Goal: Task Accomplishment & Management: Manage account settings

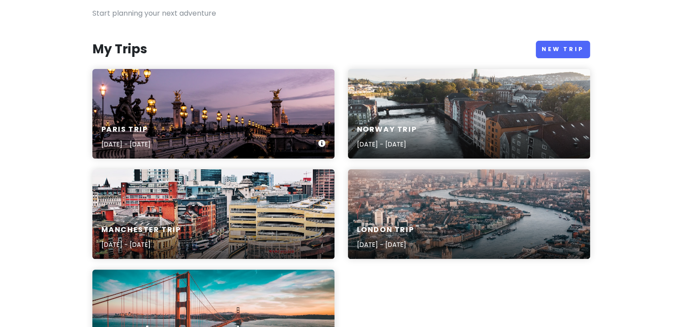
scroll to position [77, 0]
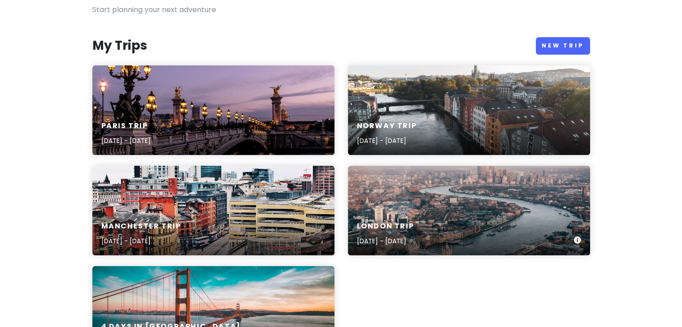
click at [409, 218] on div "London Trip [DATE] - [DATE]" at bounding box center [469, 234] width 242 height 43
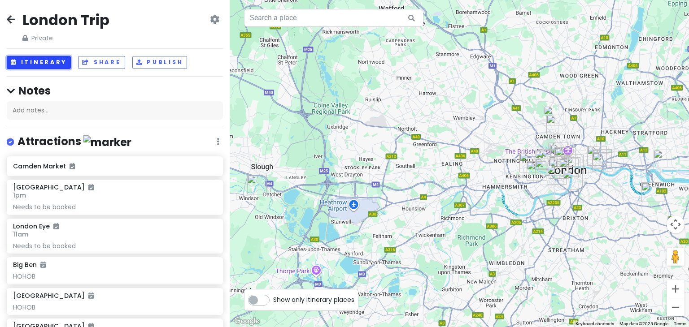
click at [57, 58] on button "Itinerary" at bounding box center [39, 62] width 64 height 13
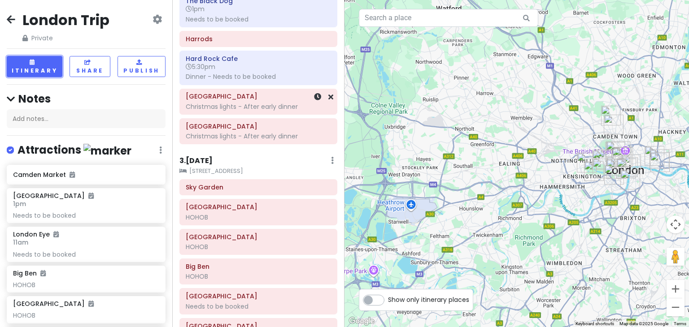
scroll to position [204, 0]
click at [673, 290] on button "Zoom in" at bounding box center [675, 289] width 18 height 18
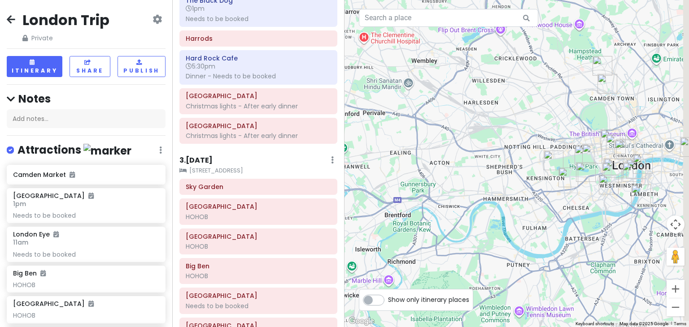
drag, startPoint x: 579, startPoint y: 216, endPoint x: 447, endPoint y: 209, distance: 132.4
click at [447, 209] on div at bounding box center [516, 163] width 344 height 327
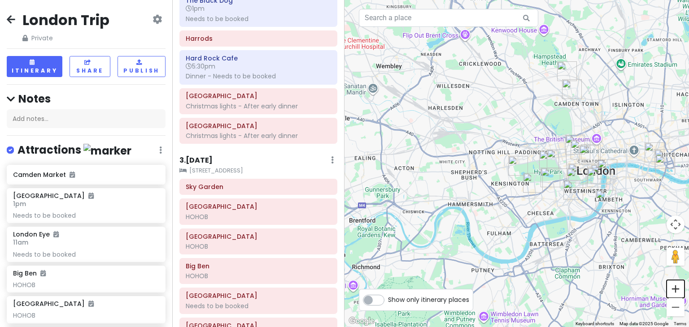
click at [680, 294] on button "Zoom in" at bounding box center [675, 289] width 18 height 18
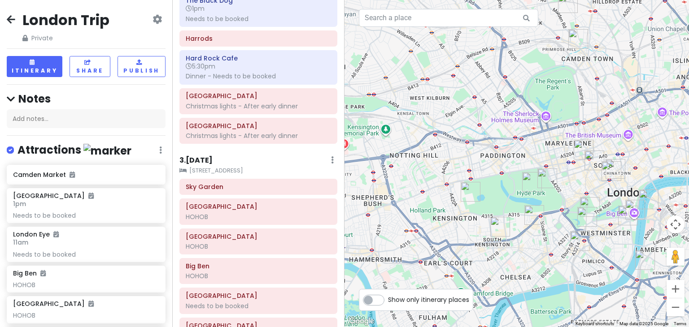
drag, startPoint x: 558, startPoint y: 236, endPoint x: 435, endPoint y: 267, distance: 126.7
click at [435, 267] on div at bounding box center [516, 163] width 344 height 327
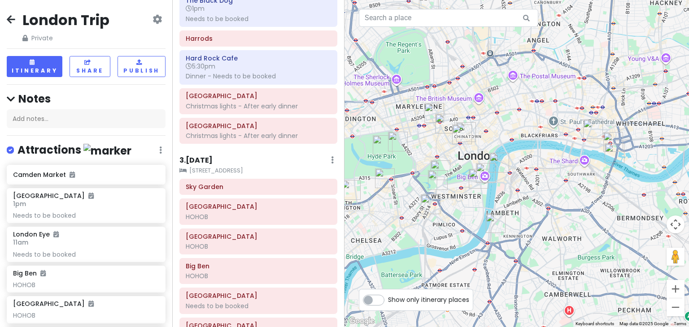
drag, startPoint x: 536, startPoint y: 262, endPoint x: 468, endPoint y: 206, distance: 88.2
click at [468, 206] on div at bounding box center [516, 163] width 344 height 327
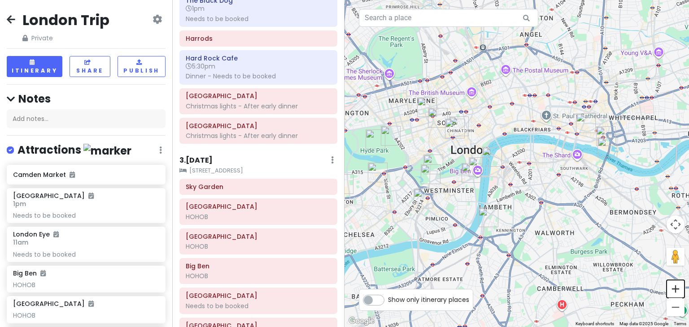
click at [670, 290] on button "Zoom in" at bounding box center [675, 289] width 18 height 18
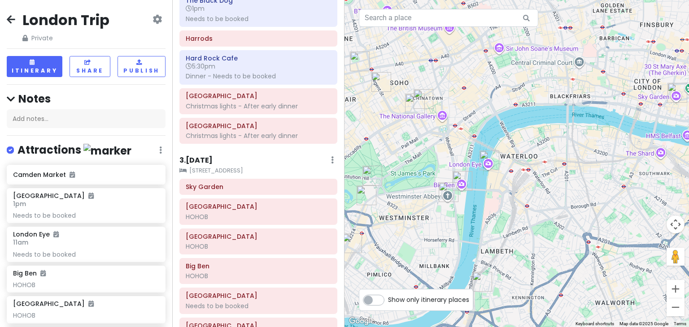
drag, startPoint x: 430, startPoint y: 104, endPoint x: 491, endPoint y: 101, distance: 60.6
click at [491, 101] on div at bounding box center [516, 163] width 344 height 327
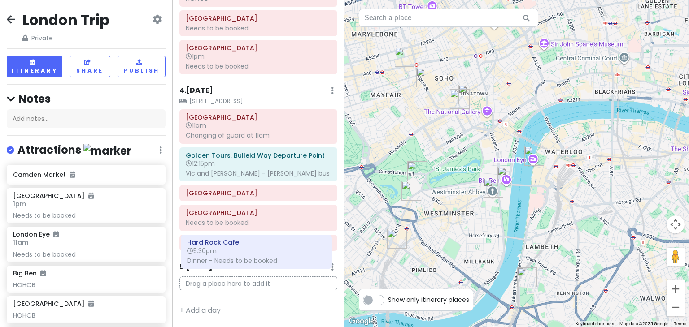
scroll to position [488, 0]
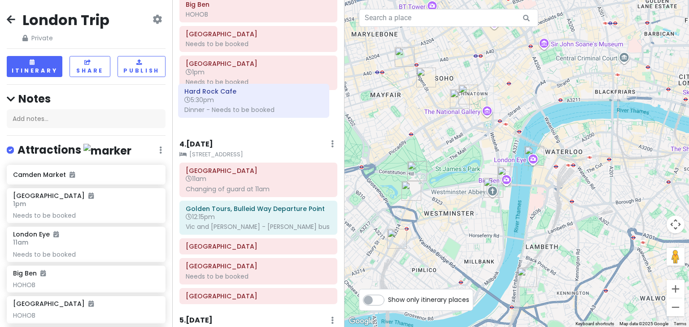
drag, startPoint x: 268, startPoint y: 35, endPoint x: 267, endPoint y: 101, distance: 66.8
click at [267, 101] on div "Itinerary × 1 . [DATE] Edit Day Notes Clear Lodging Delete Day - Land 10:55am. …" at bounding box center [258, 163] width 172 height 327
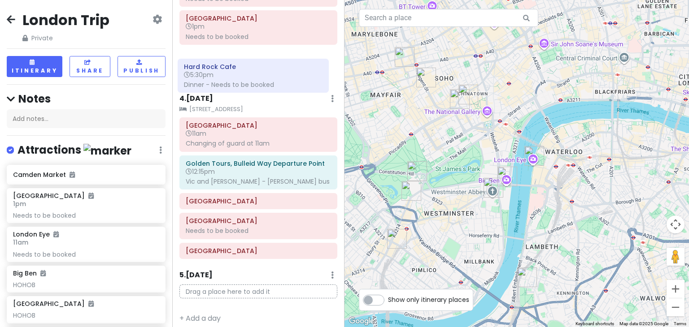
scroll to position [473, 0]
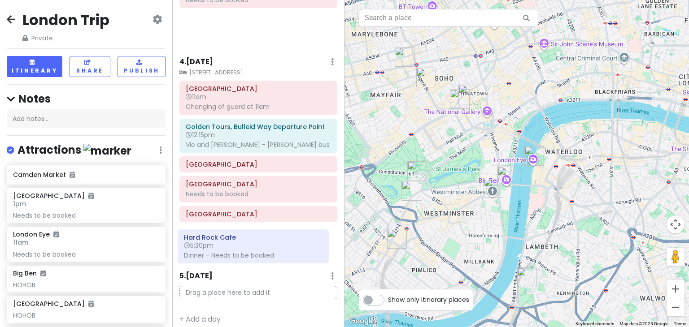
drag, startPoint x: 255, startPoint y: 55, endPoint x: 253, endPoint y: 239, distance: 183.8
click at [253, 239] on div "Itinerary × 1 . [DATE] Edit Day Notes Clear Lodging Delete Day - Land 10:55am. …" at bounding box center [258, 163] width 172 height 327
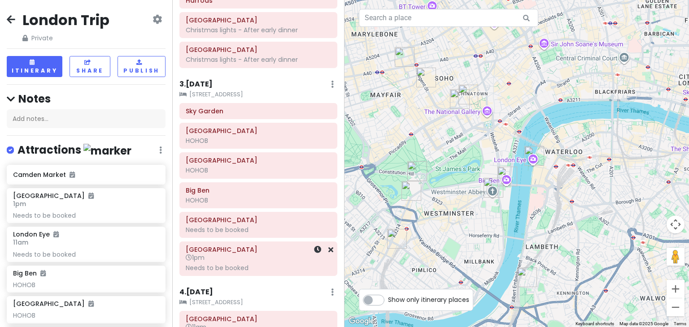
scroll to position [228, 0]
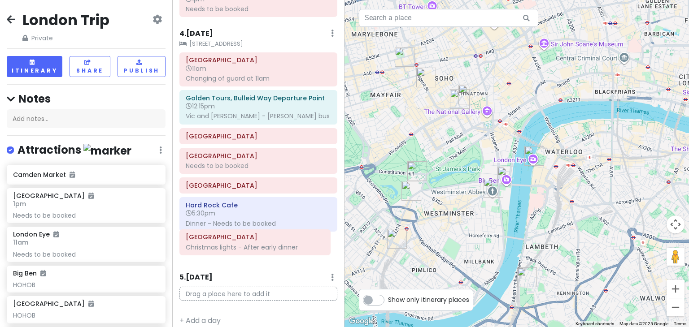
drag, startPoint x: 267, startPoint y: 35, endPoint x: 267, endPoint y: 239, distance: 203.6
click at [267, 239] on div "Itinerary × 1 . [DATE] Edit Day Notes Clear Lodging Delete Day - Land 10:55am. …" at bounding box center [258, 163] width 172 height 327
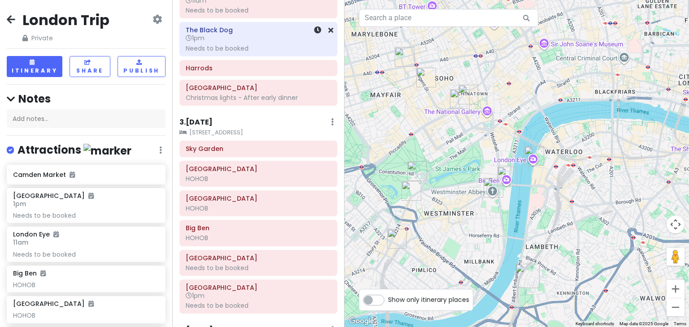
scroll to position [174, 0]
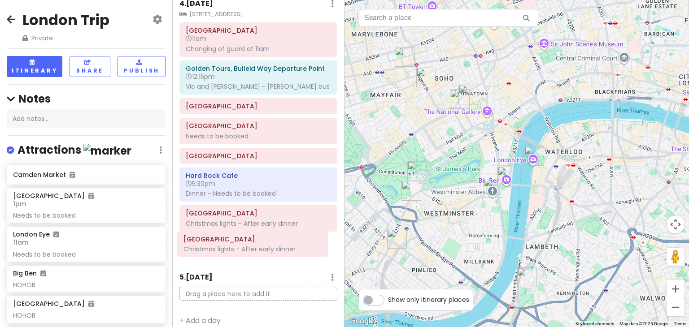
drag, startPoint x: 254, startPoint y: 92, endPoint x: 252, endPoint y: 244, distance: 152.5
click at [252, 244] on div "Itinerary × 1 . [DATE] Edit Day Notes Clear Lodging Delete Day - Land 10:55am. …" at bounding box center [258, 163] width 172 height 327
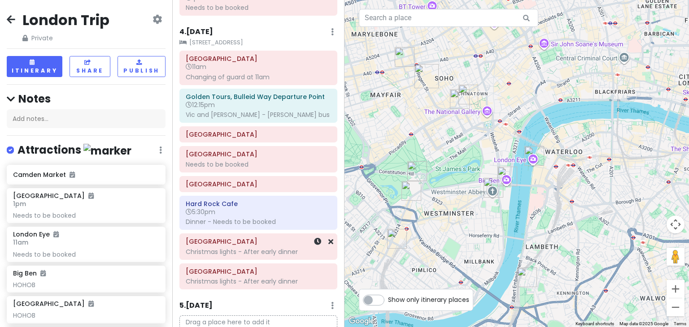
scroll to position [442, 0]
click at [152, 149] on div "Attractions Edit Reorder Delete List" at bounding box center [86, 152] width 159 height 18
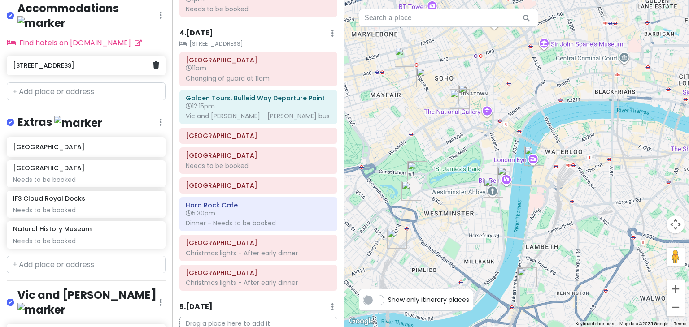
scroll to position [822, 0]
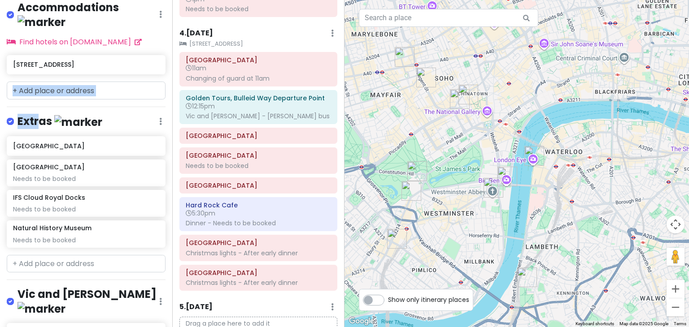
drag, startPoint x: 39, startPoint y: 108, endPoint x: 43, endPoint y: 84, distance: 23.7
click at [43, 84] on div "London Trip Private Change Dates Make a Copy Delete Trip Go Pro ⚡️ Give Feedbac…" at bounding box center [86, 163] width 172 height 327
click at [156, 114] on div "Extras Edit Reorder Delete List" at bounding box center [86, 123] width 159 height 18
click at [159, 118] on icon at bounding box center [160, 121] width 3 height 7
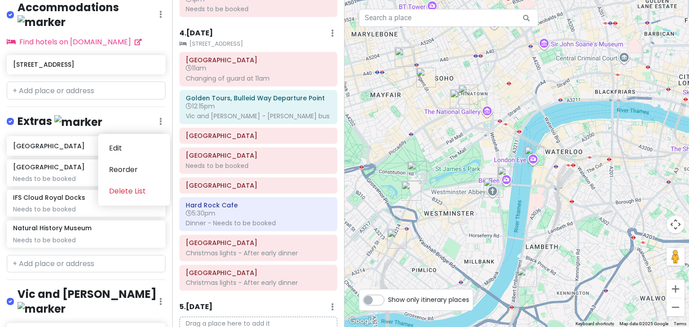
click at [159, 118] on icon at bounding box center [160, 121] width 3 height 7
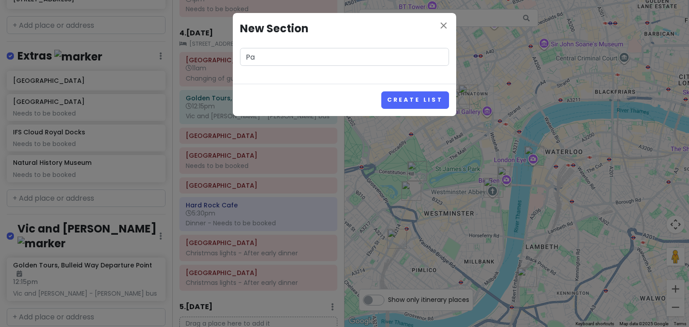
type input "P"
click at [448, 20] on icon "close" at bounding box center [443, 25] width 11 height 11
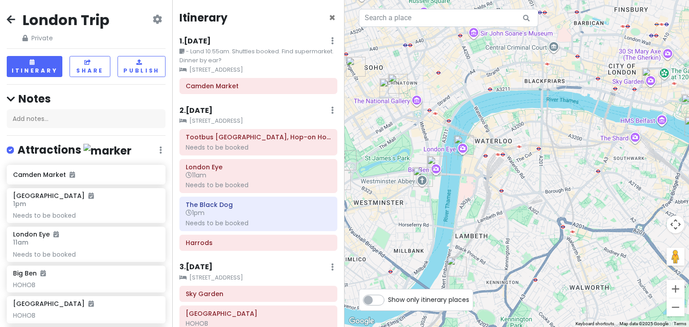
drag, startPoint x: 563, startPoint y: 230, endPoint x: 475, endPoint y: 222, distance: 88.3
click at [475, 222] on div at bounding box center [516, 163] width 344 height 327
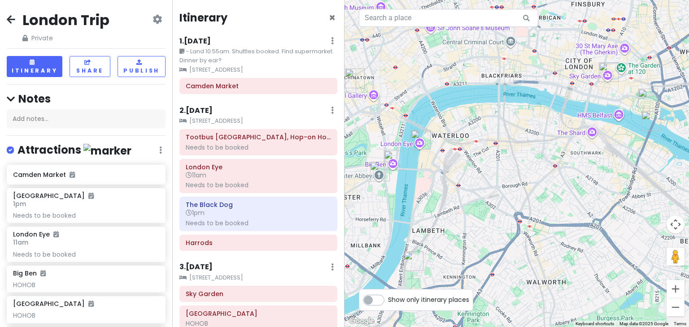
drag, startPoint x: 509, startPoint y: 228, endPoint x: 428, endPoint y: 184, distance: 92.5
click at [428, 184] on div at bounding box center [516, 163] width 344 height 327
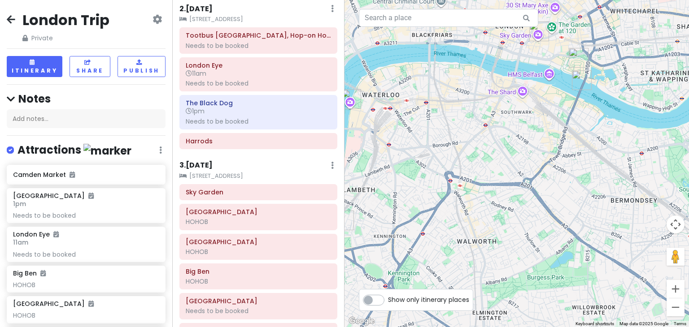
scroll to position [100, 0]
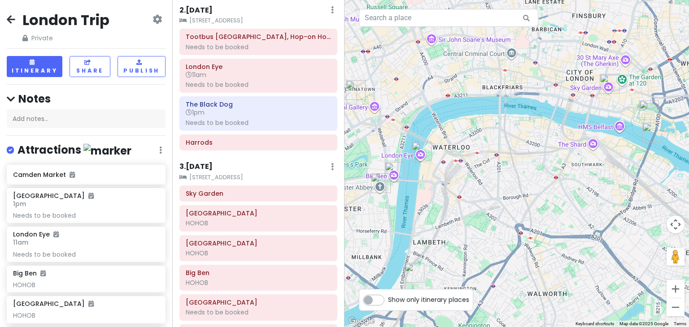
drag, startPoint x: 517, startPoint y: 176, endPoint x: 577, endPoint y: 242, distance: 88.6
click at [577, 242] on div at bounding box center [516, 163] width 344 height 327
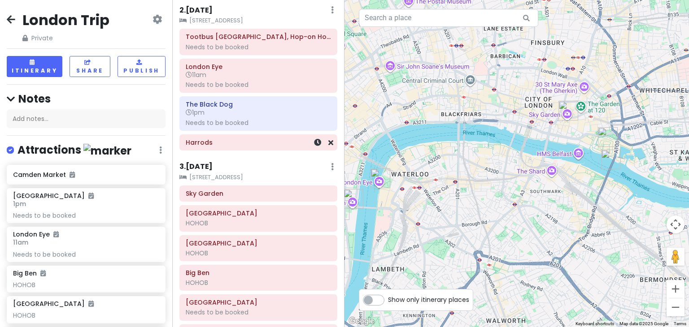
click at [265, 139] on h6 "Harrods" at bounding box center [258, 143] width 145 height 8
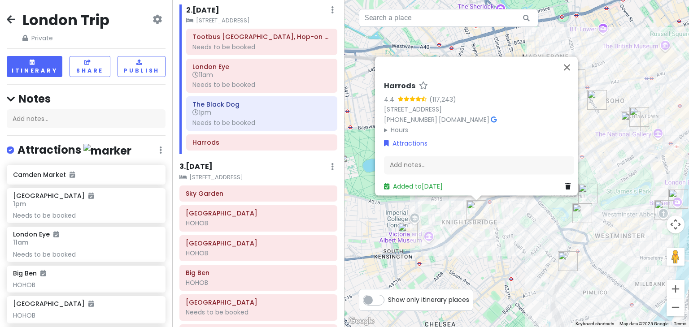
click at [482, 252] on div "Harrods 4.4 (117,243) [STREET_ADDRESS] [PHONE_NUMBER] · [DOMAIN_NAME] · Hours […" at bounding box center [516, 163] width 344 height 327
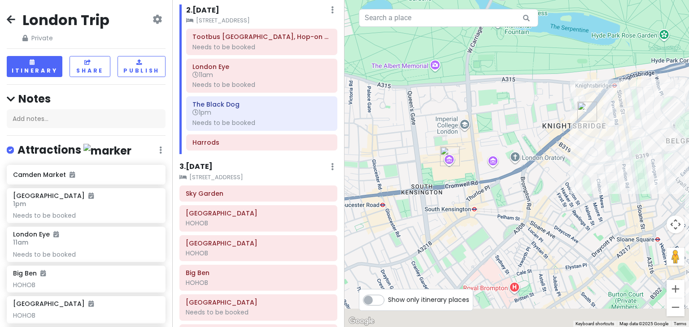
drag, startPoint x: 488, startPoint y: 235, endPoint x: 581, endPoint y: 143, distance: 130.9
click at [581, 143] on div at bounding box center [516, 163] width 344 height 327
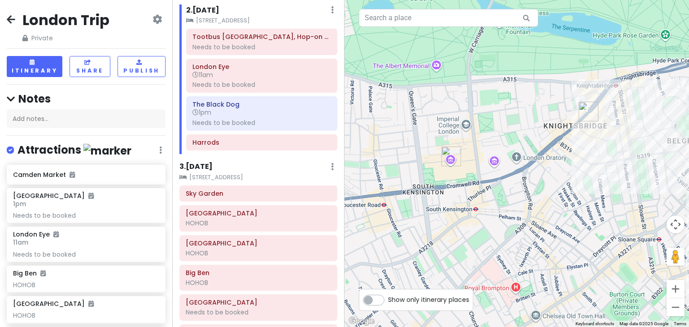
click at [588, 105] on img "Harrods" at bounding box center [588, 111] width 27 height 27
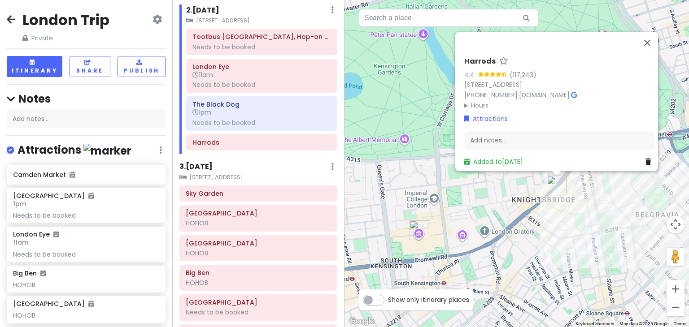
click at [490, 209] on div "Harrods 4.4 (117,243) [STREET_ADDRESS] [PHONE_NUMBER] · [DOMAIN_NAME] · Hours […" at bounding box center [516, 163] width 344 height 327
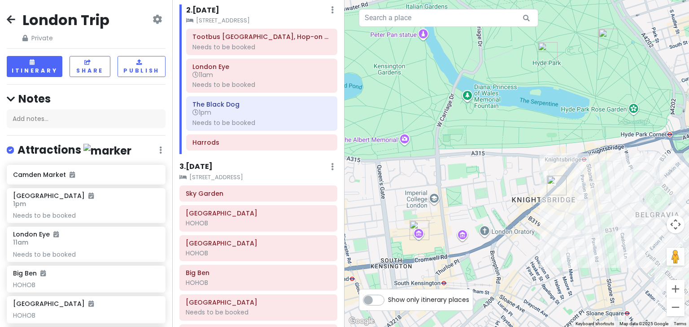
click at [414, 228] on img "Natural History Museum" at bounding box center [419, 230] width 27 height 27
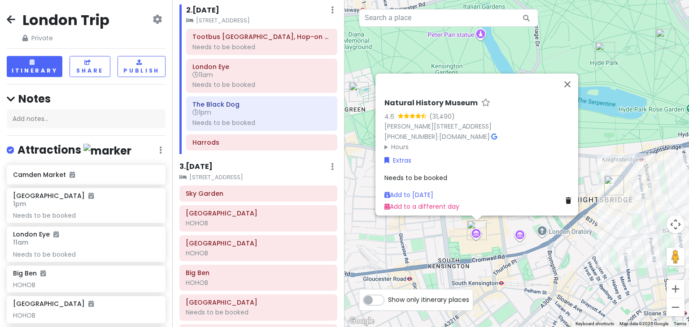
click at [394, 142] on summary "Hours" at bounding box center [479, 147] width 190 height 10
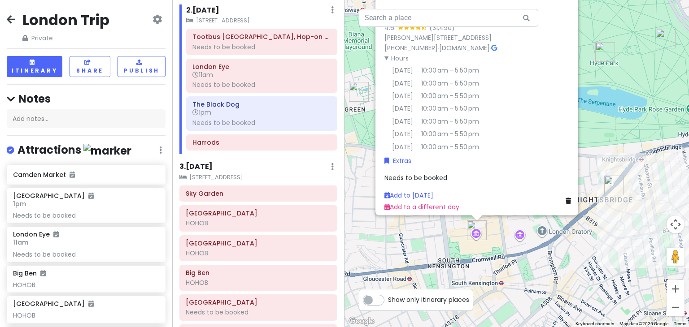
click at [384, 53] on summary "Hours" at bounding box center [479, 58] width 190 height 10
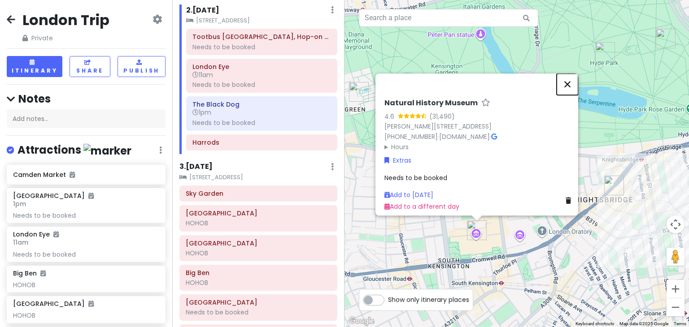
click at [572, 82] on button "Close" at bounding box center [567, 85] width 22 height 22
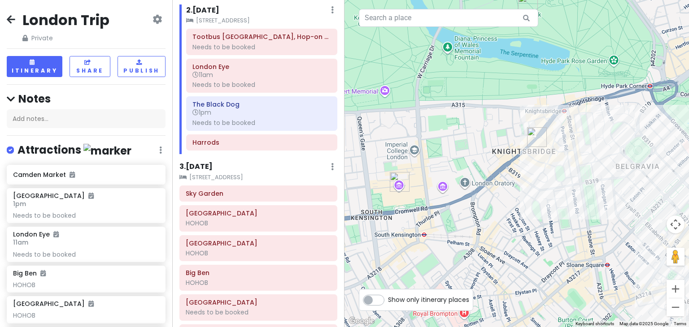
drag, startPoint x: 574, startPoint y: 164, endPoint x: 494, endPoint y: 113, distance: 95.5
click at [494, 113] on div at bounding box center [516, 163] width 344 height 327
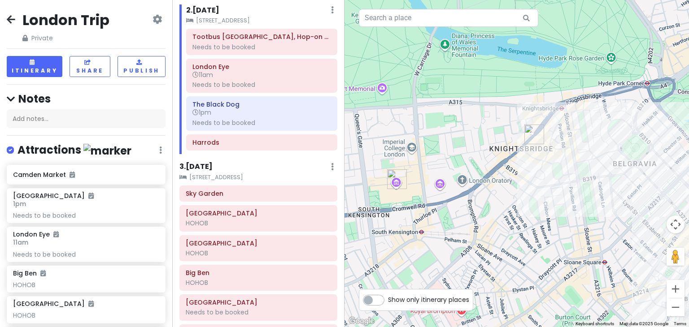
click at [536, 193] on div at bounding box center [516, 163] width 344 height 327
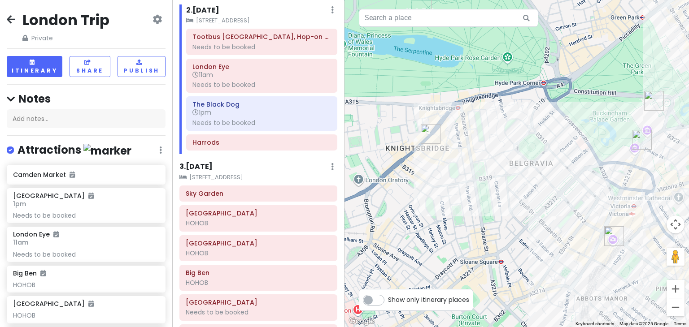
drag, startPoint x: 567, startPoint y: 200, endPoint x: 462, endPoint y: 200, distance: 104.9
click at [462, 200] on div at bounding box center [516, 163] width 344 height 327
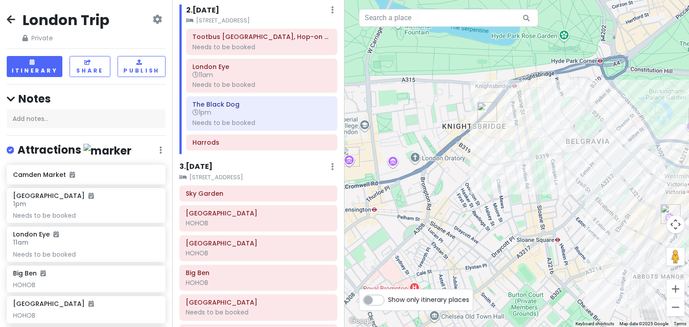
drag, startPoint x: 417, startPoint y: 193, endPoint x: 478, endPoint y: 169, distance: 65.6
click at [478, 169] on div at bounding box center [516, 163] width 344 height 327
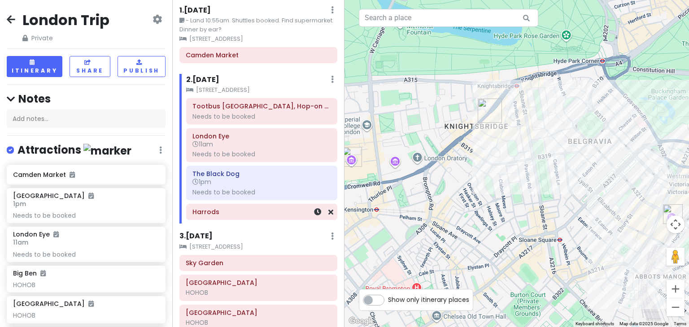
scroll to position [0, 0]
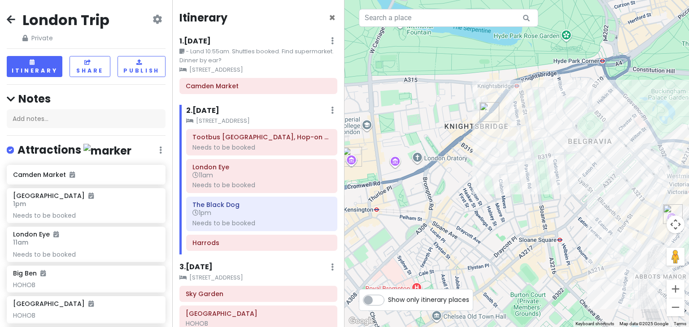
click at [530, 211] on div at bounding box center [516, 163] width 344 height 327
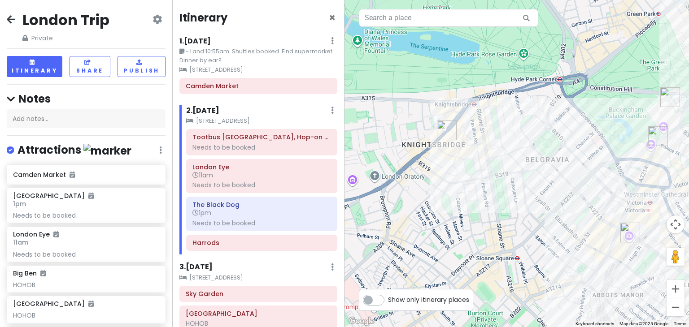
drag, startPoint x: 506, startPoint y: 177, endPoint x: 460, endPoint y: 194, distance: 49.4
click at [460, 194] on div at bounding box center [516, 163] width 344 height 327
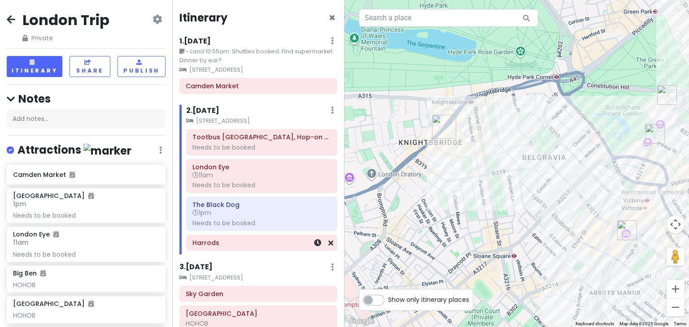
click at [236, 244] on h6 "Harrods" at bounding box center [261, 243] width 139 height 8
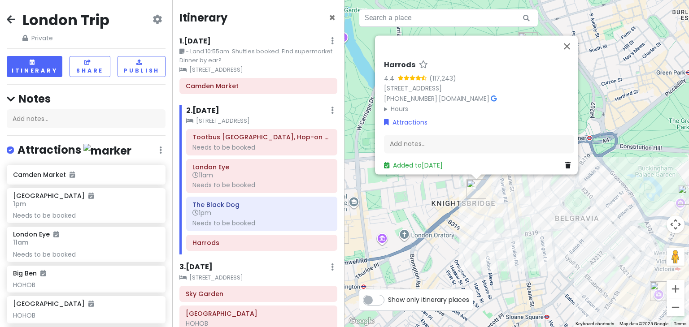
click at [384, 104] on summary "Hours" at bounding box center [479, 109] width 190 height 10
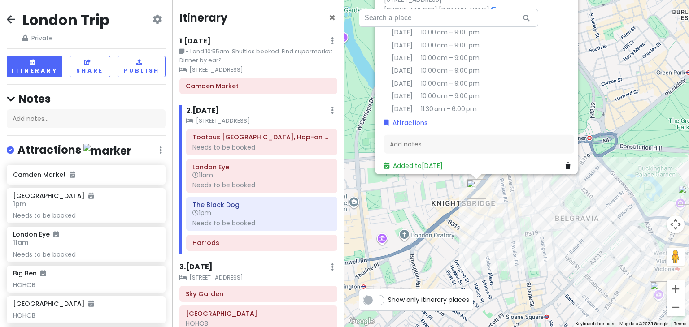
click at [486, 259] on div "Harrods 4.4 (117,243) [STREET_ADDRESS] [PHONE_NUMBER] · [DOMAIN_NAME] · Hours […" at bounding box center [516, 163] width 344 height 327
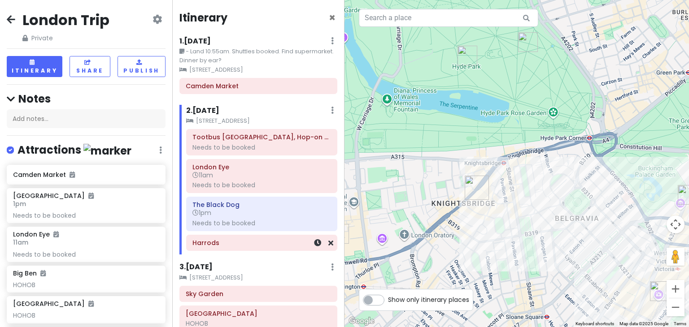
click at [226, 248] on div "Harrods" at bounding box center [261, 243] width 139 height 13
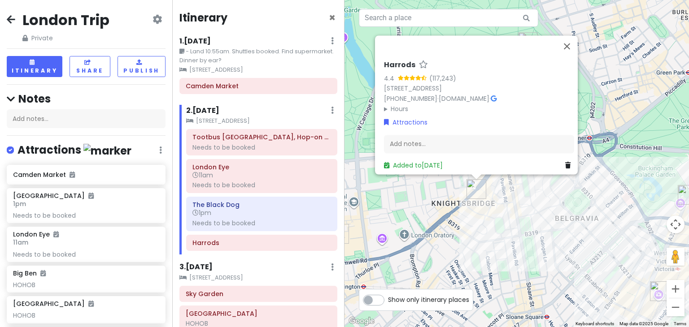
click at [392, 104] on summary "Hours" at bounding box center [479, 109] width 190 height 10
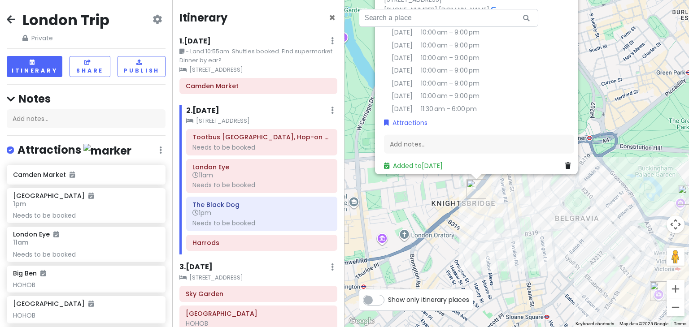
click at [464, 261] on div "Harrods 4.4 (117,243) [STREET_ADDRESS] [PHONE_NUMBER] · [DOMAIN_NAME] · Hours […" at bounding box center [516, 163] width 344 height 327
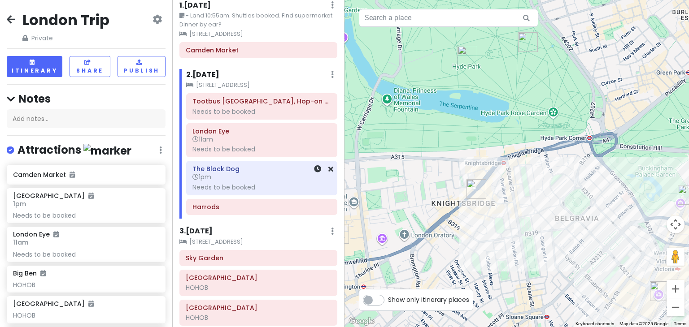
scroll to position [39, 0]
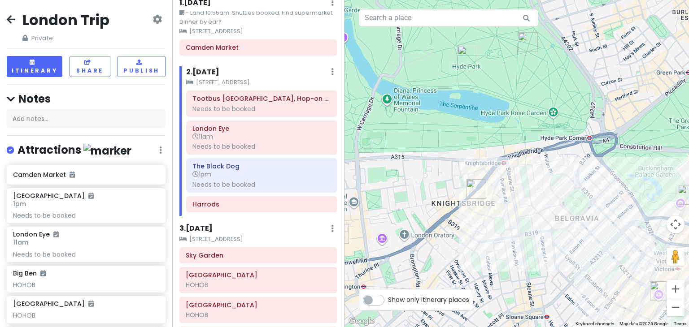
click at [383, 205] on div at bounding box center [516, 163] width 344 height 327
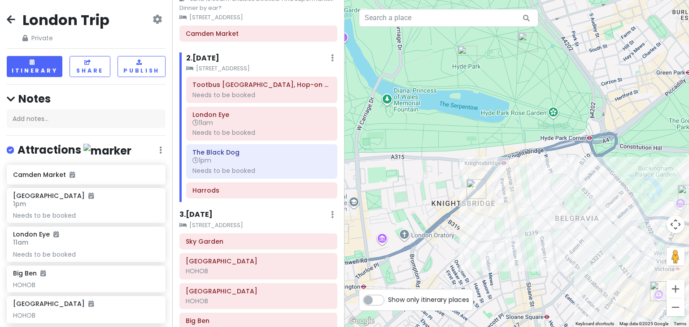
scroll to position [52, 0]
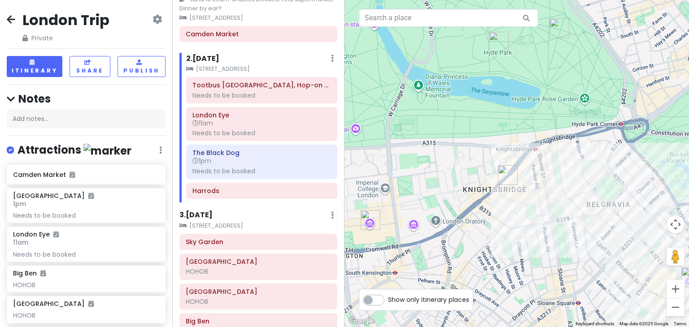
drag, startPoint x: 432, startPoint y: 189, endPoint x: 465, endPoint y: 175, distance: 35.7
click at [465, 175] on div at bounding box center [516, 163] width 344 height 327
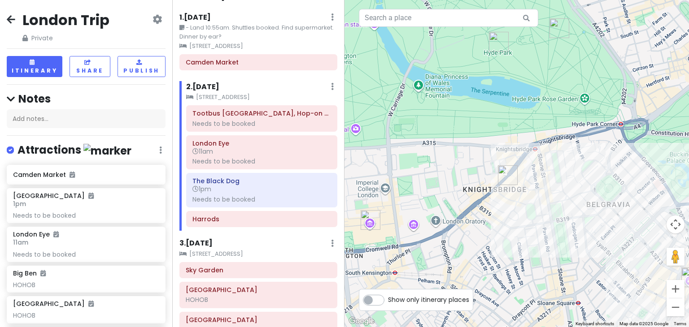
scroll to position [0, 0]
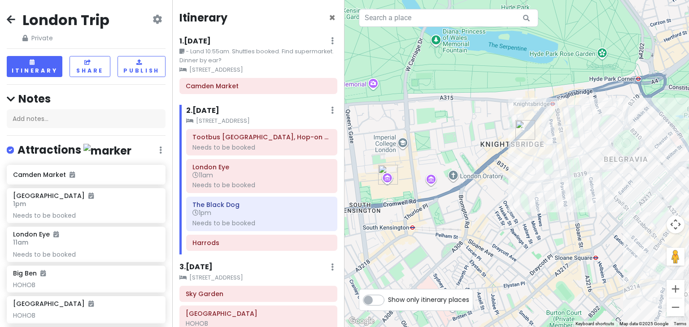
drag, startPoint x: 542, startPoint y: 242, endPoint x: 563, endPoint y: 196, distance: 50.5
click at [563, 196] on div at bounding box center [516, 163] width 344 height 327
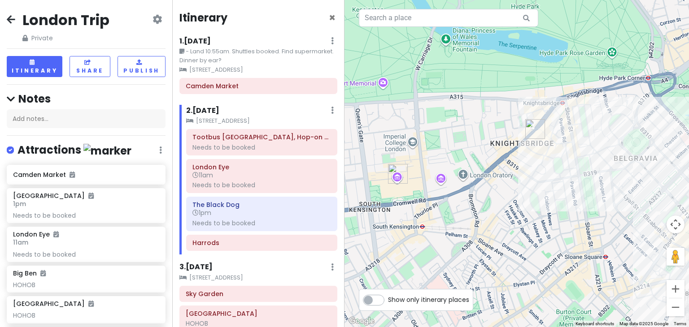
click at [396, 169] on img "Natural History Museum" at bounding box center [397, 174] width 27 height 27
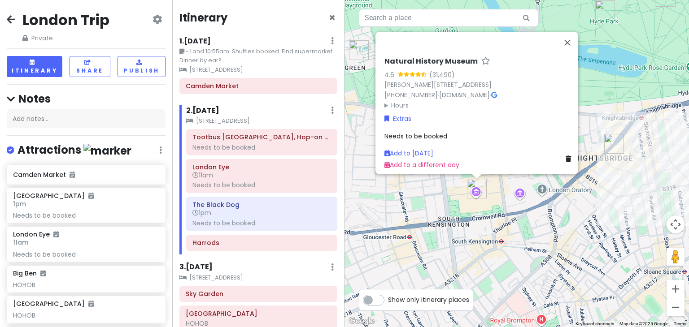
click at [381, 102] on div "Natural History Museum [STREET_ADDRESS][PERSON_NAME] [PHONE_NUMBER] · [DOMAIN_N…" at bounding box center [479, 113] width 197 height 121
click at [384, 100] on summary "Hours" at bounding box center [479, 105] width 190 height 10
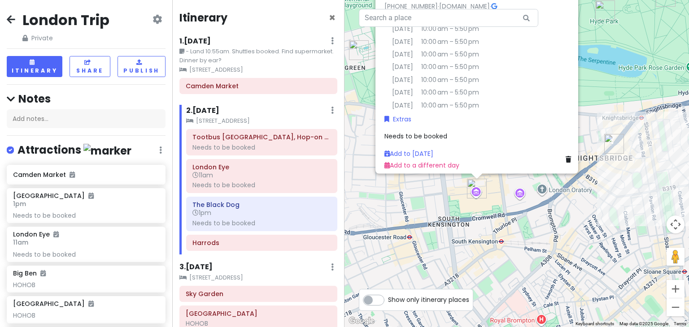
click at [634, 83] on div "Natural History Museum [STREET_ADDRESS][PERSON_NAME] [PHONE_NUMBER] · [DOMAIN_N…" at bounding box center [516, 163] width 344 height 327
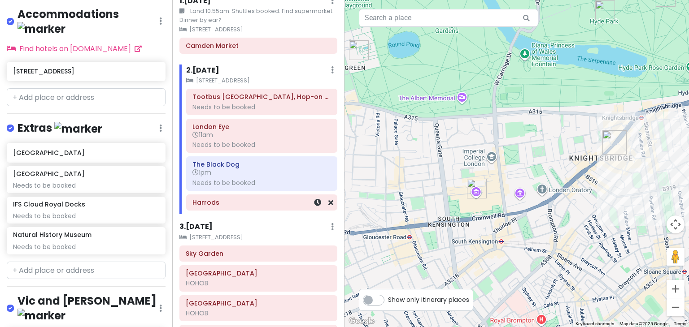
scroll to position [74, 0]
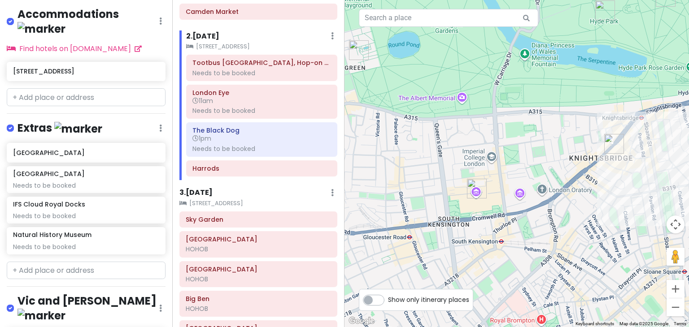
click at [473, 191] on img "Natural History Museum" at bounding box center [476, 188] width 27 height 27
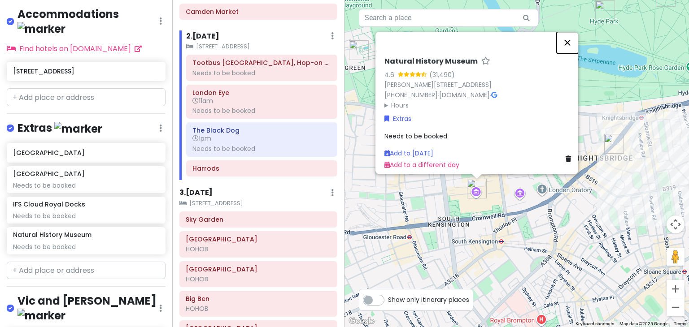
click at [573, 40] on button "Close" at bounding box center [567, 43] width 22 height 22
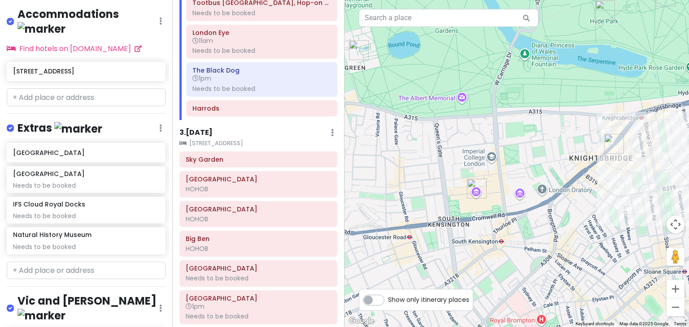
scroll to position [134, 0]
click at [226, 113] on div "Harrods" at bounding box center [261, 109] width 139 height 13
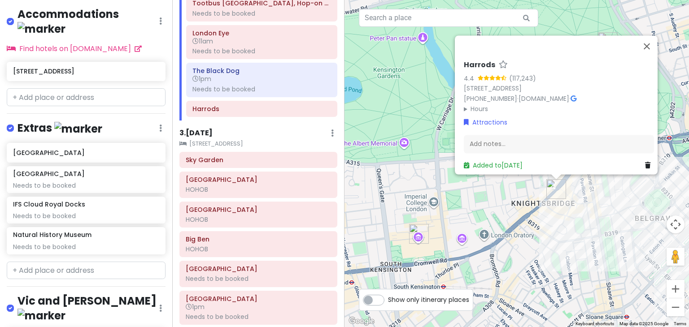
click at [469, 106] on summary "Hours" at bounding box center [559, 109] width 190 height 10
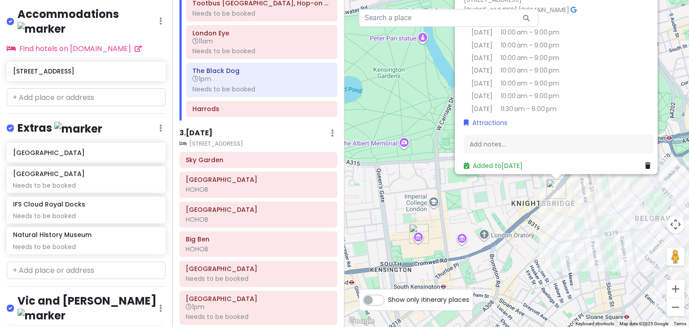
click at [391, 117] on div "Harrods 4.4 (117,243) [STREET_ADDRESS] [PHONE_NUMBER] · [DOMAIN_NAME] · Hours […" at bounding box center [516, 163] width 344 height 327
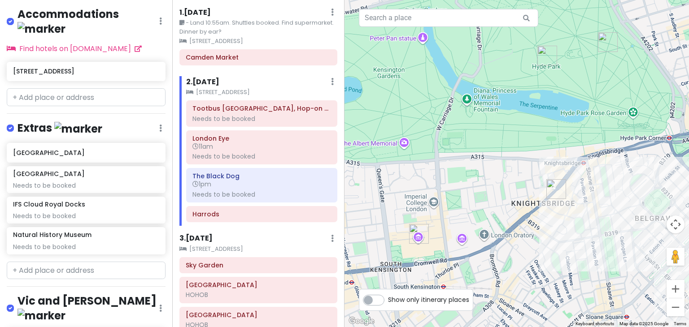
scroll to position [0, 0]
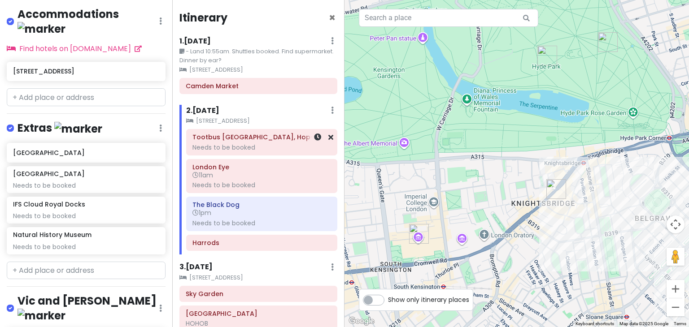
click at [248, 148] on div "Needs to be booked" at bounding box center [261, 147] width 139 height 8
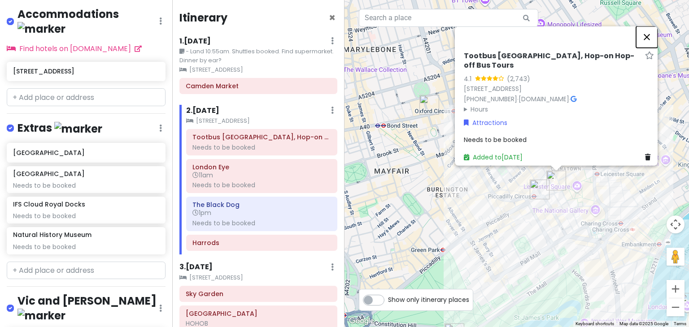
click at [653, 46] on button "Close" at bounding box center [647, 37] width 22 height 22
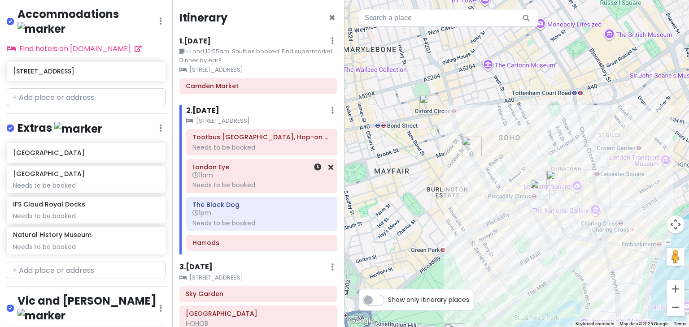
click at [226, 190] on div "London Eye 11am Needs to be booked" at bounding box center [261, 176] width 139 height 30
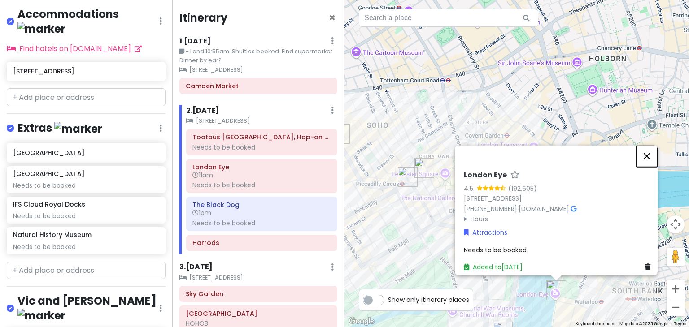
click at [648, 146] on button "Close" at bounding box center [647, 157] width 22 height 22
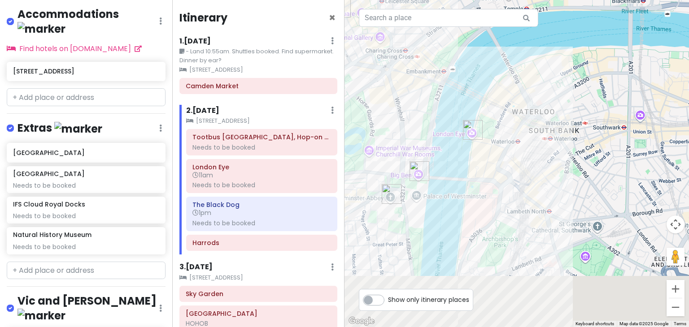
drag, startPoint x: 578, startPoint y: 243, endPoint x: 493, endPoint y: 82, distance: 182.1
click at [493, 82] on div at bounding box center [516, 163] width 344 height 327
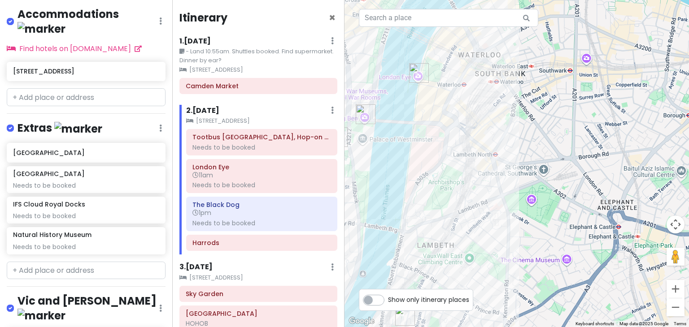
drag, startPoint x: 541, startPoint y: 213, endPoint x: 483, endPoint y: 156, distance: 80.8
click at [483, 156] on div at bounding box center [516, 163] width 344 height 327
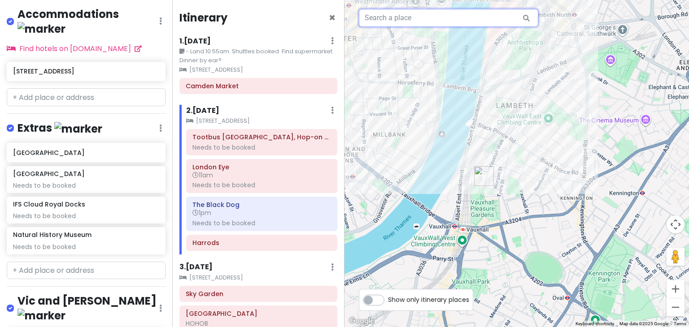
drag, startPoint x: 458, startPoint y: 103, endPoint x: 540, endPoint y: -37, distance: 162.2
click at [540, 0] on html "London Trip Private Change Dates Make a Copy Delete Trip Go Pro ⚡️ Give Feedbac…" at bounding box center [344, 163] width 689 height 327
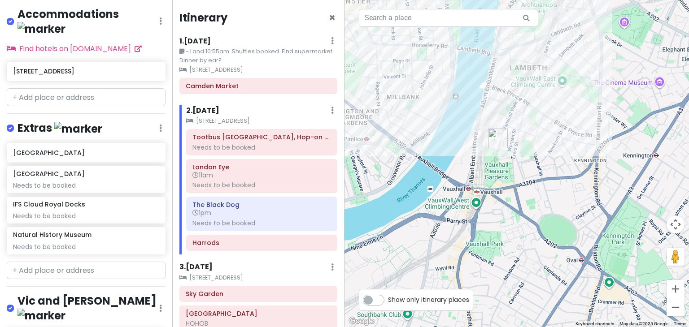
drag, startPoint x: 535, startPoint y: 174, endPoint x: 562, endPoint y: 102, distance: 76.9
click at [562, 102] on div at bounding box center [516, 163] width 344 height 327
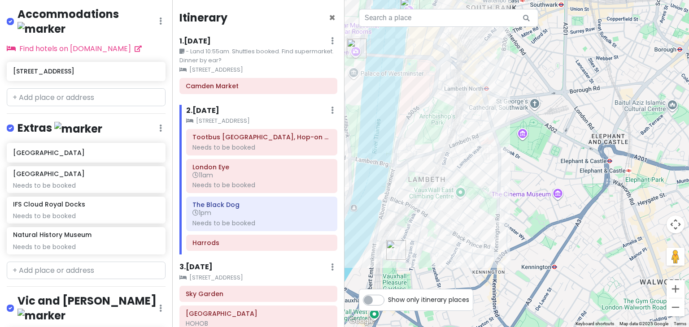
drag, startPoint x: 584, startPoint y: 123, endPoint x: 466, endPoint y: 271, distance: 188.9
click at [466, 271] on div at bounding box center [516, 163] width 344 height 327
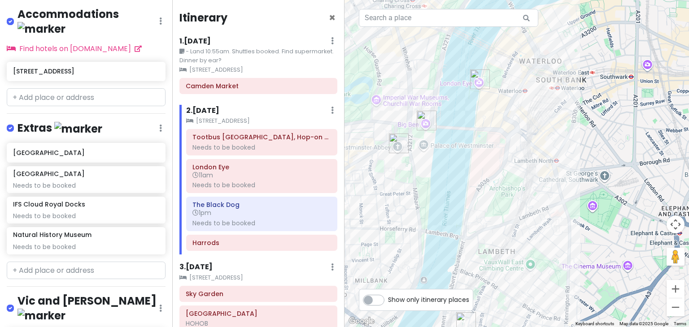
drag, startPoint x: 469, startPoint y: 129, endPoint x: 539, endPoint y: 205, distance: 103.5
click at [539, 205] on div at bounding box center [516, 163] width 344 height 327
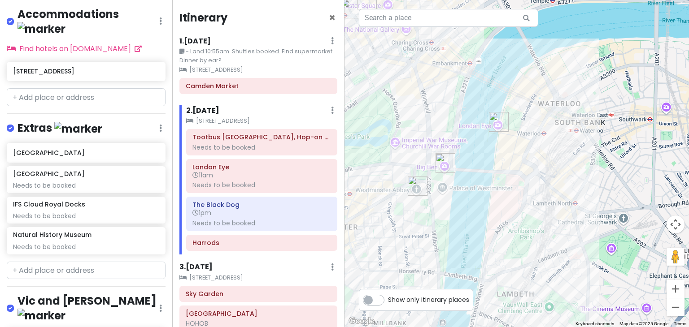
drag, startPoint x: 504, startPoint y: 130, endPoint x: 535, endPoint y: 141, distance: 33.2
click at [535, 141] on div at bounding box center [516, 163] width 344 height 327
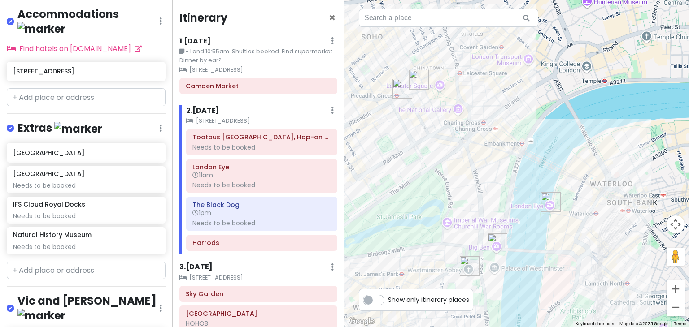
drag, startPoint x: 382, startPoint y: 72, endPoint x: 434, endPoint y: 153, distance: 96.2
click at [434, 153] on div at bounding box center [516, 163] width 344 height 327
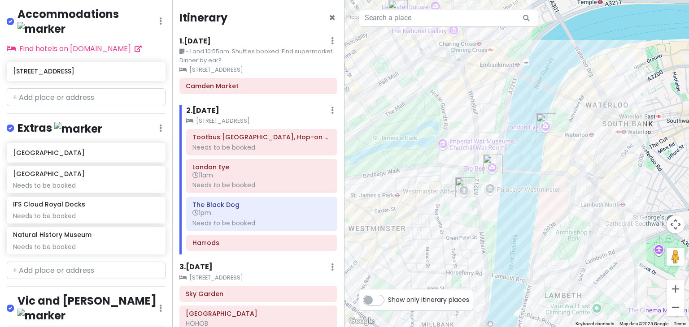
drag, startPoint x: 525, startPoint y: 213, endPoint x: 521, endPoint y: 133, distance: 79.9
click at [521, 133] on div at bounding box center [516, 163] width 344 height 327
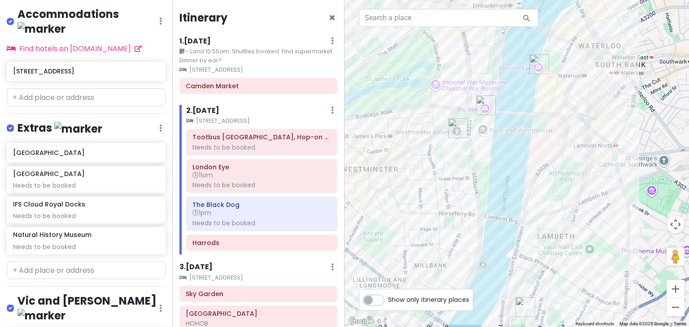
drag, startPoint x: 506, startPoint y: 183, endPoint x: 499, endPoint y: 118, distance: 65.8
click at [499, 118] on div at bounding box center [516, 163] width 344 height 327
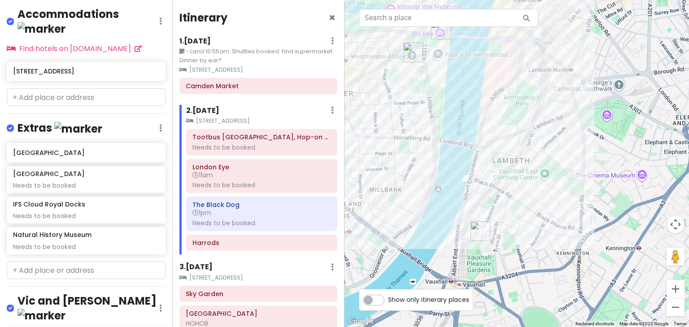
drag, startPoint x: 551, startPoint y: 307, endPoint x: 505, endPoint y: 234, distance: 87.1
click at [505, 234] on div at bounding box center [516, 163] width 344 height 327
drag, startPoint x: 514, startPoint y: 131, endPoint x: 514, endPoint y: 166, distance: 35.0
click at [514, 166] on div at bounding box center [516, 163] width 344 height 327
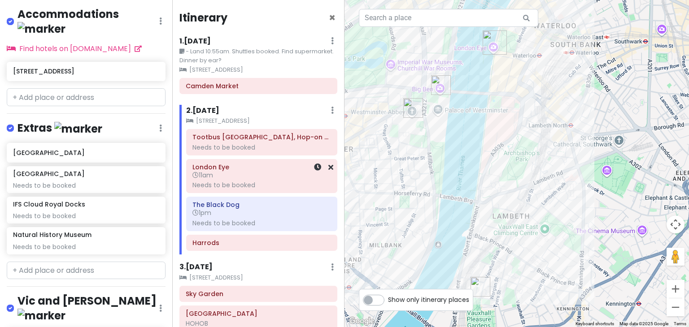
click at [244, 184] on div "Needs to be booked" at bounding box center [261, 185] width 139 height 8
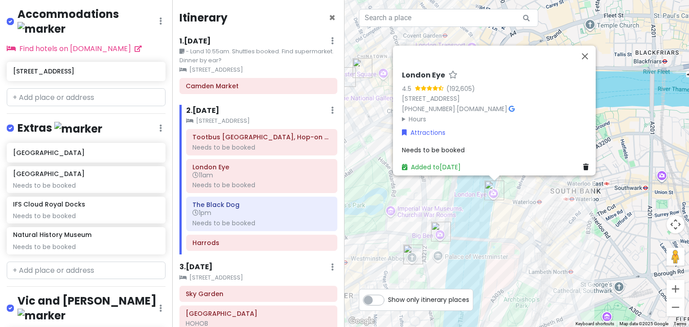
click at [443, 145] on span "Needs to be booked" at bounding box center [433, 149] width 63 height 9
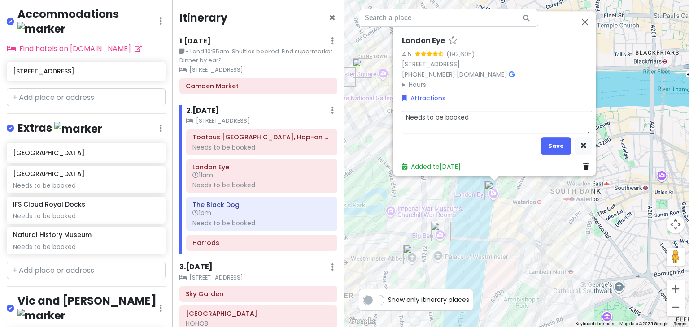
type textarea "x"
type textarea "B"
type textarea "x"
type textarea "Bo"
type textarea "x"
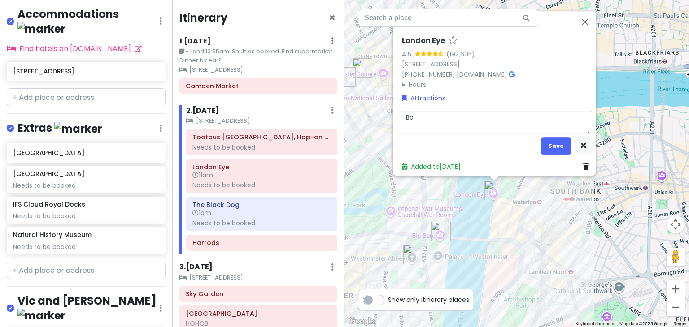
type textarea "Boo"
type textarea "x"
type textarea "Book"
type textarea "x"
type textarea "Booke"
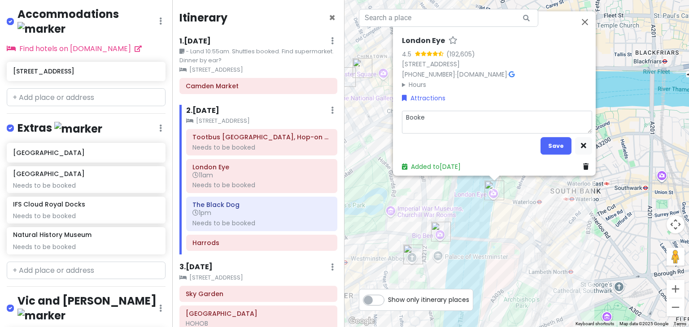
type textarea "x"
type textarea "Booked"
type textarea "x"
type textarea "Booked"
type textarea "x"
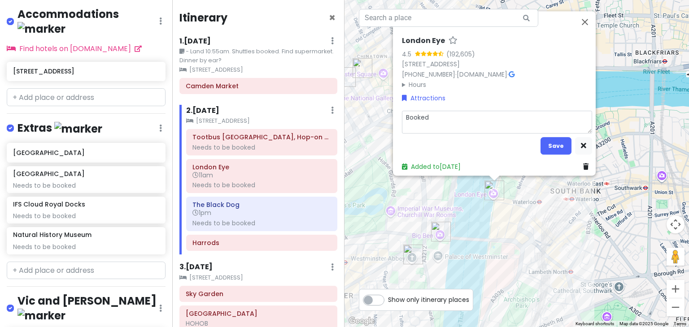
type textarea "Booked a"
type textarea "x"
type textarea "Booked an"
type textarea "x"
type textarea "Booked and"
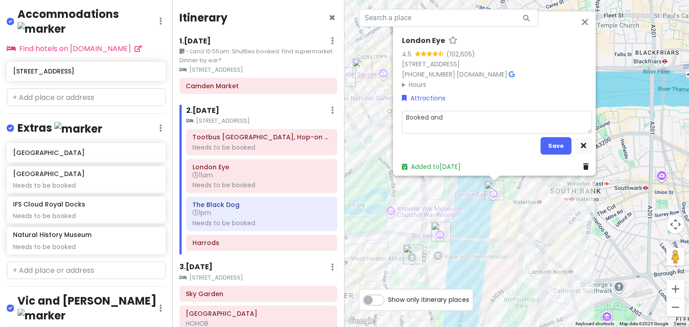
type textarea "x"
type textarea "Booked and"
type textarea "x"
type textarea "Booked and p"
type textarea "x"
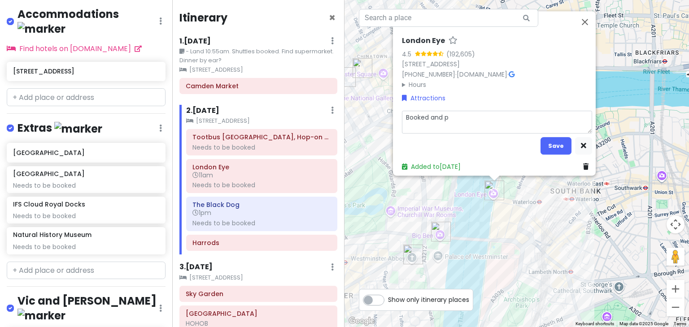
type textarea "Booked and pa"
type textarea "x"
type textarea "Booked and pai"
type textarea "x"
type textarea "Booked and paid"
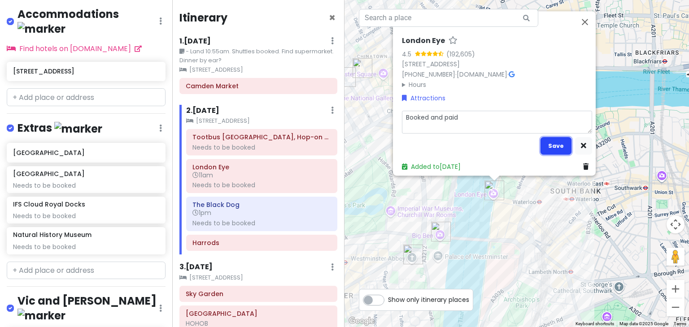
click at [561, 140] on button "Save" at bounding box center [555, 145] width 31 height 17
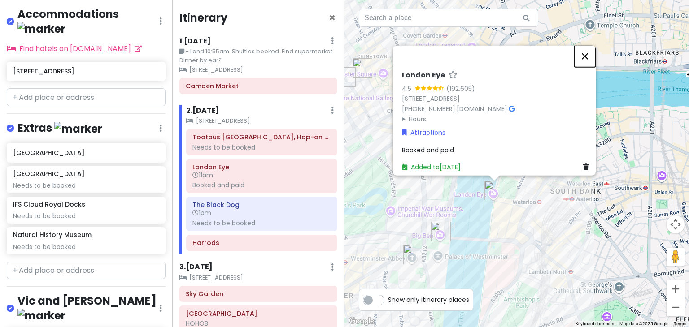
click at [590, 50] on button "Close" at bounding box center [585, 57] width 22 height 22
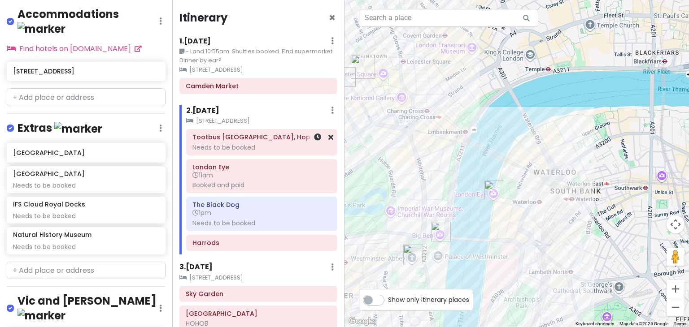
click at [259, 151] on div "Needs to be booked" at bounding box center [261, 147] width 139 height 8
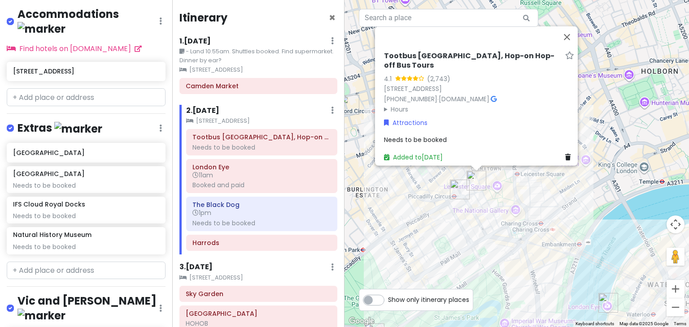
click at [436, 140] on div "Tootbus [GEOGRAPHIC_DATA], Hop-on Hop-off Bus Tours 4.1 (2,743) [STREET_ADDRESS…" at bounding box center [478, 107] width 197 height 118
click at [430, 138] on span "Needs to be booked" at bounding box center [415, 139] width 63 height 9
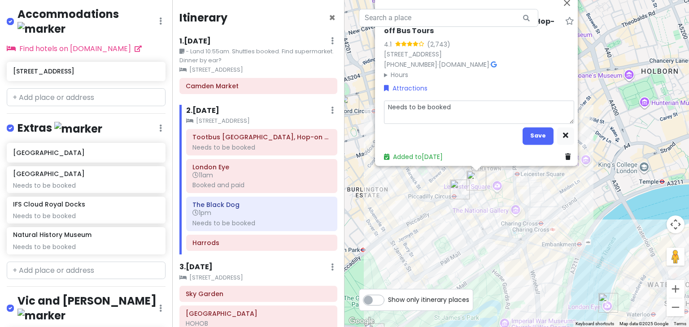
type textarea "x"
type textarea "BNeeds to be booked"
type textarea "x"
type textarea "BoNeeds to be booked"
type textarea "x"
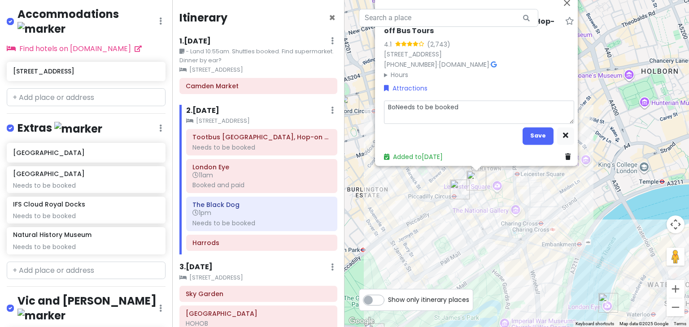
type textarea "BooNeeds to be booked"
type textarea "x"
type textarea "BookNeeds to be booked"
type textarea "x"
type textarea "BookeNeeds to be booked"
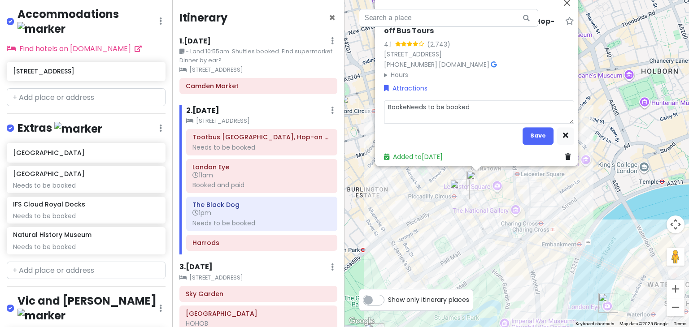
type textarea "x"
type textarea "BookedNeeds to be booked"
type textarea "x"
type textarea "Booked Needs to be booked"
type textarea "x"
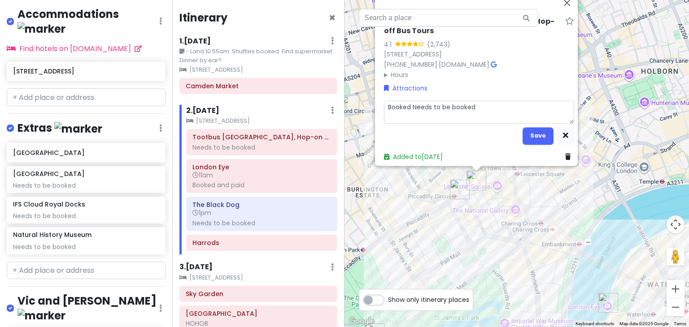
type textarea "Booked aNeeds to be booked"
type textarea "x"
type textarea "Booked anNeeds to be booked"
type textarea "x"
type textarea "Booked andNeeds to be booked"
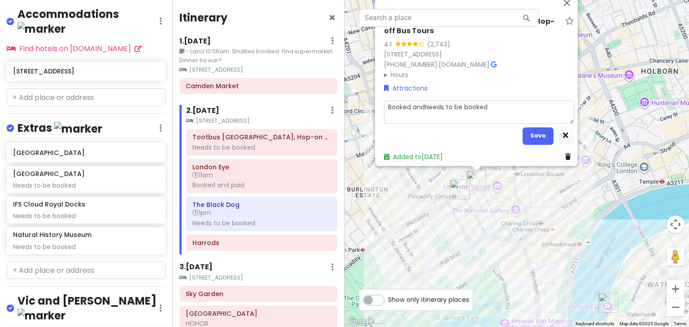
type textarea "x"
type textarea "Booked and Needs to be booked"
type textarea "x"
type textarea "Booked and pNeeds to be booked"
type textarea "x"
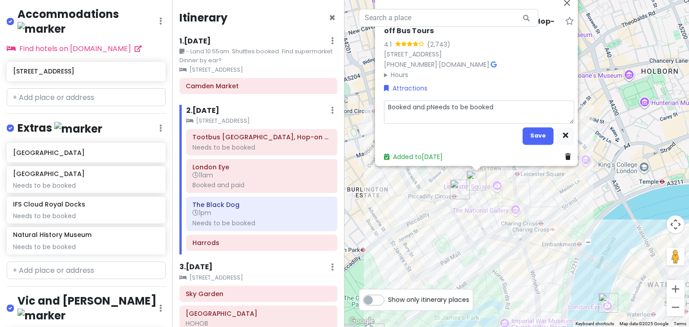
type textarea "Booked and paNeeds to be booked"
type textarea "x"
type textarea "Booked and paiNeeds to be booked"
type textarea "x"
type textarea "Booked and paidNeeds to be booked"
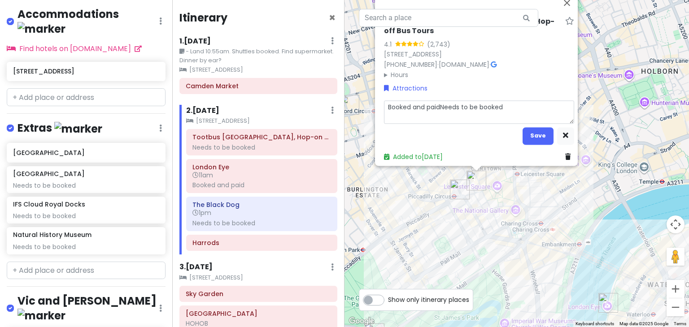
type textarea "x"
type textarea "Booked and paideeds to be booked"
type textarea "x"
type textarea "Booked and paideds to be booked"
type textarea "x"
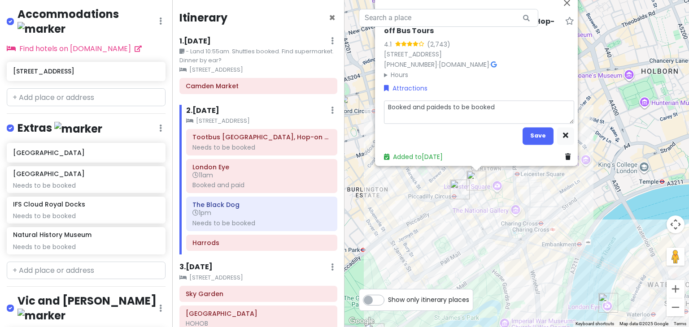
type textarea "Booked and paidds to be booked"
type textarea "x"
type textarea "Booked and paids to be booked"
type textarea "x"
type textarea "Booked and paid to be booked"
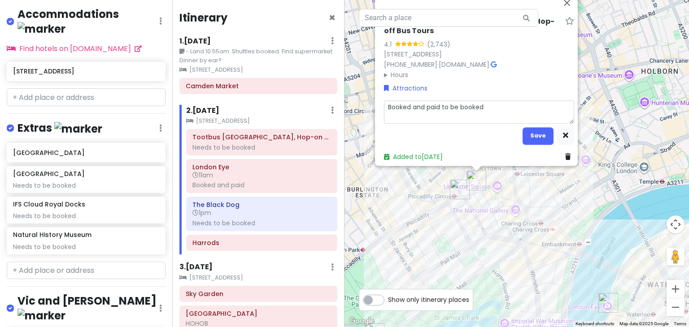
type textarea "x"
type textarea "Booked and paidto be booked"
type textarea "x"
type textarea "Booked and paido be booked"
type textarea "x"
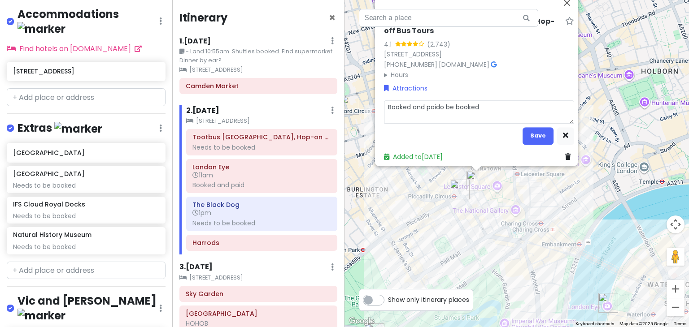
type textarea "Booked and paid be booked"
type textarea "x"
type textarea "Booked and paidbe booked"
type textarea "x"
type textarea "Booked and paide booked"
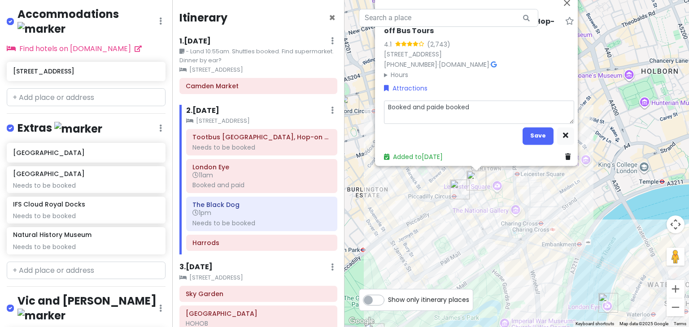
type textarea "x"
type textarea "Booked and paid booked"
type textarea "x"
type textarea "Booked and paidbooked"
type textarea "x"
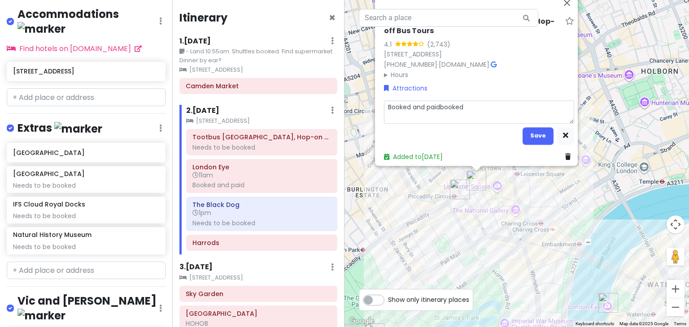
type textarea "Booked and paidooked"
type textarea "x"
type textarea "Booked and paidoked"
type textarea "x"
type textarea "Booked and paidked"
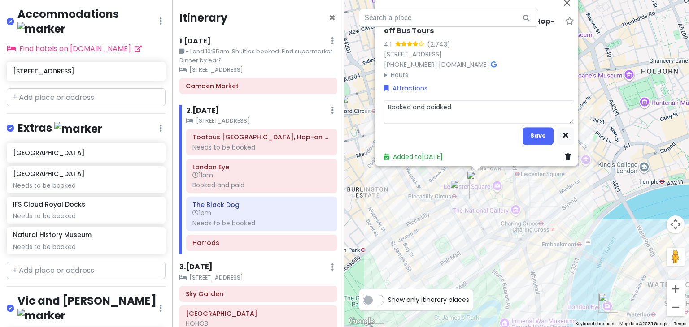
type textarea "x"
type textarea "Booked and paided"
type textarea "x"
type textarea "Booked and paidd"
type textarea "x"
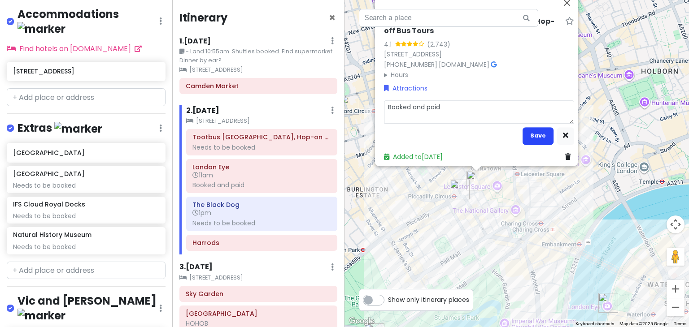
type textarea "Booked and paid"
click at [530, 131] on button "Save" at bounding box center [537, 135] width 31 height 17
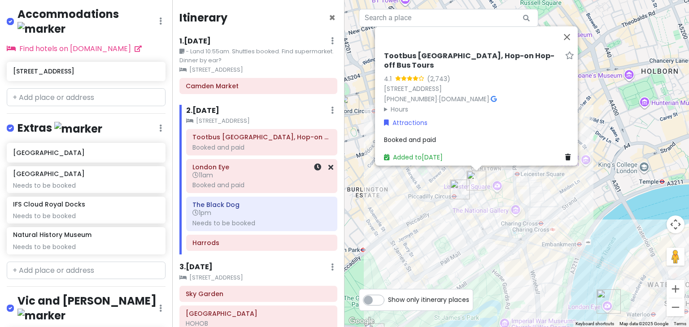
click at [254, 185] on div "Booked and paid" at bounding box center [261, 185] width 139 height 8
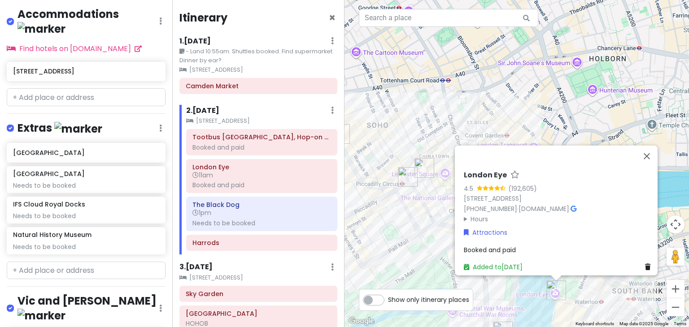
click at [516, 245] on div "Booked and paid" at bounding box center [559, 250] width 190 height 10
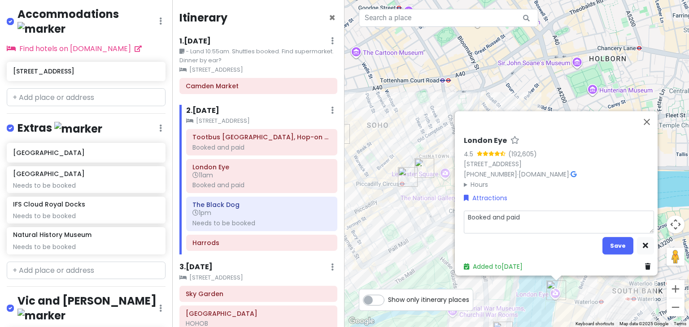
click at [551, 211] on textarea "Booked and paid" at bounding box center [559, 222] width 190 height 23
type textarea "x"
type textarea "Booked and paid"
type textarea "x"
type textarea "Booked and paid -"
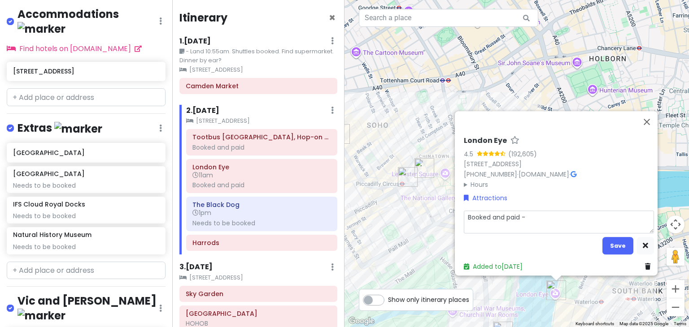
type textarea "x"
type textarea "Booked and paid -"
type textarea "x"
type textarea "Booked and paid -"
type textarea "x"
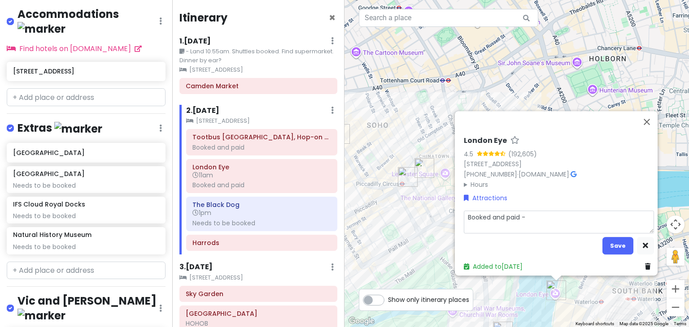
type textarea "Booked and paid"
type textarea "x"
type textarea "Booked and paid"
click at [617, 246] on button "Save" at bounding box center [617, 245] width 31 height 17
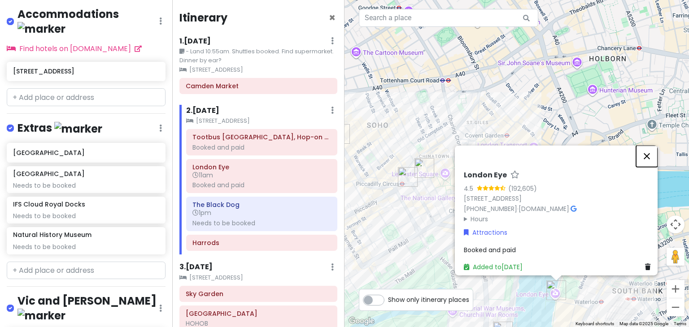
click at [646, 146] on button "Close" at bounding box center [647, 157] width 22 height 22
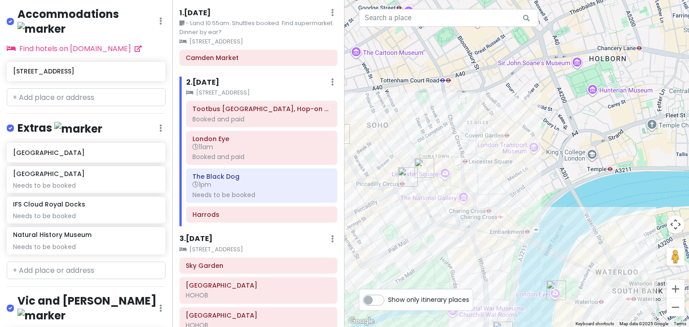
scroll to position [28, 0]
click at [271, 157] on div "Booked and paid" at bounding box center [261, 157] width 139 height 8
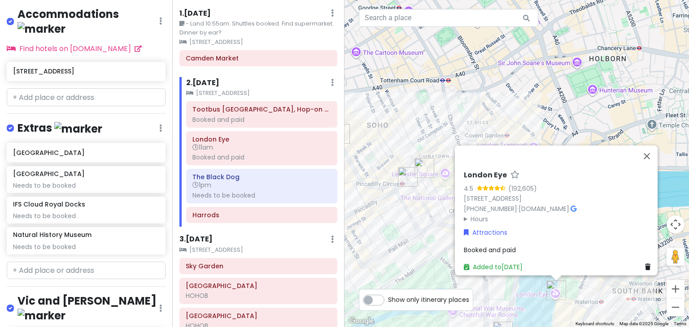
click at [477, 216] on summary "Hours" at bounding box center [559, 219] width 190 height 10
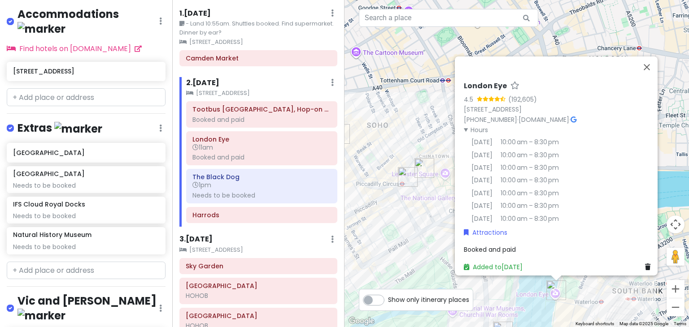
click at [522, 245] on div "Booked and paid" at bounding box center [559, 250] width 190 height 10
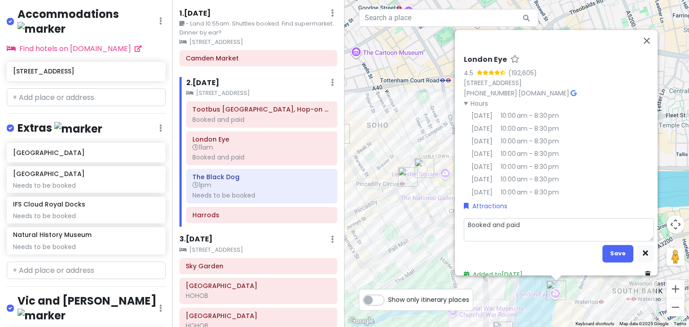
click at [550, 240] on textarea "Booked and paid" at bounding box center [559, 229] width 190 height 23
type textarea "x"
type textarea "Booked and paid"
type textarea "x"
type textarea "Booked and paid -"
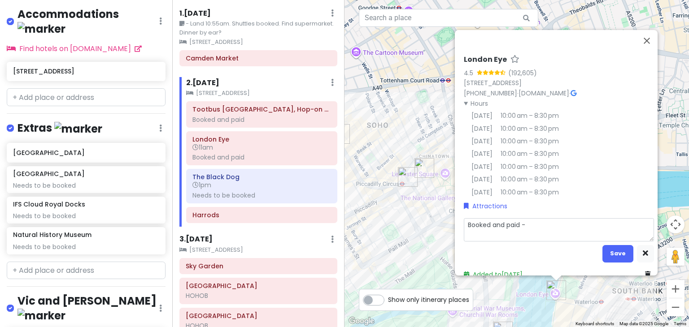
type textarea "x"
type textarea "Booked and paid -"
type textarea "x"
type textarea "Booked and paid - $"
type textarea "x"
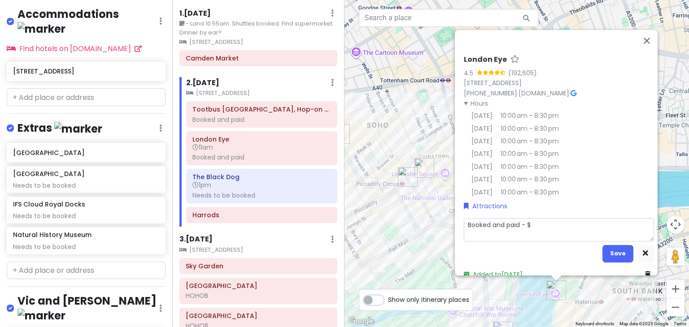
type textarea "Booked and paid - $7"
type textarea "x"
type textarea "Booked and paid - $73"
type textarea "x"
type textarea "Booked and paid - $734"
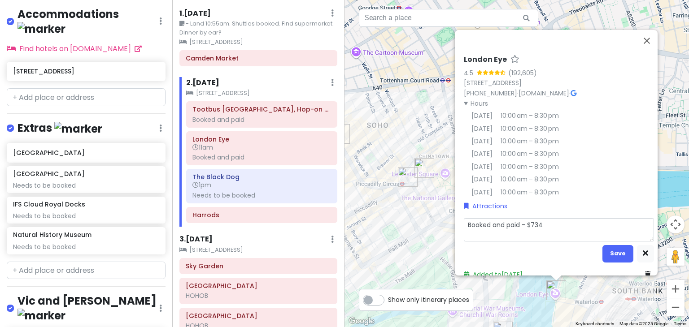
type textarea "x"
type textarea "Booked and paid - $734."
type textarea "x"
type textarea "Booked and paid - $734.5"
type textarea "x"
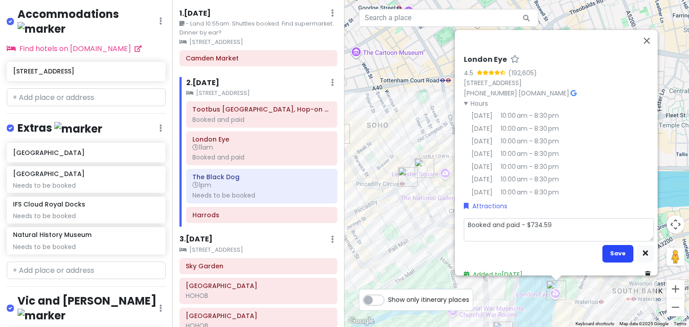
type textarea "Booked and paid - $734.59"
click at [604, 257] on button "Save" at bounding box center [617, 253] width 31 height 17
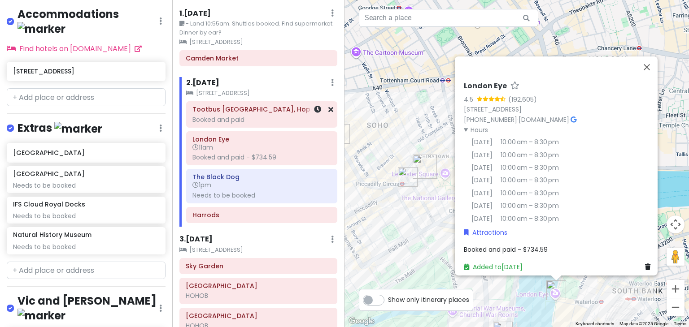
click at [255, 124] on div "Tootbus [GEOGRAPHIC_DATA], Hop-on Hop-off Bus Tours Booked and paid" at bounding box center [261, 115] width 139 height 22
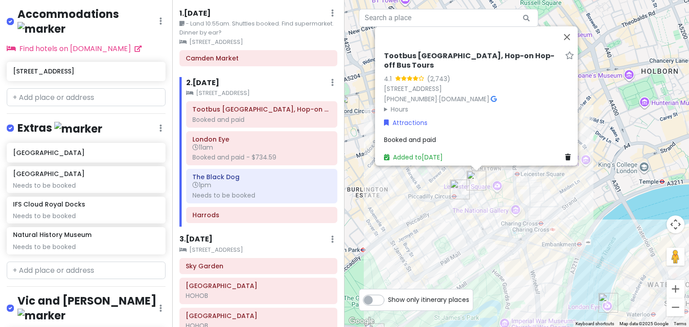
click at [425, 135] on span "Booked and paid" at bounding box center [410, 139] width 52 height 9
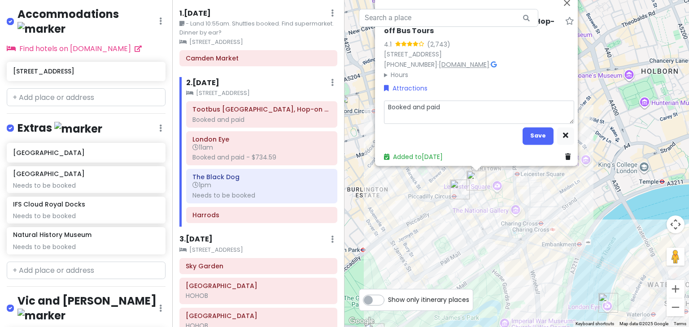
click at [487, 92] on div "Tootbus [GEOGRAPHIC_DATA], Hop-on Hop-off Bus Tours 4.1 (2,743) [STREET_ADDRESS…" at bounding box center [478, 89] width 197 height 152
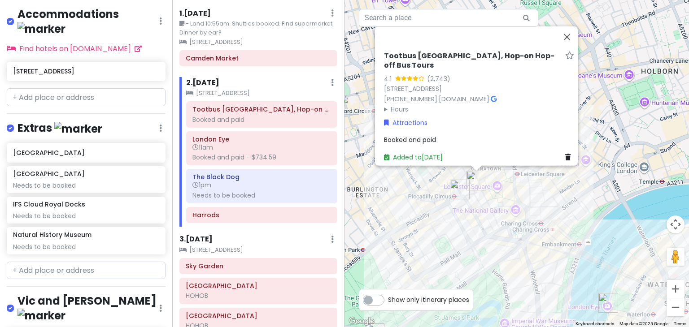
click at [417, 135] on span "Booked and paid" at bounding box center [410, 139] width 52 height 9
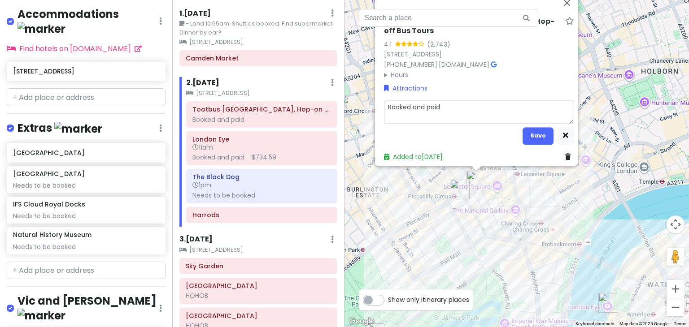
click at [470, 112] on textarea "Booked and paid" at bounding box center [479, 112] width 190 height 23
type textarea "x"
type textarea "Booked and paid"
type textarea "x"
type textarea "Booked and paid -"
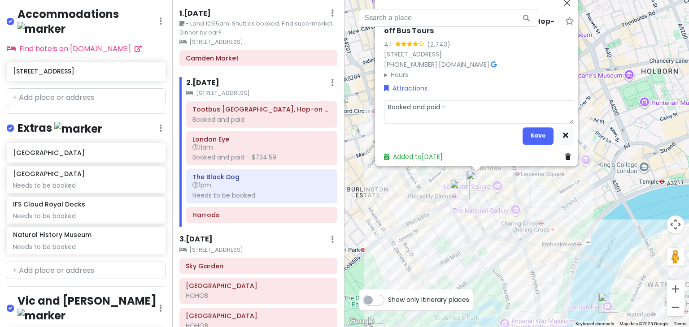
type textarea "x"
type textarea "Booked and paid -"
type textarea "x"
type textarea "Booked and paid - $"
type textarea "x"
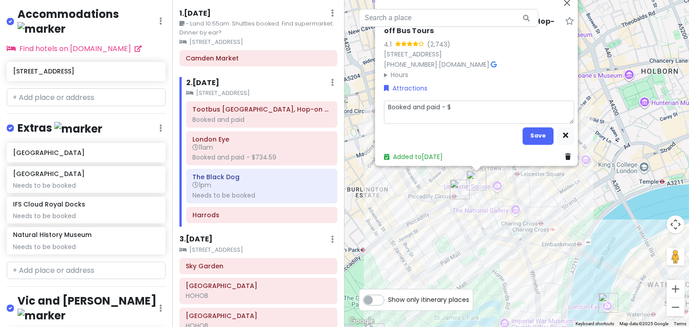
type textarea "Booked and paid - $4"
type textarea "x"
type textarea "Booked and paid - $46"
type textarea "x"
type textarea "Booked and paid - $463"
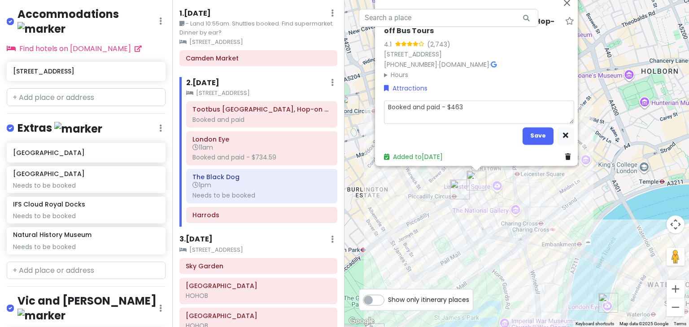
type textarea "x"
type textarea "Booked and paid - $463."
type textarea "x"
type textarea "Booked and paid - $463.6"
type textarea "x"
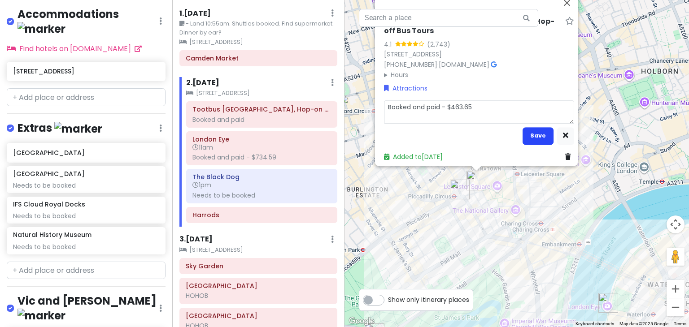
type textarea "Booked and paid - $463.65"
click at [530, 127] on button "Save" at bounding box center [537, 135] width 31 height 17
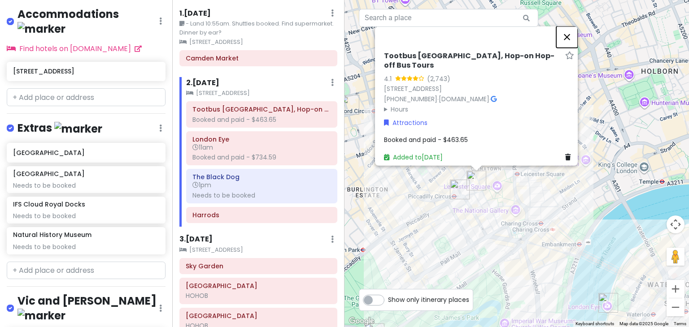
click at [569, 44] on button "Close" at bounding box center [567, 37] width 22 height 22
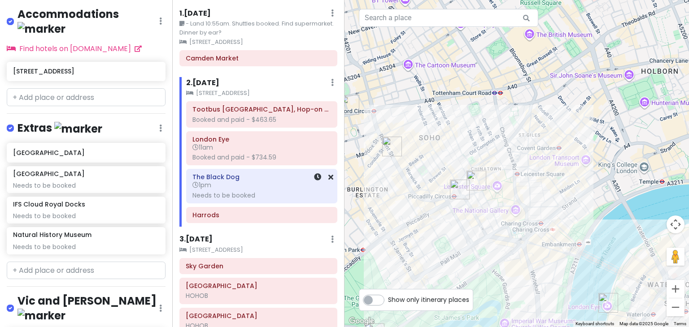
click at [287, 194] on div "Needs to be booked" at bounding box center [261, 195] width 139 height 8
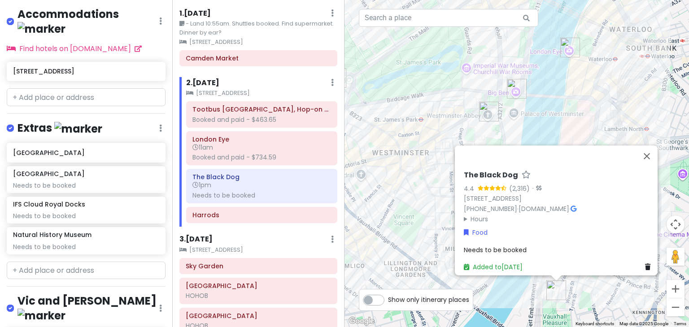
click at [508, 239] on div "The Black Dog 4.4 (2,316) · [STREET_ADDRESS] [PHONE_NUMBER] · [DOMAIN_NAME] · H…" at bounding box center [558, 221] width 197 height 109
click at [511, 247] on span "Needs to be booked" at bounding box center [495, 249] width 63 height 9
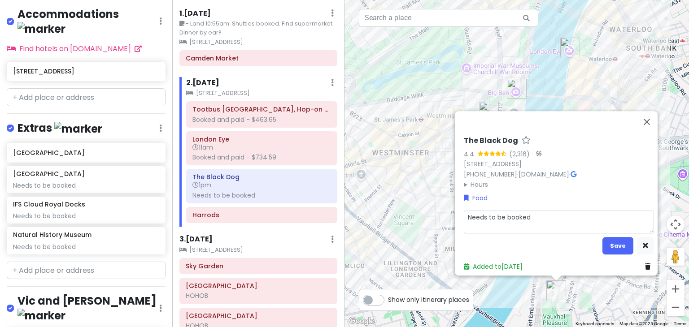
drag, startPoint x: 553, startPoint y: 220, endPoint x: 381, endPoint y: 258, distance: 176.4
click at [381, 258] on div "The Black Dog 4.4 (2,316) · [STREET_ADDRESS] [PHONE_NUMBER] · [DOMAIN_NAME] · H…" at bounding box center [516, 163] width 344 height 327
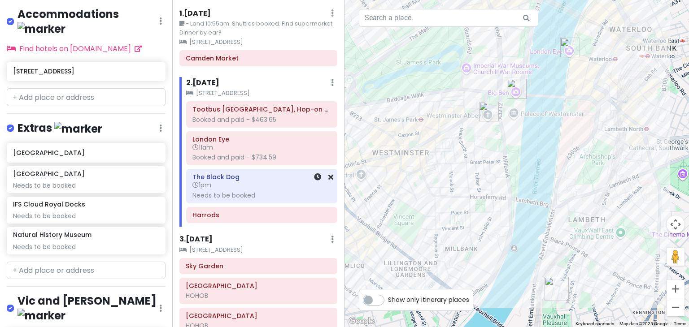
click at [204, 192] on div "Needs to be booked" at bounding box center [261, 195] width 139 height 8
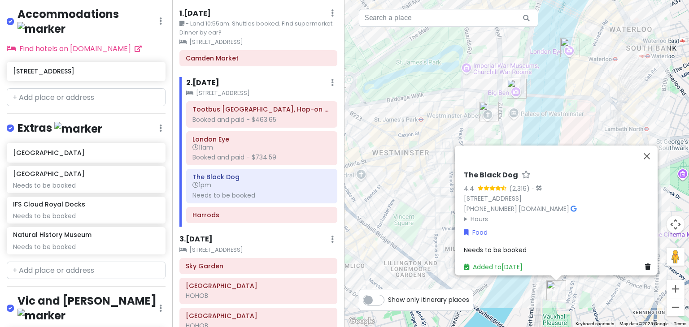
click at [503, 245] on span "Needs to be booked" at bounding box center [495, 249] width 63 height 9
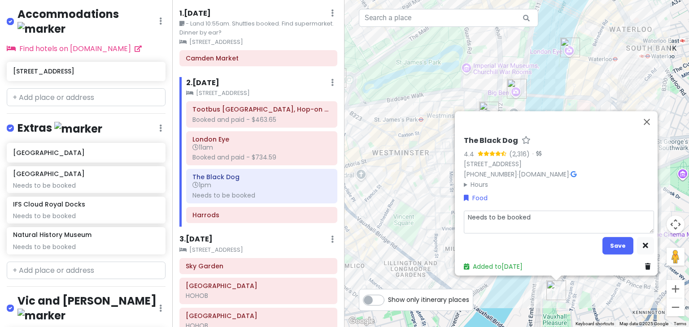
drag, startPoint x: 537, startPoint y: 210, endPoint x: 439, endPoint y: 215, distance: 97.8
click at [439, 215] on div "The Black Dog 4.4 (2,316) · [STREET_ADDRESS] [PHONE_NUMBER] · [DOMAIN_NAME] · H…" at bounding box center [516, 163] width 344 height 327
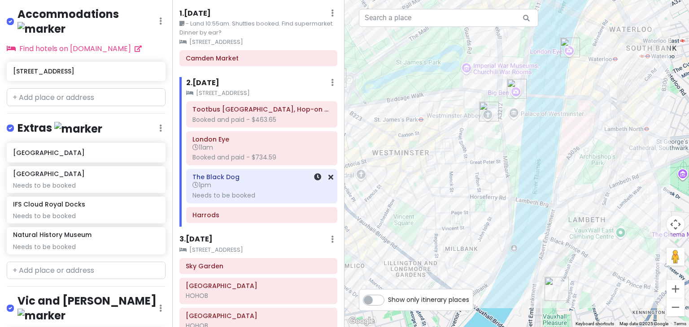
click at [265, 192] on div "Needs to be booked" at bounding box center [261, 195] width 139 height 8
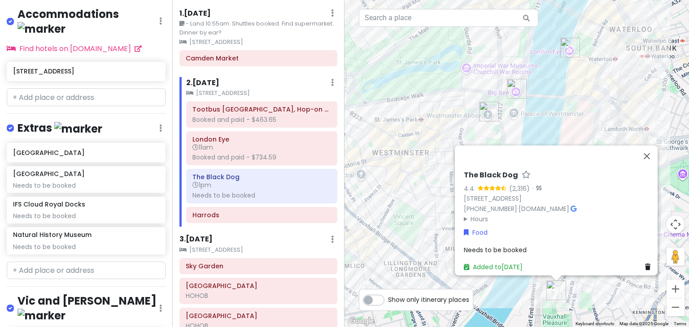
click at [514, 245] on span "Needs to be booked" at bounding box center [495, 249] width 63 height 9
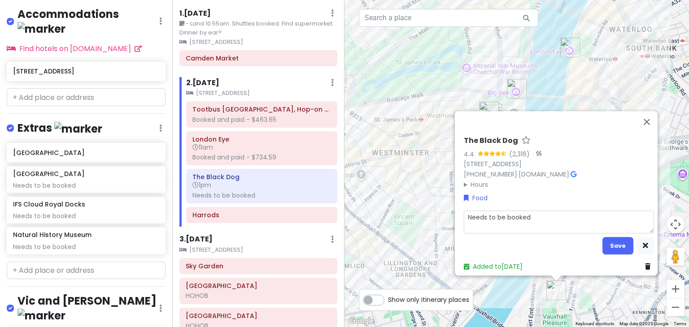
click at [505, 211] on textarea "Needs to be booked" at bounding box center [559, 222] width 190 height 23
type textarea "x"
type textarea "B"
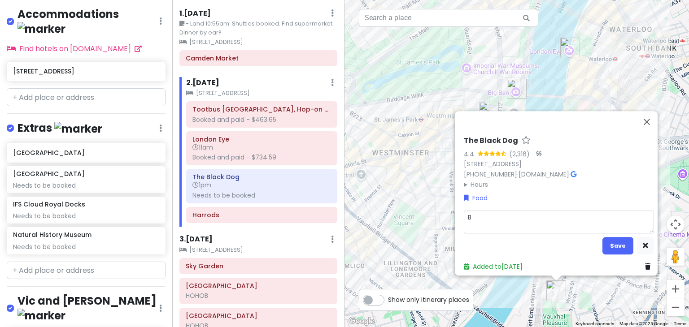
type textarea "x"
type textarea "Bo"
type textarea "x"
type textarea "Boo"
type textarea "x"
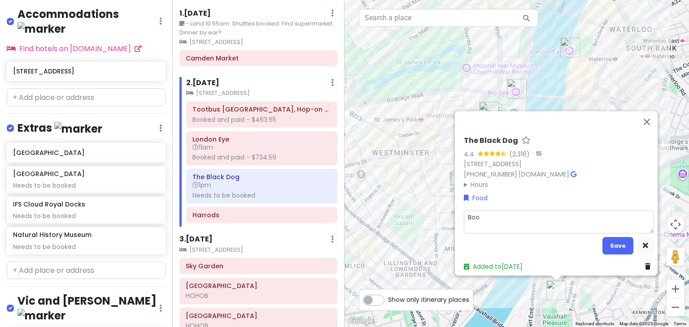
type textarea "Book"
type textarea "x"
type textarea "Booke"
type textarea "x"
type textarea "Booked"
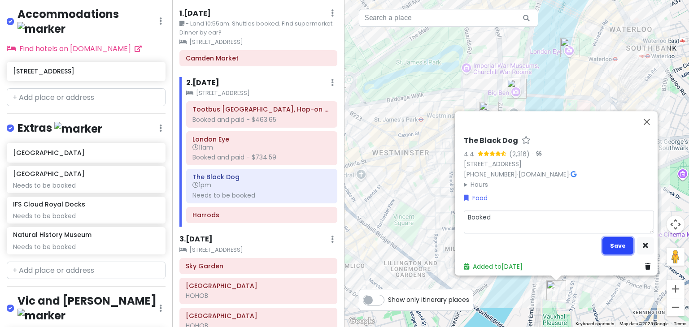
click at [608, 237] on button "Save" at bounding box center [617, 245] width 31 height 17
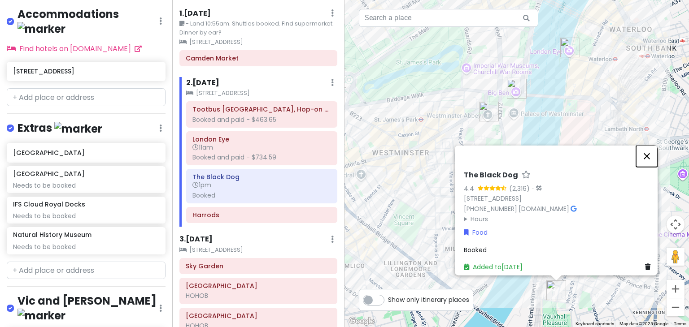
click at [649, 154] on button "Close" at bounding box center [647, 157] width 22 height 22
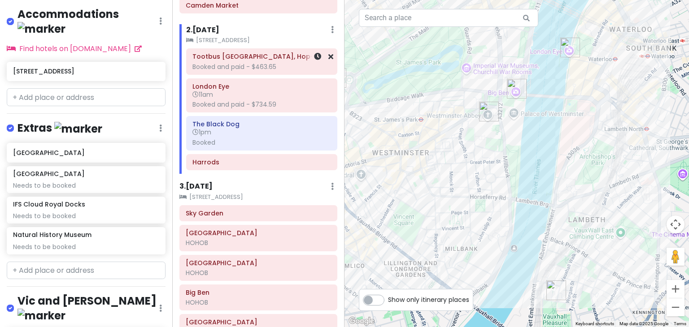
scroll to position [99, 0]
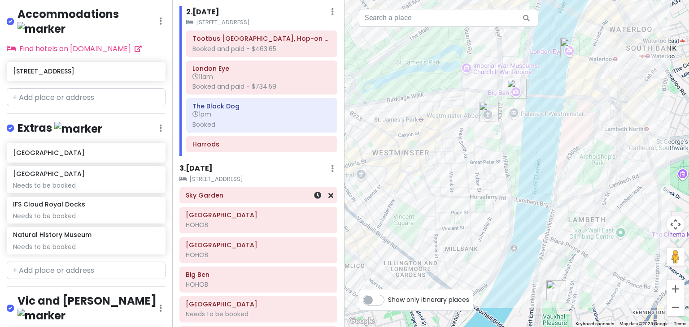
click at [253, 198] on h6 "Sky Garden" at bounding box center [258, 195] width 145 height 8
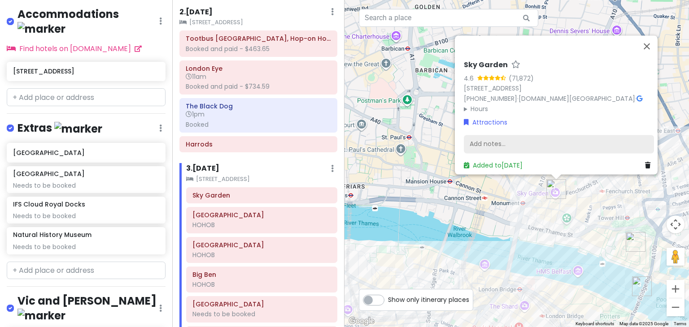
click at [482, 135] on div "Add notes..." at bounding box center [559, 144] width 190 height 19
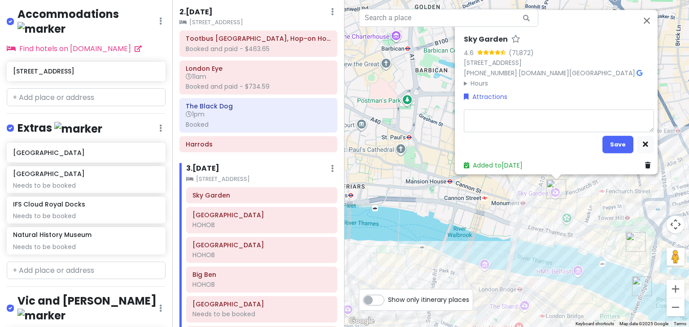
type textarea "x"
type textarea "C"
type textarea "x"
type textarea "Can"
type textarea "x"
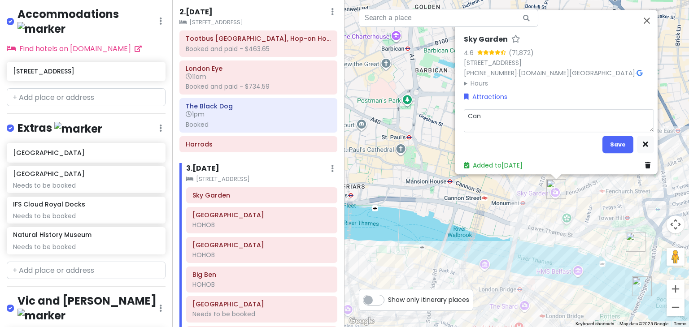
type textarea "Can"
type textarea "x"
type textarea "Can b"
type textarea "x"
type textarea "Can bo"
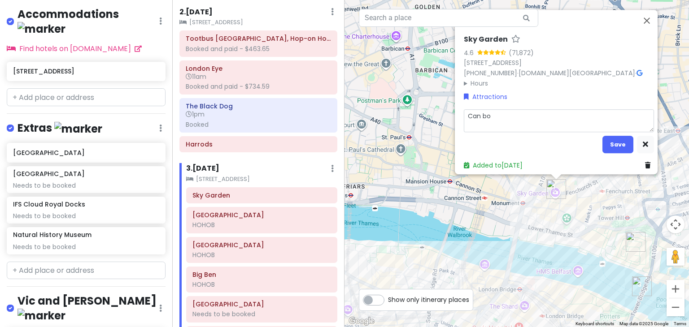
type textarea "x"
type textarea "Can boo"
type textarea "x"
type textarea "Can book"
type textarea "x"
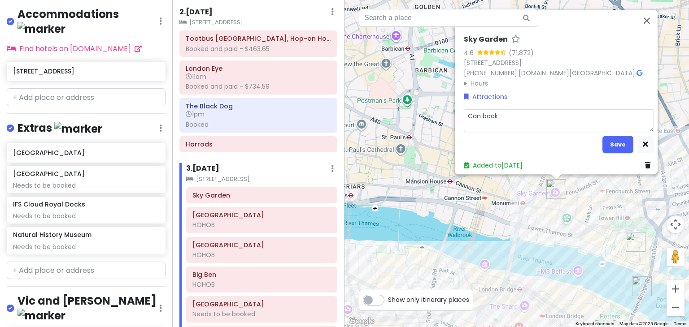
type textarea "Can book"
type textarea "x"
type textarea "Can book 3"
type textarea "x"
type textarea "Can book 3"
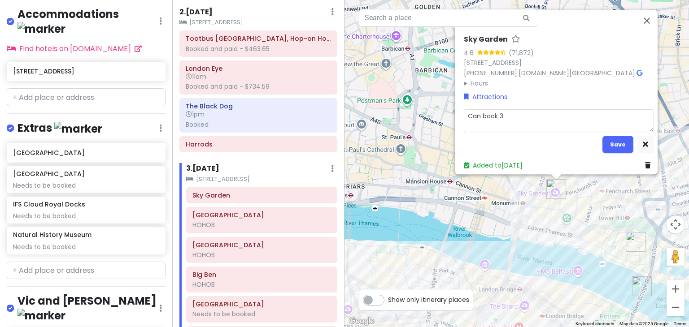
type textarea "x"
type textarea "Can book 3 w"
type textarea "x"
type textarea "Can book 3 we"
type textarea "x"
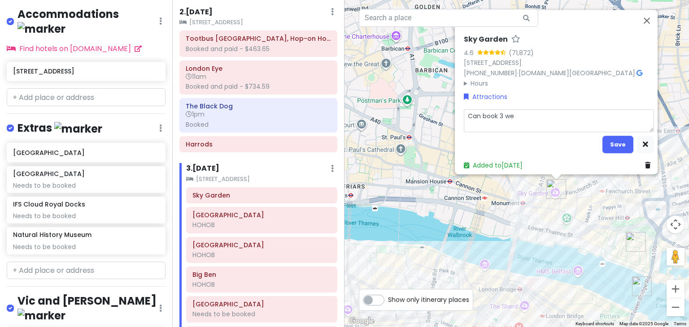
type textarea "Can book 3 wee"
type textarea "x"
type textarea "Can book 3 weeks"
type textarea "x"
type textarea "Can book 3 weeks"
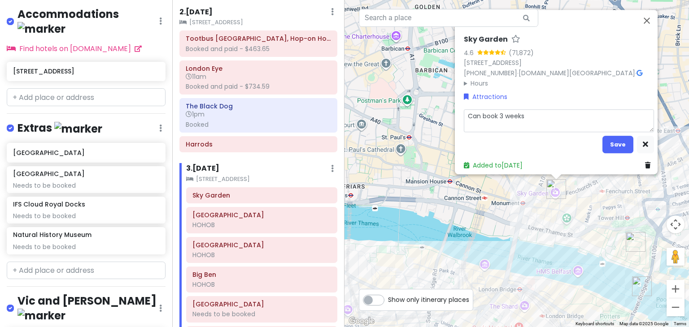
type textarea "x"
type textarea "Can book 3 weeks i"
type textarea "x"
type textarea "Can book 3 weeks in"
type textarea "x"
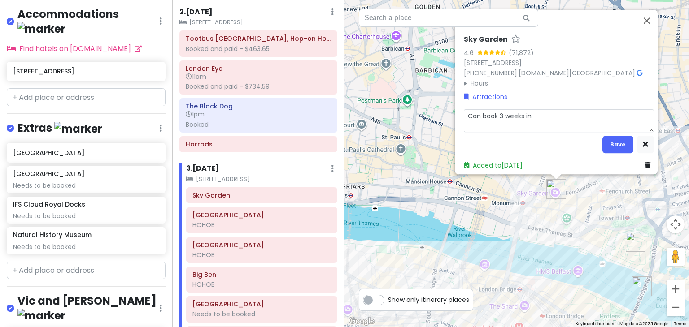
type textarea "Can book 3 weeks in a"
type textarea "x"
type textarea "Can book 3 weeks in ad"
click at [616, 143] on button "Save" at bounding box center [617, 144] width 31 height 17
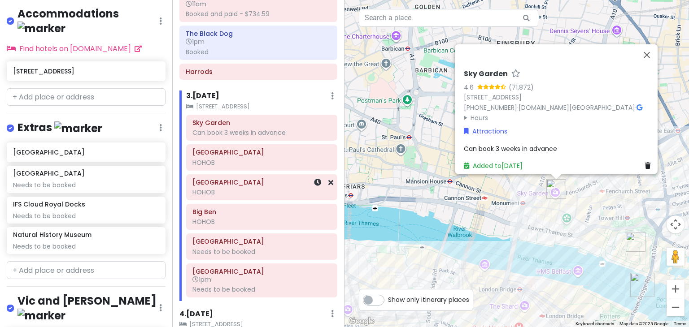
scroll to position [181, 0]
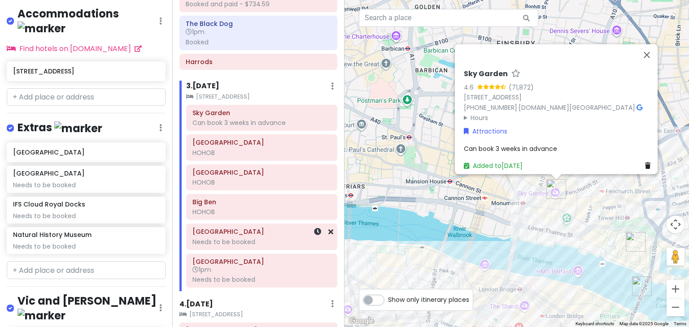
click at [233, 238] on div "Needs to be booked" at bounding box center [261, 242] width 139 height 8
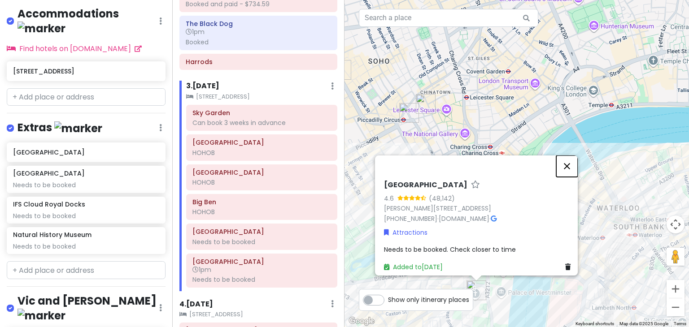
click at [566, 161] on button "Close" at bounding box center [567, 167] width 22 height 22
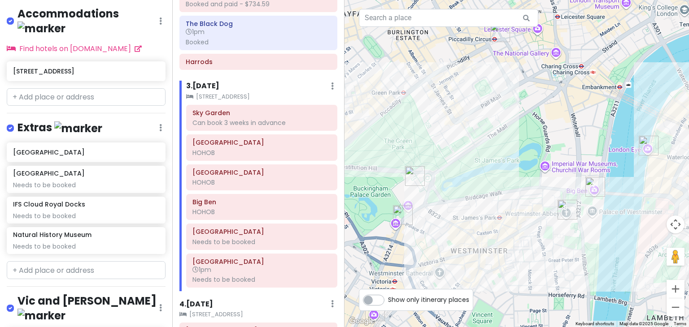
drag, startPoint x: 493, startPoint y: 196, endPoint x: 592, endPoint y: 109, distance: 132.2
click at [592, 109] on div at bounding box center [516, 163] width 344 height 327
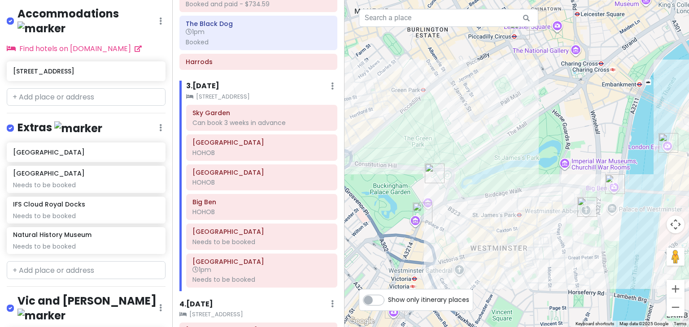
click at [585, 207] on img "Westminster Abbey" at bounding box center [586, 207] width 27 height 27
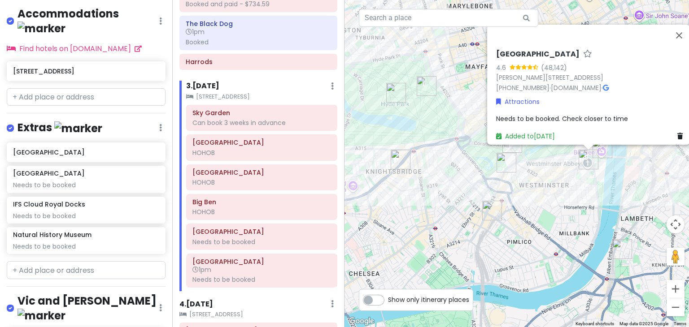
click at [554, 200] on div "[GEOGRAPHIC_DATA] 4.6 (48,142) [PERSON_NAME][STREET_ADDRESS] [PHONE_NUMBER] · […" at bounding box center [516, 163] width 344 height 327
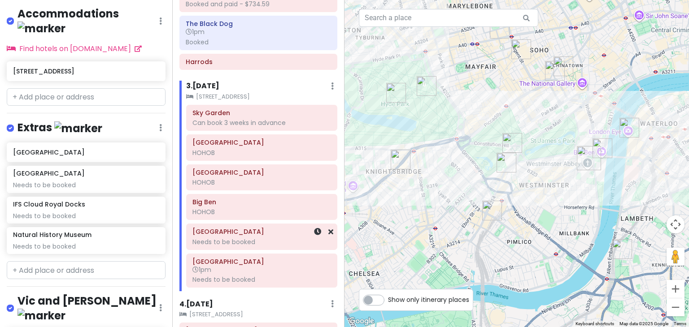
click at [235, 241] on div "Needs to be booked" at bounding box center [261, 242] width 139 height 8
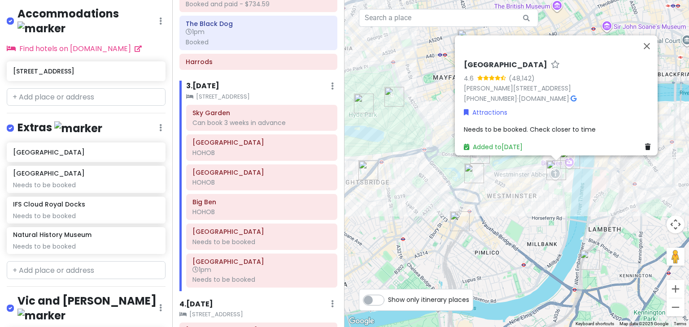
click at [484, 125] on span "Needs to be booked. Check closer to time" at bounding box center [530, 129] width 132 height 9
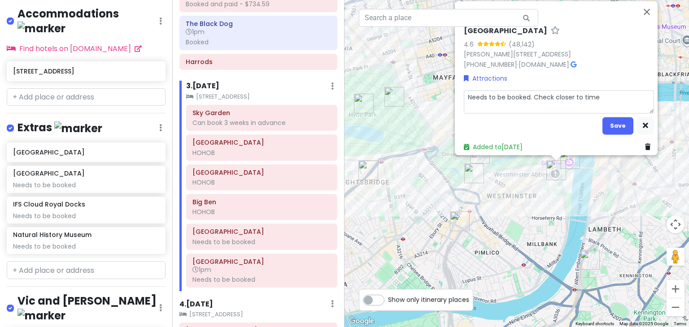
drag, startPoint x: 608, startPoint y: 91, endPoint x: 436, endPoint y: 88, distance: 172.2
click at [436, 88] on div "[GEOGRAPHIC_DATA] 4.6 (48,142) [PERSON_NAME][STREET_ADDRESS] [PHONE_NUMBER] · […" at bounding box center [516, 163] width 344 height 327
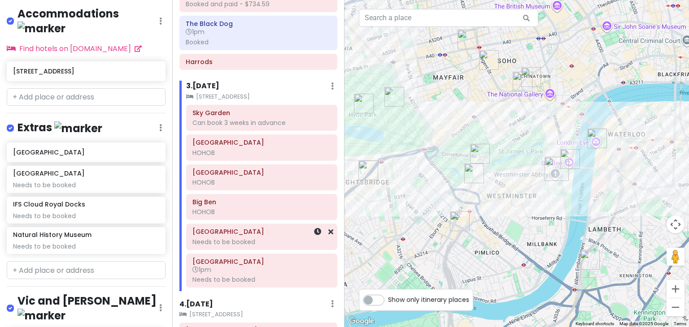
click at [232, 238] on div "Needs to be booked" at bounding box center [261, 242] width 139 height 8
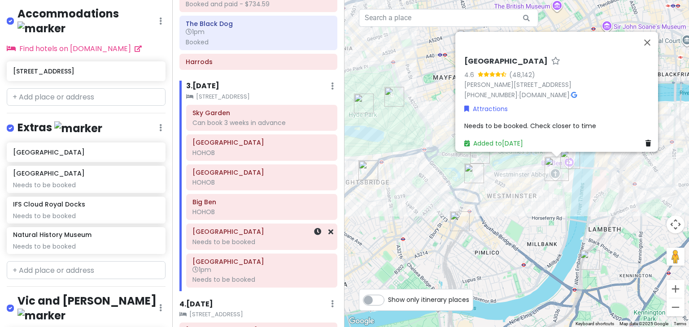
click at [558, 123] on span "Needs to be booked. Check closer to time" at bounding box center [530, 126] width 132 height 9
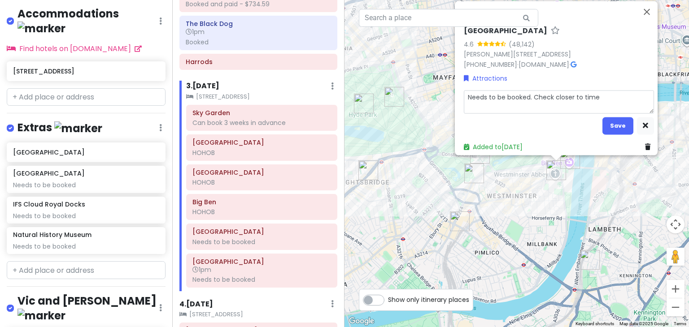
drag, startPoint x: 613, startPoint y: 88, endPoint x: 421, endPoint y: 74, distance: 191.9
click at [421, 74] on div "[GEOGRAPHIC_DATA] 4.6 (48,142) [PERSON_NAME][STREET_ADDRESS] [PHONE_NUMBER] · […" at bounding box center [516, 163] width 344 height 327
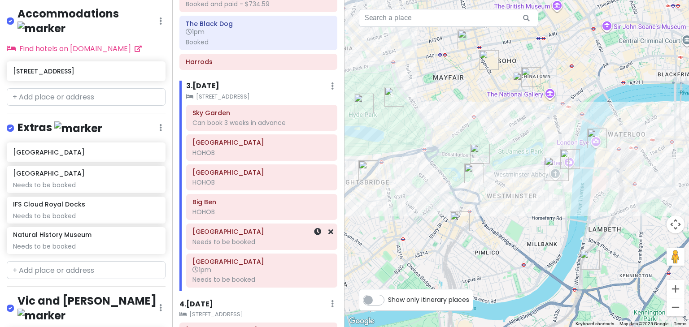
click at [235, 244] on div "Needs to be booked" at bounding box center [261, 242] width 139 height 8
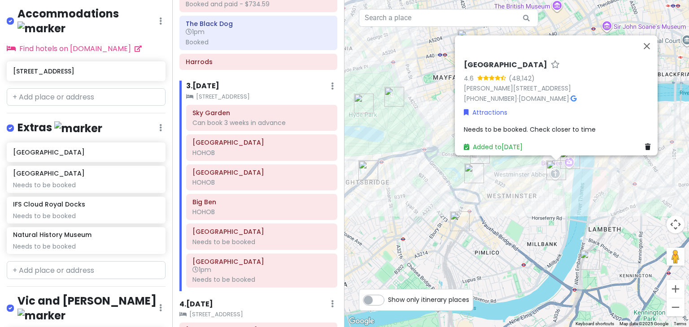
click at [565, 125] on span "Needs to be booked. Check closer to time" at bounding box center [530, 129] width 132 height 9
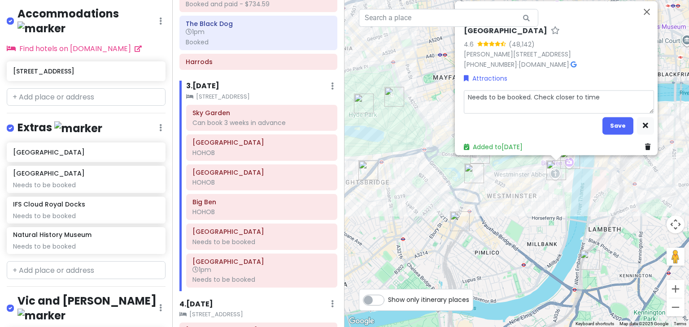
click at [569, 94] on textarea "Needs to be booked. Check closer to time" at bounding box center [559, 102] width 190 height 23
click at [622, 117] on button "Save" at bounding box center [617, 125] width 31 height 17
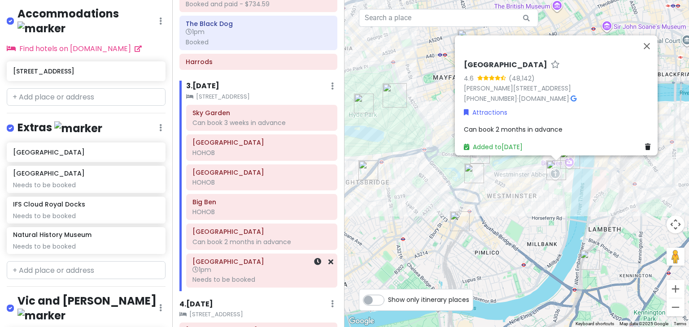
click at [249, 271] on h6 "1pm" at bounding box center [261, 270] width 139 height 8
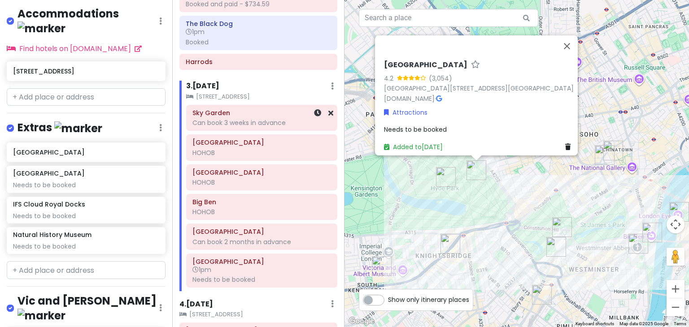
scroll to position [152, 0]
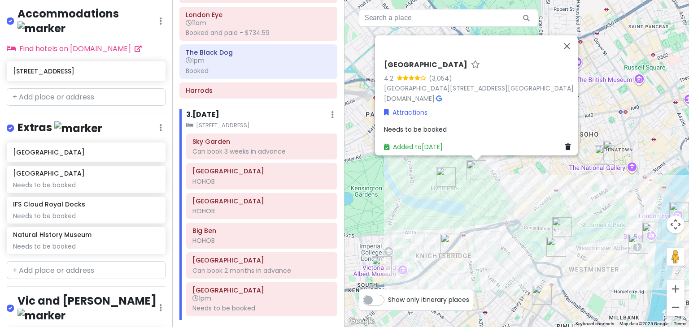
click at [423, 126] on span "Needs to be booked" at bounding box center [415, 129] width 63 height 9
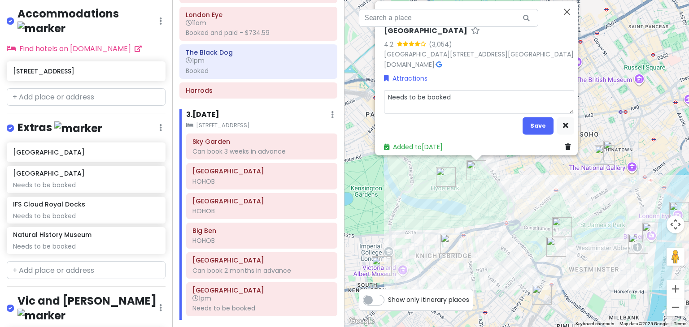
click at [430, 99] on textarea "Needs to be booked" at bounding box center [479, 102] width 190 height 23
click at [537, 119] on button "Save" at bounding box center [537, 125] width 31 height 17
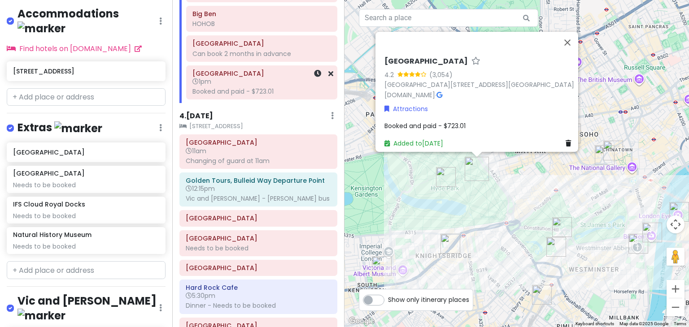
scroll to position [412, 0]
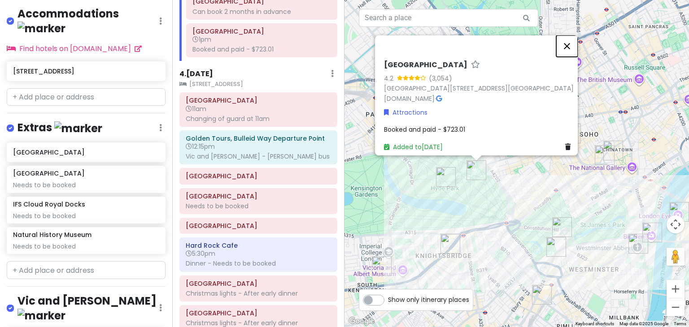
click at [571, 41] on button "Close" at bounding box center [567, 46] width 22 height 22
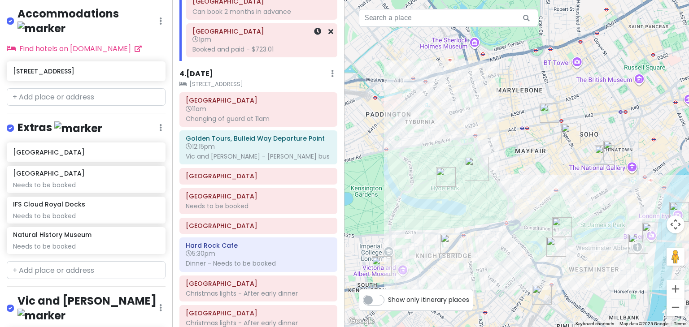
click at [239, 50] on div "Booked and paid - $723.01" at bounding box center [261, 49] width 139 height 8
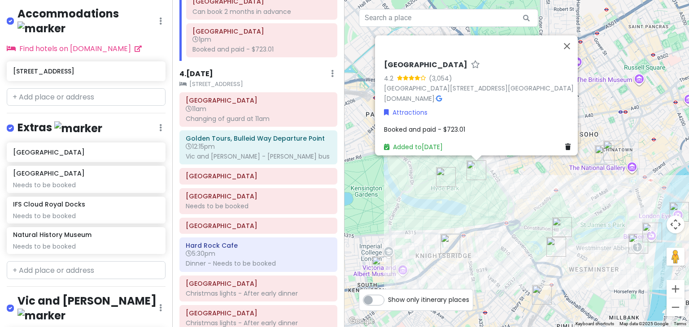
click at [456, 125] on span "Booked and paid - $723.01" at bounding box center [424, 129] width 81 height 9
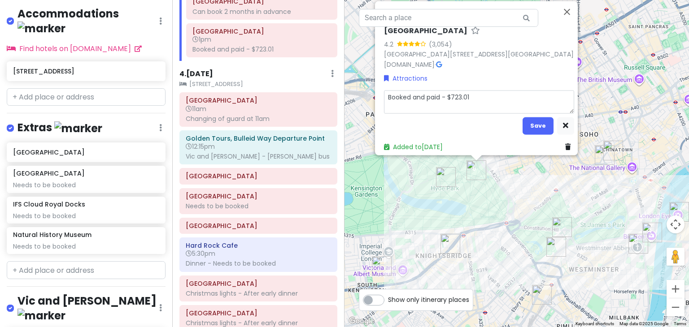
click at [499, 101] on textarea "Booked and paid - $723.01" at bounding box center [479, 102] width 190 height 23
click at [536, 119] on button "Save" at bounding box center [537, 125] width 31 height 17
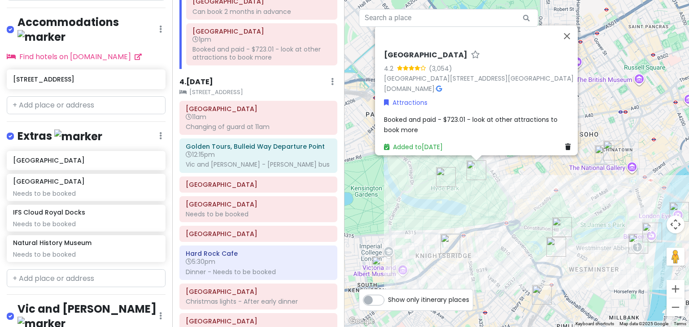
scroll to position [831, 0]
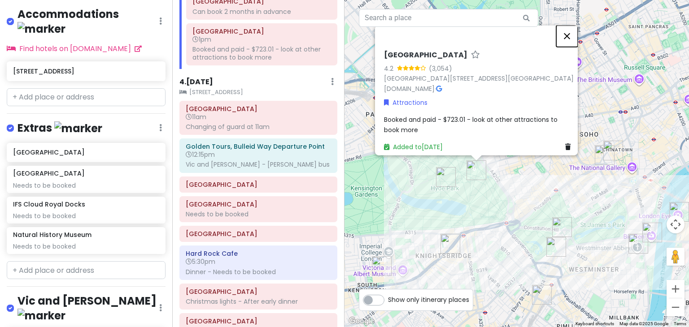
click at [572, 32] on button "Close" at bounding box center [567, 37] width 22 height 22
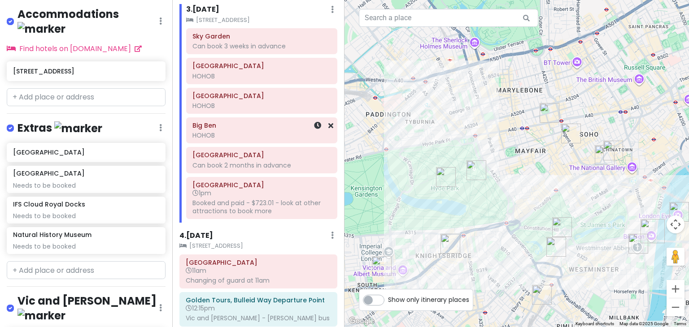
scroll to position [250, 0]
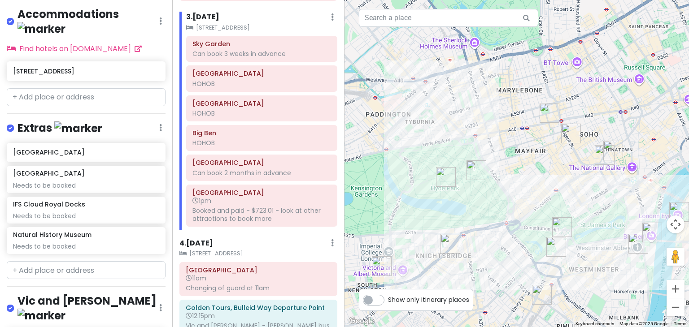
click at [258, 54] on div "Can book 3 weeks in advance" at bounding box center [261, 54] width 139 height 8
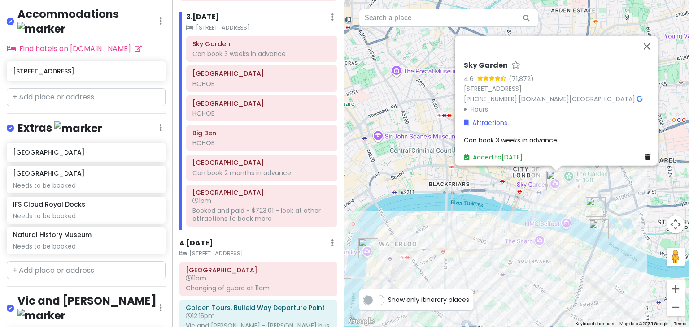
click at [477, 135] on span "Can book 3 weeks in advance" at bounding box center [510, 139] width 93 height 9
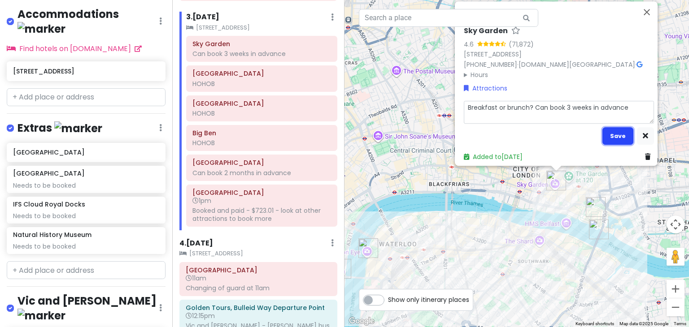
click at [613, 130] on button "Save" at bounding box center [617, 135] width 31 height 17
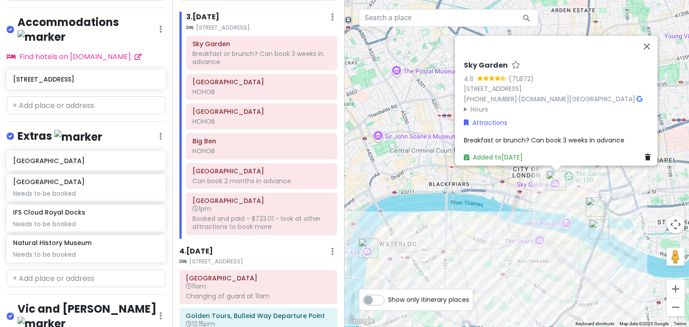
scroll to position [839, 0]
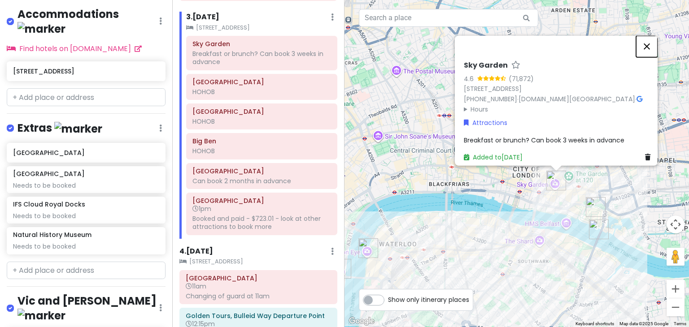
click at [652, 44] on button "Close" at bounding box center [647, 47] width 22 height 22
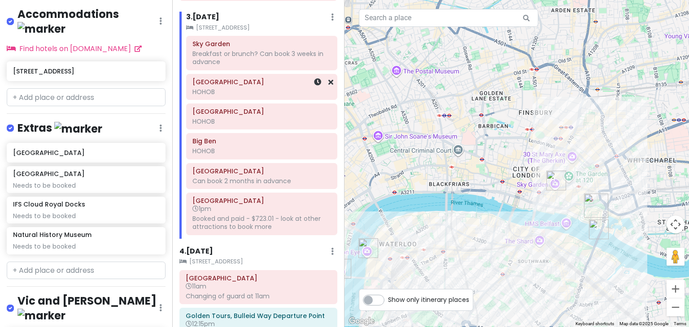
scroll to position [256, 0]
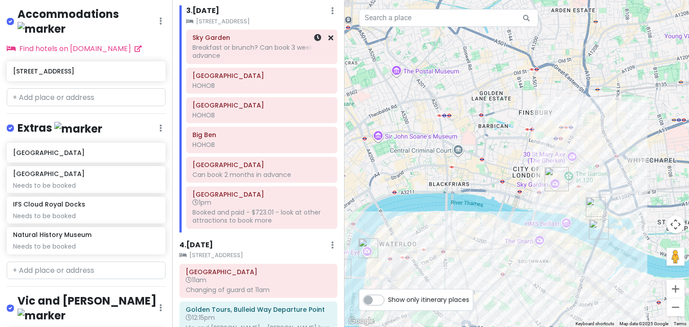
click at [237, 51] on div "Breakfast or brunch? Can book 3 weeks in advance" at bounding box center [261, 51] width 139 height 16
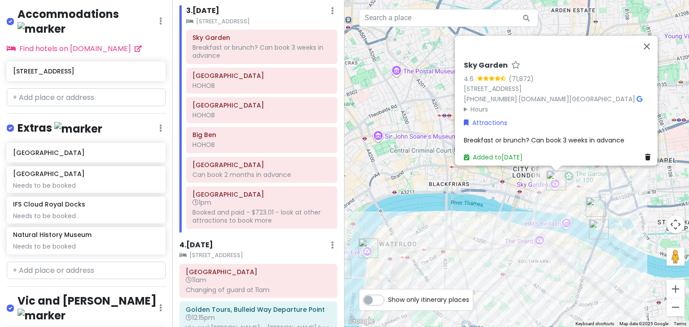
click at [514, 135] on span "Breakfast or brunch? Can book 3 weeks in advance" at bounding box center [544, 139] width 161 height 9
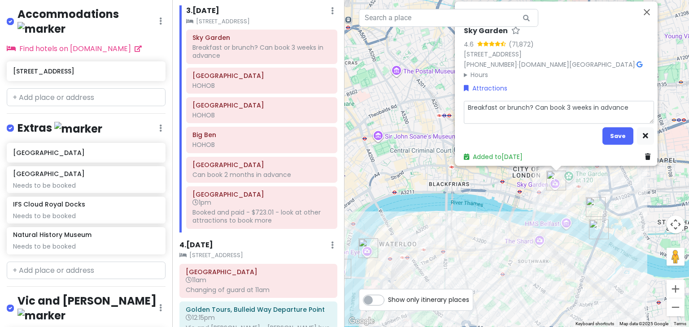
click at [526, 101] on textarea "Breakfast or brunch? Can book 3 weeks in advance" at bounding box center [559, 112] width 190 height 23
click at [603, 130] on button "Save" at bounding box center [617, 135] width 31 height 17
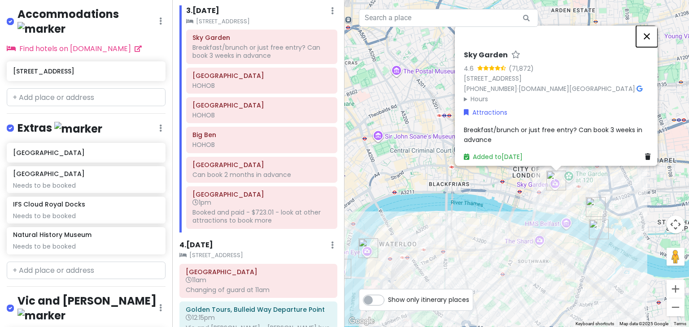
click at [648, 27] on button "Close" at bounding box center [647, 37] width 22 height 22
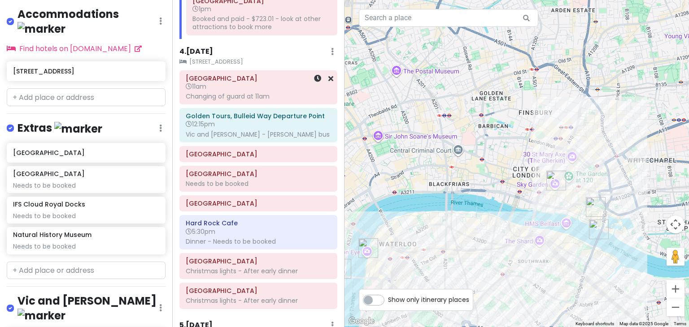
scroll to position [450, 0]
click at [264, 96] on div "Changing of guard at 11am" at bounding box center [258, 97] width 145 height 8
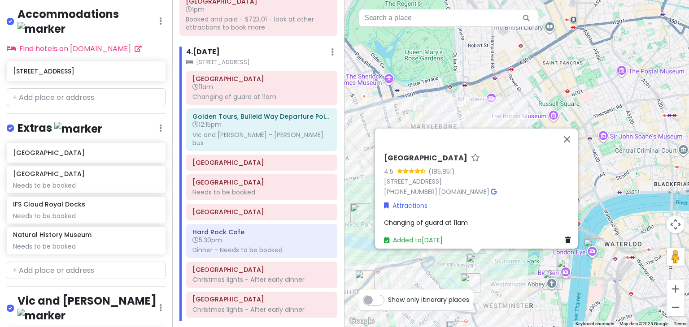
click at [419, 212] on div "[GEOGRAPHIC_DATA] 4.5 (185,851) [GEOGRAPHIC_DATA] [PHONE_NUMBER] · [DOMAIN_NAME…" at bounding box center [478, 199] width 197 height 99
click at [437, 219] on span "Changing of guard at 11am" at bounding box center [426, 222] width 84 height 9
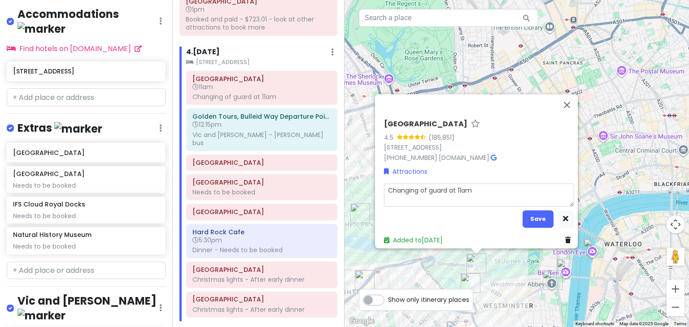
click at [481, 190] on textarea "Changing of guard at 11am" at bounding box center [479, 195] width 190 height 23
click at [517, 186] on textarea "Changing of guard at 11am - potentially a christmas market" at bounding box center [479, 195] width 190 height 23
click at [533, 217] on button "Save" at bounding box center [537, 218] width 31 height 17
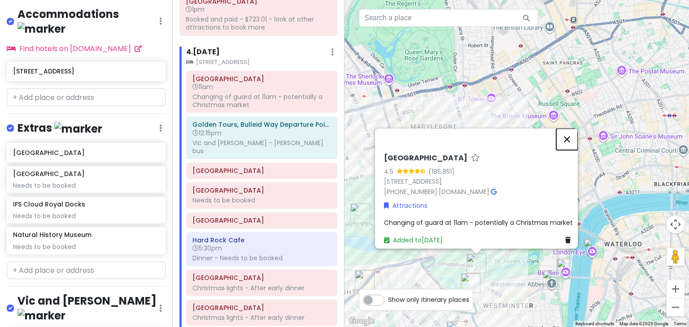
click at [569, 131] on button "Close" at bounding box center [567, 140] width 22 height 22
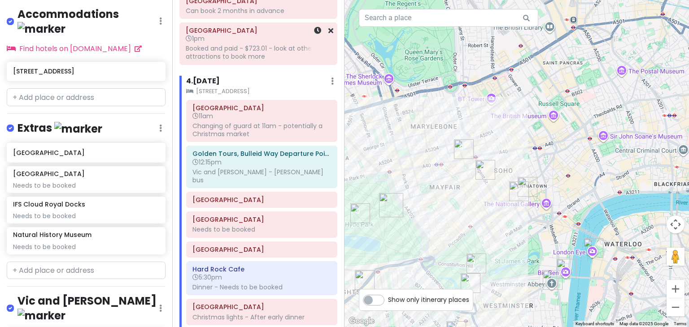
scroll to position [434, 0]
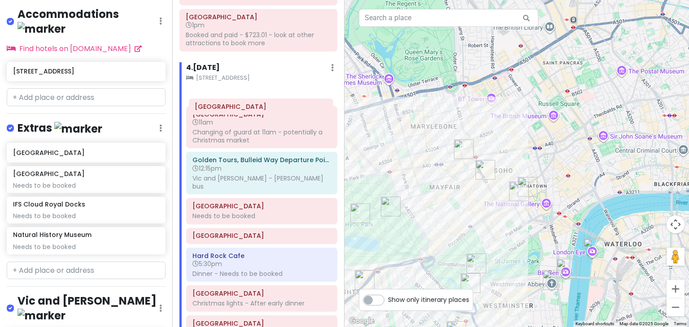
drag, startPoint x: 246, startPoint y: 174, endPoint x: 248, endPoint y: 103, distance: 71.3
click at [248, 103] on div "[GEOGRAPHIC_DATA] 11am Changing of guard at 11am - potentially a Christmas mark…" at bounding box center [261, 216] width 165 height 259
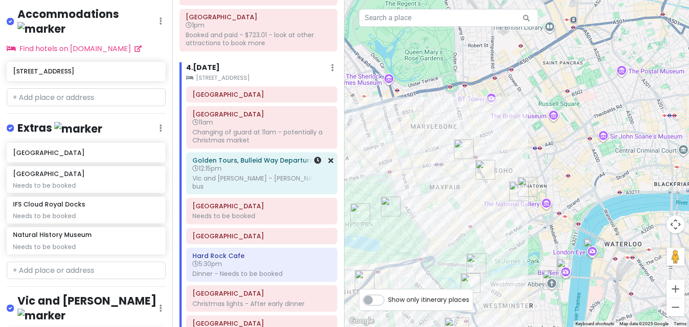
click at [254, 167] on h6 "12:15pm" at bounding box center [261, 169] width 139 height 8
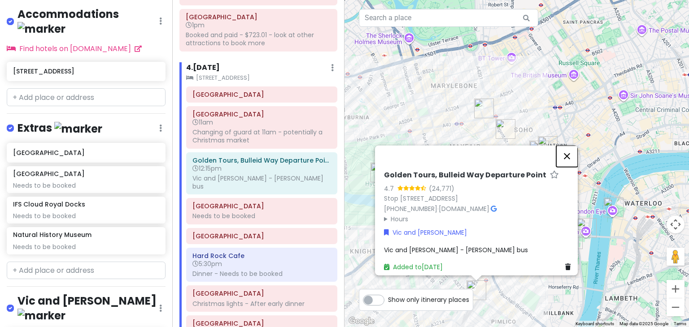
click at [574, 148] on button "Close" at bounding box center [567, 157] width 22 height 22
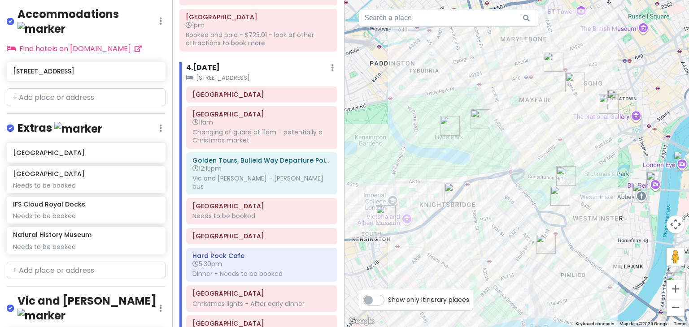
drag, startPoint x: 443, startPoint y: 227, endPoint x: 527, endPoint y: 180, distance: 96.2
click at [527, 180] on div at bounding box center [516, 163] width 344 height 327
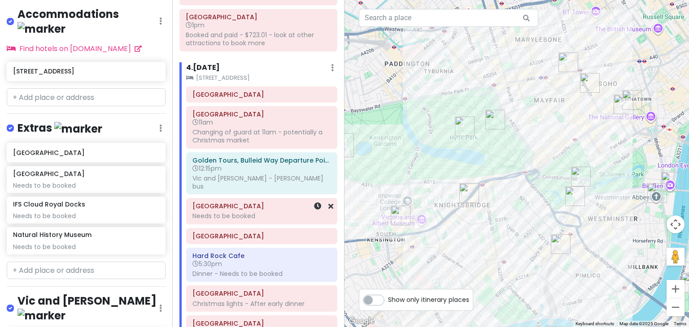
click at [242, 202] on h6 "[GEOGRAPHIC_DATA]" at bounding box center [261, 206] width 139 height 8
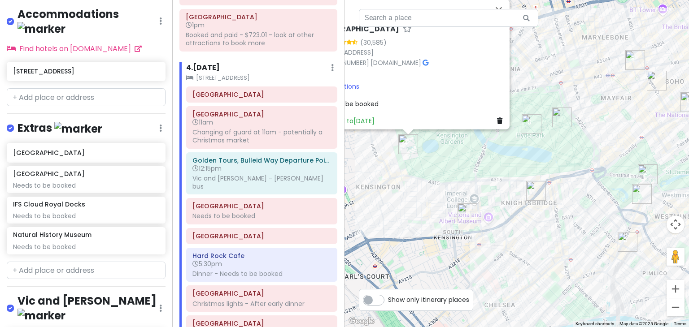
drag, startPoint x: 619, startPoint y: 220, endPoint x: 525, endPoint y: 177, distance: 102.5
click at [525, 177] on div "[GEOGRAPHIC_DATA] 4.5 (30,585) [GEOGRAPHIC_DATA] [PHONE_NUMBER] · [DOMAIN_NAME]…" at bounding box center [516, 163] width 344 height 327
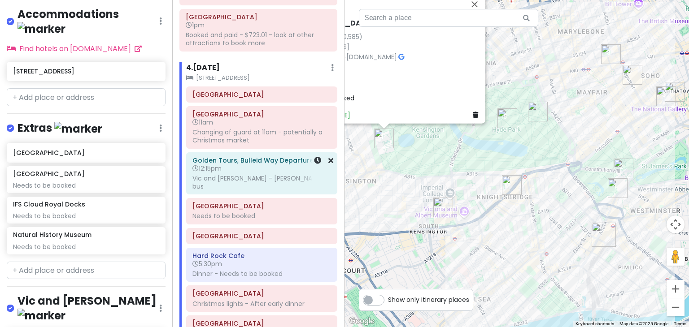
click at [235, 165] on h6 "12:15pm" at bounding box center [261, 169] width 139 height 8
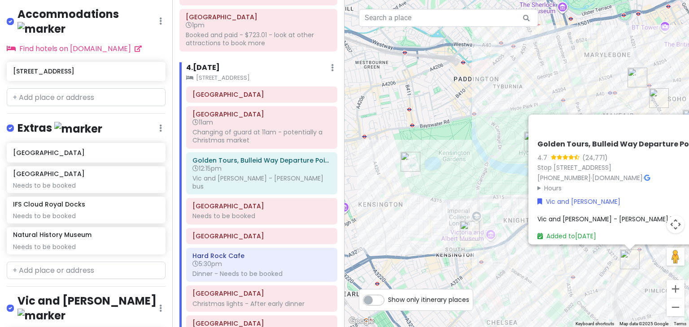
drag, startPoint x: 482, startPoint y: 248, endPoint x: 559, endPoint y: 271, distance: 80.6
click at [559, 271] on div "Golden Tours, Bulleid Way Departure Point 4.7 (24,771) Stop [STREET_ADDRESS] [P…" at bounding box center [516, 163] width 344 height 327
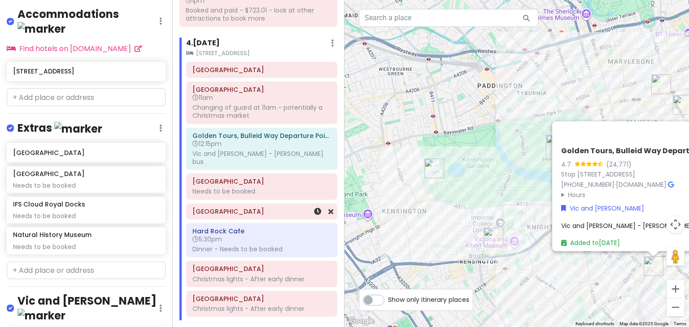
scroll to position [465, 0]
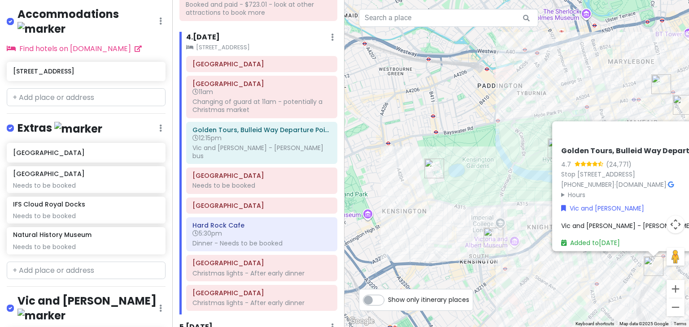
click at [469, 131] on div "Golden Tours, Bulleid Way Departure Point 4.7 (24,771) Stop [STREET_ADDRESS] [P…" at bounding box center [516, 163] width 344 height 327
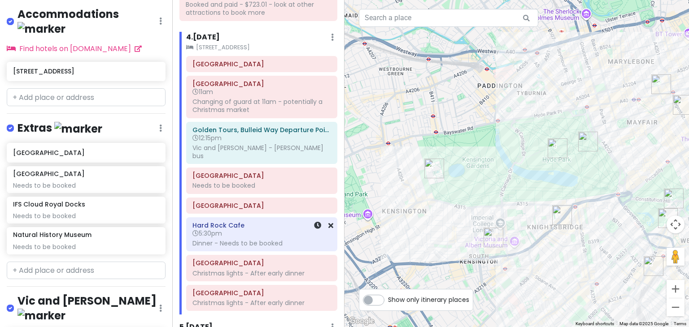
click at [246, 227] on div "Hard Rock Cafe 5:30pm Dinner - Needs to be booked" at bounding box center [261, 234] width 139 height 30
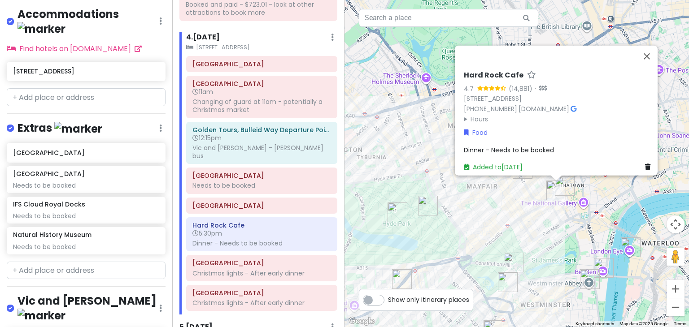
drag, startPoint x: 373, startPoint y: 122, endPoint x: 459, endPoint y: 90, distance: 92.1
click at [459, 90] on div "Hard Rock Cafe 4.7 (14,881) · [STREET_ADDRESS] [PHONE_NUMBER] · [DOMAIN_NAME] ·…" at bounding box center [516, 163] width 344 height 327
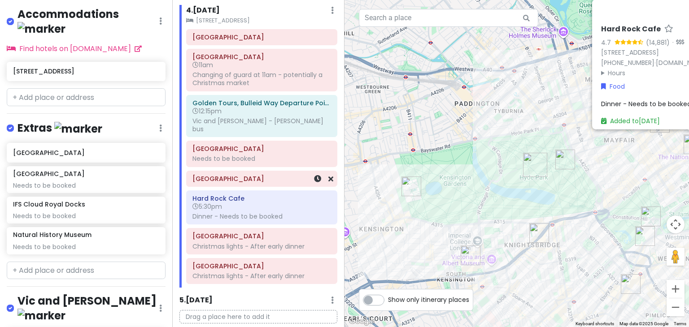
scroll to position [491, 0]
click at [256, 153] on div "[GEOGRAPHIC_DATA] Needs to be booked" at bounding box center [261, 154] width 139 height 22
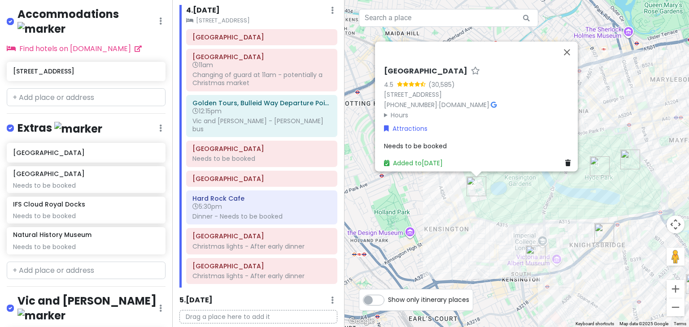
click at [434, 144] on span "Needs to be booked" at bounding box center [415, 145] width 63 height 9
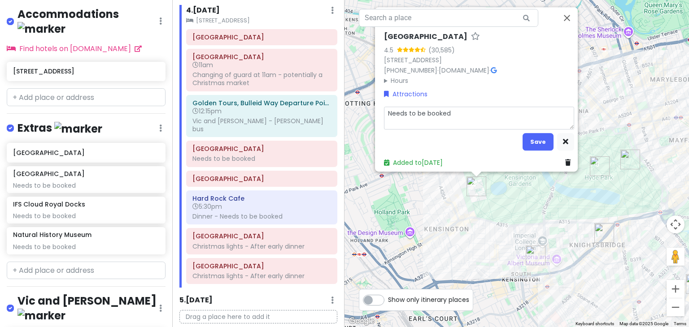
drag, startPoint x: 479, startPoint y: 106, endPoint x: 369, endPoint y: 106, distance: 109.9
click at [369, 106] on div "[GEOGRAPHIC_DATA] 4.5 (30,585) [GEOGRAPHIC_DATA] [PHONE_NUMBER] · [DOMAIN_NAME]…" at bounding box center [516, 163] width 344 height 327
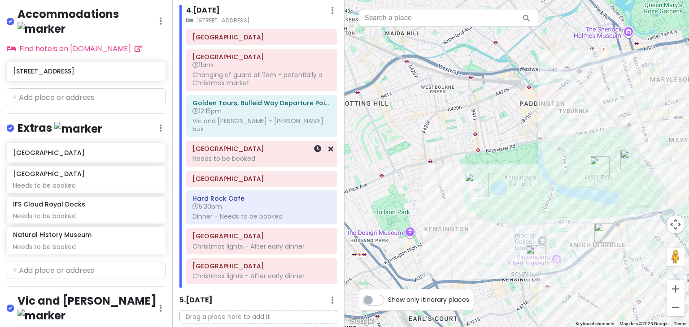
click at [237, 155] on div "Needs to be booked" at bounding box center [261, 159] width 139 height 8
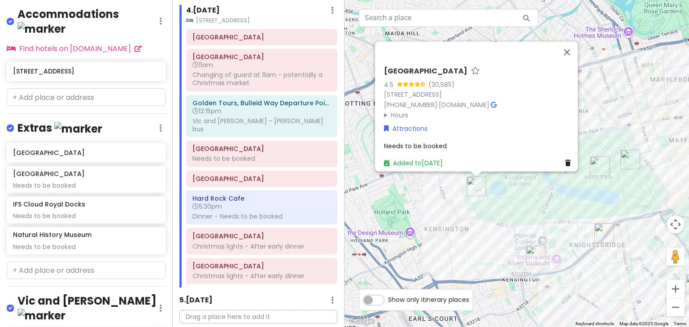
click at [441, 143] on span "Needs to be booked" at bounding box center [415, 145] width 63 height 9
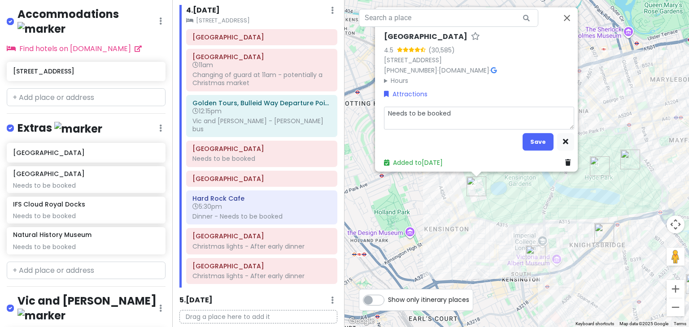
click at [413, 109] on textarea "Needs to be booked" at bounding box center [479, 118] width 190 height 23
click at [533, 143] on button "Save" at bounding box center [537, 141] width 31 height 17
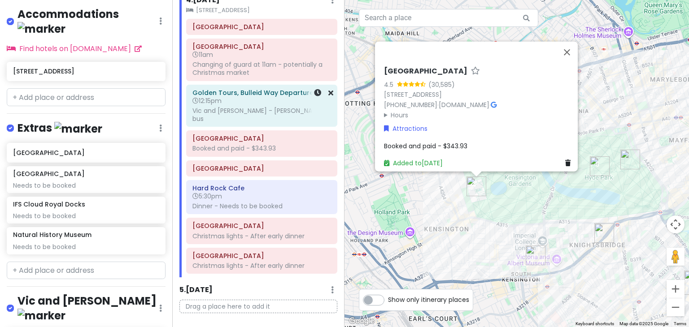
scroll to position [513, 0]
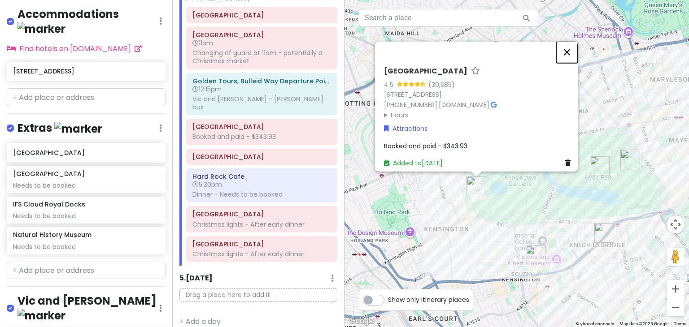
click at [570, 48] on button "Close" at bounding box center [567, 53] width 22 height 22
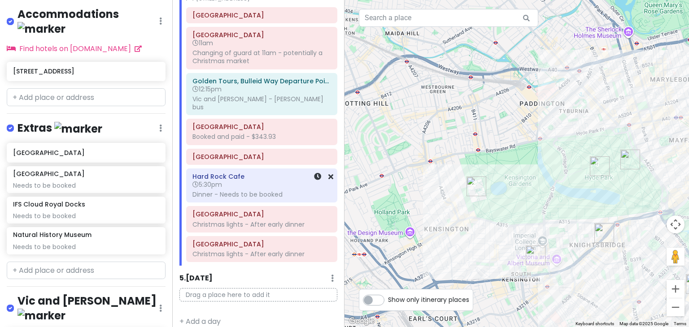
click at [211, 180] on span "5:30pm" at bounding box center [207, 184] width 30 height 9
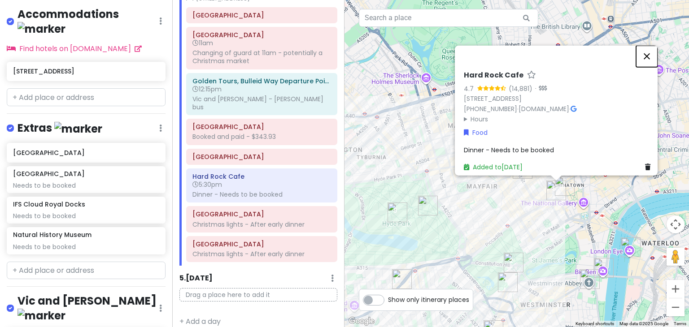
click at [655, 46] on button "Close" at bounding box center [647, 57] width 22 height 22
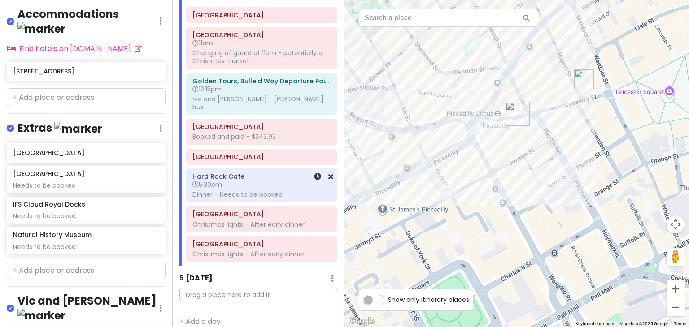
click at [278, 191] on div "Dinner - Needs to be booked" at bounding box center [261, 195] width 139 height 8
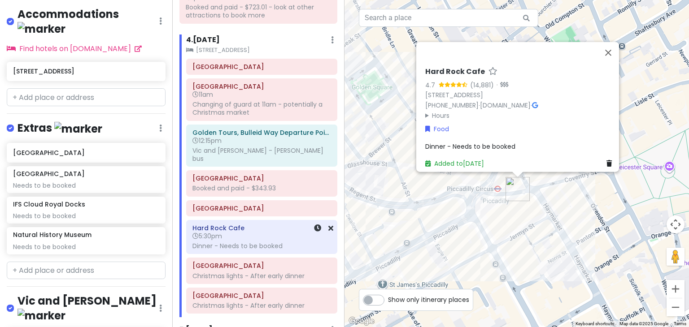
scroll to position [461, 0]
click at [265, 242] on div "Hard Rock Cafe 5:30pm Dinner - Needs to be booked" at bounding box center [262, 238] width 150 height 34
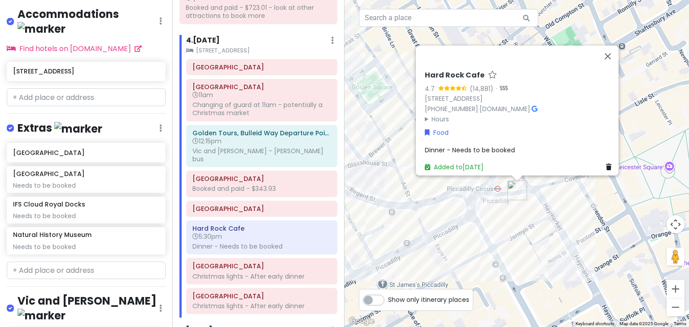
click at [504, 145] on span "Dinner - Needs to be booked" at bounding box center [470, 149] width 90 height 9
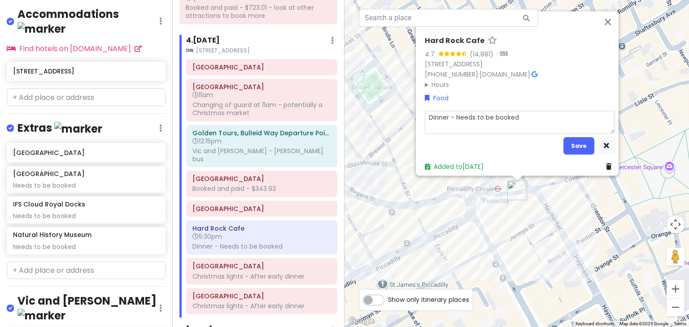
click at [548, 113] on textarea "Dinner - Needs to be booked" at bounding box center [520, 122] width 190 height 23
click at [577, 138] on button "Save" at bounding box center [578, 145] width 31 height 17
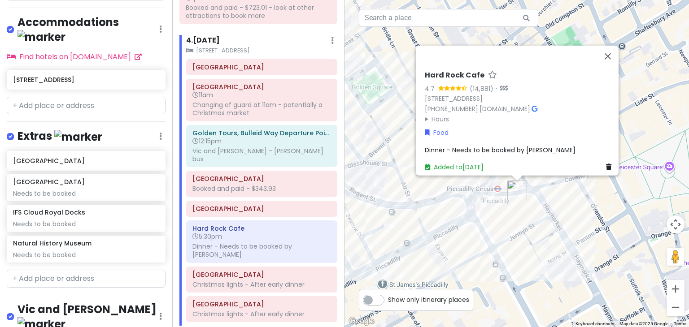
click at [508, 145] on span "Dinner - Needs to be booked by [PERSON_NAME]" at bounding box center [500, 149] width 151 height 9
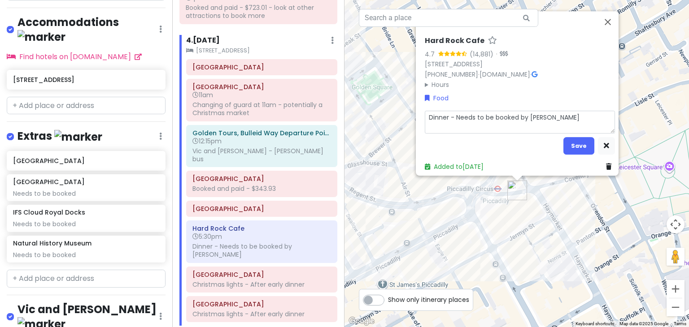
click at [569, 124] on textarea "Dinner - Needs to be booked by [PERSON_NAME]" at bounding box center [520, 122] width 190 height 23
click at [570, 137] on button "Save" at bounding box center [578, 145] width 31 height 17
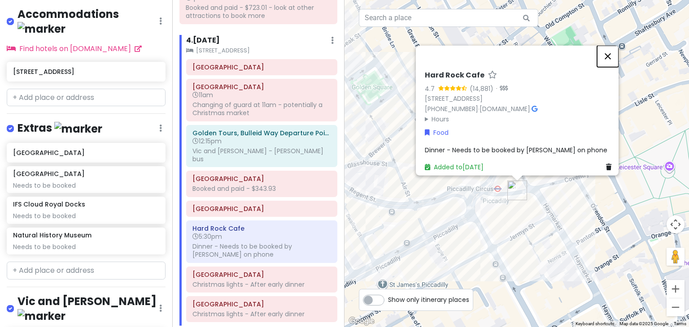
click at [615, 46] on button "Close" at bounding box center [608, 57] width 22 height 22
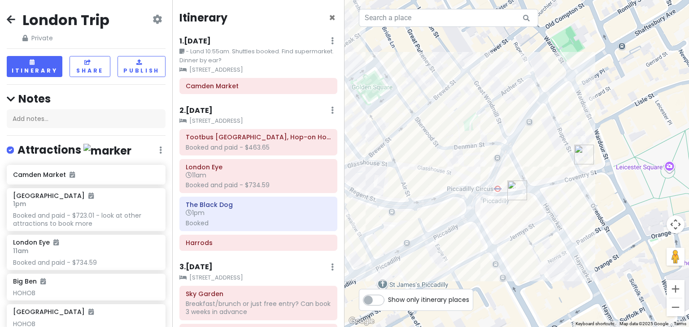
scroll to position [0, 0]
click at [12, 20] on icon at bounding box center [11, 19] width 9 height 7
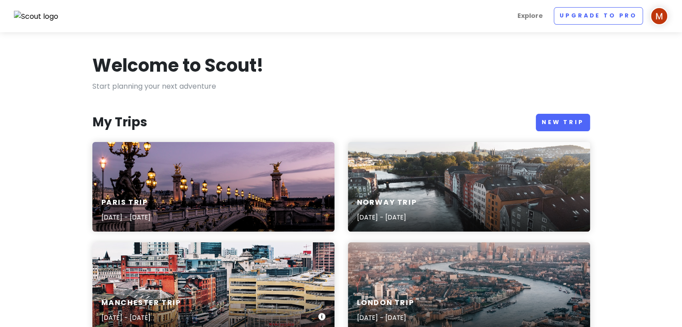
click at [245, 278] on div "Manchester Trip [DATE] - [DATE]" at bounding box center [213, 288] width 242 height 90
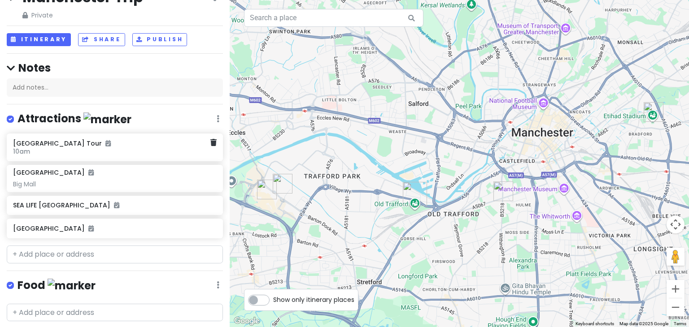
scroll to position [35, 0]
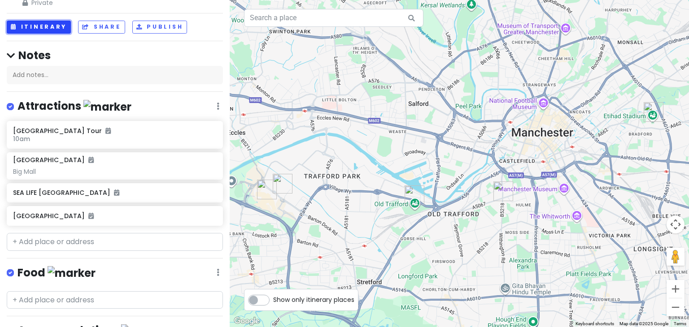
click at [52, 29] on button "Itinerary" at bounding box center [39, 27] width 64 height 13
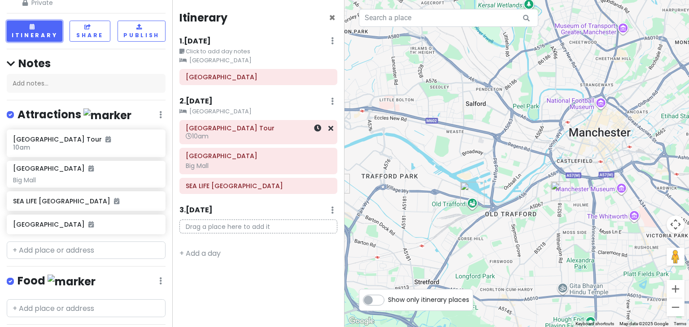
click at [230, 134] on h6 "10am" at bounding box center [258, 136] width 145 height 8
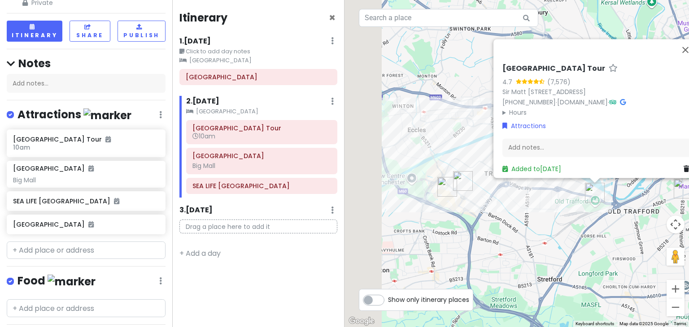
drag, startPoint x: 449, startPoint y: 242, endPoint x: 572, endPoint y: 235, distance: 123.0
click at [572, 235] on div "[GEOGRAPHIC_DATA] Tour 4.7 (7,576) [PERSON_NAME][GEOGRAPHIC_DATA], [GEOGRAPHIC_…" at bounding box center [516, 163] width 344 height 327
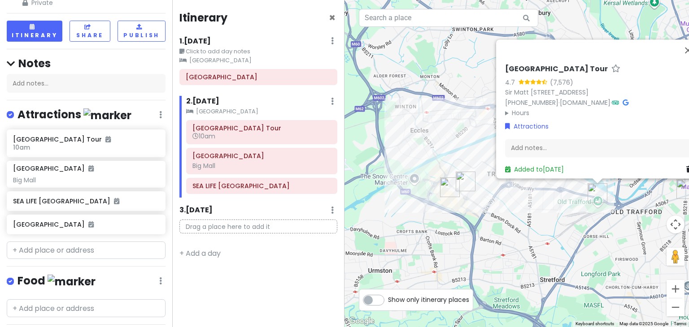
click at [604, 246] on div "[GEOGRAPHIC_DATA] Tour 4.7 (7,576) [PERSON_NAME][GEOGRAPHIC_DATA], [GEOGRAPHIC_…" at bounding box center [516, 163] width 344 height 327
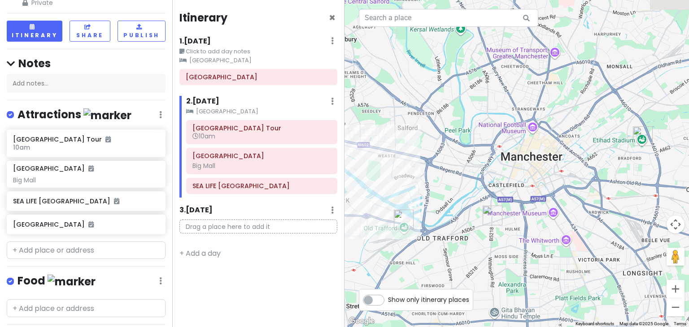
drag, startPoint x: 630, startPoint y: 135, endPoint x: 379, endPoint y: 177, distance: 255.0
click at [379, 177] on div at bounding box center [516, 163] width 344 height 327
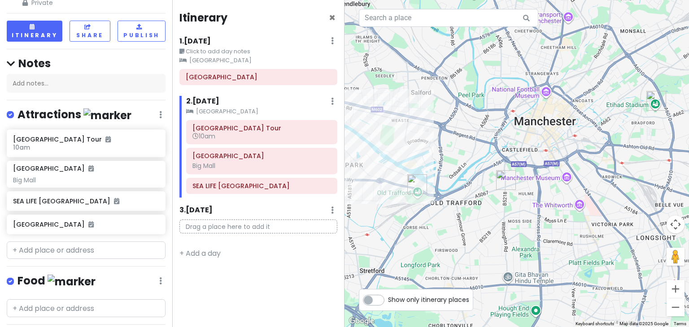
drag, startPoint x: 438, startPoint y: 207, endPoint x: 533, endPoint y: 148, distance: 111.7
click at [533, 148] on div at bounding box center [516, 163] width 344 height 327
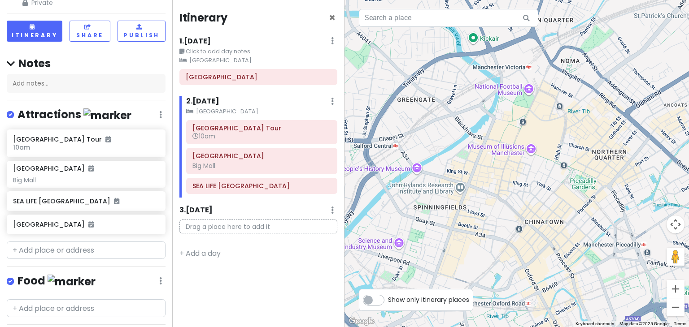
click at [513, 148] on div at bounding box center [516, 163] width 344 height 327
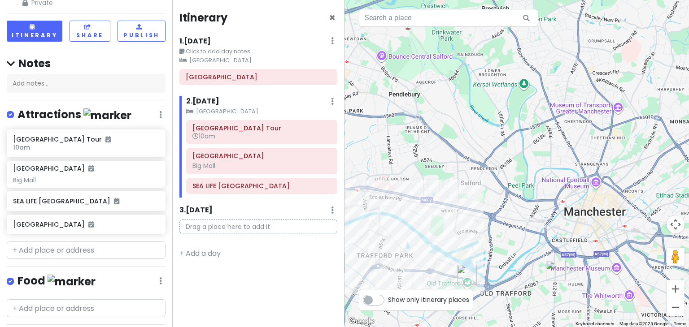
scroll to position [0, 0]
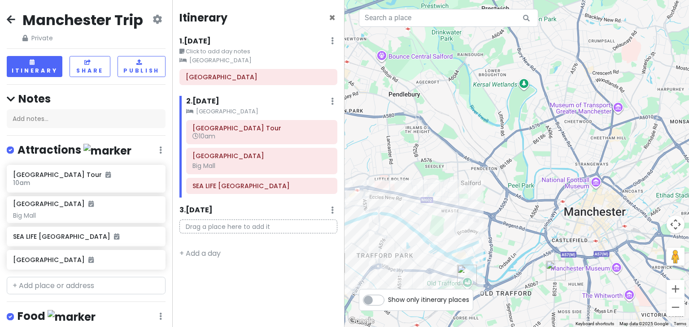
click at [13, 22] on icon at bounding box center [11, 19] width 9 height 7
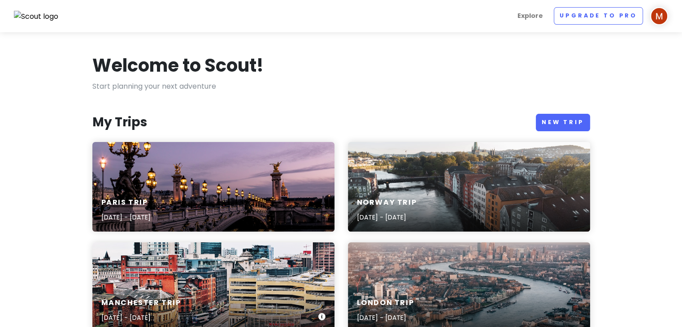
click at [174, 282] on div "Manchester Trip [DATE] - [DATE]" at bounding box center [213, 288] width 242 height 90
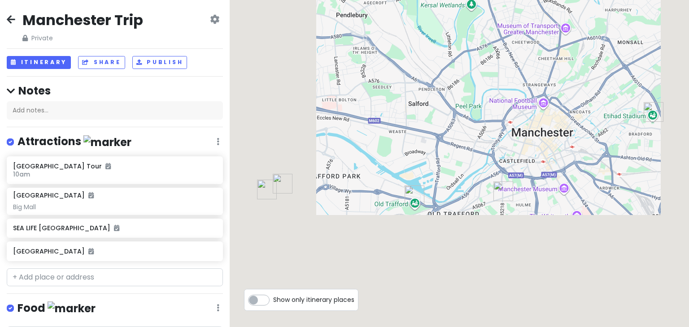
click at [9, 17] on icon at bounding box center [11, 19] width 9 height 7
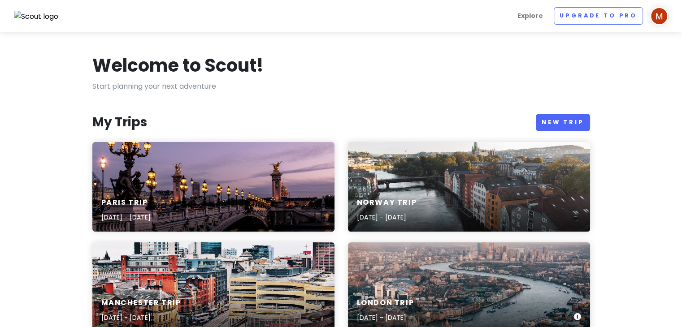
click at [423, 267] on div "London Trip [DATE] - [DATE]" at bounding box center [469, 288] width 242 height 90
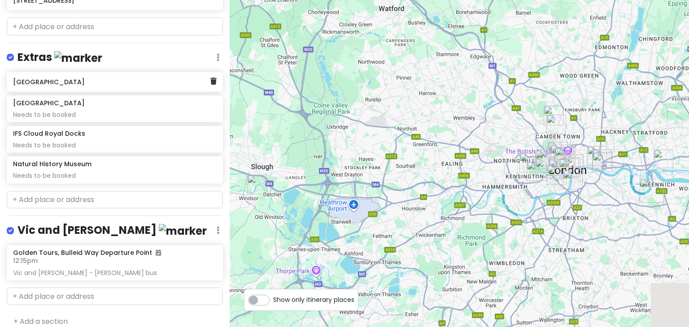
scroll to position [886, 0]
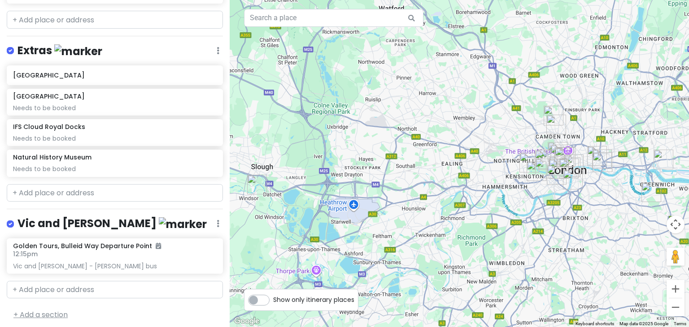
click at [56, 314] on link "+ Add a section" at bounding box center [40, 315] width 54 height 10
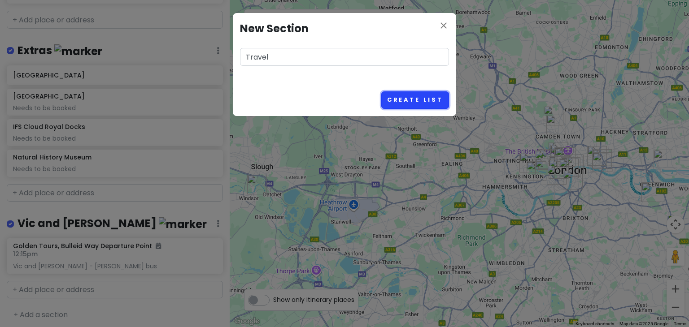
click at [417, 99] on button "Create List" at bounding box center [415, 99] width 68 height 17
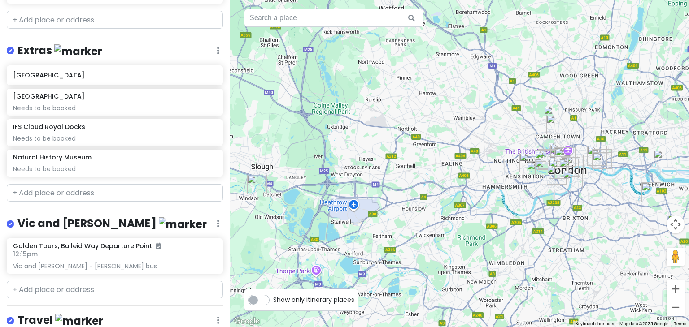
scroll to position [944, 0]
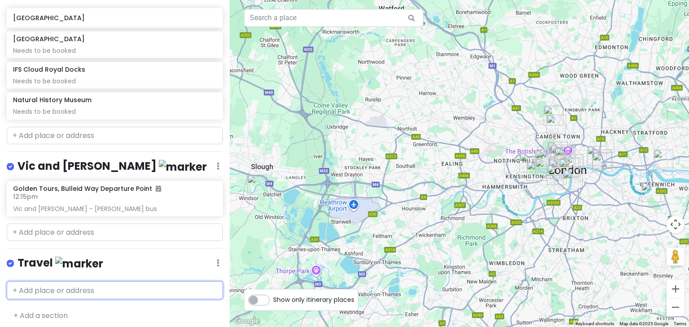
click at [29, 293] on input "text" at bounding box center [115, 291] width 216 height 18
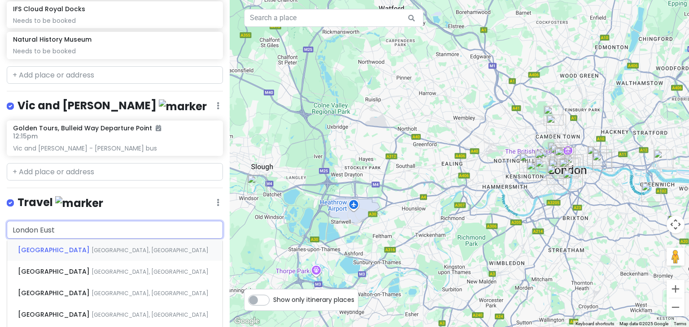
click at [101, 247] on span "[GEOGRAPHIC_DATA], [GEOGRAPHIC_DATA]" at bounding box center [149, 251] width 117 height 8
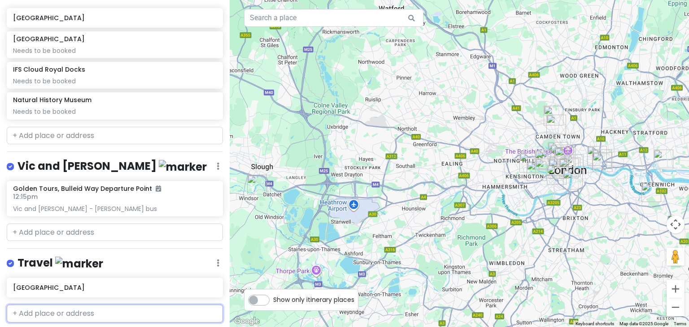
scroll to position [967, 0]
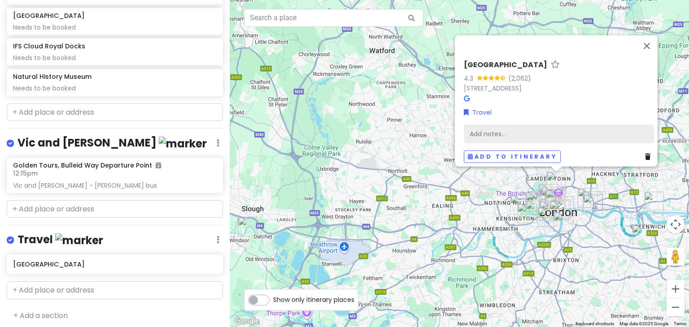
click at [495, 128] on div "Add notes..." at bounding box center [559, 134] width 190 height 19
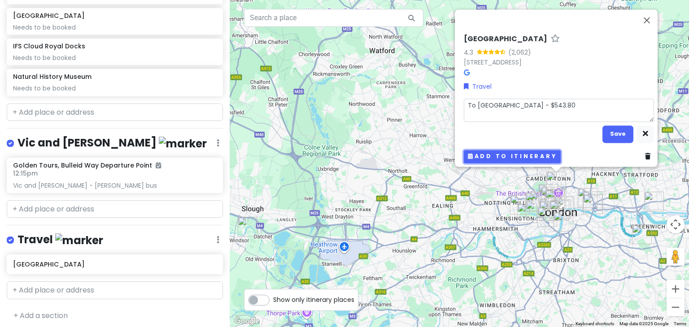
click at [530, 150] on button "Add to itinerary" at bounding box center [512, 156] width 97 height 13
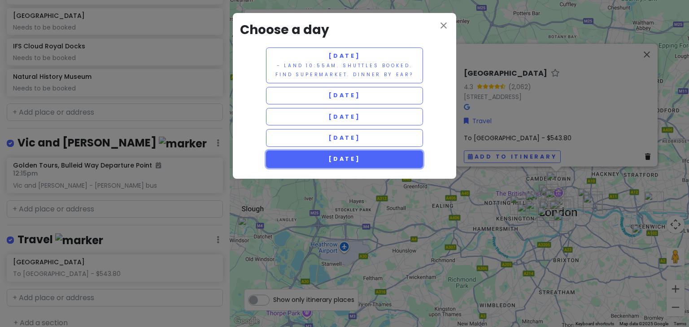
click at [335, 157] on span "[DATE]" at bounding box center [344, 159] width 32 height 8
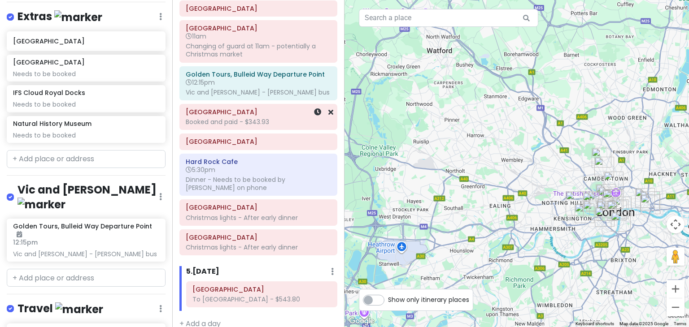
scroll to position [530, 0]
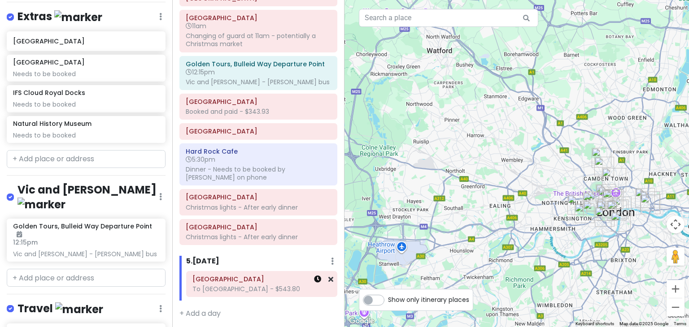
click at [314, 278] on icon at bounding box center [317, 279] width 7 height 7
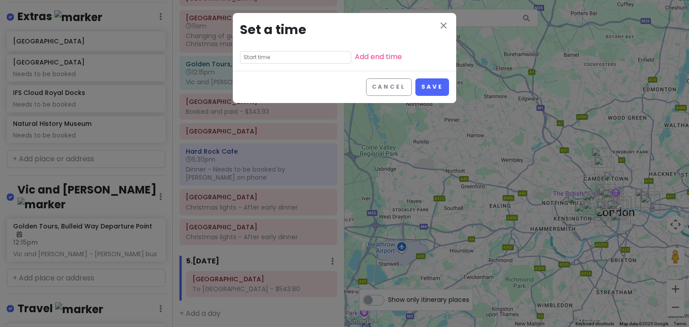
click at [265, 45] on div "close Set a time Add end time" at bounding box center [344, 42] width 223 height 58
click at [263, 56] on input "text" at bounding box center [295, 57] width 111 height 13
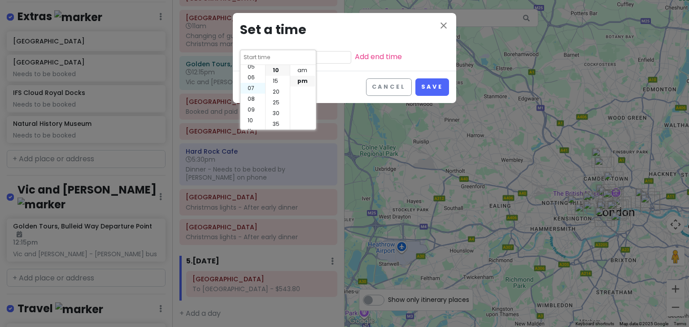
scroll to position [62, 0]
drag, startPoint x: 253, startPoint y: 116, endPoint x: 247, endPoint y: 108, distance: 9.9
click at [247, 108] on li "09" at bounding box center [252, 105] width 25 height 11
click at [249, 115] on li "10" at bounding box center [252, 113] width 25 height 11
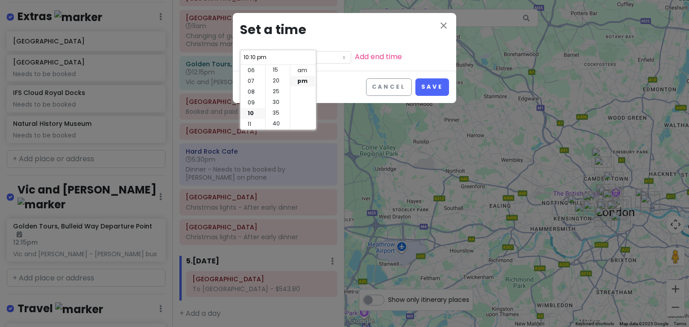
scroll to position [34, 0]
click at [276, 99] on li "30" at bounding box center [277, 101] width 24 height 11
click at [301, 70] on li "am" at bounding box center [302, 70] width 25 height 11
click at [439, 82] on button "Save" at bounding box center [432, 86] width 34 height 17
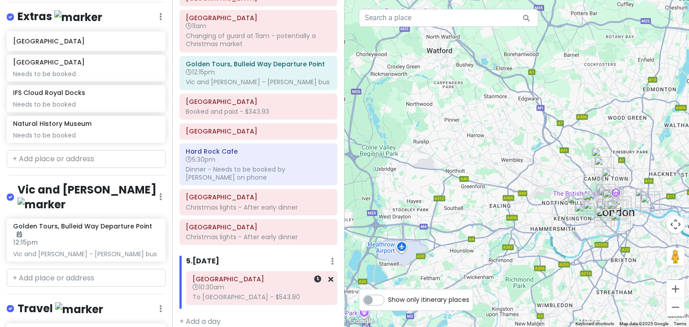
click at [205, 284] on span "10:30am" at bounding box center [208, 287] width 32 height 9
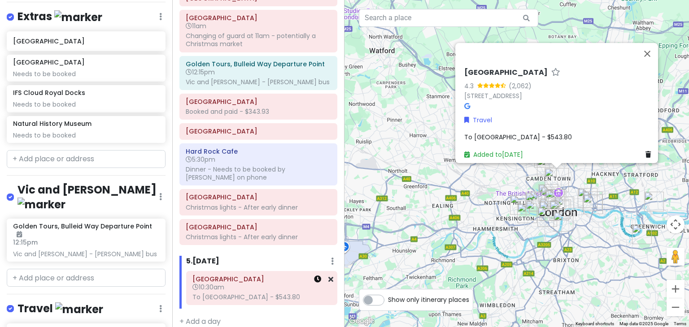
click at [314, 278] on icon at bounding box center [317, 279] width 7 height 7
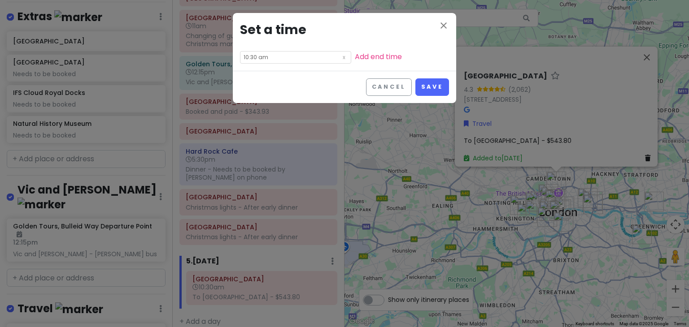
click at [264, 61] on input "10:30 am" at bounding box center [295, 57] width 111 height 13
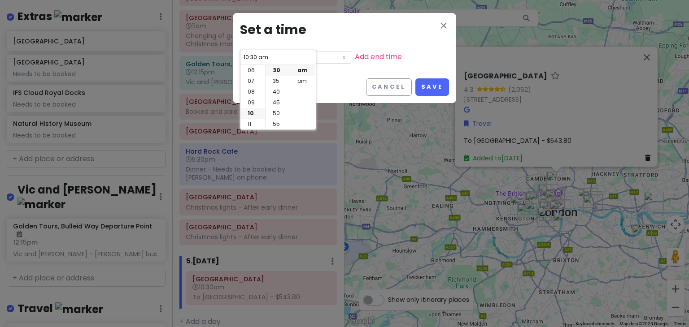
click at [253, 56] on input "10:30 am" at bounding box center [278, 57] width 70 height 9
click at [256, 56] on input "10:30 am" at bounding box center [278, 57] width 70 height 9
click at [433, 88] on button "Save" at bounding box center [432, 86] width 34 height 17
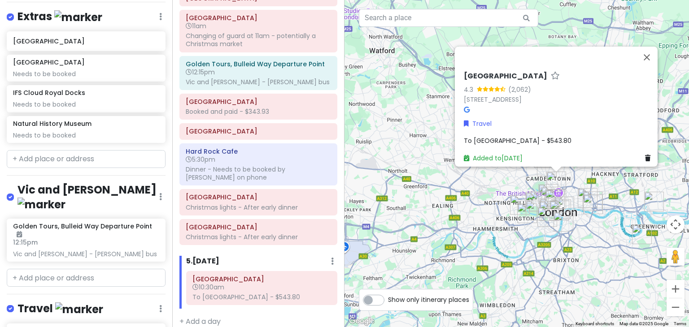
scroll to position [538, 0]
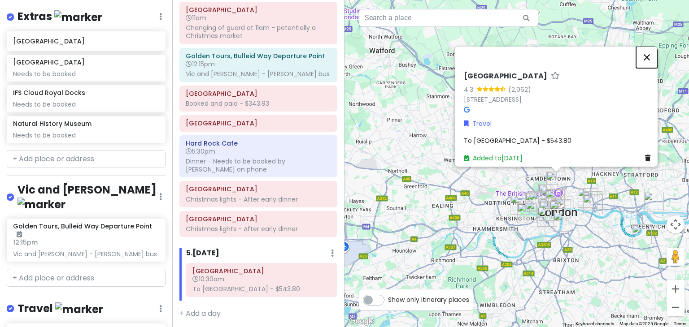
click at [651, 49] on button "Close" at bounding box center [647, 58] width 22 height 22
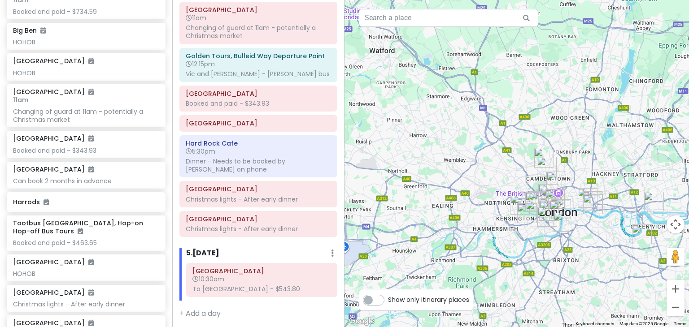
scroll to position [0, 0]
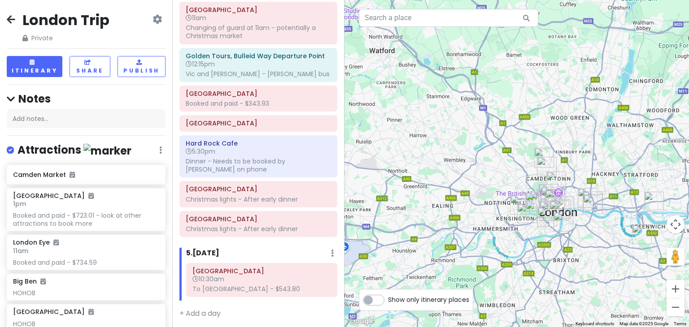
click at [11, 21] on icon at bounding box center [11, 19] width 9 height 7
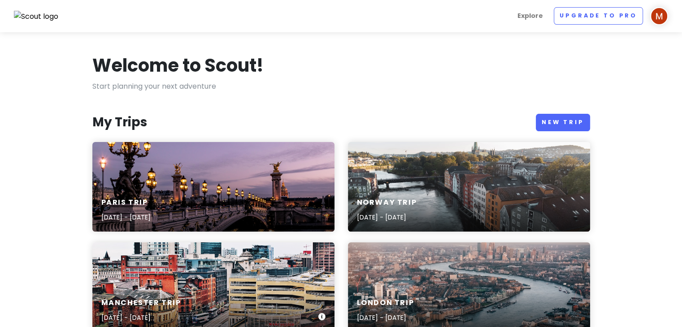
click at [249, 303] on div "Manchester Trip [DATE] - [DATE]" at bounding box center [213, 311] width 242 height 43
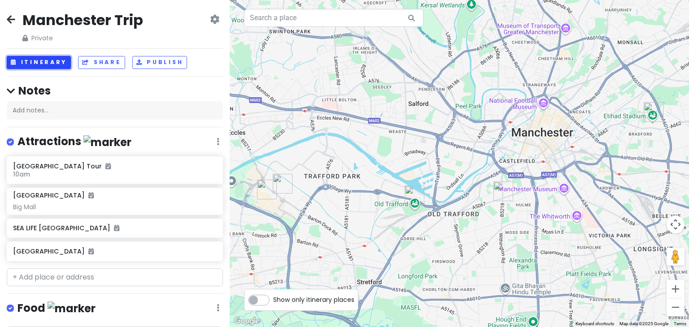
click at [48, 65] on button "Itinerary" at bounding box center [39, 62] width 64 height 13
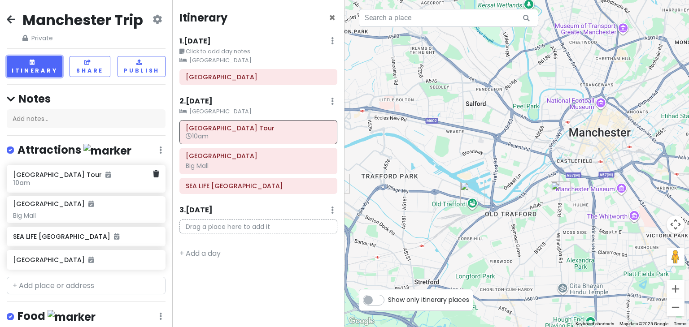
scroll to position [221, 0]
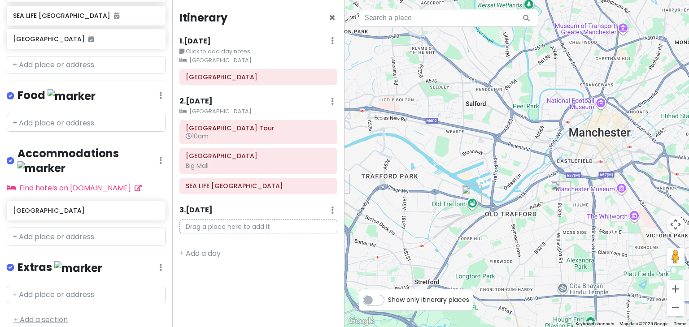
click at [45, 315] on link "+ Add a section" at bounding box center [40, 320] width 54 height 10
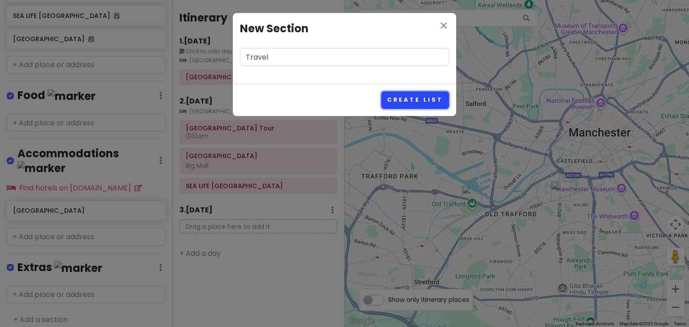
click at [428, 94] on button "Create List" at bounding box center [415, 99] width 68 height 17
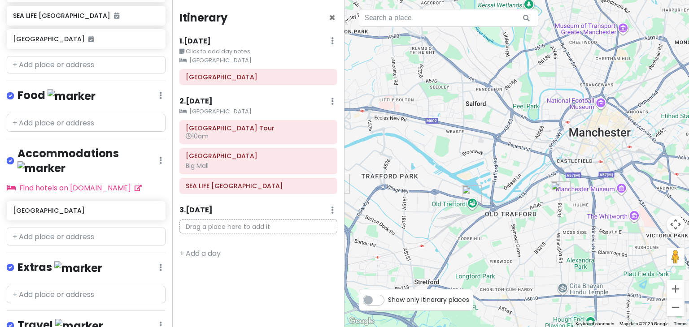
scroll to position [278, 0]
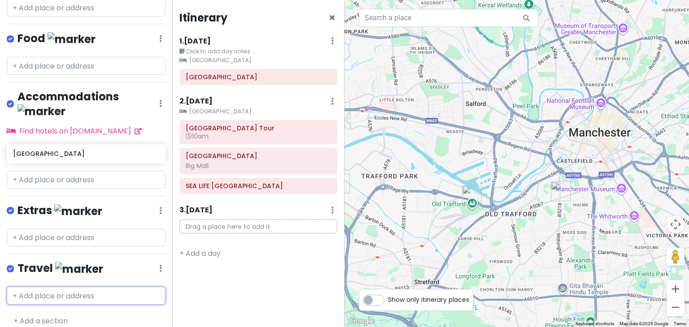
click at [46, 291] on input "text" at bounding box center [86, 296] width 159 height 18
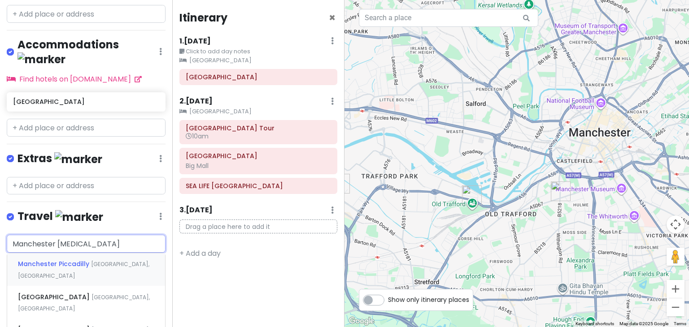
scroll to position [346, 0]
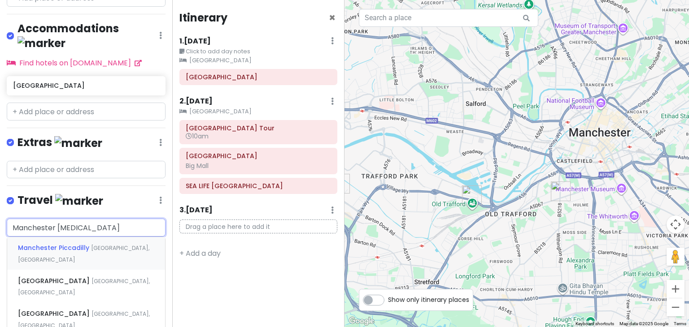
click at [110, 242] on div "Manchester Piccadilly [GEOGRAPHIC_DATA], [GEOGRAPHIC_DATA]" at bounding box center [86, 253] width 158 height 33
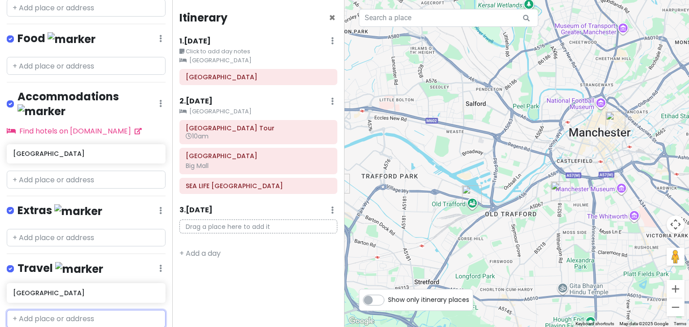
scroll to position [301, 0]
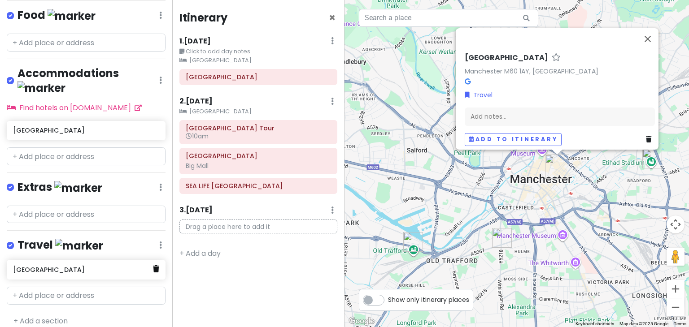
click at [153, 265] on icon at bounding box center [156, 268] width 6 height 7
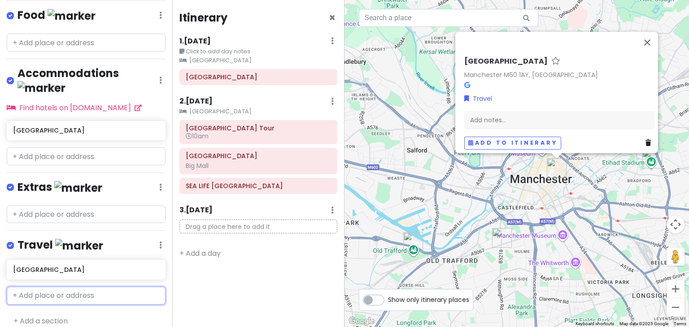
scroll to position [278, 0]
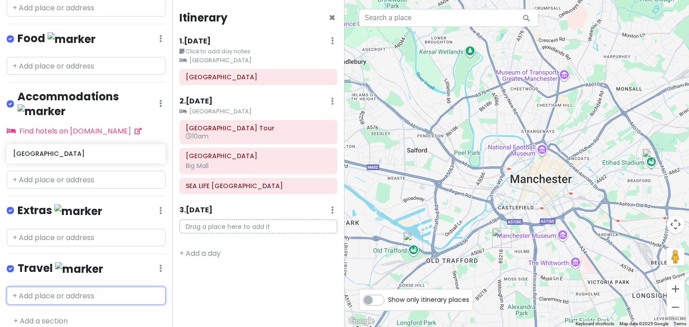
click at [71, 287] on input "text" at bounding box center [86, 296] width 159 height 18
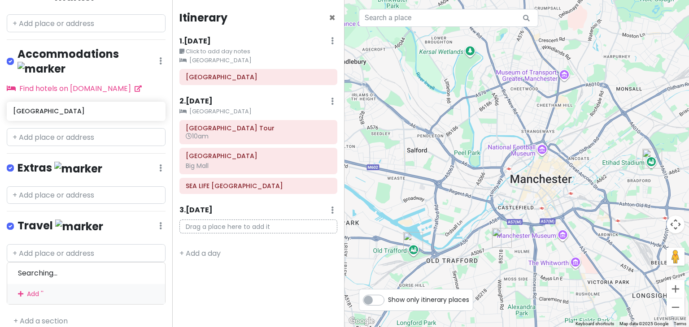
click at [164, 221] on div "Manchester Trip Private Change Dates Make a Copy Delete Trip Go Pro ⚡️ Give Fee…" at bounding box center [86, 163] width 172 height 327
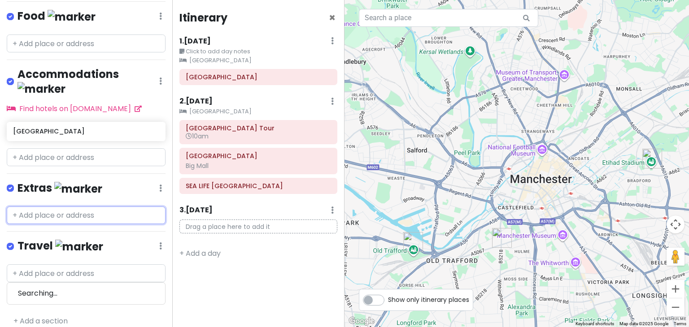
click at [70, 207] on input "text" at bounding box center [86, 216] width 159 height 18
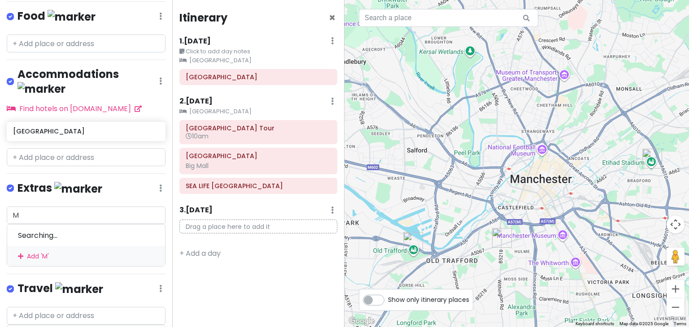
click at [120, 181] on div "Extras Edit Reorder Delete List" at bounding box center [86, 190] width 159 height 18
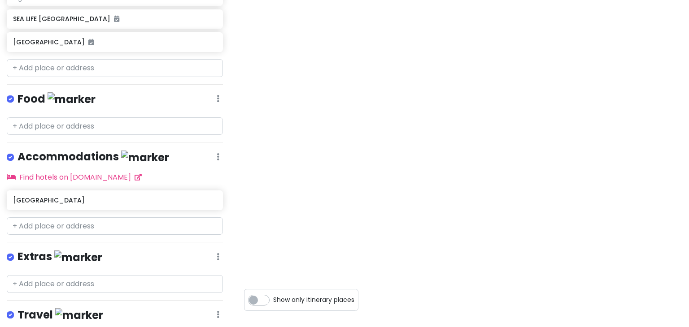
scroll to position [262, 0]
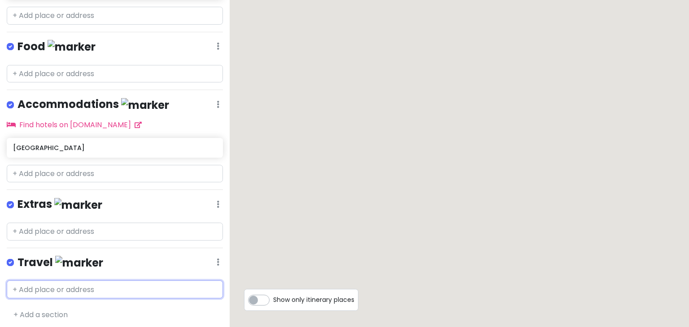
click at [70, 282] on input "text" at bounding box center [115, 290] width 216 height 18
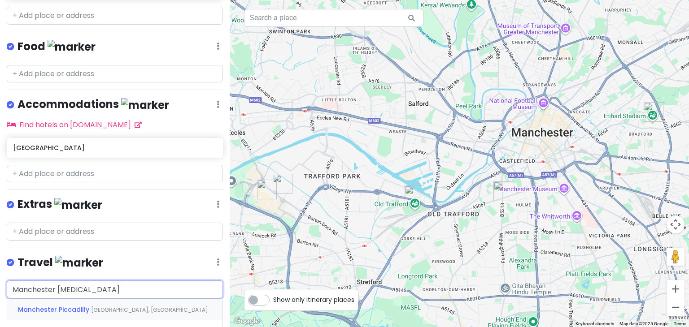
type input "Manchester Picad"
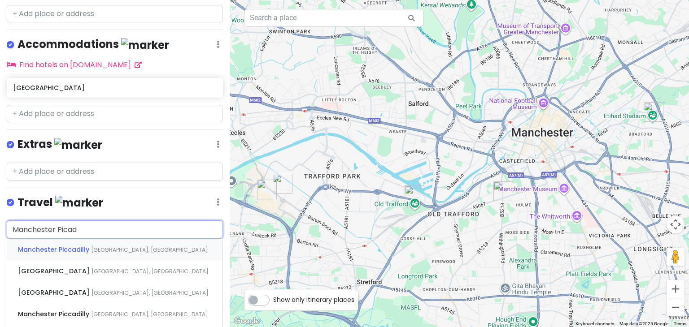
scroll to position [328, 0]
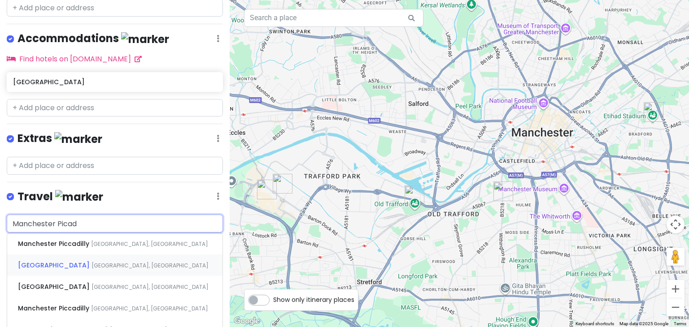
click at [102, 265] on div "Piccadilly Station Manchester, UK" at bounding box center [114, 266] width 215 height 22
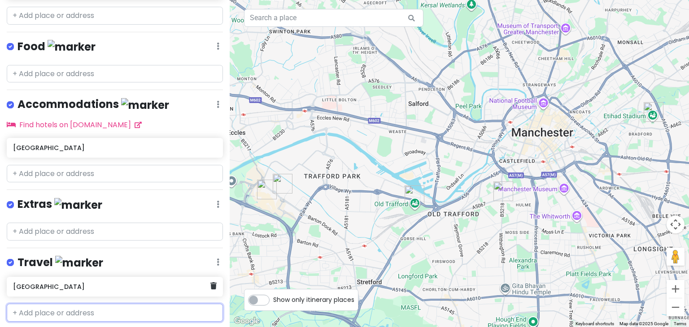
scroll to position [285, 0]
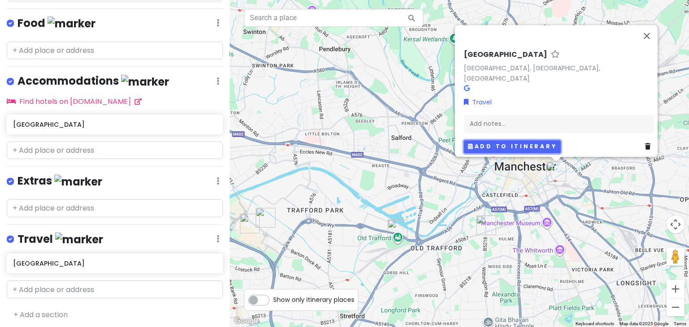
click at [499, 142] on button "Add to itinerary" at bounding box center [512, 146] width 97 height 13
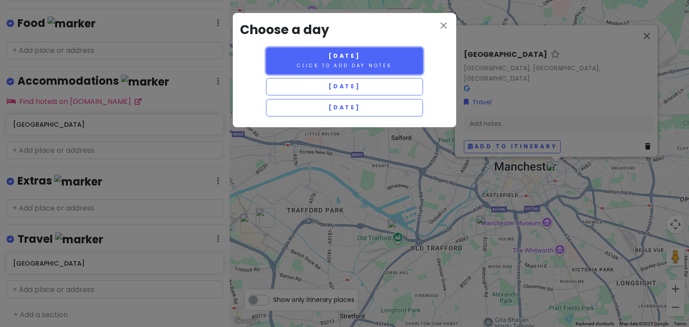
click at [352, 69] on button "Thursday 12/18 Click to add day notes" at bounding box center [344, 61] width 157 height 27
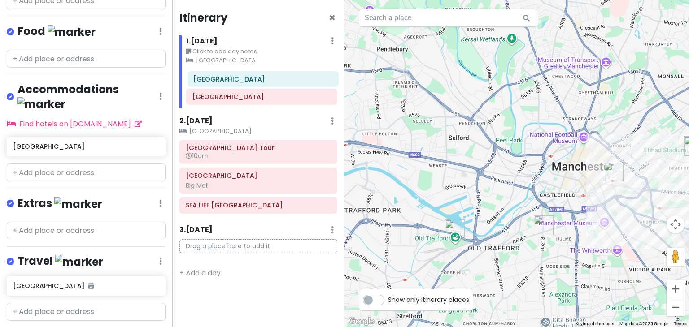
drag, startPoint x: 275, startPoint y: 102, endPoint x: 277, endPoint y: 81, distance: 21.1
click at [277, 81] on div "Etihad Stadium Piccadilly Station" at bounding box center [261, 88] width 165 height 39
click at [319, 76] on icon at bounding box center [317, 77] width 7 height 7
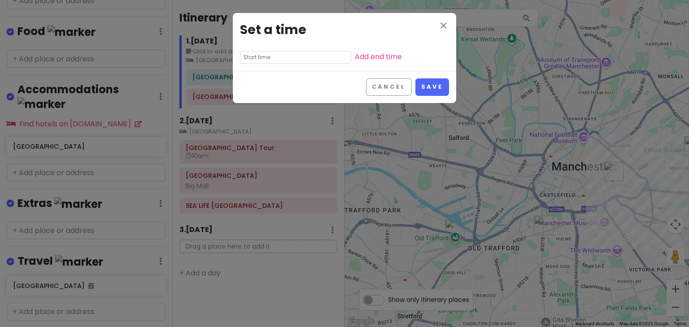
click at [272, 53] on input "text" at bounding box center [295, 57] width 111 height 13
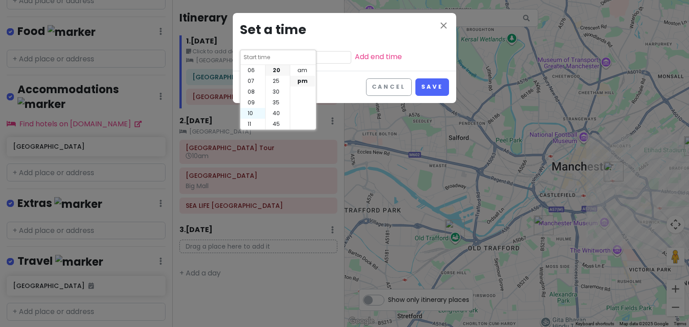
scroll to position [0, 0]
click at [249, 69] on li "12" at bounding box center [252, 70] width 25 height 11
type input "12:20 pm"
click at [275, 119] on li "45" at bounding box center [277, 124] width 24 height 11
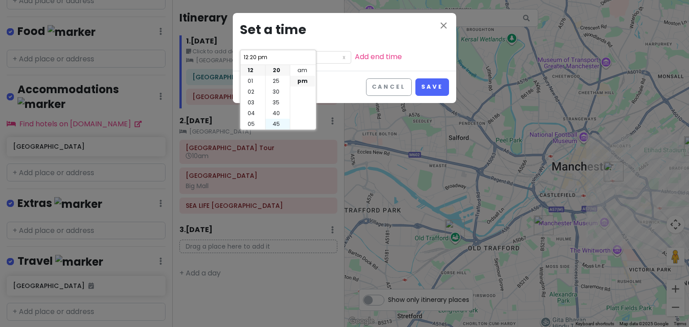
type input "12:45 pm"
click at [301, 83] on li "pm" at bounding box center [302, 81] width 25 height 11
click at [437, 91] on button "Save" at bounding box center [432, 86] width 34 height 17
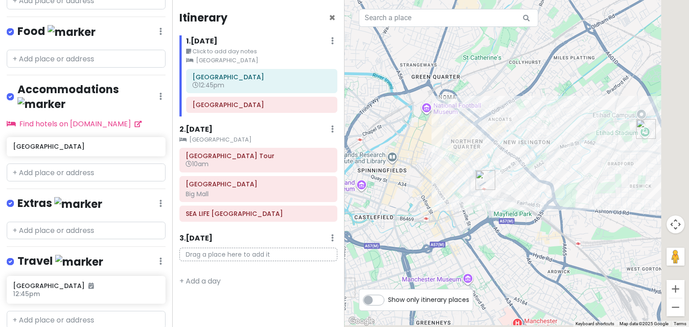
drag, startPoint x: 626, startPoint y: 176, endPoint x: 365, endPoint y: 142, distance: 263.2
click at [365, 142] on div at bounding box center [516, 163] width 344 height 327
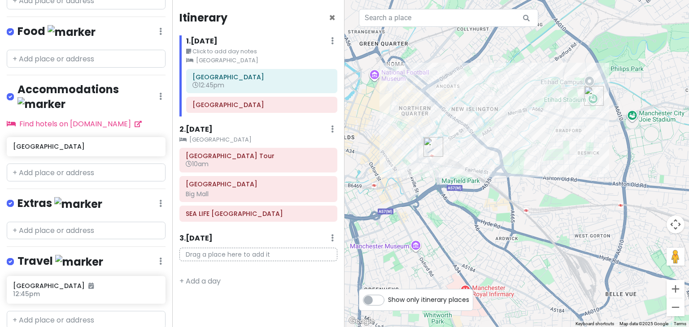
drag, startPoint x: 425, startPoint y: 122, endPoint x: 487, endPoint y: 97, distance: 67.2
click at [487, 97] on div at bounding box center [516, 163] width 344 height 327
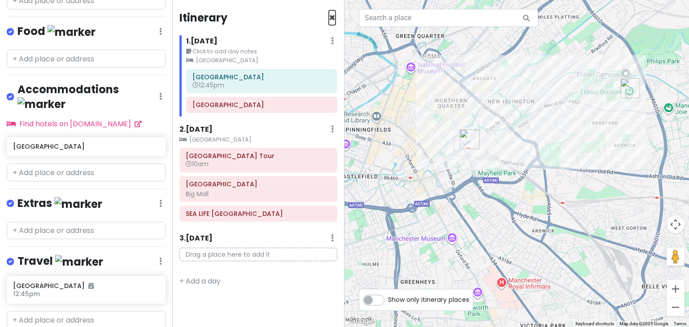
click at [330, 13] on span "×" at bounding box center [332, 17] width 7 height 15
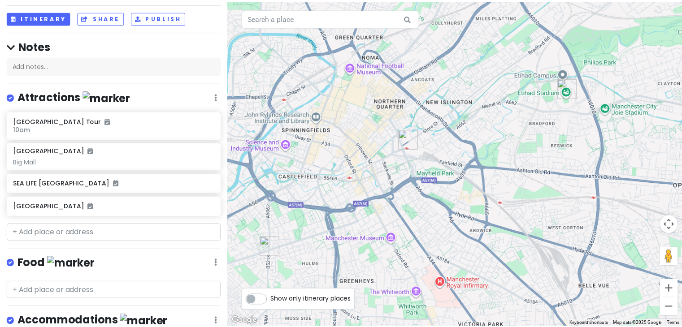
scroll to position [0, 0]
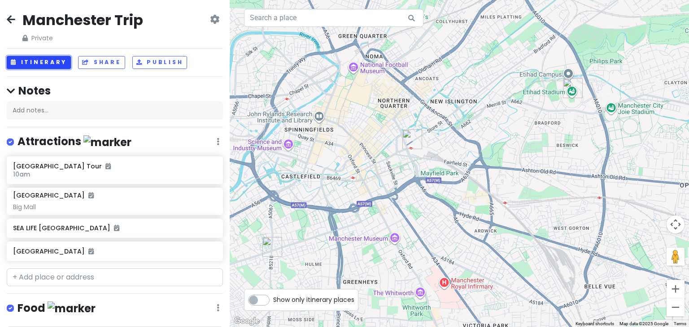
click at [52, 60] on button "Itinerary" at bounding box center [39, 62] width 64 height 13
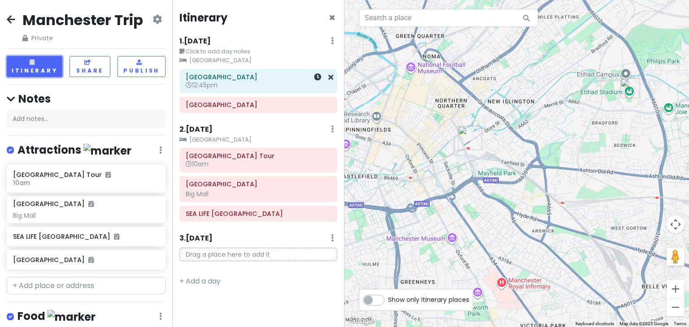
click at [230, 83] on h6 "12:45pm" at bounding box center [258, 85] width 145 height 8
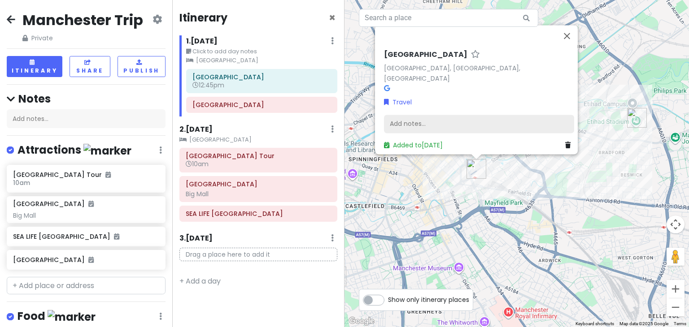
click at [435, 120] on div "Add notes..." at bounding box center [479, 124] width 190 height 19
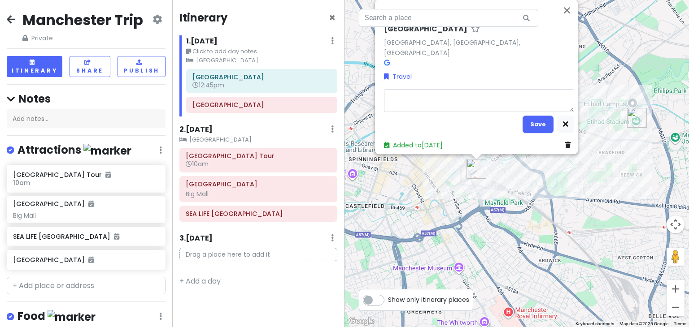
type textarea "x"
type textarea "F"
type textarea "x"
type textarea "Fr"
type textarea "x"
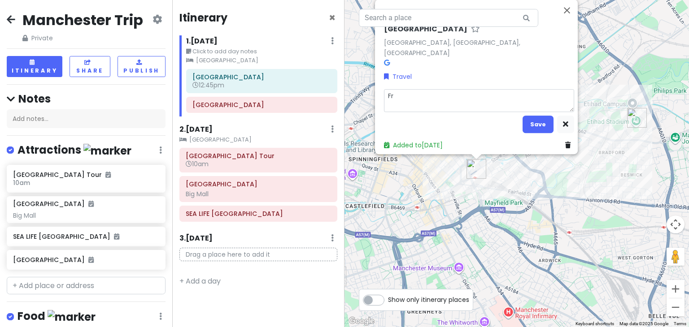
type textarea "Fro"
type textarea "x"
type textarea "From"
type textarea "x"
type textarea "From"
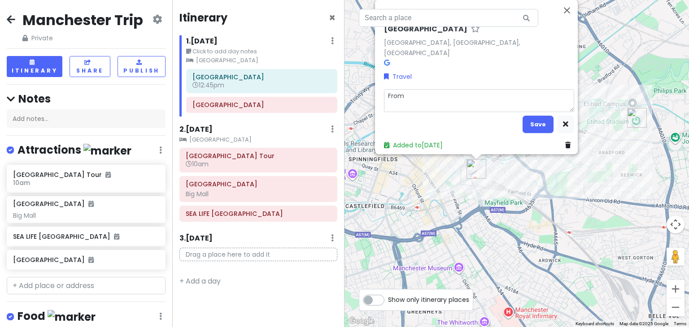
type textarea "x"
type textarea "From L"
type textarea "x"
type textarea "From Lo"
type textarea "x"
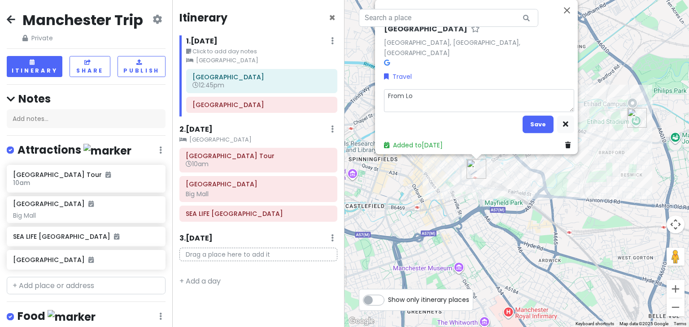
type textarea "From Lon"
type textarea "x"
type textarea "From Lond"
type textarea "x"
type textarea "From Londo"
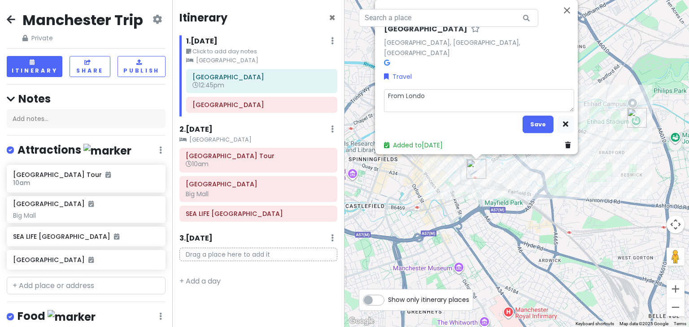
type textarea "x"
type textarea "From London"
click at [539, 116] on button "Save" at bounding box center [537, 124] width 31 height 17
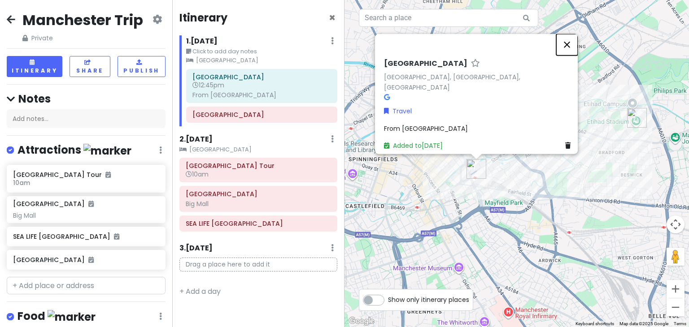
click at [569, 49] on button "Close" at bounding box center [567, 45] width 22 height 22
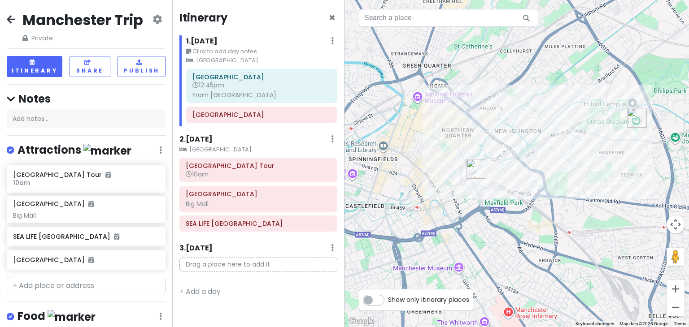
click at [18, 21] on div "Manchester Trip Private Change Dates Make a Copy Delete Trip Go Pro ⚡️ Give Fee…" at bounding box center [86, 27] width 159 height 32
click at [5, 20] on div "Manchester Trip Private Change Dates Make a Copy Delete Trip Go Pro ⚡️ Give Fee…" at bounding box center [86, 163] width 172 height 327
click at [8, 19] on icon at bounding box center [11, 19] width 9 height 7
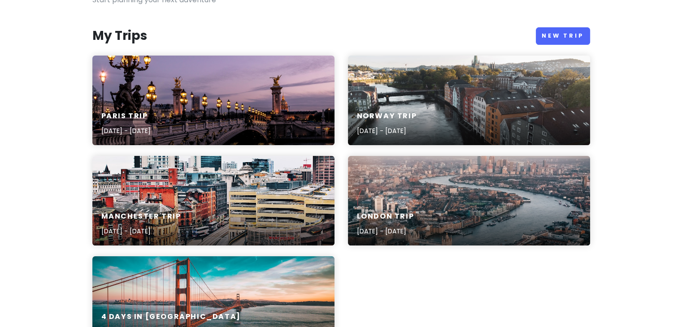
scroll to position [86, 0]
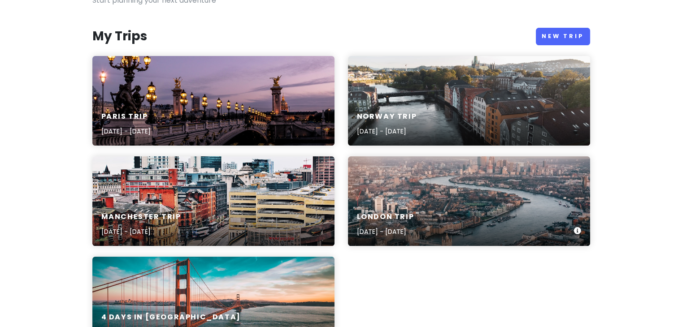
click at [438, 192] on div "London Trip [DATE] - [DATE]" at bounding box center [469, 201] width 242 height 90
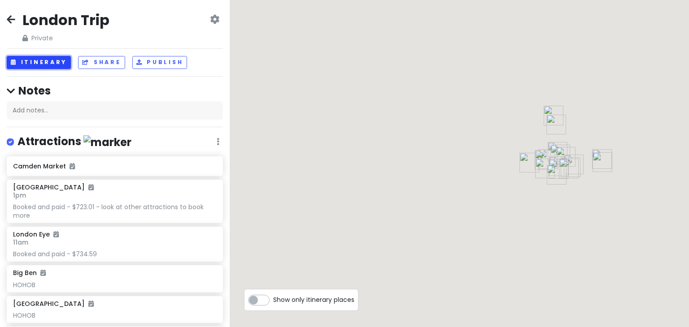
click at [53, 61] on button "Itinerary" at bounding box center [39, 62] width 64 height 13
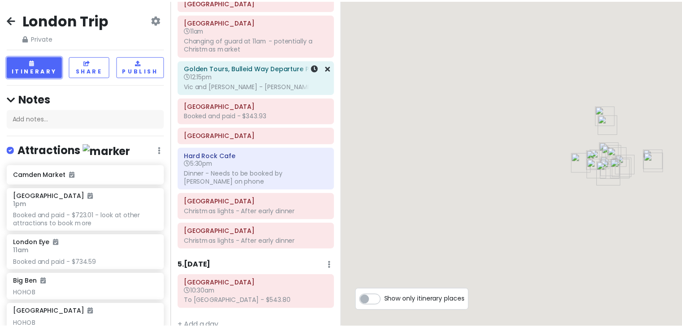
scroll to position [538, 0]
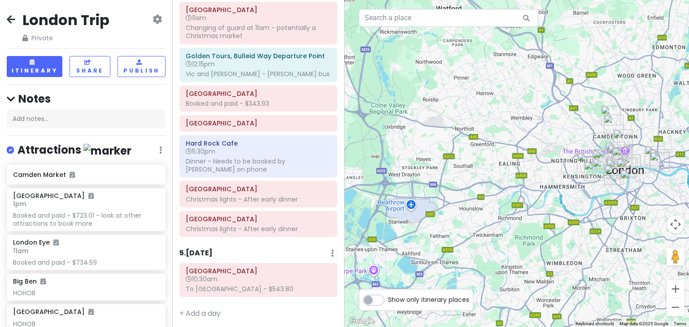
click at [14, 17] on icon at bounding box center [11, 19] width 9 height 7
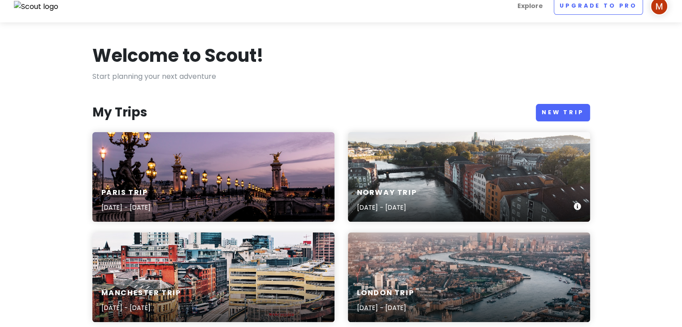
scroll to position [10, 0]
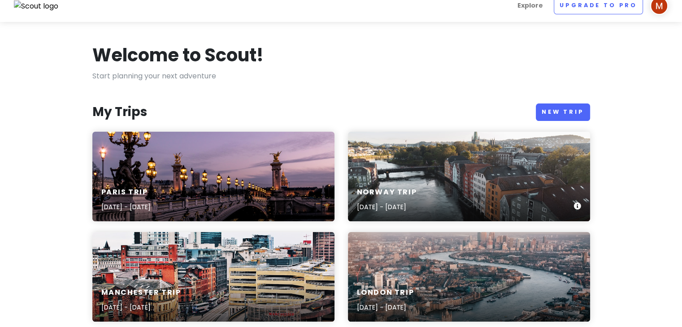
click at [416, 172] on div "Norway Trip Dec 20, 2025 - Dec 28, 2025" at bounding box center [469, 177] width 242 height 90
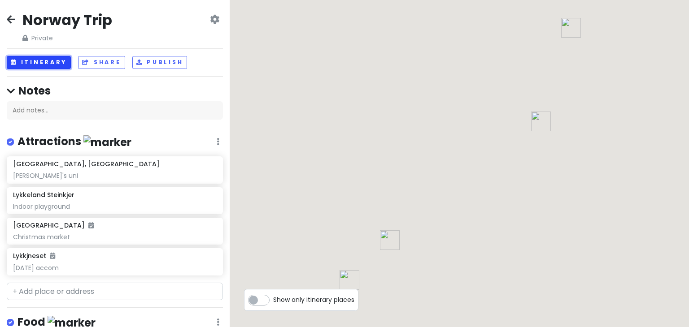
click at [55, 63] on button "Itinerary" at bounding box center [39, 62] width 64 height 13
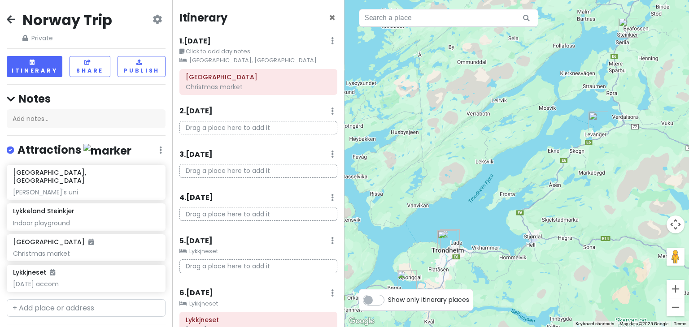
click at [12, 21] on icon at bounding box center [11, 19] width 9 height 7
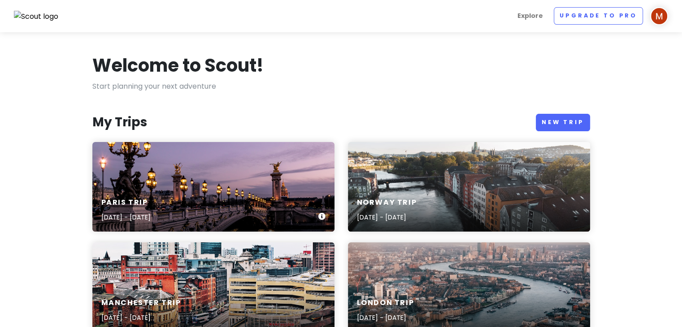
click at [269, 175] on div "Paris Trip Dec 28, 2025 - Jan 2, 2026" at bounding box center [213, 187] width 242 height 90
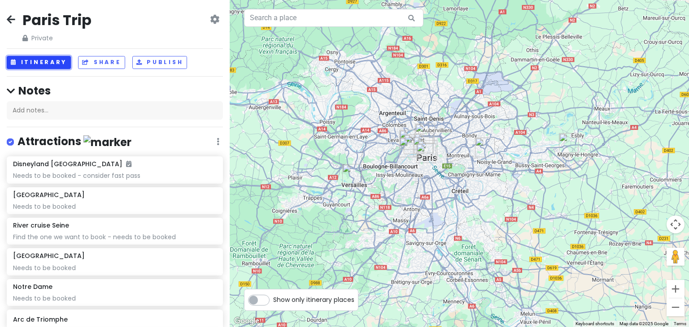
click at [50, 56] on button "Itinerary" at bounding box center [39, 62] width 64 height 13
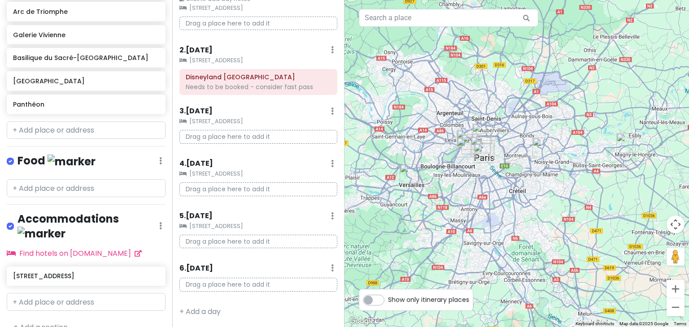
scroll to position [52, 0]
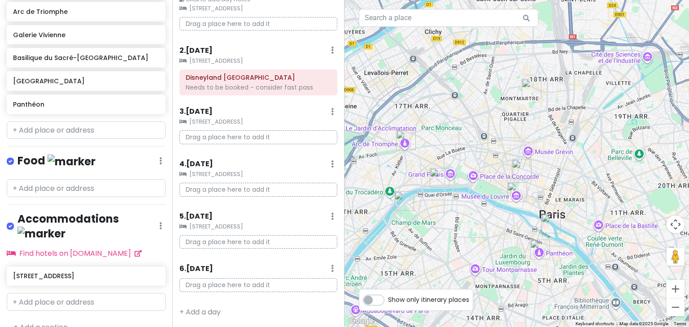
drag, startPoint x: 616, startPoint y: 145, endPoint x: 621, endPoint y: 205, distance: 59.8
click at [621, 205] on div at bounding box center [516, 163] width 344 height 327
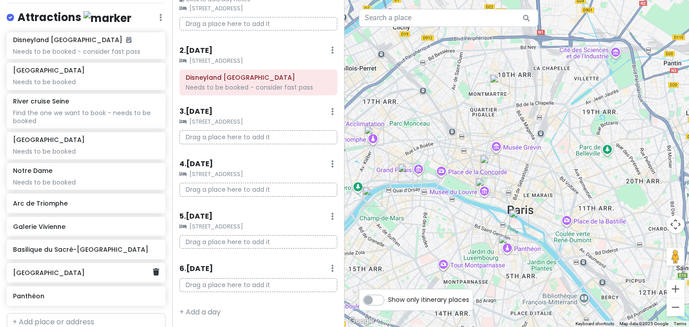
scroll to position [133, 0]
click at [87, 228] on h6 "Galerie Vivienne" at bounding box center [82, 227] width 139 height 8
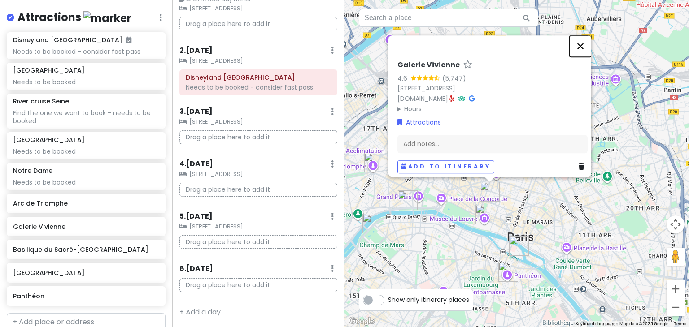
click at [586, 43] on button "Close" at bounding box center [580, 46] width 22 height 22
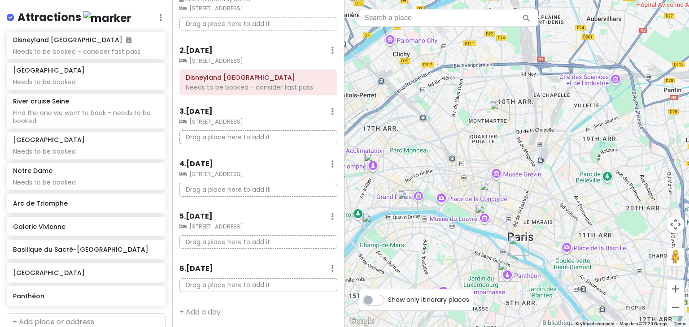
click at [492, 187] on img "Galerie Vivienne" at bounding box center [489, 191] width 27 height 27
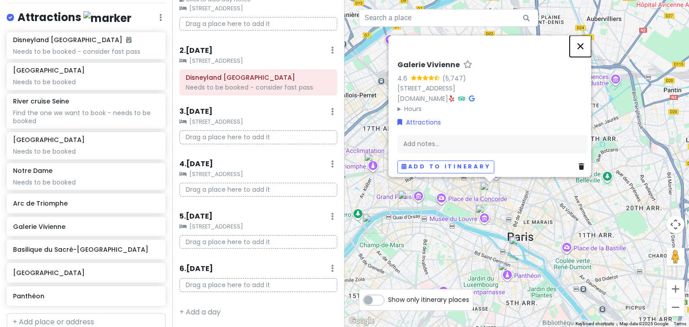
click at [584, 44] on button "Close" at bounding box center [580, 46] width 22 height 22
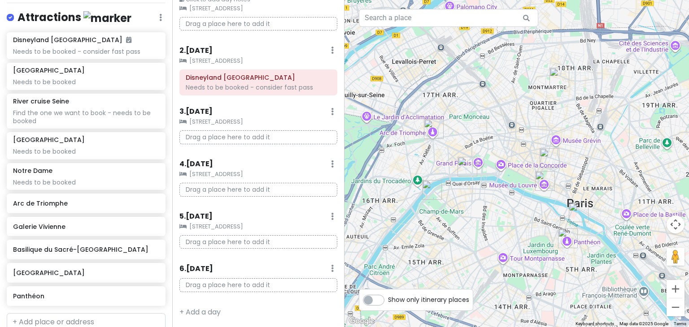
click at [555, 160] on img "Galerie Vivienne" at bounding box center [549, 158] width 27 height 27
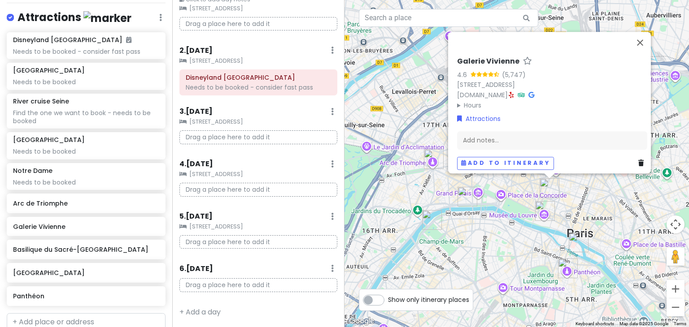
click at [543, 211] on img "Louvre Museum" at bounding box center [544, 211] width 27 height 27
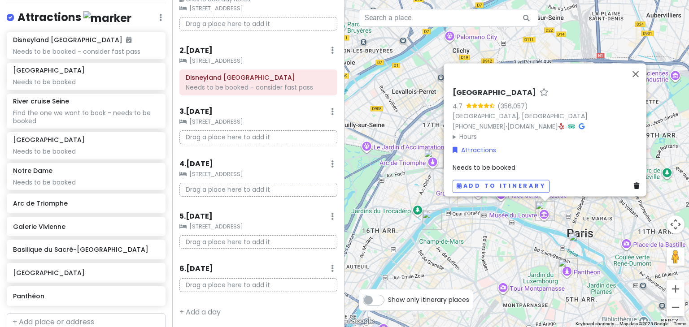
click at [574, 241] on img "Notre Dame" at bounding box center [578, 242] width 27 height 27
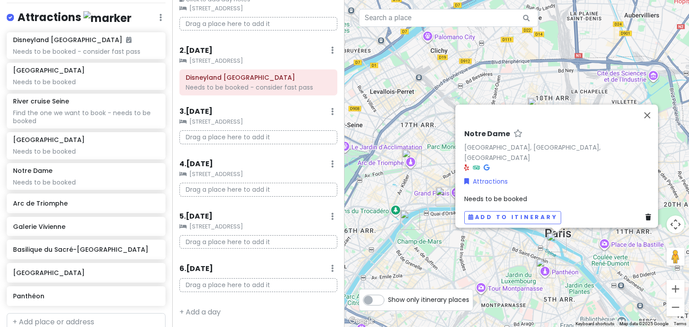
click at [542, 264] on img "Panthéon" at bounding box center [545, 268] width 27 height 27
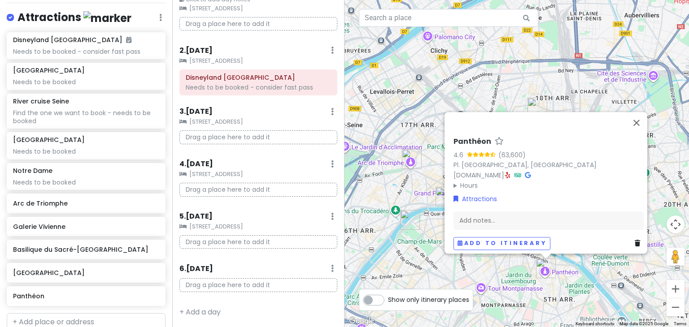
click at [584, 267] on div "Panthéon 4.6 (63,600) Pl. du Panthéon, 75005 Paris, France www.paris-pantheon.f…" at bounding box center [516, 163] width 344 height 327
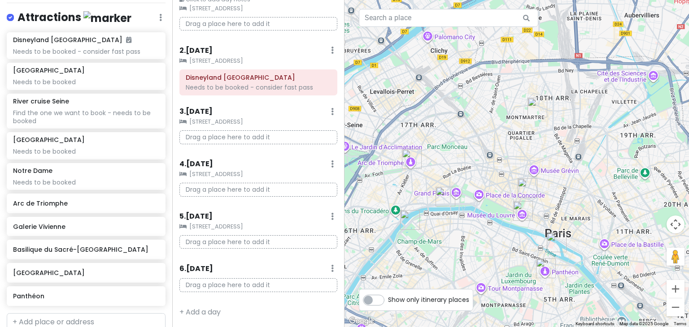
click at [445, 195] on img "River cruise Seine" at bounding box center [445, 196] width 27 height 27
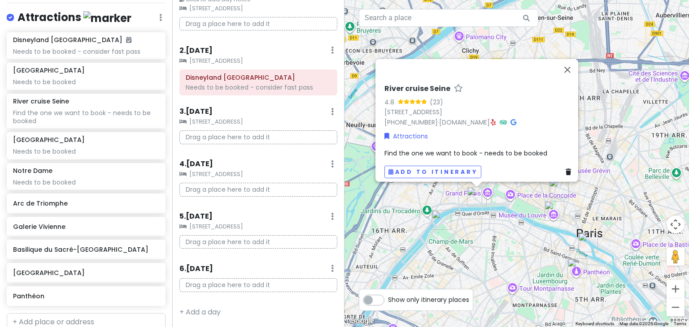
click at [437, 220] on img "Eiffel Tower" at bounding box center [441, 220] width 27 height 27
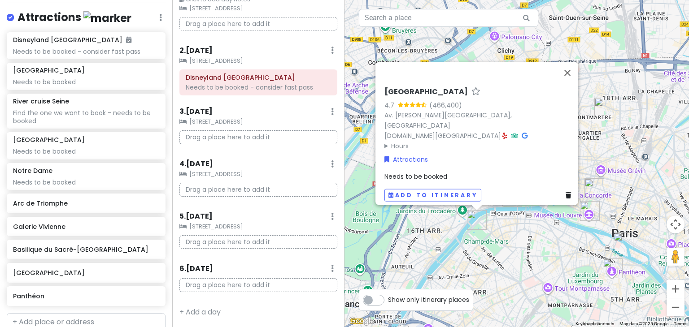
click at [503, 238] on div "Eiffel Tower 4.7 (466,400) Av. Gustave Eiffel, 75007 Paris, France www.toureiff…" at bounding box center [516, 163] width 344 height 327
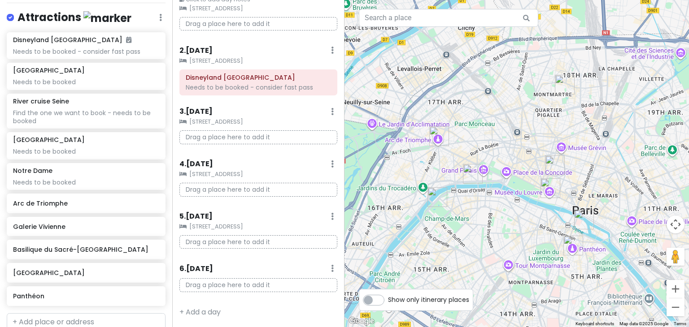
click at [436, 133] on img "Arc de Triomphe" at bounding box center [439, 136] width 27 height 27
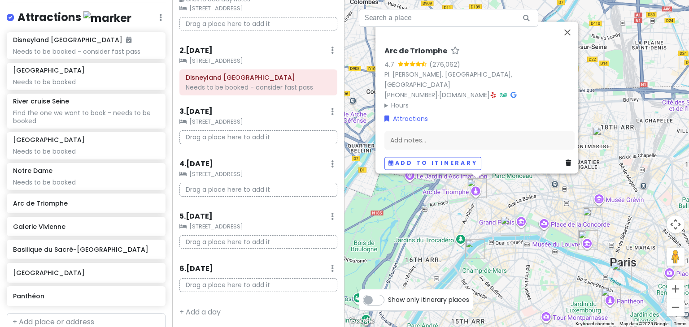
click at [616, 178] on div "Arc de Triomphe 4.7 (276,062) Pl. Charles de Gaulle, 75008 Paris, France +33 1 …" at bounding box center [516, 163] width 344 height 327
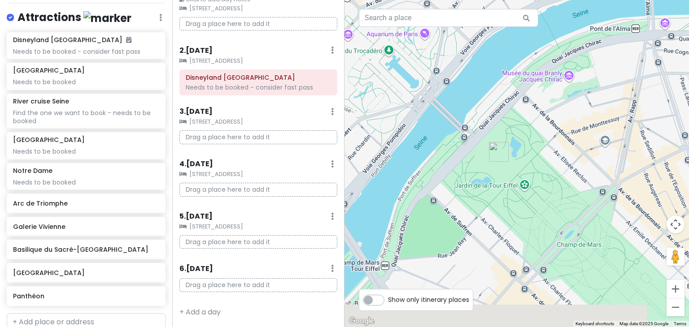
click at [495, 152] on img "Eiffel Tower" at bounding box center [498, 152] width 27 height 27
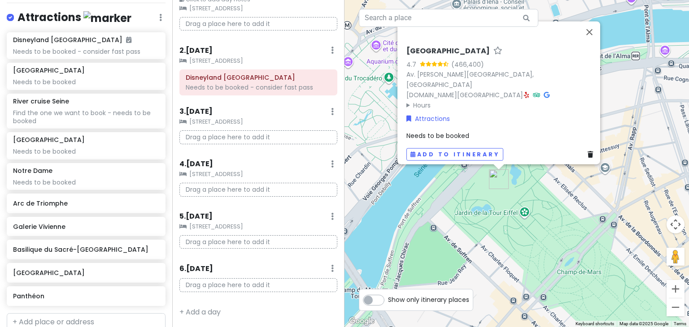
click at [557, 199] on div "Eiffel Tower 4.7 (466,400) Av. Gustave Eiffel, 75007 Paris, France www.toureiff…" at bounding box center [516, 163] width 344 height 327
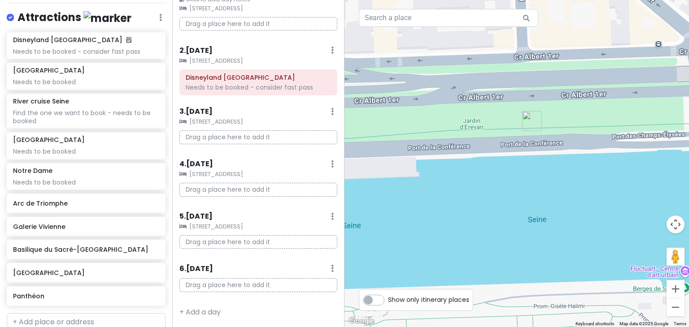
click at [526, 121] on img "River cruise Seine" at bounding box center [531, 121] width 27 height 27
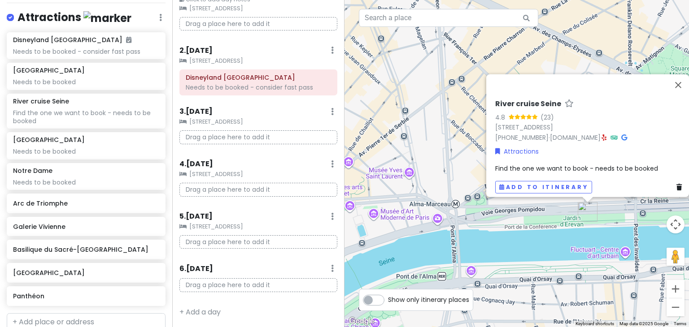
click at [567, 240] on div "River cruise Seine 4.8 (23) 49 Port de la Conférence, 75008 Paris, France +31 9…" at bounding box center [516, 163] width 344 height 327
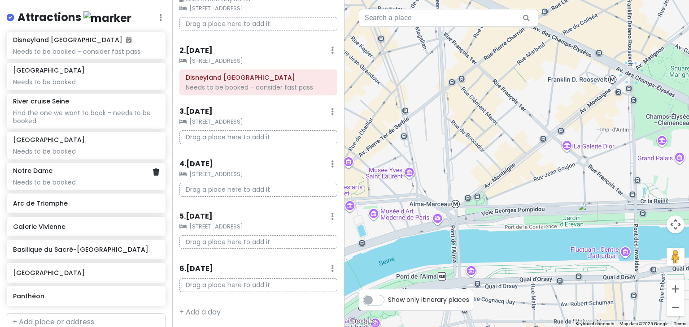
click at [96, 182] on div "Needs to be booked" at bounding box center [86, 182] width 146 height 8
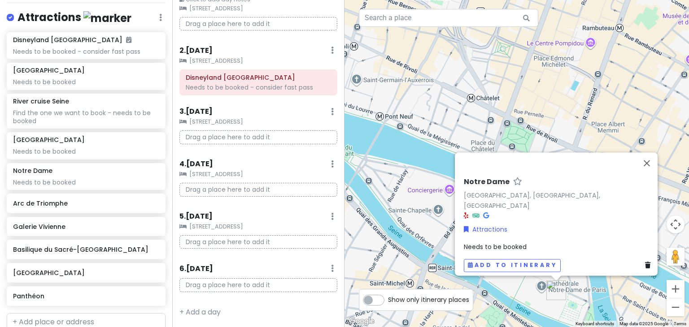
click at [506, 246] on div "Needs to be booked" at bounding box center [559, 247] width 190 height 10
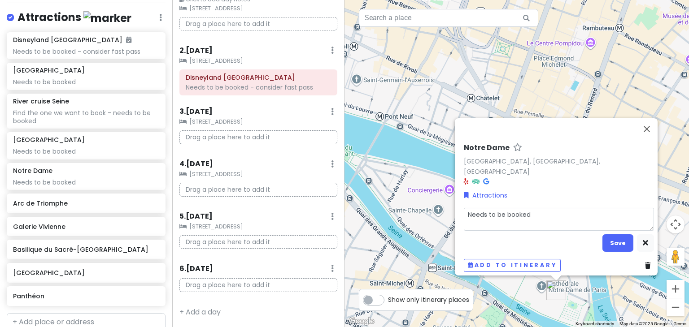
drag, startPoint x: 542, startPoint y: 214, endPoint x: 415, endPoint y: 194, distance: 128.9
click at [415, 194] on div "Notre Dame Notre Dame, Paris, France Attractions Needs to be booked Save Add to…" at bounding box center [516, 163] width 344 height 327
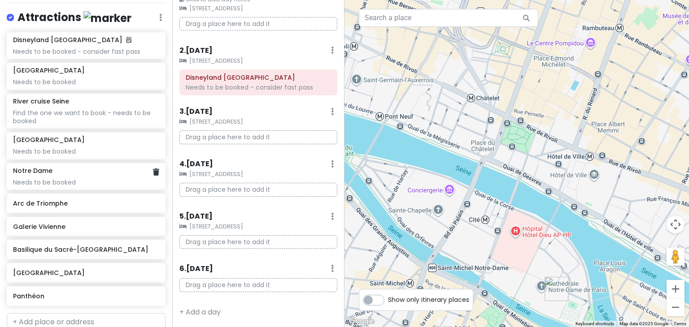
click at [56, 175] on div "Notre Dame Needs to be booked" at bounding box center [86, 177] width 146 height 20
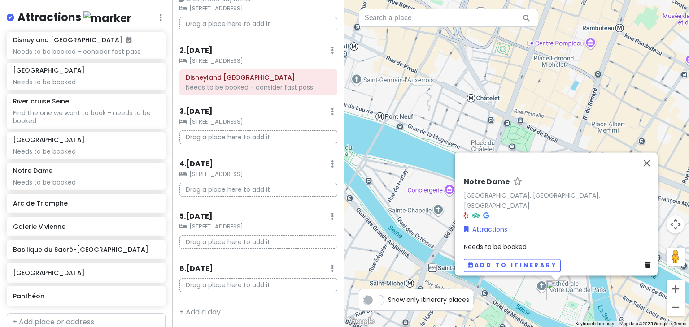
click at [504, 243] on span "Needs to be booked" at bounding box center [495, 247] width 63 height 9
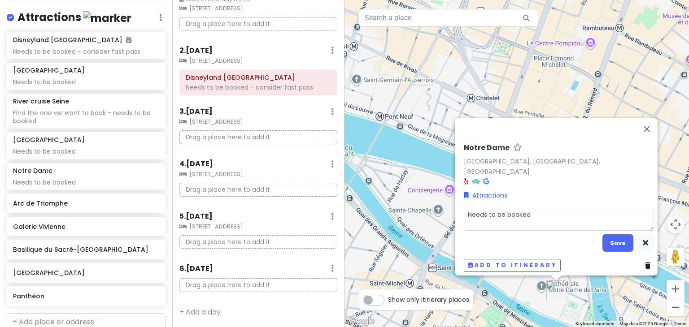
click at [528, 211] on textarea "Needs to be booked" at bounding box center [559, 219] width 190 height 23
type textarea "x"
type textarea "F"
type textarea "x"
type textarea "Fr"
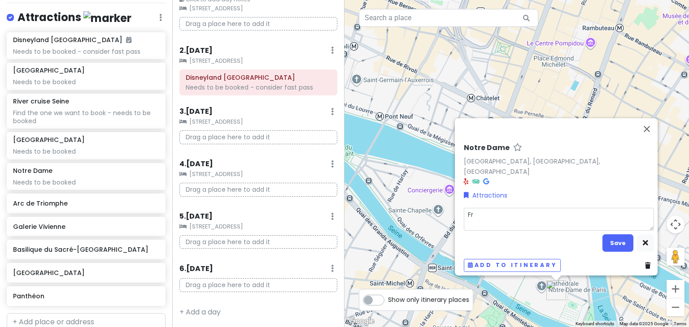
type textarea "x"
type textarea "Fre"
type textarea "x"
type textarea "Free"
type textarea "x"
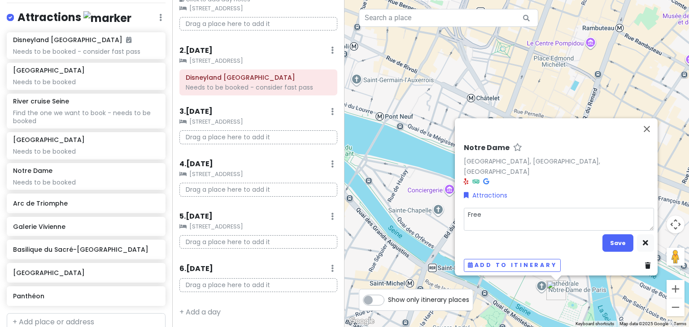
type textarea "Free a"
type textarea "x"
type textarea "Free an"
type textarea "x"
type textarea "Free and"
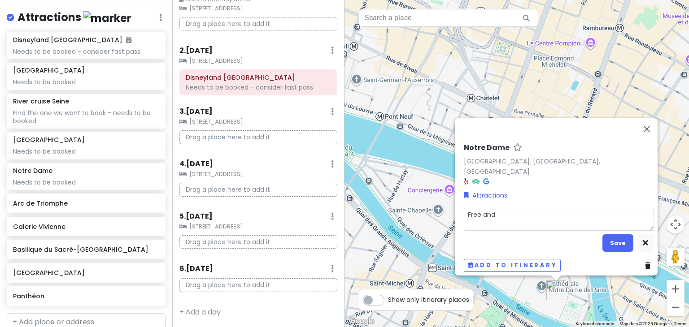
type textarea "x"
type textarea "Free and"
type textarea "x"
type textarea "Free and n"
type textarea "x"
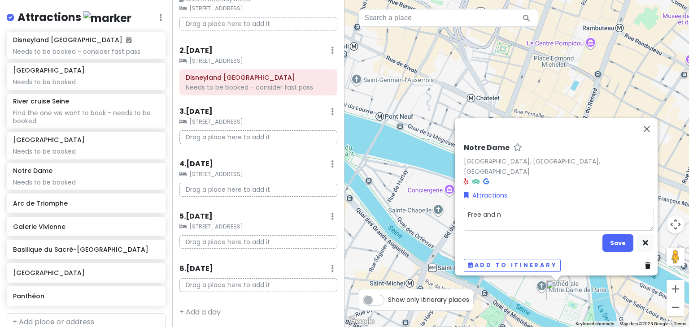
type textarea "Free and no"
type textarea "x"
type textarea "Free and n"
type textarea "x"
type textarea "Free and"
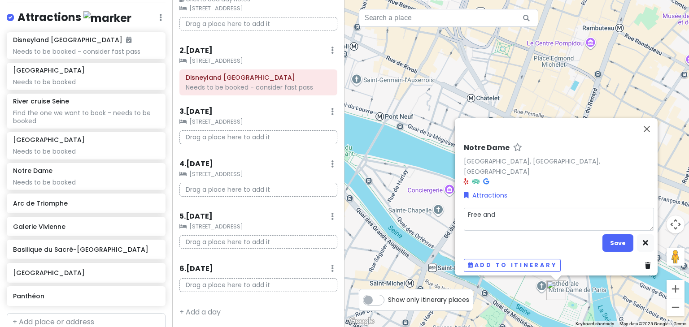
type textarea "x"
type textarea "Free and o"
type textarea "x"
type textarea "Free and op"
type textarea "x"
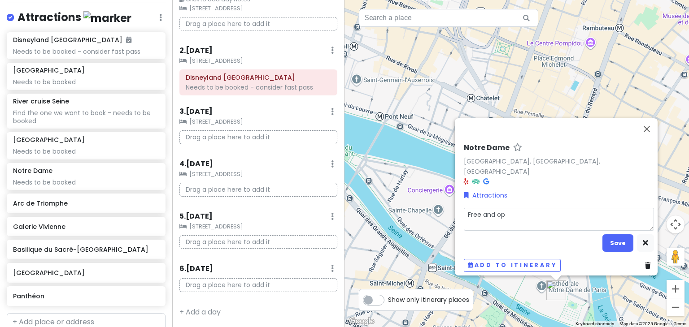
type textarea "Free and ope"
type textarea "x"
type textarea "Free and open"
type textarea "x"
type textarea "Free and open t"
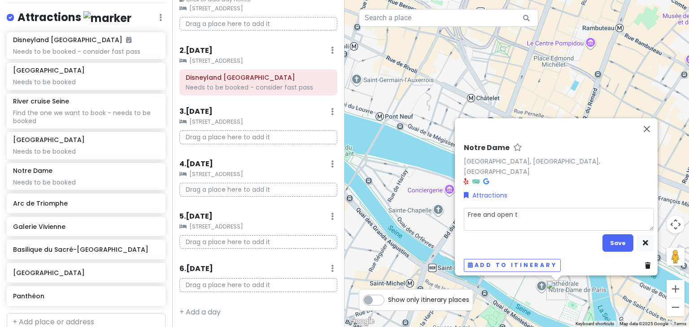
type textarea "x"
type textarea "Free and open to"
type textarea "x"
type textarea "Free and open to a"
type textarea "x"
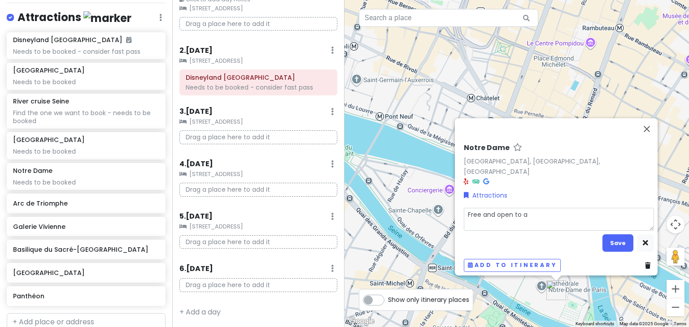
type textarea "Free and open to al"
type textarea "x"
type textarea "Free and open to all"
type textarea "x"
type textarea "Free and open to all"
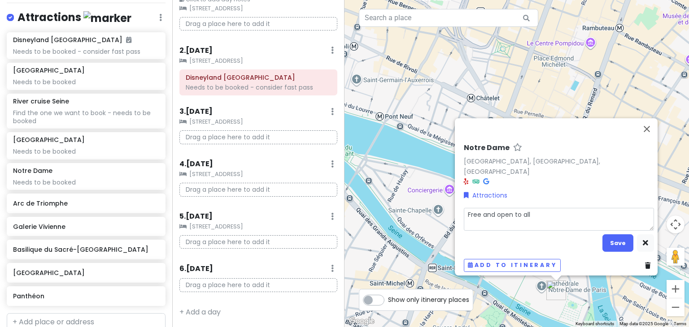
type textarea "x"
type textarea "Free and open to all -"
type textarea "x"
type textarea "Free and open to all -"
type textarea "x"
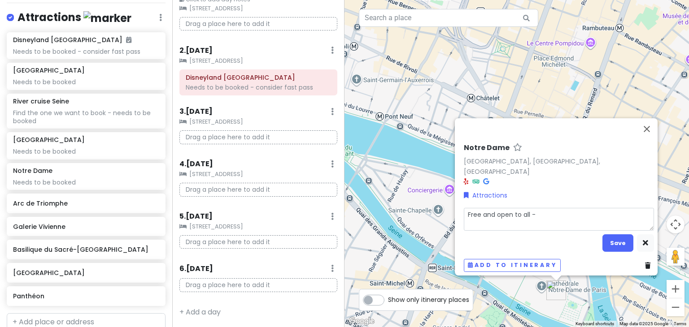
type textarea "Free and open to all - c"
type textarea "x"
type textarea "Free and open to all - can"
type textarea "x"
type textarea "Free and open to all - can"
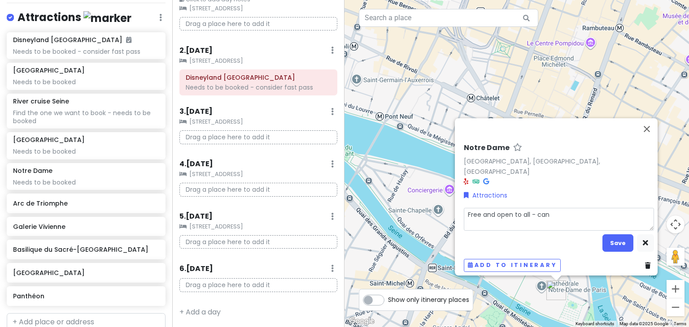
type textarea "x"
type textarea "Free and open to all - can b"
type textarea "x"
type textarea "Free and open to all - can bo"
type textarea "x"
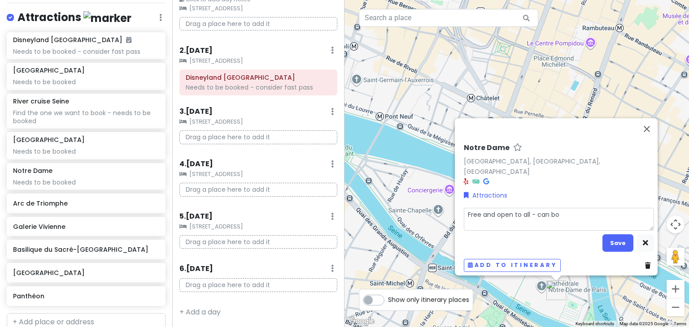
type textarea "Free and open to all - can boo"
type textarea "x"
type textarea "Free and open to all - can book"
type textarea "x"
type textarea "Free and open to all - can book"
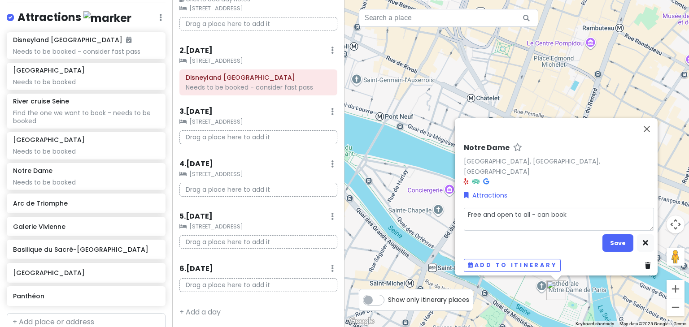
type textarea "x"
type textarea "Free and open to all - can book f"
type textarea "x"
type textarea "Free and open to all - can book fe"
type textarea "x"
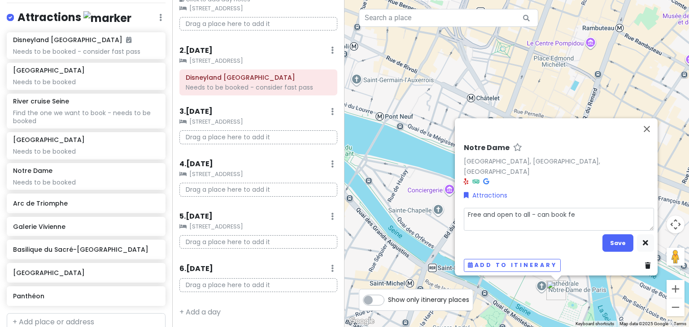
type textarea "Free and open to all - can book few"
type textarea "x"
type textarea "Free and open to all - can book few"
type textarea "x"
type textarea "Free and open to all - can book few h"
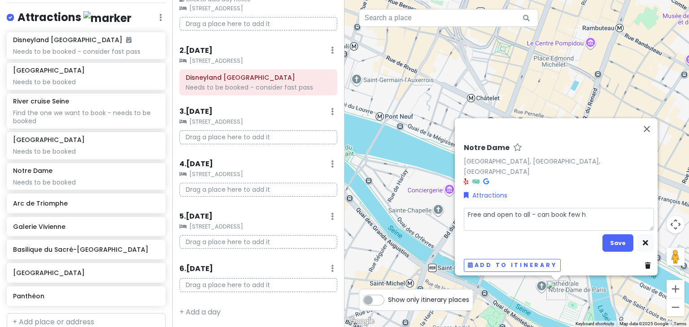
type textarea "x"
type textarea "Free and open to all - can book few ho"
type textarea "x"
type textarea "Free and open to all - can book few hou"
type textarea "x"
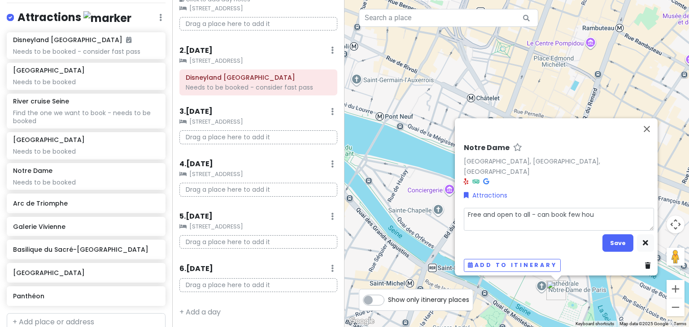
type textarea "Free and open to all - can book few hour"
type textarea "x"
type textarea "Free and open to all - can book few hours"
type textarea "x"
type textarea "Free and open to all - can book few hours"
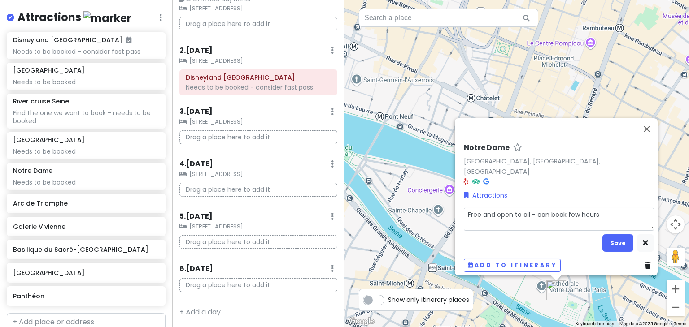
type textarea "x"
type textarea "Free and open to all - can book few hours i"
type textarea "x"
type textarea "Free and open to all - can book few hours in"
type textarea "x"
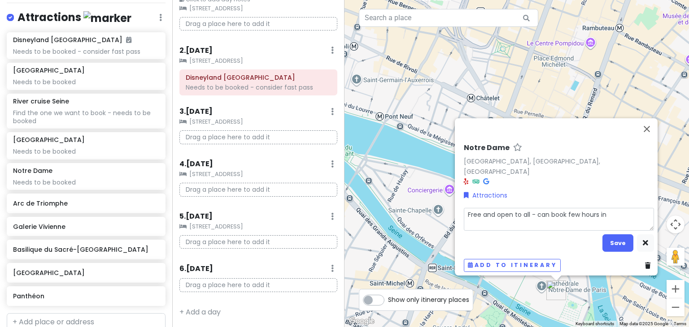
type textarea "Free and open to all - can book few hours in a"
type textarea "x"
type textarea "Free and open to all - can book few hours in ad"
type textarea "x"
type textarea "Free and open to all - can book few hours in adv"
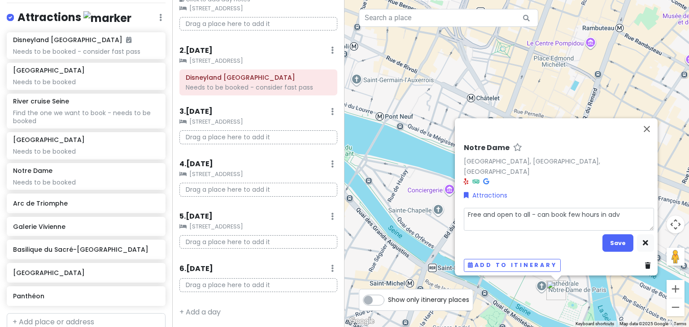
type textarea "x"
type textarea "Free and open to all - can book few hours in adva"
type textarea "x"
type textarea "Free and open to all - can book few hours in advan"
type textarea "x"
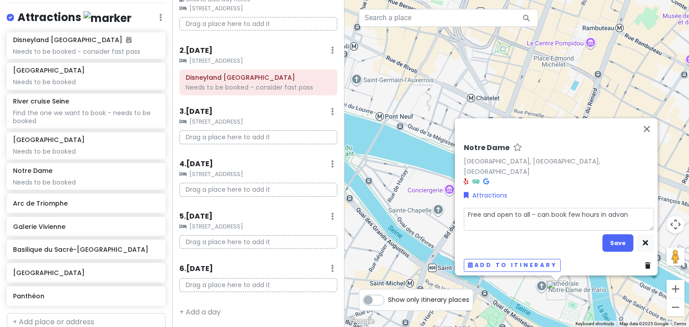
type textarea "Free and open to all - can book few hours in advanc"
type textarea "x"
type textarea "Free and open to all - can book few hours in advance"
type textarea "x"
type textarea "Free and open to all - can book few hours in advance"
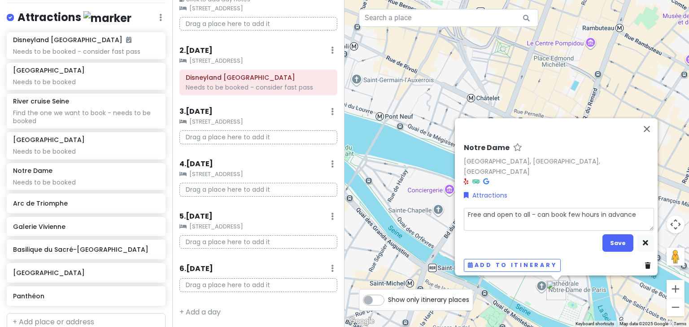
type textarea "x"
type textarea "Free and open to all - can book few hours in advance t"
type textarea "x"
type textarea "Free and open to all - can book few hours in advance to"
type textarea "x"
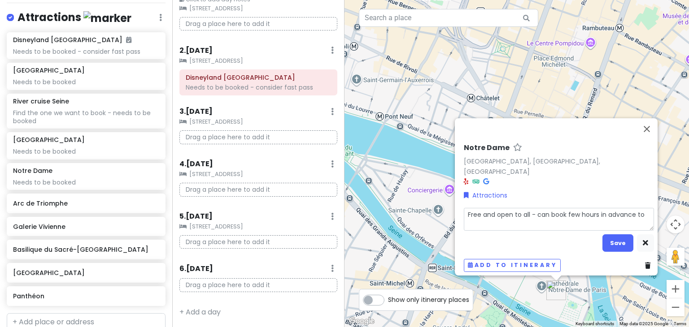
type textarea "Free and open to all - can book few hours in advance to"
type textarea "x"
type textarea "Free and open to all - can book few hours in advance to s"
type textarea "x"
type textarea "Free and open to all - can book few hours in advance to sk"
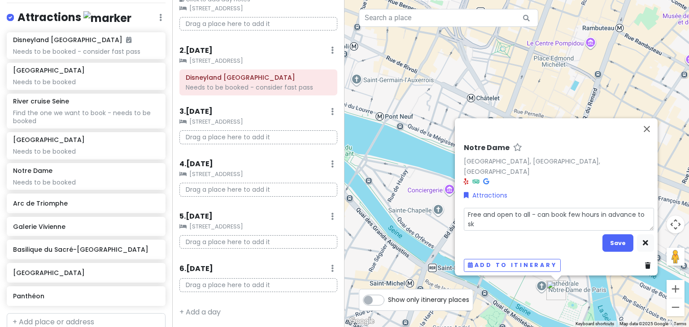
type textarea "x"
type textarea "Free and open to all - can book few hours in advance to ski"
type textarea "x"
type textarea "Free and open to all - can book few hours in advance to skip"
type textarea "x"
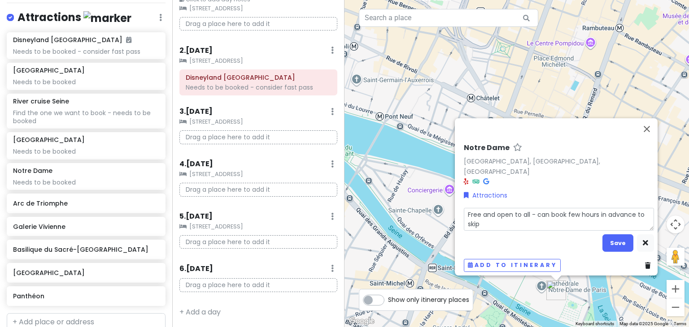
type textarea "Free and open to all - can book few hours in advance to skip"
type textarea "x"
type textarea "Free and open to all - can book few hours in advance to skip l"
type textarea "x"
type textarea "Free and open to all - can book few hours in advance to skip li"
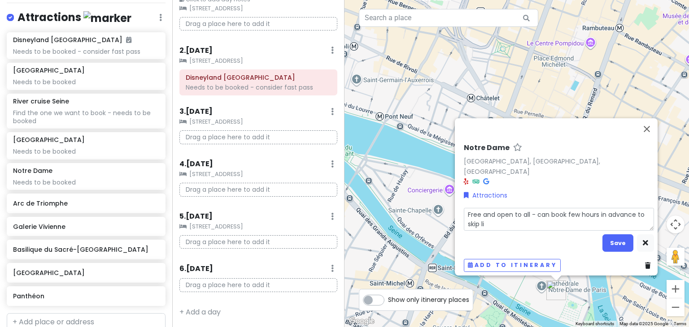
type textarea "x"
type textarea "Free and open to all - can book few hours in advance to skip lin"
type textarea "x"
type textarea "Free and open to all - can book few hours in advance to skip line"
type textarea "x"
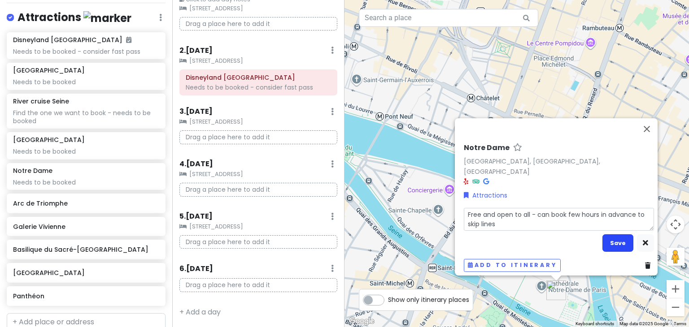
type textarea "Free and open to all - can book few hours in advance to skip lines"
click at [613, 243] on button "Save" at bounding box center [617, 242] width 31 height 17
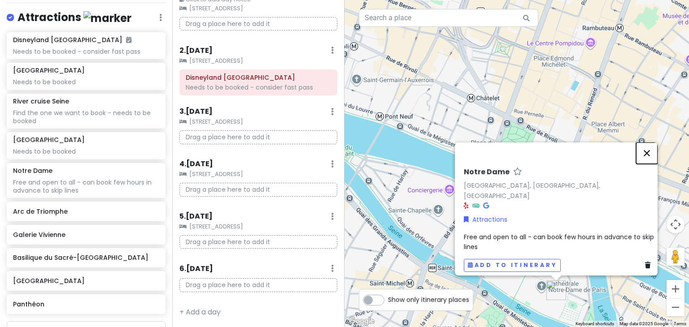
click at [652, 157] on button "Close" at bounding box center [647, 154] width 22 height 22
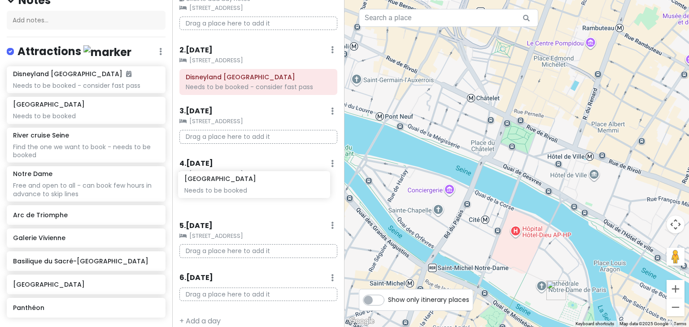
scroll to position [52, 0]
click at [229, 189] on div "Paris Trip Private Change Dates Make a Copy Delete Trip Go Pro ⚡️ Give Feedback…" at bounding box center [344, 163] width 689 height 327
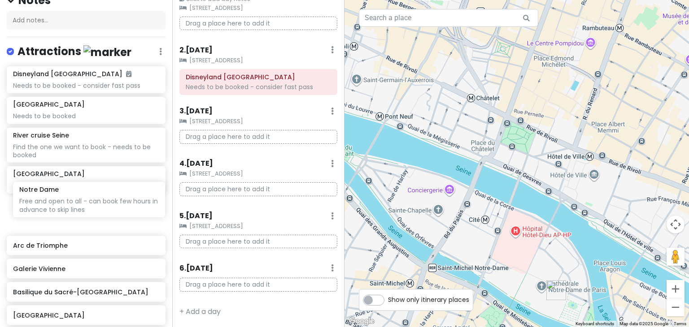
drag, startPoint x: 81, startPoint y: 197, endPoint x: 86, endPoint y: 189, distance: 9.1
click at [86, 189] on div "Disneyland Paris Needs to be booked - consider fast pass Eiffel Tower Needs to …" at bounding box center [86, 209] width 172 height 286
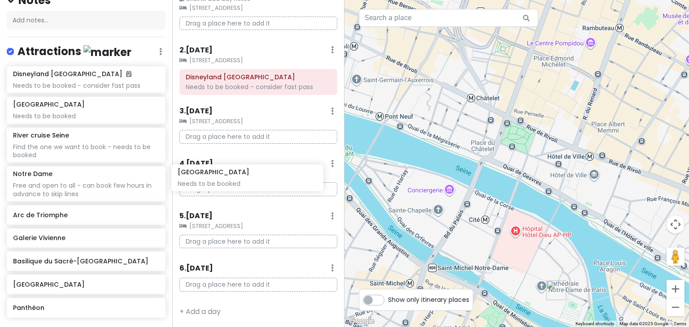
drag, startPoint x: 46, startPoint y: 182, endPoint x: 211, endPoint y: 182, distance: 164.6
click at [211, 182] on div "Paris Trip Private Change Dates Make a Copy Delete Trip Go Pro ⚡️ Give Feedback…" at bounding box center [344, 163] width 689 height 327
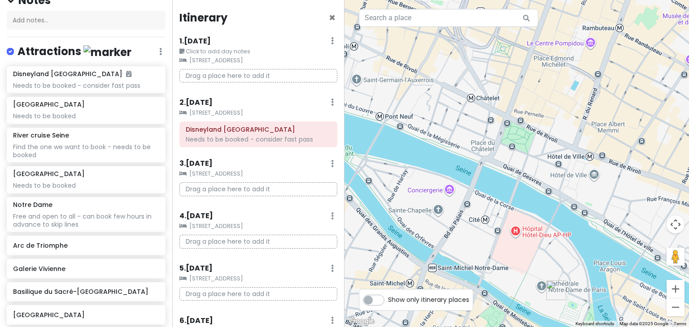
scroll to position [1, 0]
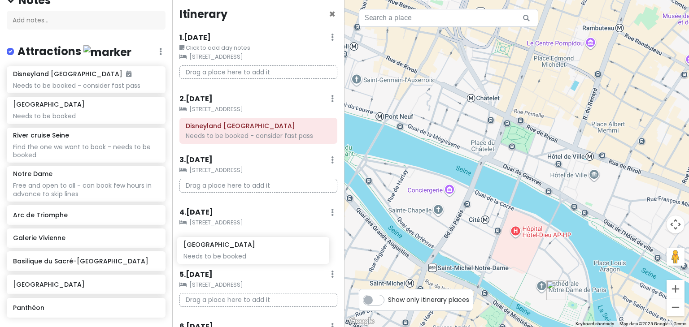
drag, startPoint x: 50, startPoint y: 186, endPoint x: 221, endPoint y: 259, distance: 185.2
click at [221, 259] on div "Paris Trip Private Change Dates Make a Copy Delete Trip Go Pro ⚡️ Give Feedback…" at bounding box center [344, 163] width 689 height 327
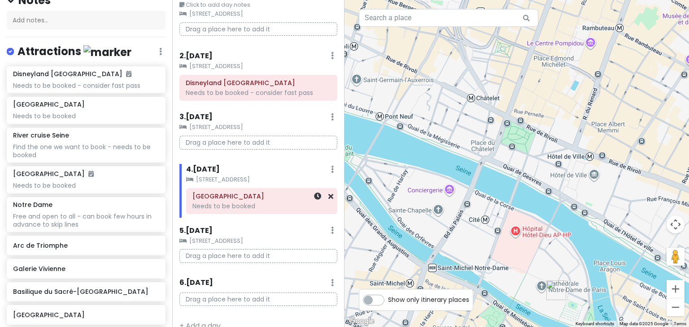
scroll to position [56, 0]
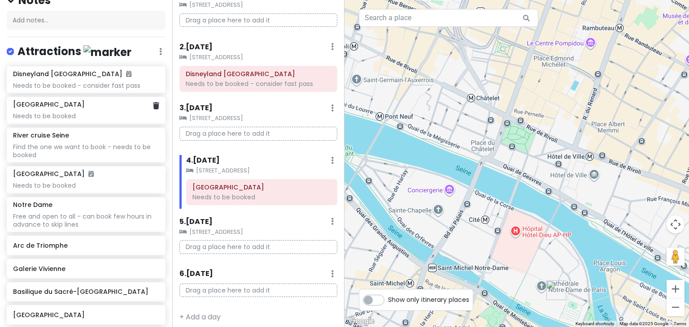
click at [57, 112] on div "Needs to be booked" at bounding box center [86, 116] width 146 height 8
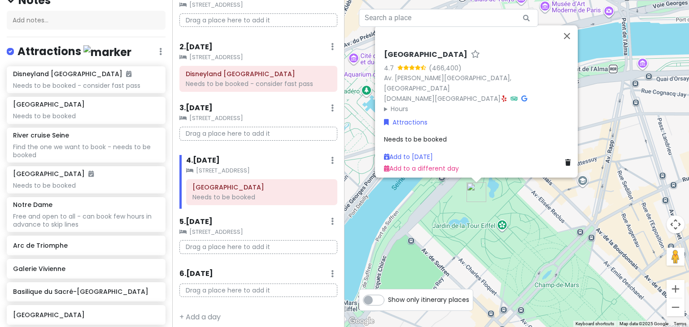
click at [429, 136] on span "Needs to be booked" at bounding box center [415, 139] width 63 height 9
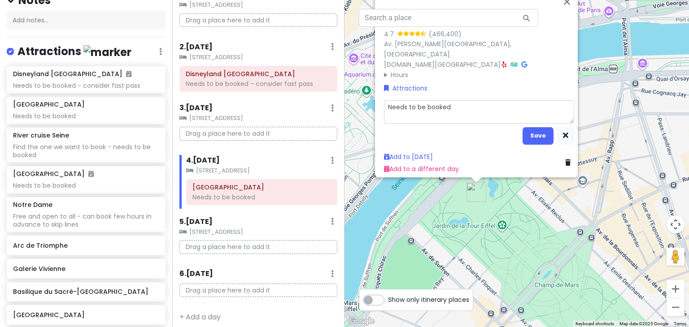
click at [475, 106] on textarea "Needs to be booked" at bounding box center [479, 111] width 190 height 23
type textarea "x"
type textarea "Needs to be booked"
type textarea "x"
type textarea "Needs to be booked -"
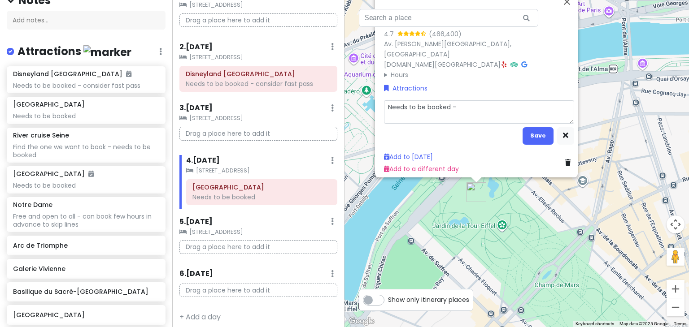
type textarea "x"
type textarea "Needs to be booked -"
type textarea "x"
type textarea "Needs to be booked - 3"
type textarea "x"
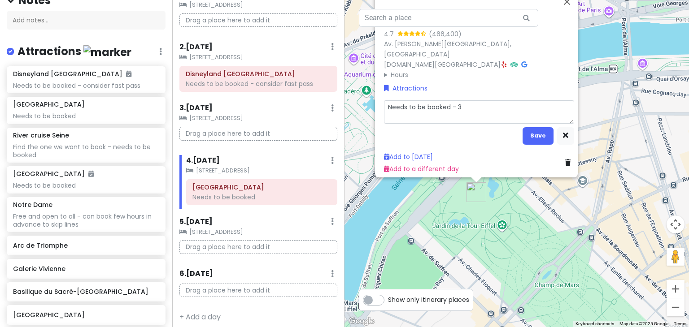
type textarea "Needs to be booked - 30"
type textarea "x"
type textarea "Needs to be booked - 30t"
type textarea "x"
type textarea "Needs to be booked - 30th"
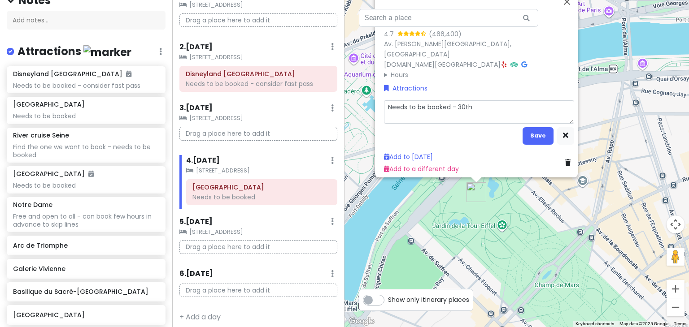
type textarea "x"
type textarea "Needs to be booked - 30th o"
type textarea "x"
type textarea "Needs to be booked - 30th or"
type textarea "x"
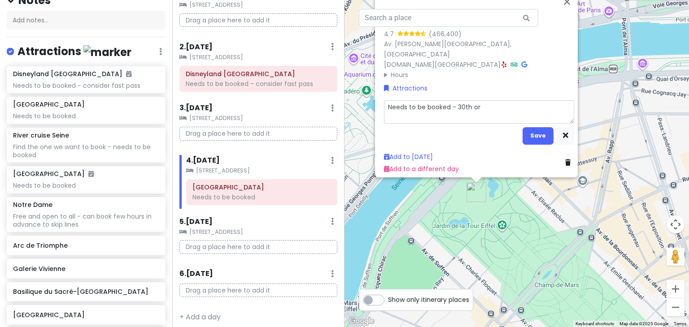
type textarea "Needs to be booked - 30th or"
type textarea "x"
type textarea "Needs to be booked - 30th or 3"
type textarea "x"
type textarea "Needs to be booked - 30th or 31"
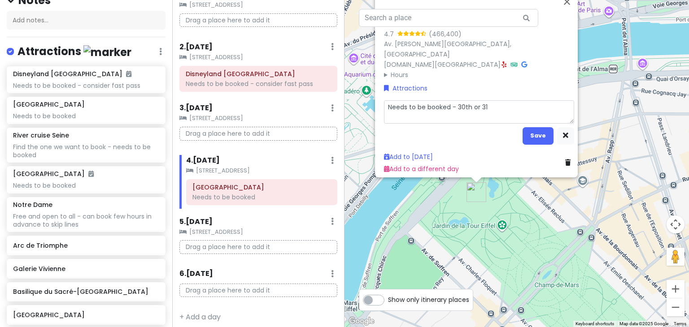
type textarea "x"
type textarea "Needs to be booked - 30th or 31s"
type textarea "x"
type textarea "Needs to be booked - 30th or 31st"
click at [525, 127] on button "Save" at bounding box center [537, 135] width 31 height 17
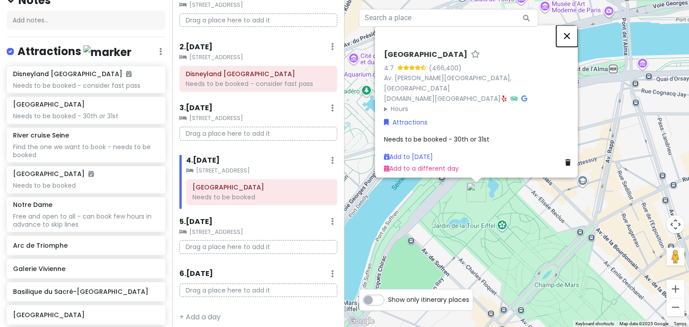
click at [571, 40] on button "Close" at bounding box center [567, 36] width 22 height 22
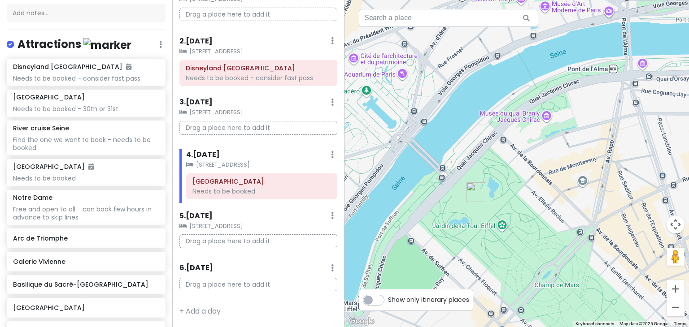
scroll to position [104, 0]
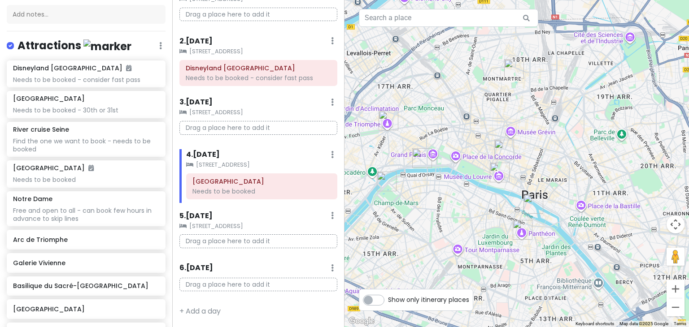
click at [520, 233] on img "Panthéon" at bounding box center [522, 230] width 27 height 27
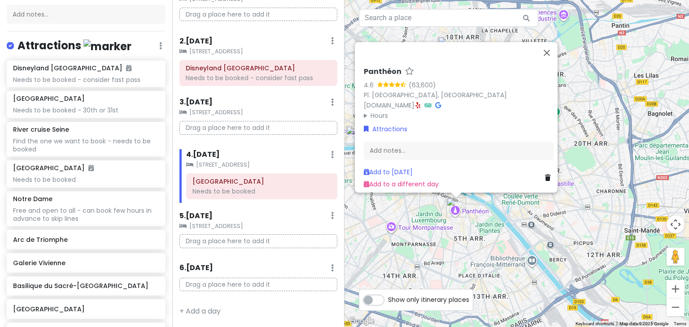
drag, startPoint x: 562, startPoint y: 243, endPoint x: 494, endPoint y: 220, distance: 71.9
click at [494, 220] on div "Panthéon 4.6 (63,600) Pl. du Panthéon, 75005 Paris, France www.paris-pantheon.f…" at bounding box center [516, 163] width 344 height 327
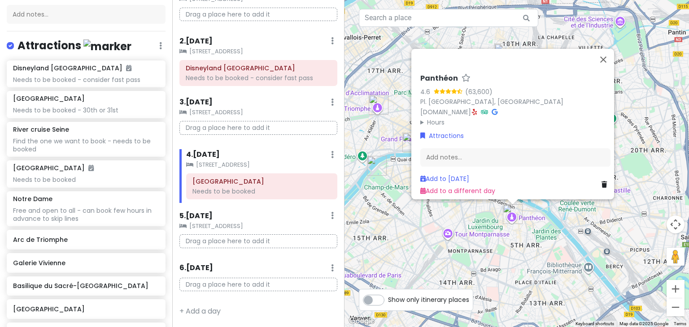
drag, startPoint x: 495, startPoint y: 220, endPoint x: 602, endPoint y: 223, distance: 107.2
click at [602, 223] on div "Panthéon 4.6 (63,600) Pl. du Panthéon, 75005 Paris, France www.paris-pantheon.f…" at bounding box center [516, 163] width 344 height 327
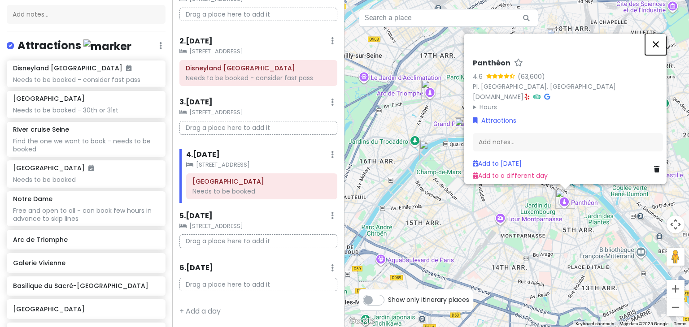
click at [663, 38] on button "Close" at bounding box center [656, 45] width 22 height 22
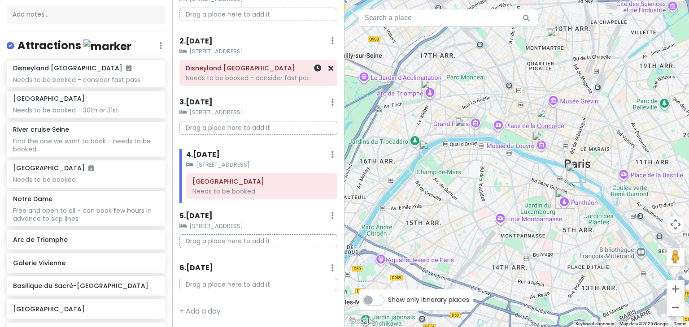
scroll to position [0, 0]
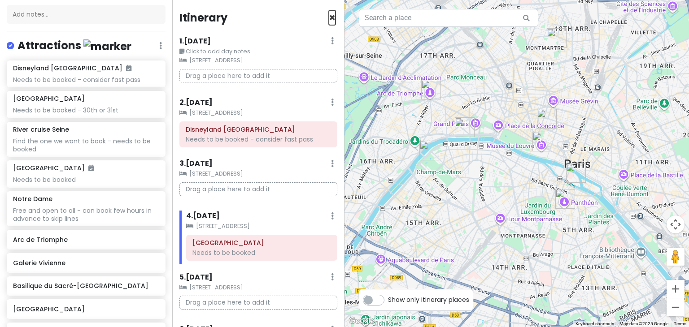
click at [329, 15] on span "×" at bounding box center [332, 17] width 7 height 15
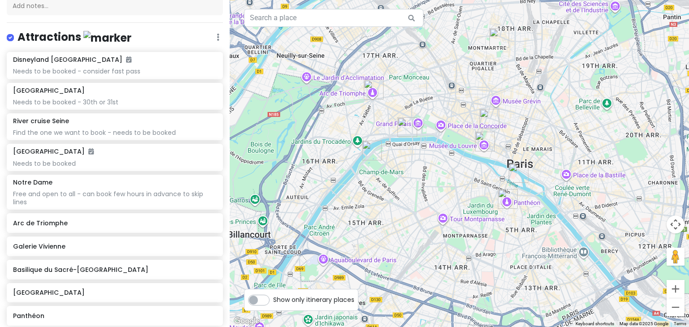
click at [505, 197] on img "Panthéon" at bounding box center [507, 199] width 27 height 27
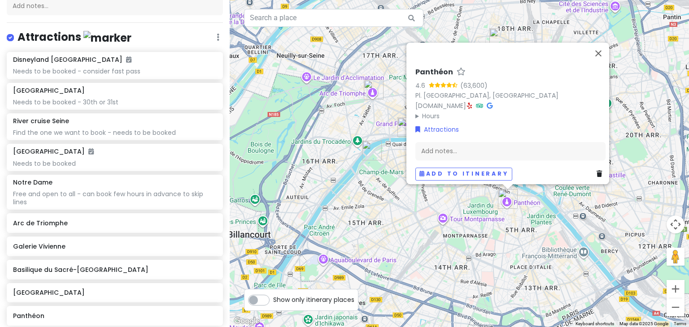
click at [419, 111] on summary "Hours" at bounding box center [510, 116] width 190 height 10
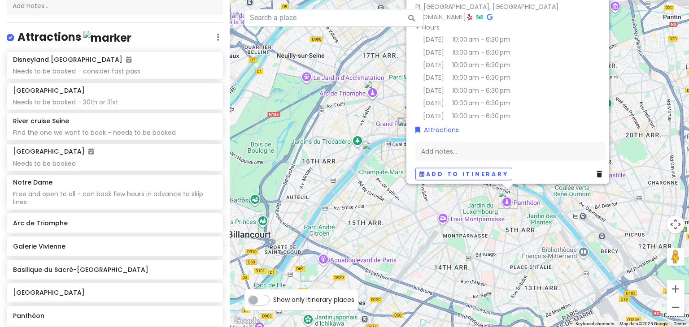
click at [534, 221] on div "Panthéon 4.6 (63,600) Pl. du Panthéon, 75005 Paris, France www.paris-pantheon.f…" at bounding box center [459, 163] width 459 height 327
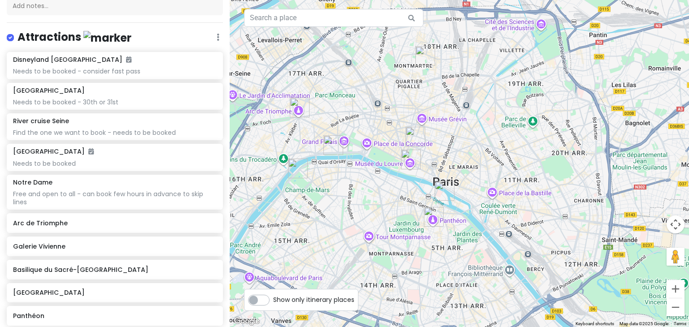
drag, startPoint x: 534, startPoint y: 221, endPoint x: 459, endPoint y: 239, distance: 77.4
click at [459, 239] on div at bounding box center [459, 163] width 459 height 327
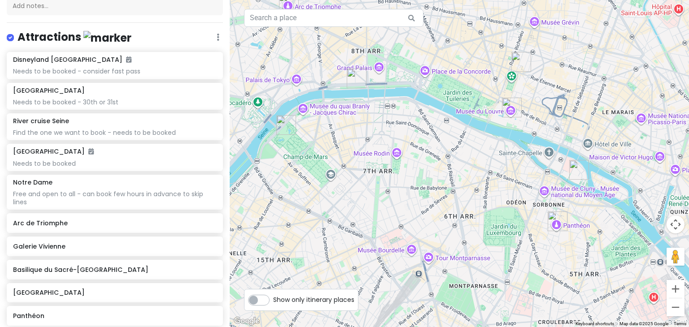
click at [284, 120] on img "Eiffel Tower" at bounding box center [286, 125] width 27 height 27
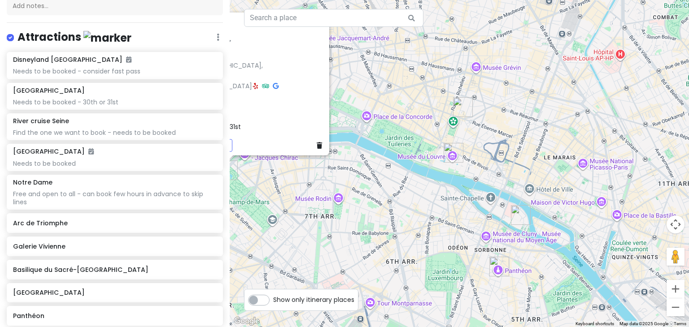
click at [435, 191] on div "Eiffel Tower 4.7 (466,400) Av. Gustave Eiffel, 75007 Paris, France www.toureiff…" at bounding box center [459, 163] width 459 height 327
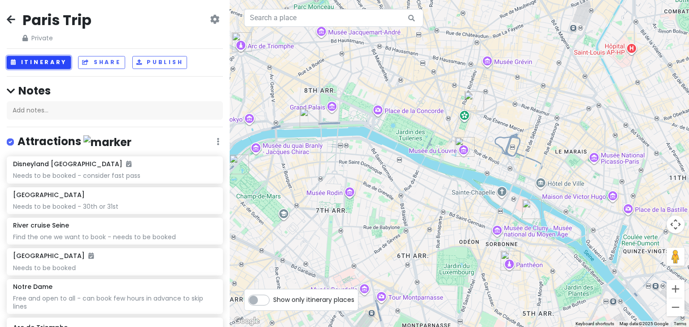
click at [54, 64] on button "Itinerary" at bounding box center [39, 62] width 64 height 13
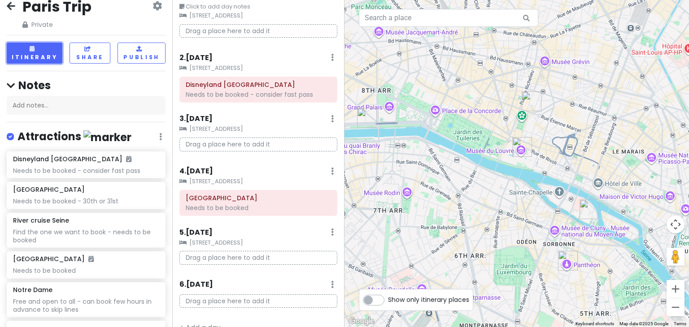
scroll to position [44, 0]
click at [101, 230] on div "Find the one we want to book - needs to be booked" at bounding box center [86, 236] width 146 height 16
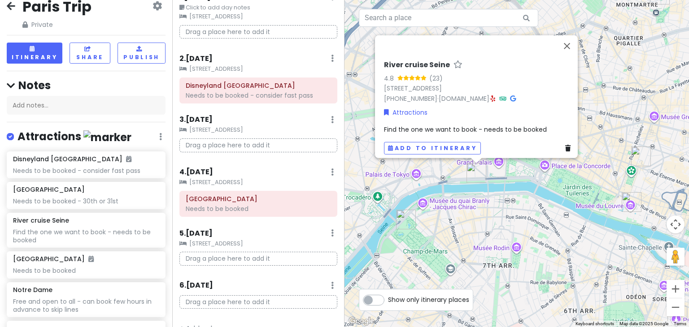
click at [522, 125] on span "Find the one we want to book - needs to be booked" at bounding box center [465, 129] width 163 height 9
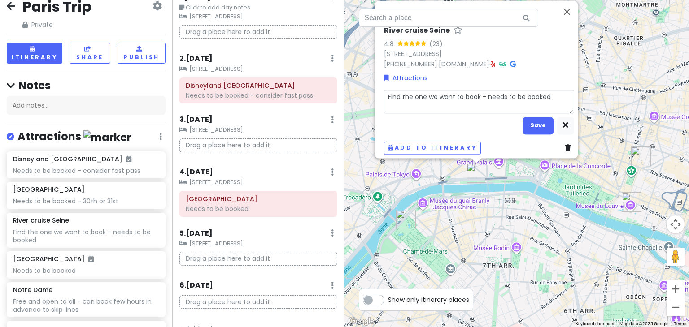
click at [552, 102] on textarea "Find the one we want to book - needs to be booked" at bounding box center [479, 102] width 190 height 23
type textarea "x"
type textarea "Find the one we want to book - needs to be booked"
type textarea "x"
type textarea "Find the one we want to book - needs to be booked -"
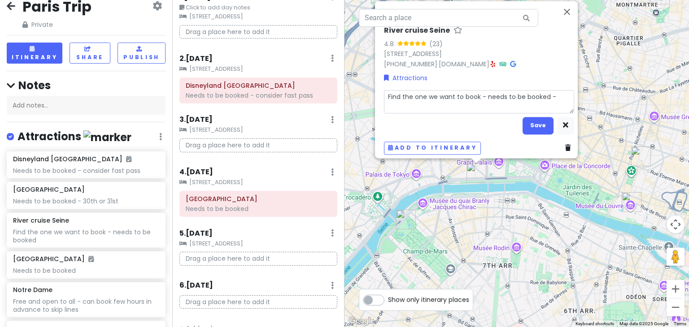
type textarea "x"
type textarea "Find the one we want to book - needs to be booked -"
type textarea "x"
type textarea "Find the one we want to book - needs to be booked - 3"
type textarea "x"
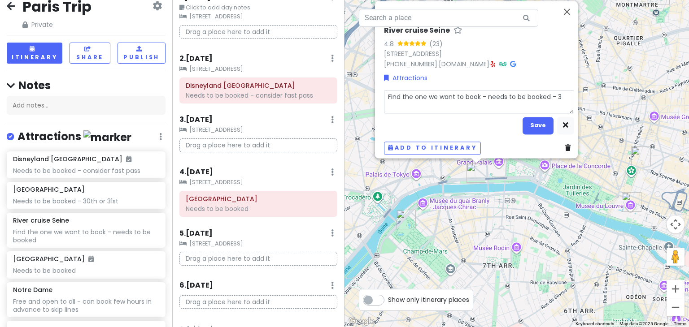
type textarea "Find the one we want to book - needs to be booked - 30"
type textarea "x"
type textarea "Find the one we want to book - needs to be booked - 30t"
type textarea "x"
type textarea "Find the one we want to book - needs to be booked - 30th"
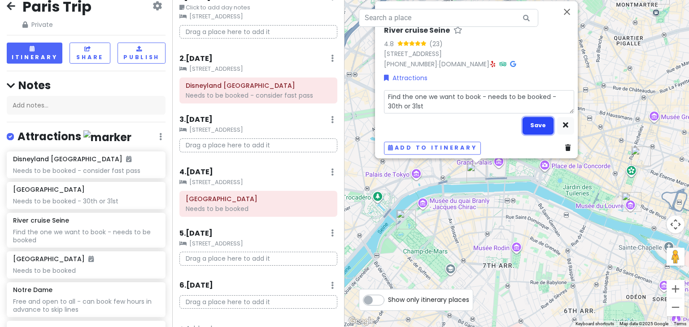
click at [530, 125] on button "Save" at bounding box center [537, 125] width 31 height 17
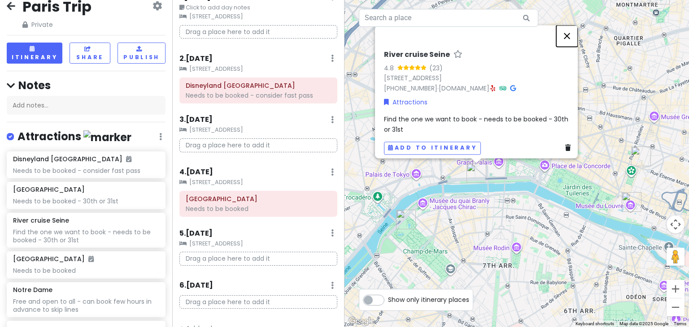
click at [571, 36] on button "Close" at bounding box center [567, 36] width 22 height 22
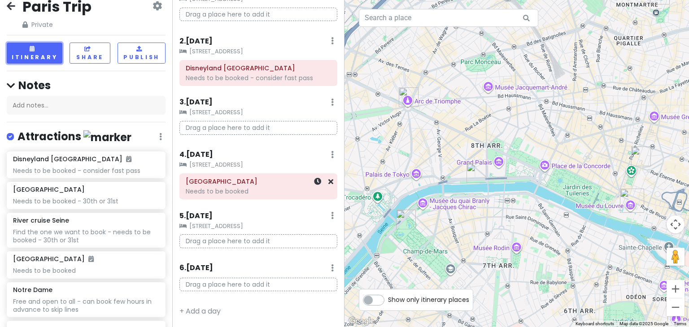
scroll to position [61, 0]
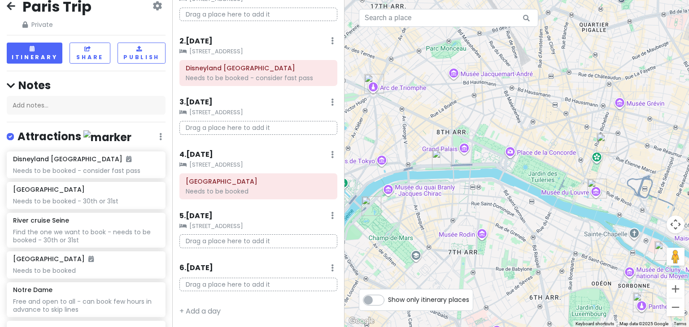
drag, startPoint x: 537, startPoint y: 178, endPoint x: 509, endPoint y: 162, distance: 32.4
click at [509, 162] on div at bounding box center [516, 163] width 344 height 327
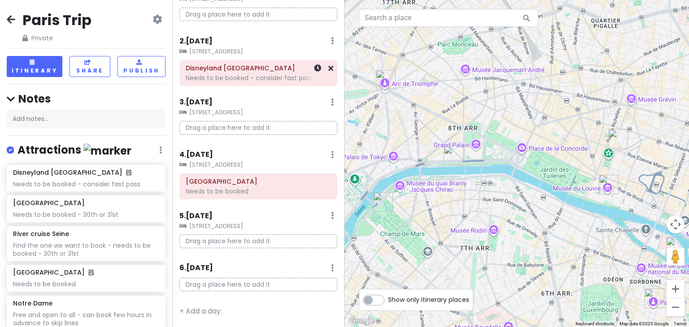
scroll to position [0, 0]
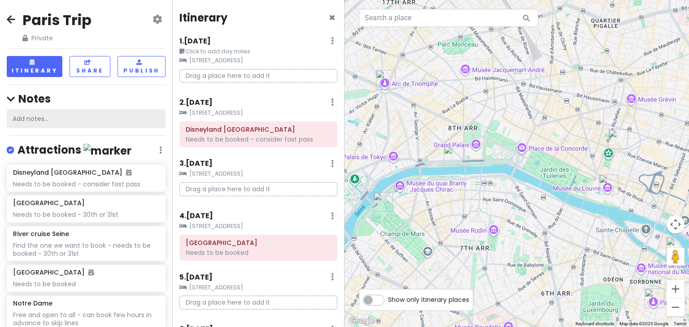
click at [101, 118] on div "Add notes..." at bounding box center [86, 118] width 159 height 19
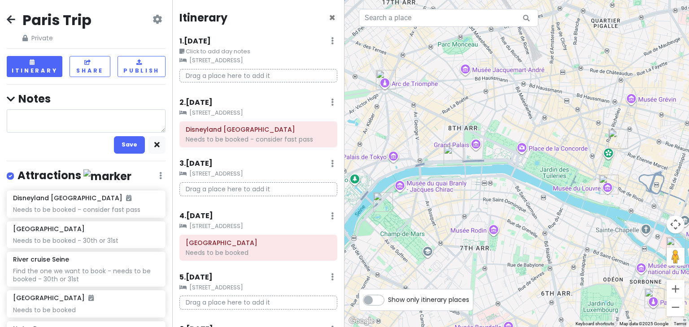
click at [101, 118] on textarea at bounding box center [86, 120] width 159 height 23
click at [148, 143] on button "button" at bounding box center [156, 144] width 17 height 17
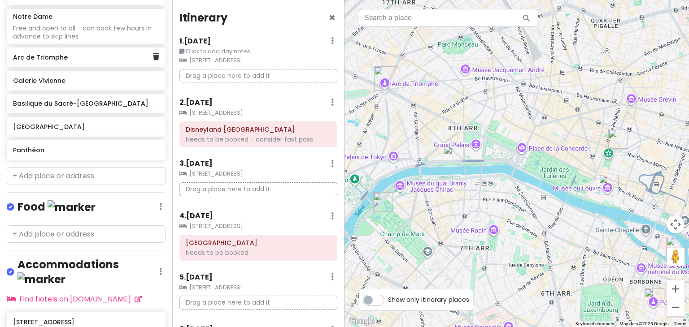
scroll to position [291, 0]
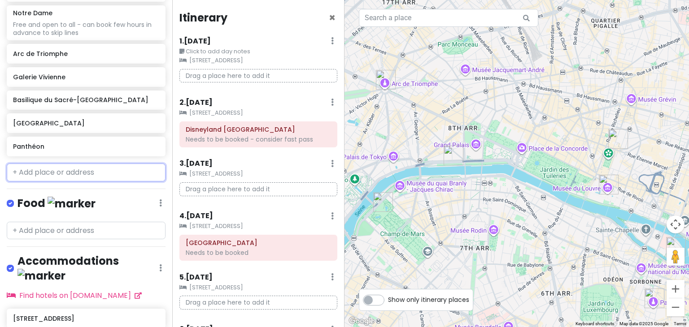
click at [57, 169] on input "text" at bounding box center [86, 173] width 159 height 18
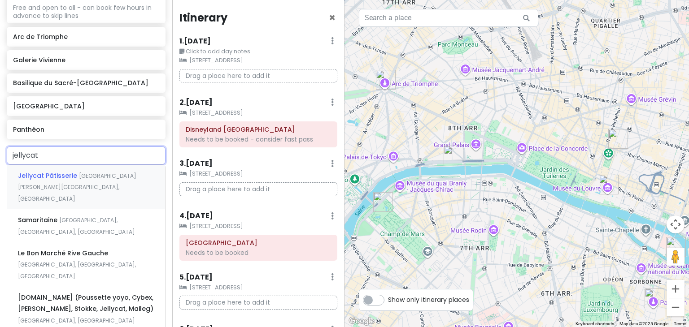
scroll to position [307, 0]
click at [83, 186] on div "Jellycat Pâtisserie Boulevard Haussmann, Paris, France" at bounding box center [86, 188] width 158 height 44
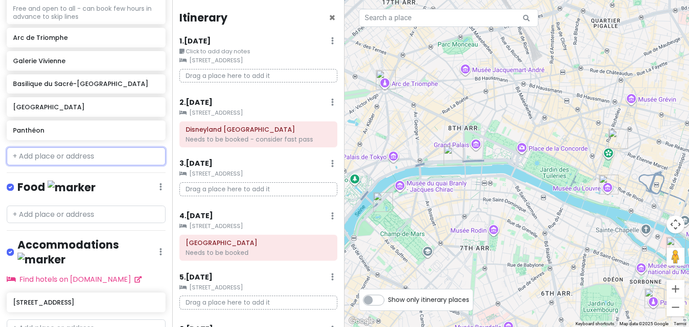
scroll to position [330, 0]
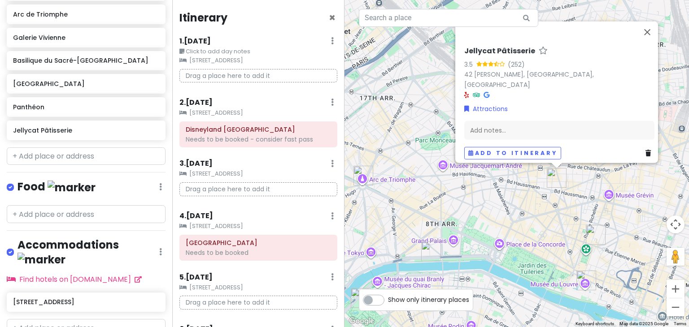
click at [518, 206] on div "Jellycat Pâtisserie 3.5 (252) 42 Bd Haussmann, 75009 Paris, France Attractions …" at bounding box center [516, 163] width 344 height 327
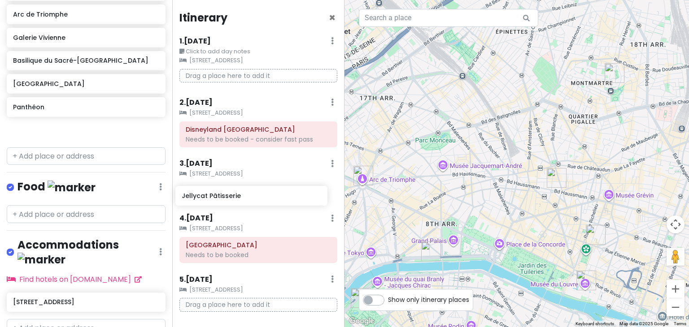
drag, startPoint x: 53, startPoint y: 127, endPoint x: 223, endPoint y: 193, distance: 182.1
click at [223, 193] on div "Paris Trip Private Change Dates Make a Copy Delete Trip Go Pro ⚡️ Give Feedback…" at bounding box center [344, 163] width 689 height 327
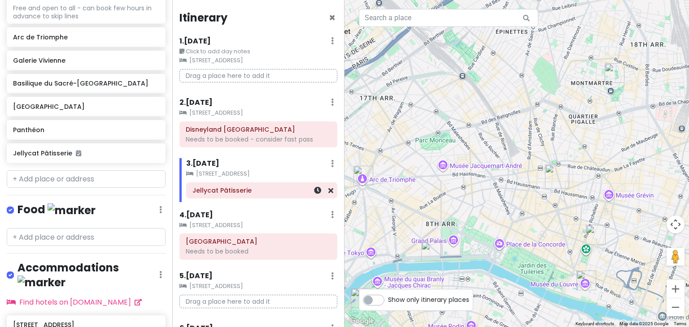
scroll to position [307, 0]
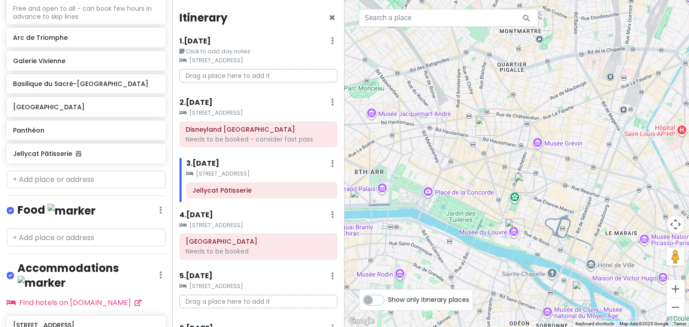
drag, startPoint x: 630, startPoint y: 238, endPoint x: 556, endPoint y: 170, distance: 100.6
click at [556, 170] on div at bounding box center [516, 163] width 344 height 327
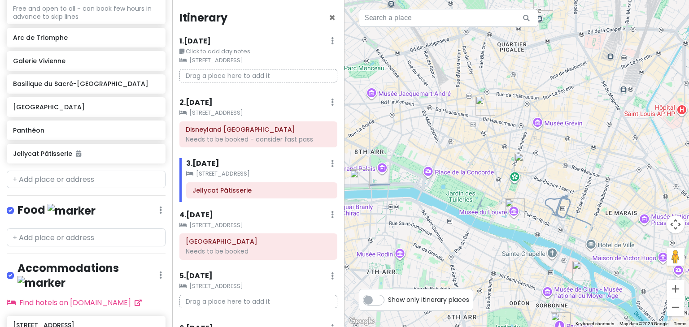
click at [522, 163] on img "Galerie Vivienne" at bounding box center [524, 162] width 27 height 27
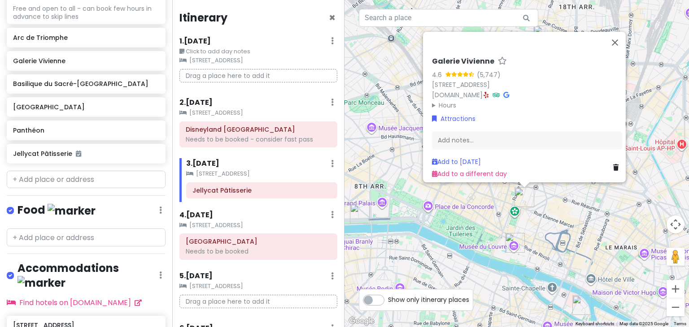
click at [467, 197] on div "Galerie Vivienne 4.6 (5,747) 4 Rue des Petits Champs, 75002 Paris, France www.g…" at bounding box center [516, 163] width 344 height 327
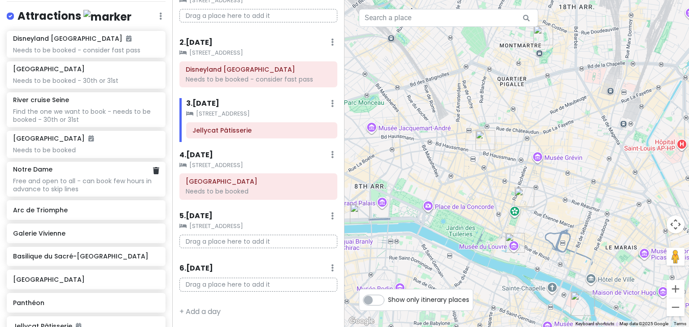
scroll to position [127, 0]
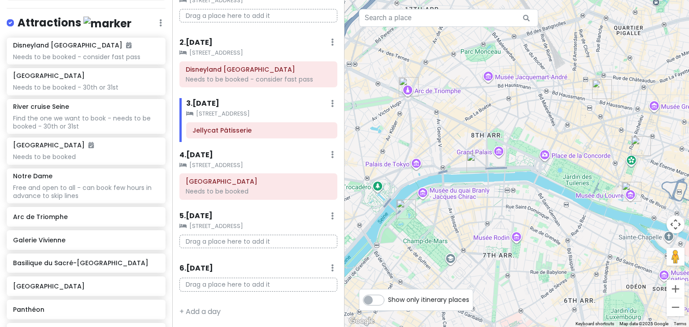
drag, startPoint x: 420, startPoint y: 202, endPoint x: 538, endPoint y: 151, distance: 129.3
click at [538, 151] on div at bounding box center [516, 163] width 344 height 327
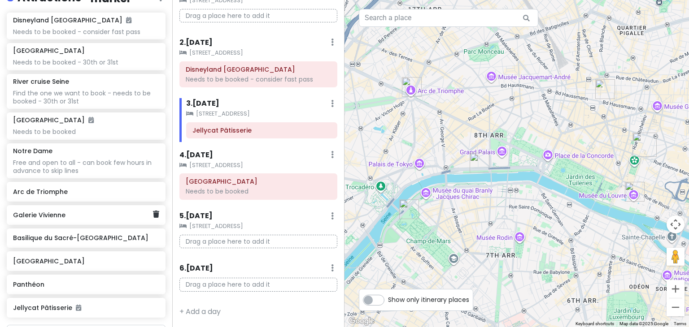
scroll to position [141, 0]
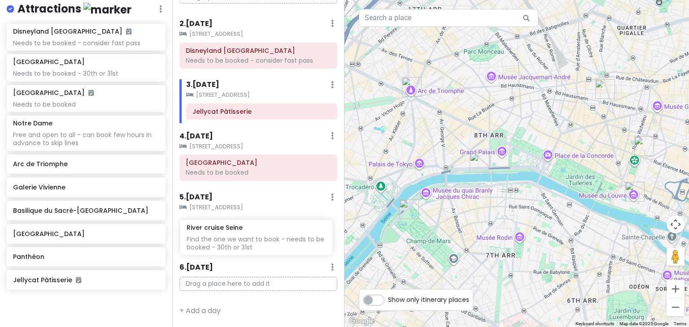
drag, startPoint x: 88, startPoint y: 107, endPoint x: 261, endPoint y: 240, distance: 219.0
click at [261, 240] on div "Paris Trip Private Change Dates Make a Copy Delete Trip Go Pro ⚡️ Give Feedback…" at bounding box center [344, 163] width 689 height 327
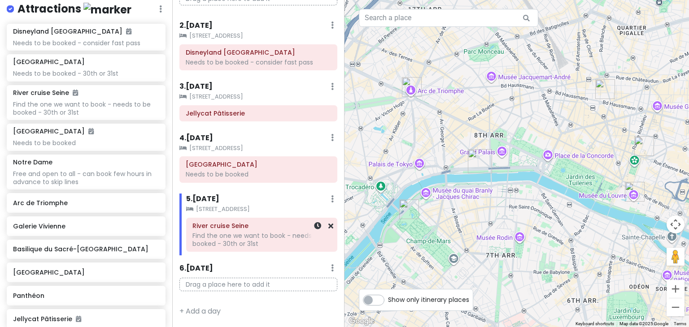
click at [303, 248] on div at bounding box center [318, 235] width 30 height 34
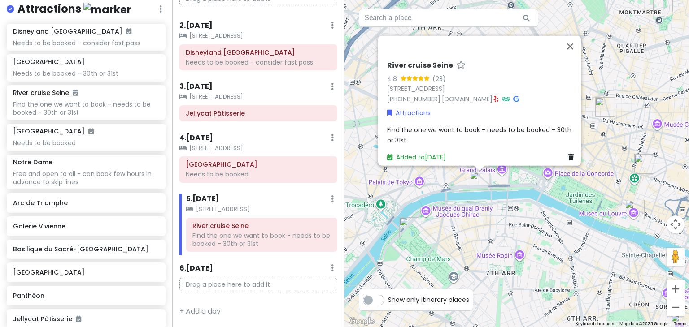
click at [423, 128] on span "Find the one we want to book - needs to be booked - 30th or 31st" at bounding box center [480, 135] width 186 height 19
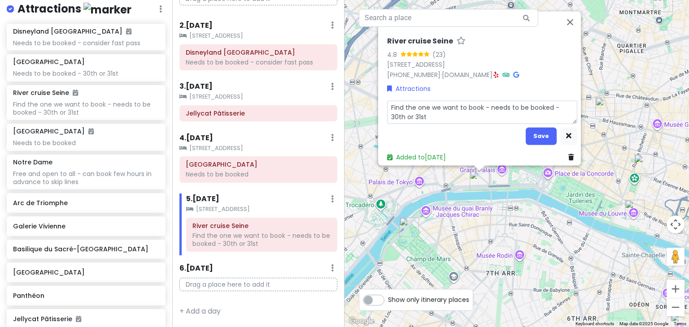
click at [445, 109] on textarea "Find the one we want to book - needs to be booked - 30th or 31st" at bounding box center [482, 112] width 190 height 23
click at [534, 127] on button "Save" at bounding box center [540, 135] width 31 height 17
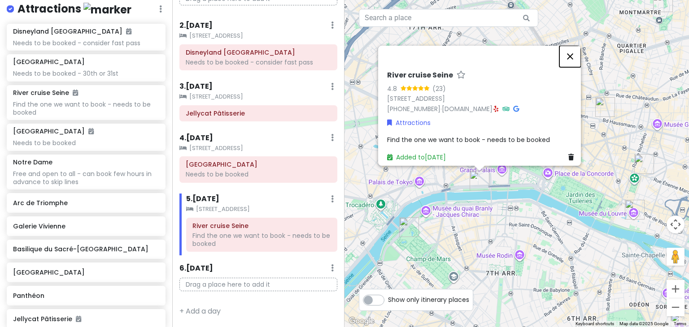
click at [572, 51] on button "Close" at bounding box center [570, 57] width 22 height 22
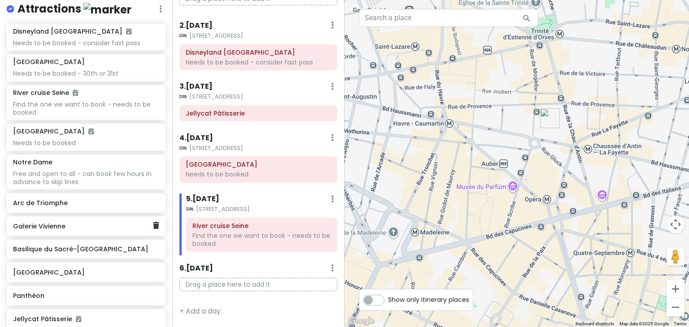
scroll to position [356, 0]
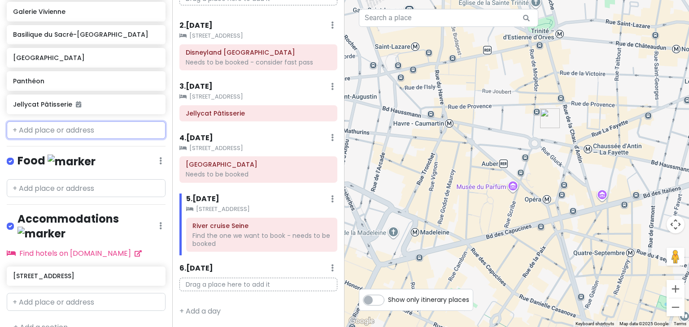
click at [79, 135] on input "text" at bounding box center [86, 131] width 159 height 18
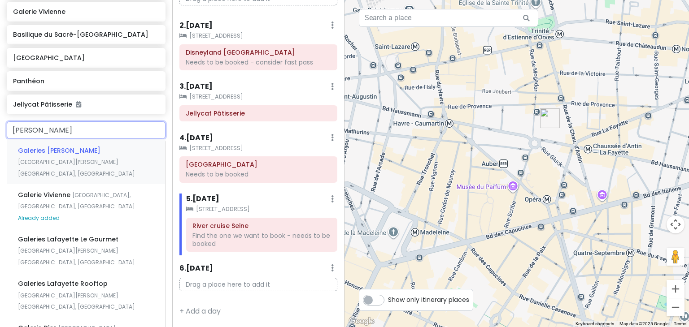
click at [83, 151] on span "Galeries Lafayette Haussmann" at bounding box center [59, 150] width 83 height 9
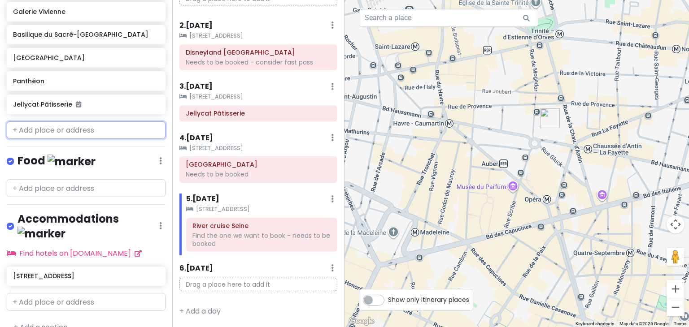
scroll to position [379, 0]
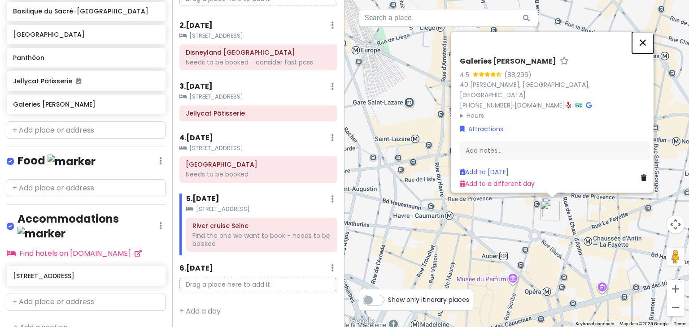
click at [647, 39] on button "Close" at bounding box center [643, 43] width 22 height 22
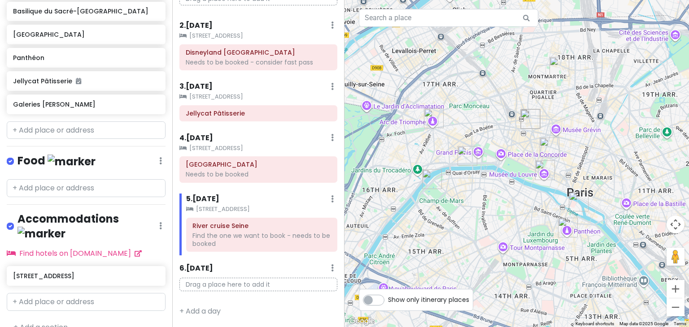
click at [525, 124] on img "Jellycat Pâtisserie" at bounding box center [530, 119] width 27 height 27
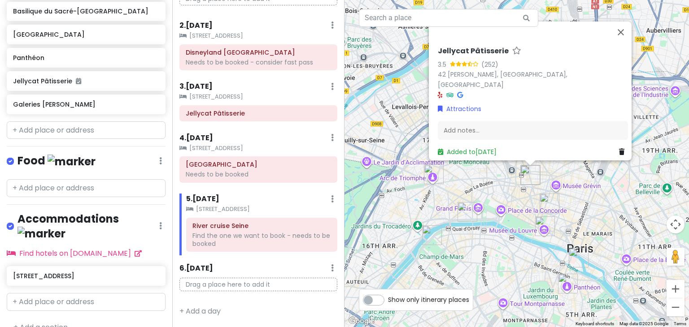
click at [546, 174] on div "Jellycat Pâtisserie 3.5 (252) 42 Bd Haussmann, 75009 Paris, France Attractions …" at bounding box center [516, 163] width 344 height 327
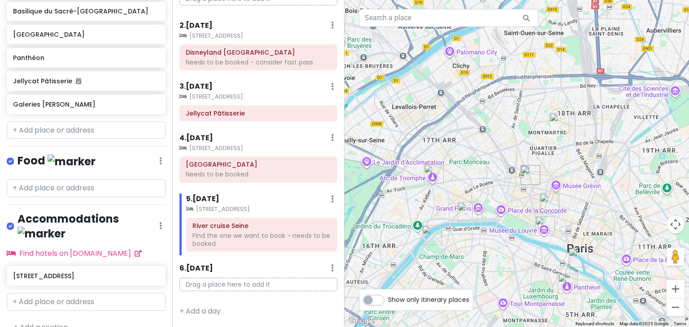
click at [426, 241] on img "Eiffel Tower" at bounding box center [431, 235] width 27 height 27
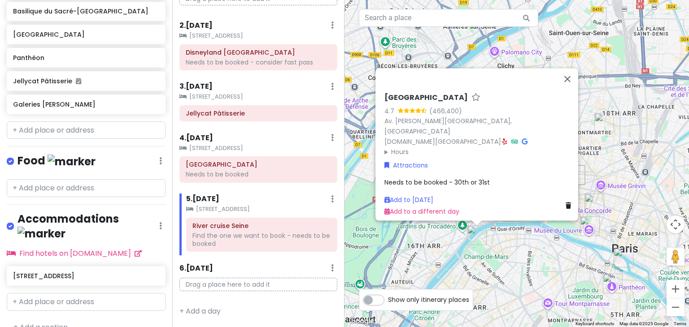
click at [509, 248] on div "Eiffel Tower 4.7 (466,400) Av. Gustave Eiffel, 75007 Paris, France www.toureiff…" at bounding box center [516, 163] width 344 height 327
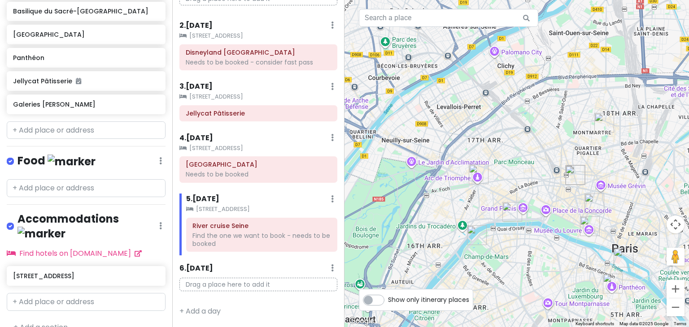
click at [604, 119] on img "Basilique du Sacré-Cœur de Montmartre" at bounding box center [604, 122] width 27 height 27
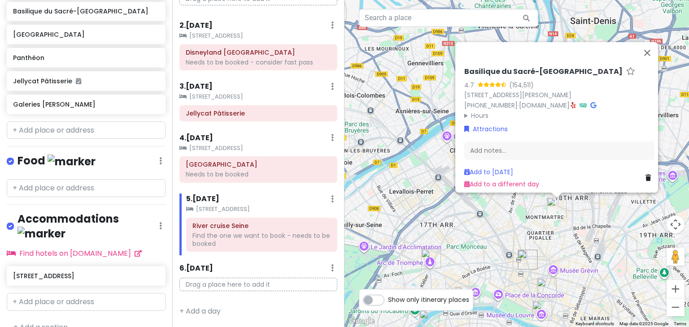
click at [620, 246] on div "Basilique du Sacré-Cœur de Montmartre 4.7 (154,511) 35 Rue du Chevalier de la B…" at bounding box center [516, 163] width 344 height 327
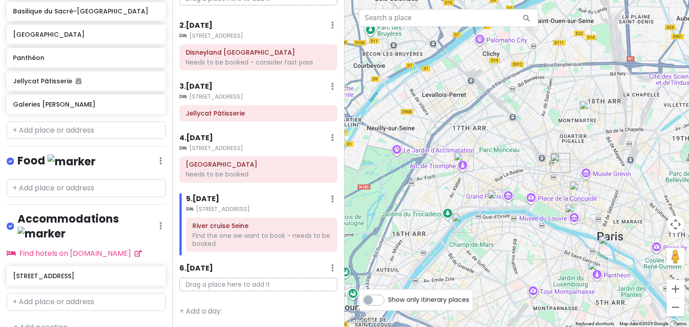
drag, startPoint x: 596, startPoint y: 248, endPoint x: 627, endPoint y: 142, distance: 110.6
click at [627, 142] on div at bounding box center [516, 163] width 344 height 327
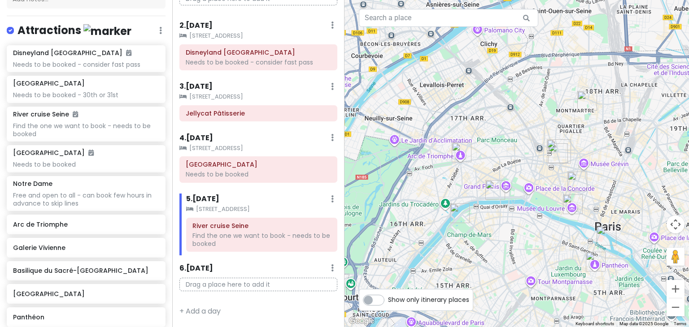
scroll to position [119, 0]
click at [218, 171] on div "Needs to be booked" at bounding box center [258, 174] width 145 height 8
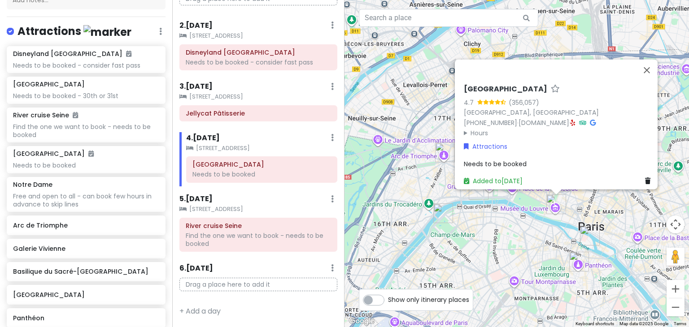
click at [482, 252] on div "Louvre Museum 4.7 (356,057) 75001 Paris, France +33 1 40 20 53 17 · www.louvre.…" at bounding box center [516, 163] width 344 height 327
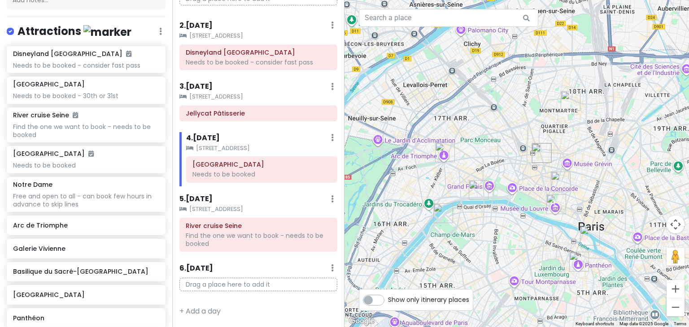
click at [480, 188] on img "River cruise Seine" at bounding box center [478, 190] width 27 height 27
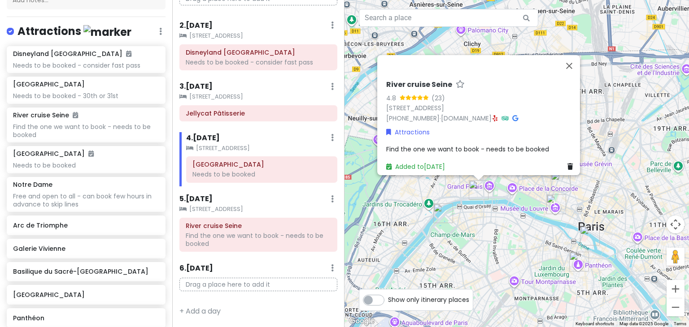
click at [488, 248] on div "River cruise Seine 4.8 (23) 49 Port de la Conférence, 75008 Paris, France +31 9…" at bounding box center [516, 163] width 344 height 327
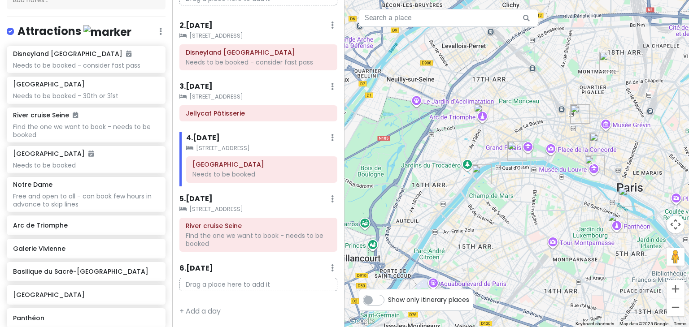
drag, startPoint x: 521, startPoint y: 239, endPoint x: 561, endPoint y: 196, distance: 58.7
click at [561, 196] on div at bounding box center [516, 163] width 344 height 327
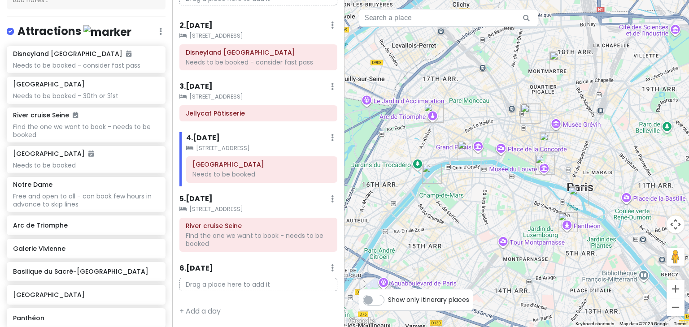
drag, startPoint x: 520, startPoint y: 239, endPoint x: 468, endPoint y: 239, distance: 52.0
click at [468, 239] on div at bounding box center [516, 163] width 344 height 327
click at [490, 206] on div at bounding box center [516, 163] width 344 height 327
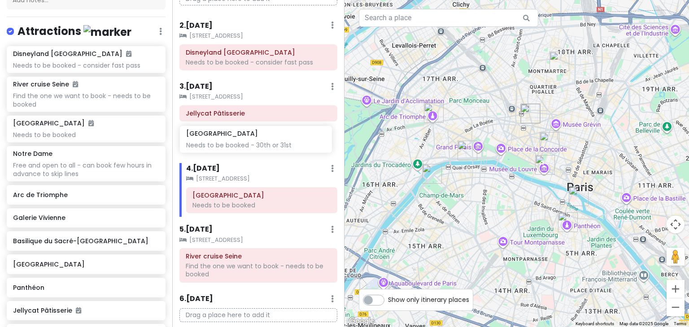
drag, startPoint x: 91, startPoint y: 90, endPoint x: 264, endPoint y: 139, distance: 180.4
click at [264, 139] on div "Paris Trip Private Change Dates Make a Copy Delete Trip Go Pro ⚡️ Give Feedback…" at bounding box center [344, 163] width 689 height 327
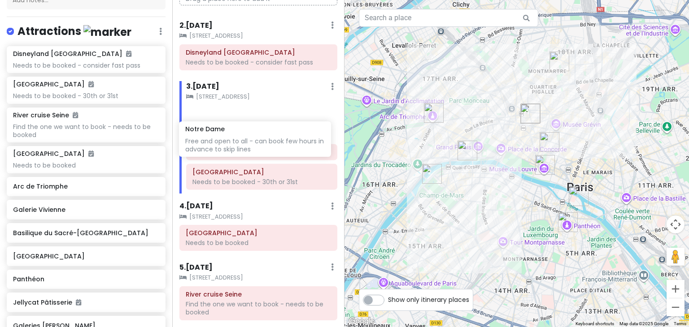
drag, startPoint x: 96, startPoint y: 200, endPoint x: 268, endPoint y: 147, distance: 180.3
click at [268, 147] on div "Paris Trip Private Change Dates Make a Copy Delete Trip Go Pro ⚡️ Give Feedback…" at bounding box center [344, 163] width 689 height 327
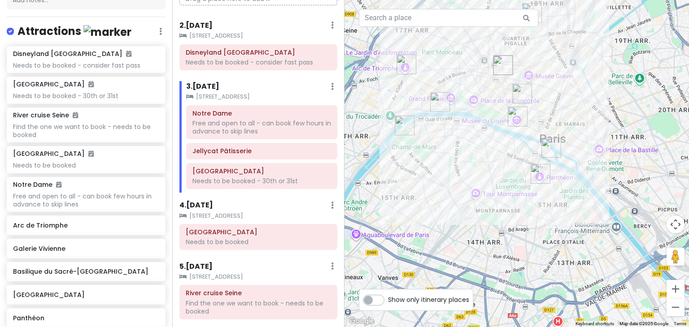
drag, startPoint x: 613, startPoint y: 245, endPoint x: 585, endPoint y: 196, distance: 57.1
click at [585, 196] on div at bounding box center [516, 163] width 344 height 327
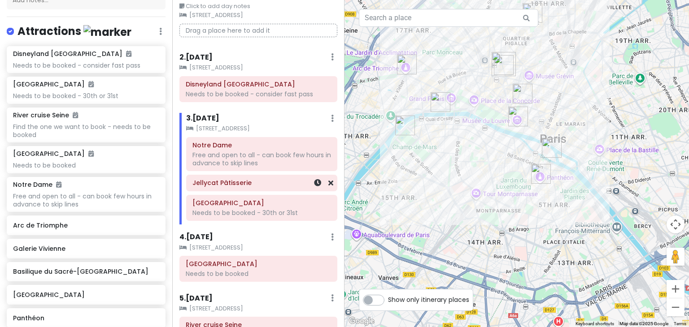
scroll to position [35, 0]
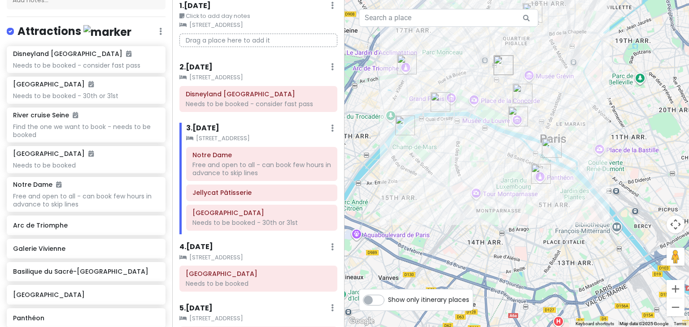
click at [513, 117] on img "Louvre Museum" at bounding box center [517, 116] width 27 height 27
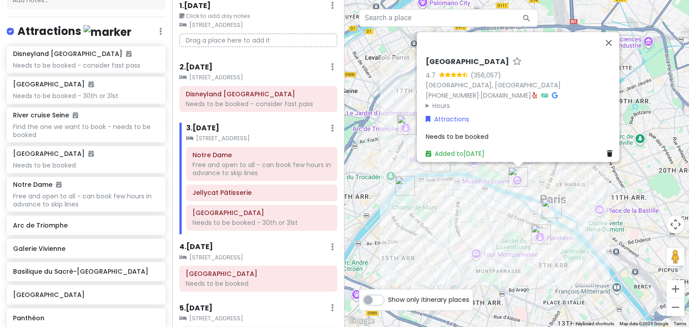
click at [578, 182] on div "Louvre Museum 4.7 (356,057) 75001 Paris, France +33 1 40 20 53 17 · www.louvre.…" at bounding box center [516, 163] width 344 height 327
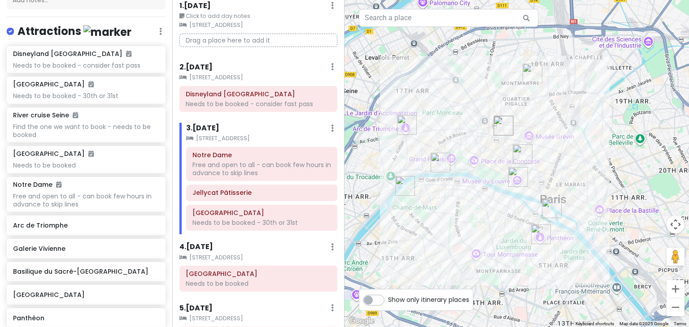
click at [521, 150] on img "Galerie Vivienne" at bounding box center [522, 154] width 27 height 27
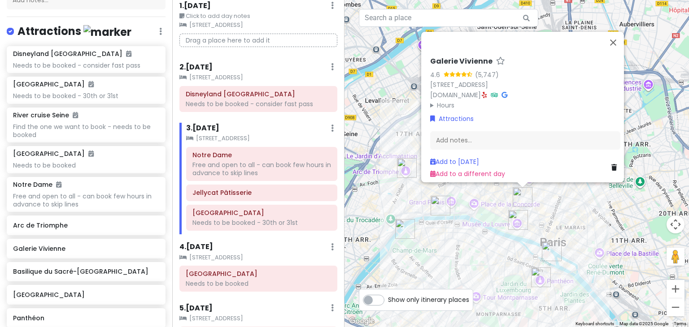
click at [585, 197] on div "Galerie Vivienne 4.6 (5,747) 4 Rue des Petits Champs, 75002 Paris, France www.g…" at bounding box center [516, 163] width 344 height 327
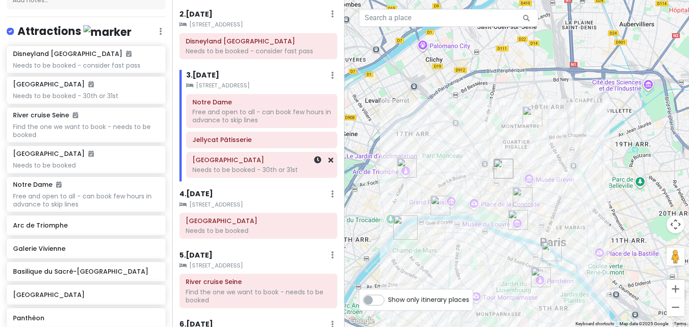
scroll to position [88, 0]
click at [515, 219] on img "Louvre Museum" at bounding box center [517, 220] width 27 height 27
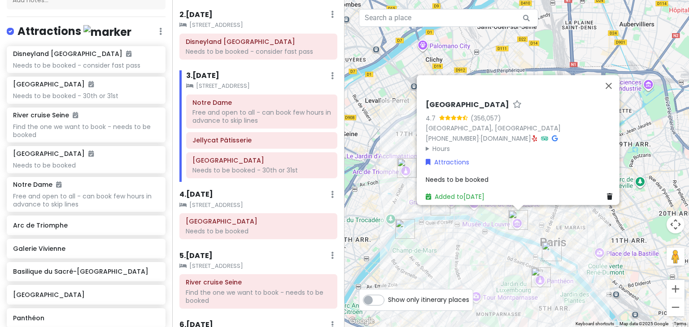
click at [568, 222] on div "Louvre Museum 4.7 (356,057) 75001 Paris, France +33 1 40 20 53 17 · www.louvre.…" at bounding box center [516, 163] width 344 height 327
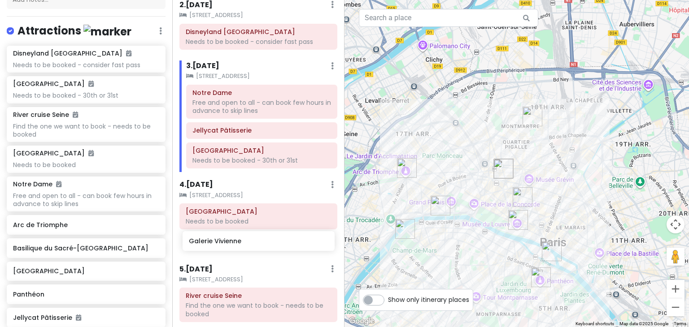
scroll to position [100, 0]
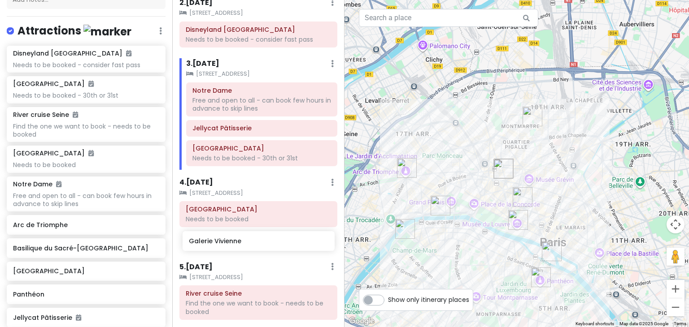
drag, startPoint x: 86, startPoint y: 255, endPoint x: 261, endPoint y: 246, distance: 175.1
click at [261, 246] on div "Paris Trip Private Change Dates Make a Copy Delete Trip Go Pro ⚡️ Give Feedback…" at bounding box center [344, 163] width 689 height 327
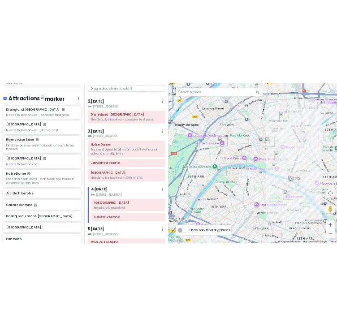
scroll to position [61, 0]
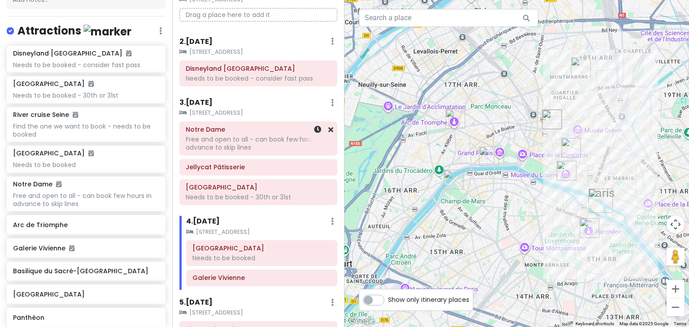
click at [256, 132] on h6 "Notre Dame" at bounding box center [258, 130] width 145 height 8
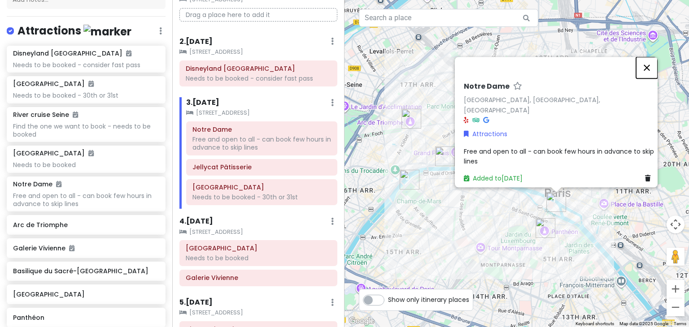
click at [651, 70] on button "Close" at bounding box center [647, 68] width 22 height 22
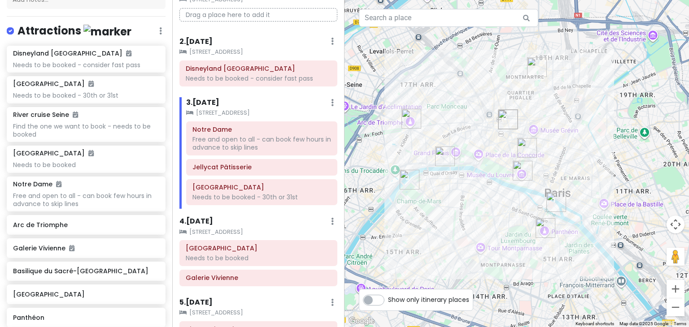
click at [555, 203] on img "Notre Dame" at bounding box center [556, 202] width 27 height 27
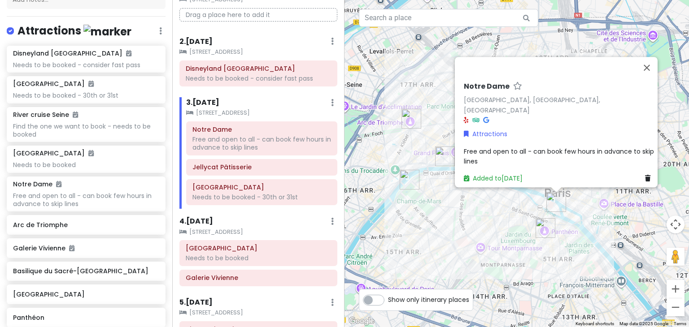
click at [501, 207] on div "Notre Dame Notre Dame, Paris, France Attractions Free and open to all - can boo…" at bounding box center [516, 163] width 344 height 327
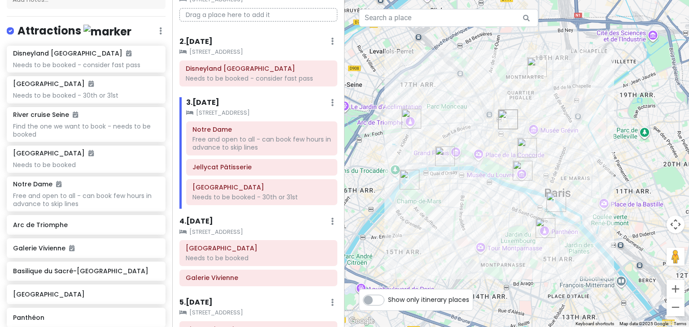
click at [403, 179] on img "Eiffel Tower" at bounding box center [409, 179] width 27 height 27
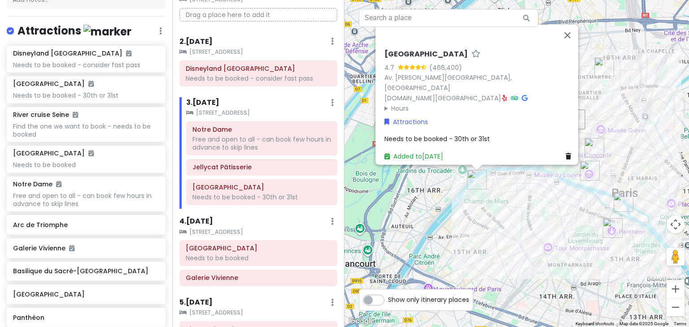
click at [612, 91] on div "Eiffel Tower 4.7 (466,400) Av. Gustave Eiffel, 75007 Paris, France www.toureiff…" at bounding box center [516, 163] width 344 height 327
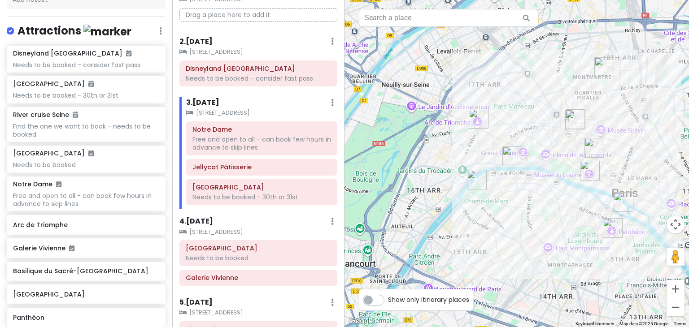
click at [575, 117] on img "Jellycat Pâtisserie" at bounding box center [574, 119] width 27 height 27
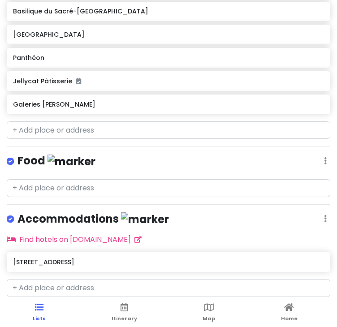
scroll to position [0, 0]
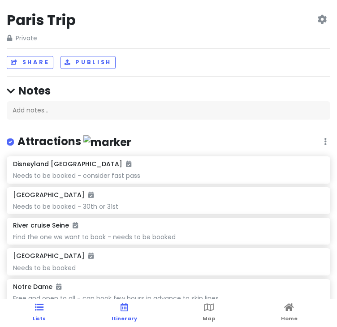
click at [128, 316] on span "Itinerary" at bounding box center [125, 318] width 26 height 7
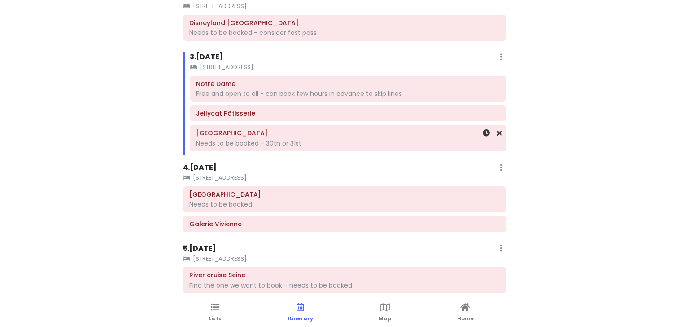
scroll to position [76, 0]
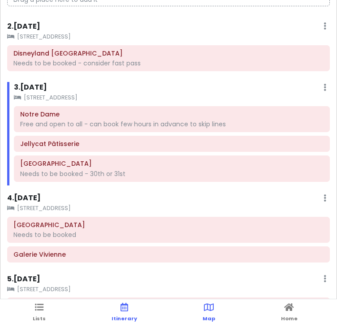
click at [211, 319] on span "Map" at bounding box center [209, 318] width 13 height 7
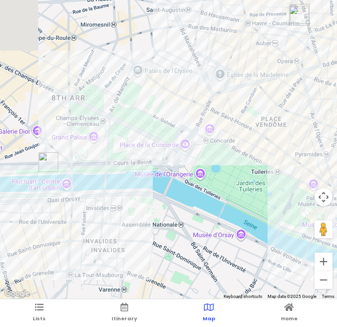
drag, startPoint x: 61, startPoint y: 193, endPoint x: 306, endPoint y: 83, distance: 268.3
click at [306, 83] on div at bounding box center [168, 150] width 337 height 300
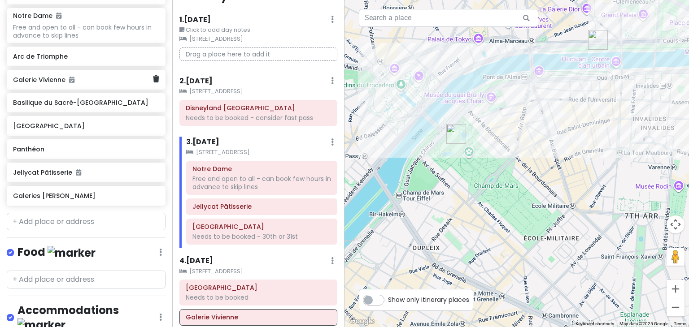
scroll to position [290, 0]
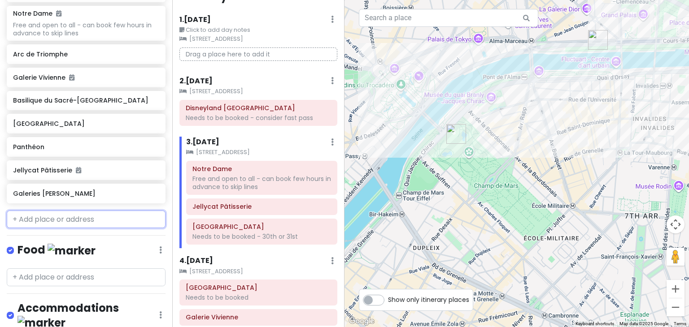
click at [52, 225] on input "text" at bounding box center [86, 220] width 159 height 18
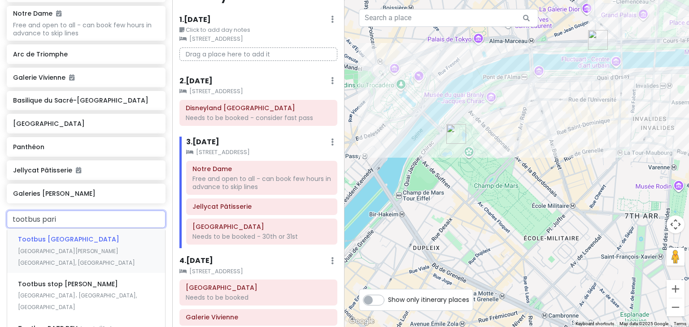
click at [111, 248] on span "Rue Auber, Paris, France" at bounding box center [76, 257] width 117 height 19
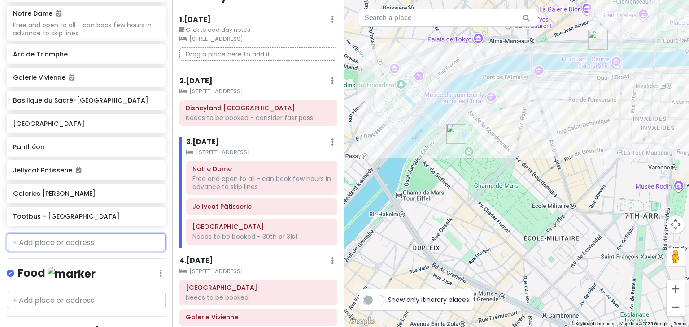
scroll to position [313, 0]
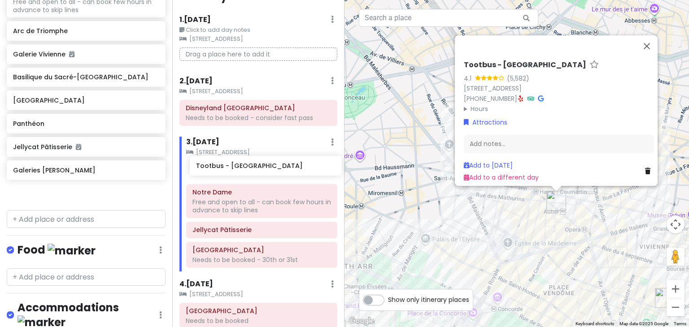
drag, startPoint x: 41, startPoint y: 198, endPoint x: 224, endPoint y: 171, distance: 184.8
click at [224, 171] on div "Paris Trip Private Change Dates Make a Copy Delete Trip Go Pro ⚡️ Give Feedback…" at bounding box center [344, 163] width 689 height 327
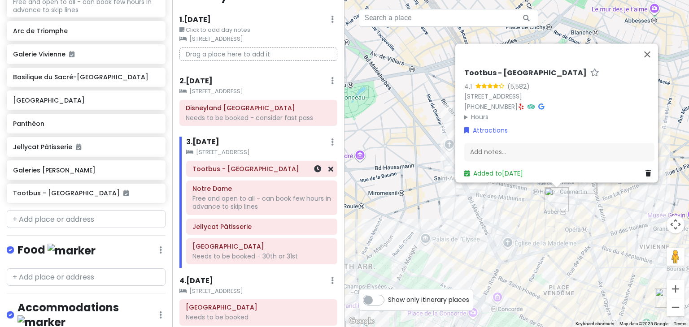
scroll to position [291, 0]
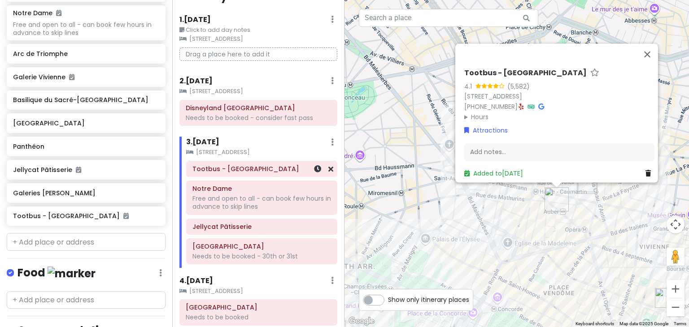
click at [230, 171] on h6 "Tootbus - Paris" at bounding box center [261, 169] width 139 height 8
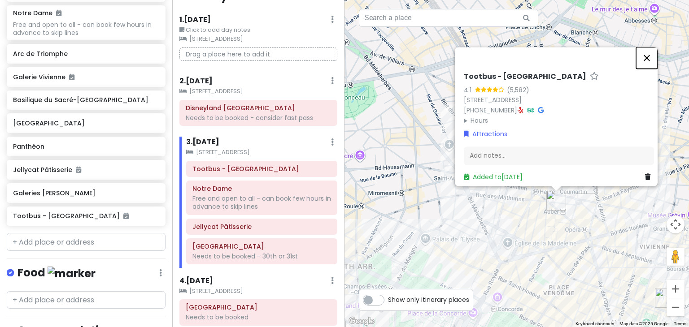
click at [647, 52] on button "Close" at bounding box center [647, 58] width 22 height 22
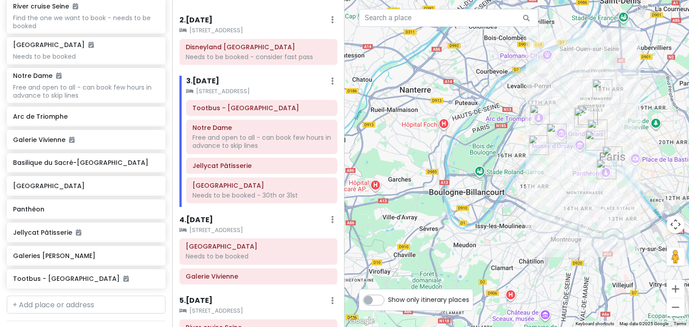
scroll to position [82, 0]
click at [241, 194] on div "Needs to be booked - 30th or 31st" at bounding box center [261, 196] width 139 height 8
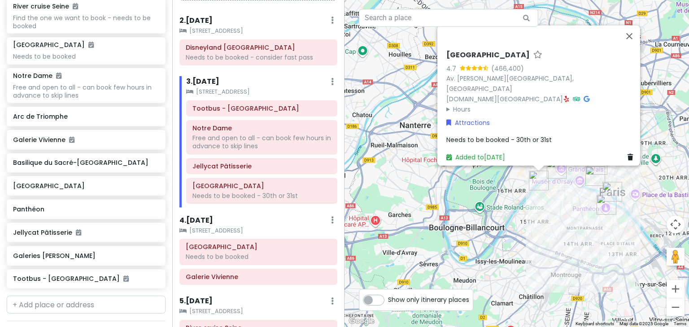
click at [536, 135] on span "Needs to be booked - 30th or 31st" at bounding box center [498, 139] width 105 height 9
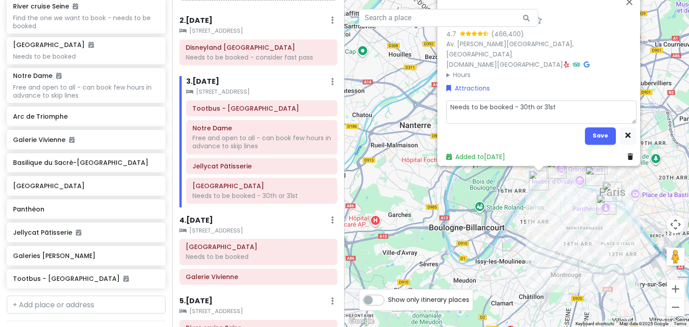
click at [581, 104] on textarea "Needs to be booked - 30th or 31st" at bounding box center [541, 112] width 190 height 23
click at [589, 127] on button "Save" at bounding box center [600, 135] width 31 height 17
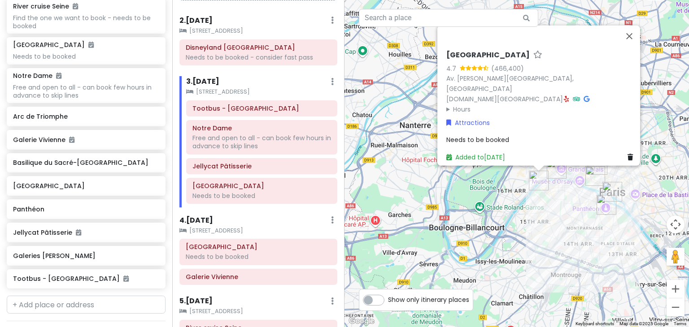
click at [372, 110] on div "Eiffel Tower 4.7 (466,400) Av. Gustave Eiffel, 75007 Paris, France www.toureiff…" at bounding box center [516, 163] width 344 height 327
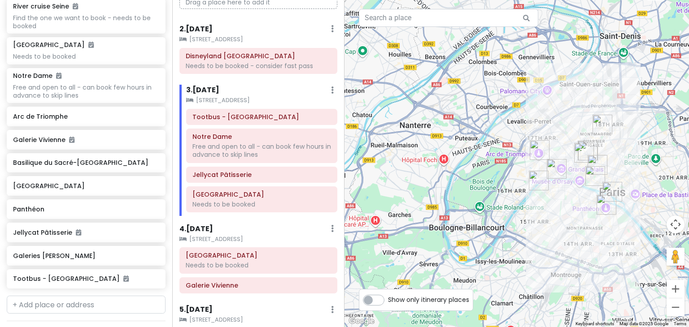
scroll to position [75, 0]
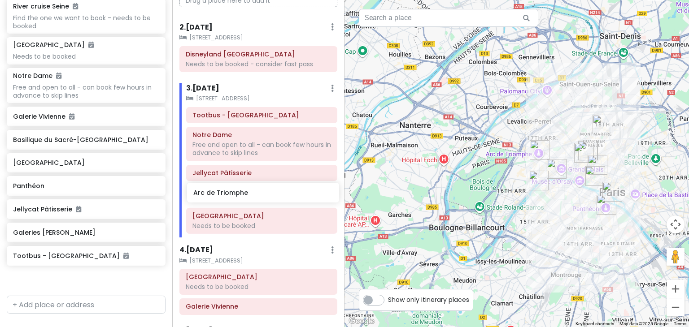
drag, startPoint x: 67, startPoint y: 119, endPoint x: 247, endPoint y: 197, distance: 196.2
click at [247, 197] on div "Paris Trip Private Change Dates Make a Copy Delete Trip Go Pro ⚡️ Give Feedback…" at bounding box center [344, 163] width 689 height 327
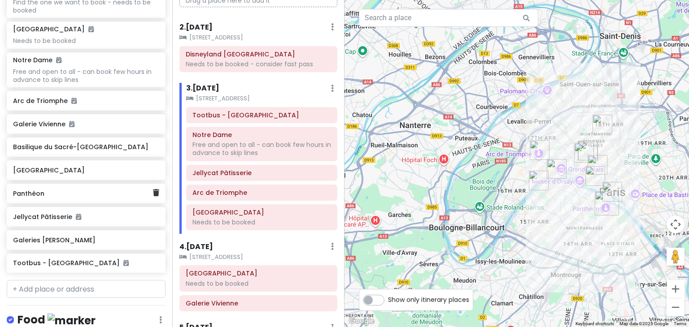
scroll to position [255, 0]
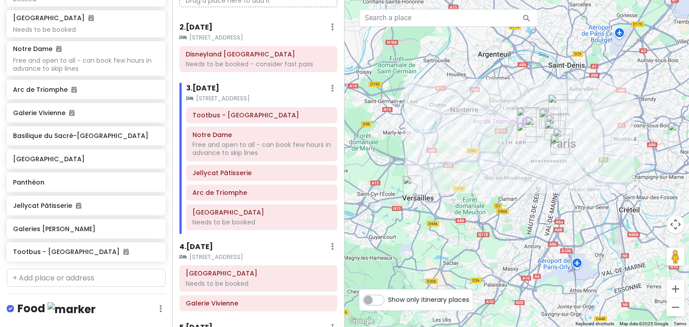
click at [410, 189] on img "Palace of Versailles" at bounding box center [412, 185] width 27 height 27
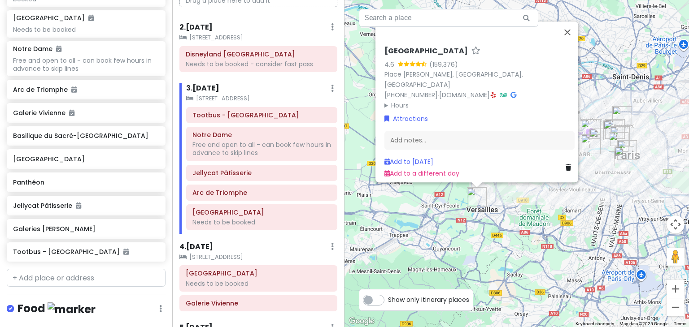
click at [548, 227] on div "Palace of Versailles 4.6 (159,376) Place d'Armes, 78000 Versailles, France +33 …" at bounding box center [516, 163] width 344 height 327
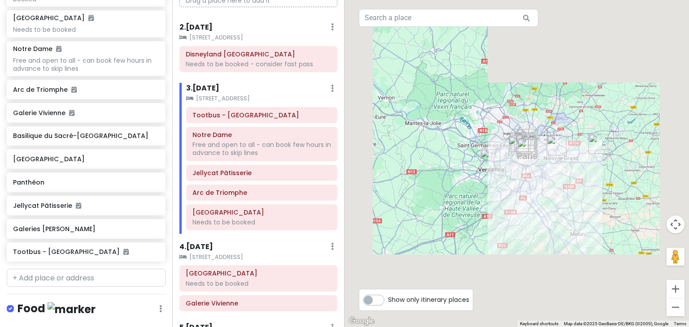
click at [488, 168] on img "Palace of Versailles" at bounding box center [490, 159] width 27 height 27
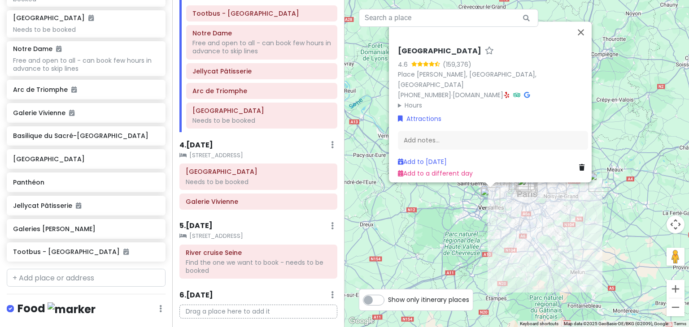
scroll to position [177, 0]
click at [591, 35] on button "Close" at bounding box center [581, 33] width 22 height 22
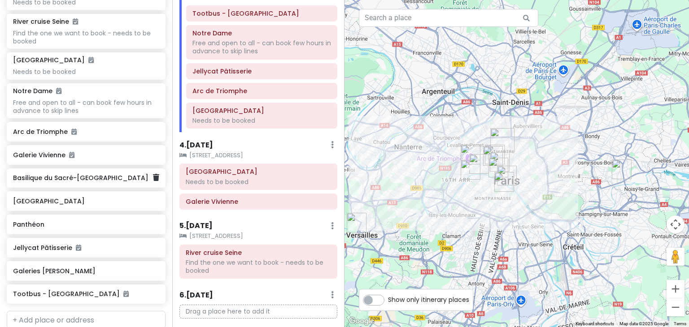
scroll to position [213, 0]
click at [88, 176] on h6 "Basilique du Sacré-Cœur de Montmartre" at bounding box center [82, 178] width 139 height 8
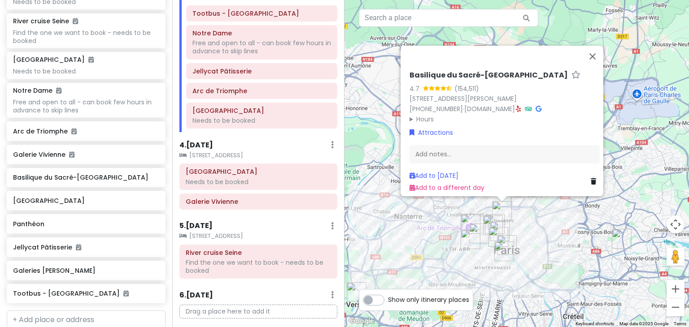
click at [535, 106] on icon at bounding box center [538, 109] width 6 height 6
click at [100, 208] on div "Palace of Versailles" at bounding box center [86, 201] width 159 height 20
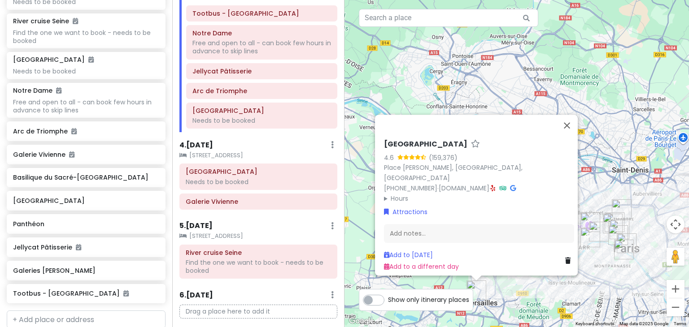
click at [384, 196] on summary "Hours" at bounding box center [479, 199] width 190 height 10
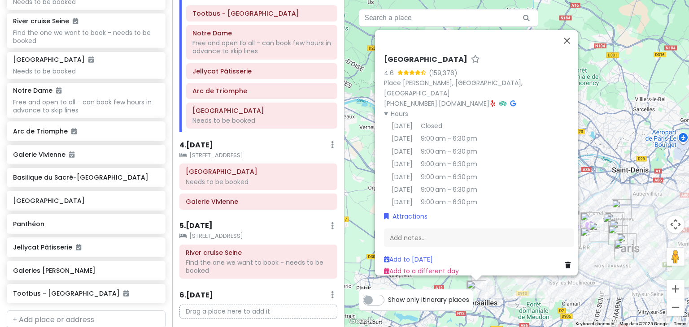
click at [516, 100] on icon at bounding box center [513, 103] width 6 height 6
click at [571, 39] on button "Close" at bounding box center [567, 41] width 22 height 22
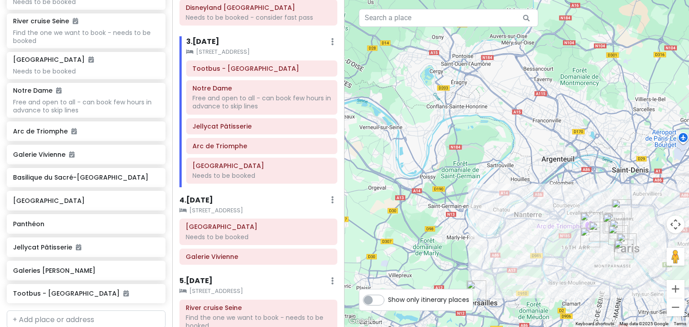
scroll to position [122, 0]
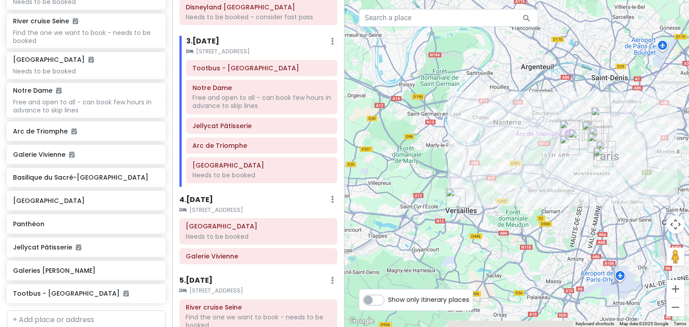
drag, startPoint x: 467, startPoint y: 244, endPoint x: 447, endPoint y: 150, distance: 96.1
click at [447, 150] on div at bounding box center [516, 163] width 344 height 327
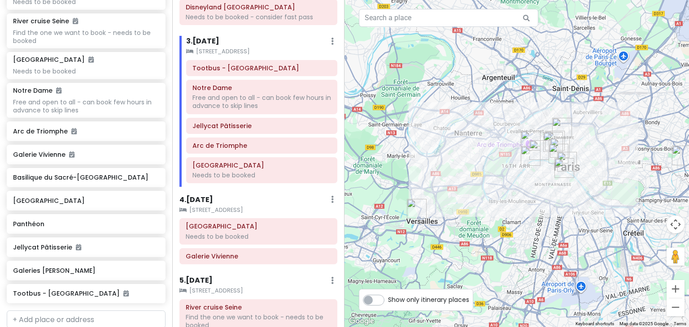
drag, startPoint x: 580, startPoint y: 226, endPoint x: 538, endPoint y: 238, distance: 43.9
click at [538, 238] on div at bounding box center [516, 163] width 344 height 327
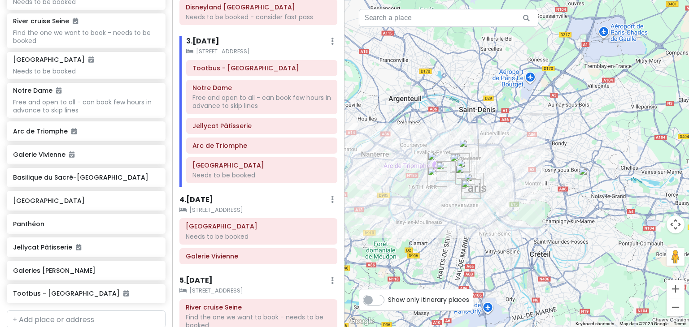
drag, startPoint x: 596, startPoint y: 164, endPoint x: 502, endPoint y: 185, distance: 96.1
click at [502, 185] on div at bounding box center [516, 163] width 344 height 327
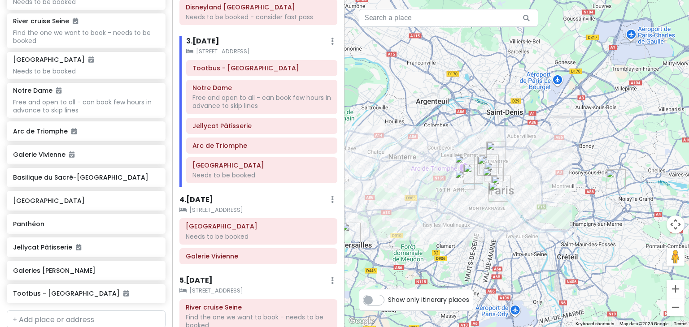
drag, startPoint x: 455, startPoint y: 208, endPoint x: 488, endPoint y: 214, distance: 33.6
click at [488, 214] on div at bounding box center [516, 163] width 344 height 327
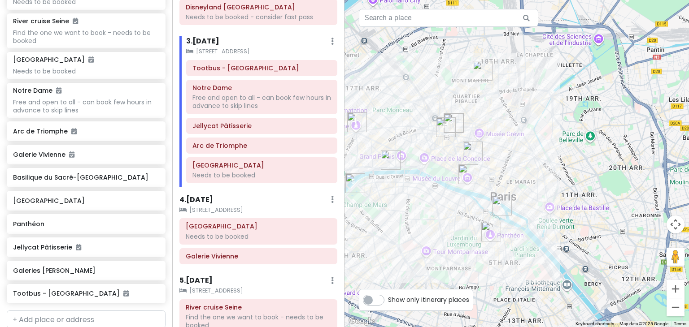
scroll to position [204, 0]
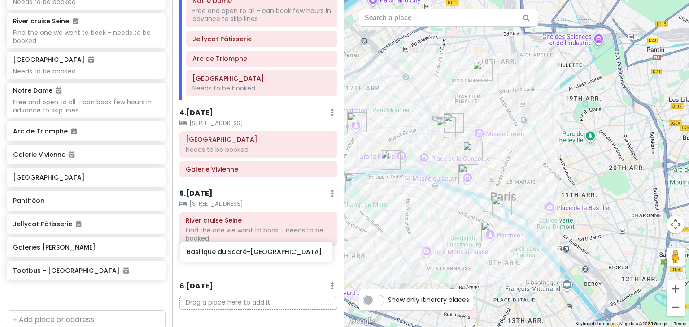
drag, startPoint x: 60, startPoint y: 183, endPoint x: 233, endPoint y: 259, distance: 189.2
click at [233, 259] on div "Paris Trip Private Change Dates Make a Copy Delete Trip Go Pro ⚡️ Give Feedback…" at bounding box center [344, 163] width 689 height 327
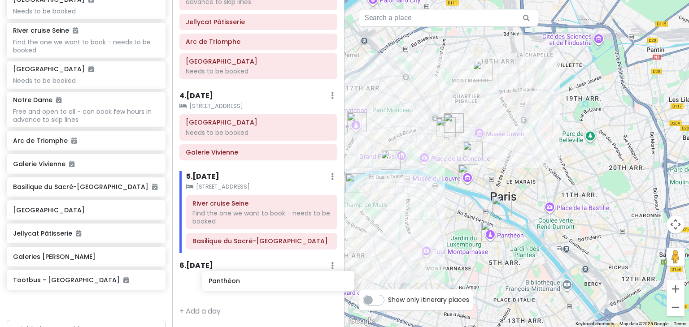
drag, startPoint x: 45, startPoint y: 234, endPoint x: 235, endPoint y: 287, distance: 197.5
click at [235, 287] on div "Paris Trip Private Change Dates Make a Copy Delete Trip Go Pro ⚡️ Give Feedback…" at bounding box center [344, 163] width 689 height 327
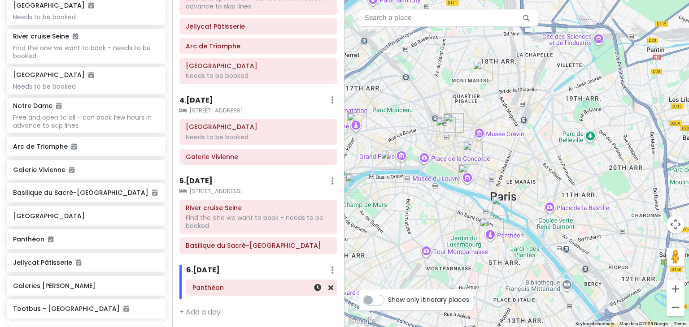
scroll to position [197, 0]
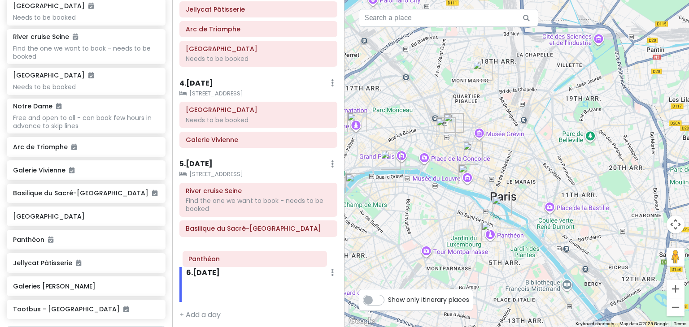
drag, startPoint x: 213, startPoint y: 291, endPoint x: 210, endPoint y: 265, distance: 26.7
click at [210, 267] on div "6 . Fri 1/2 Add Day Notes Delete Day Panthéon" at bounding box center [258, 284] width 158 height 35
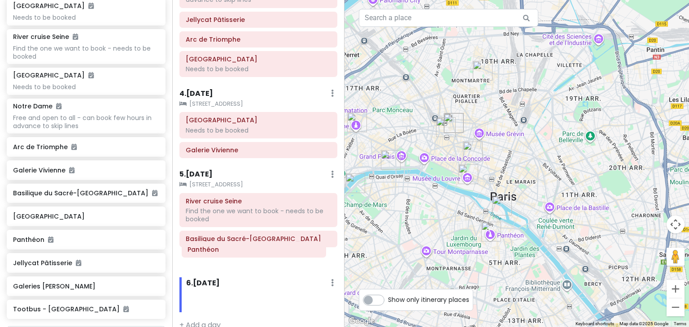
scroll to position [233, 0]
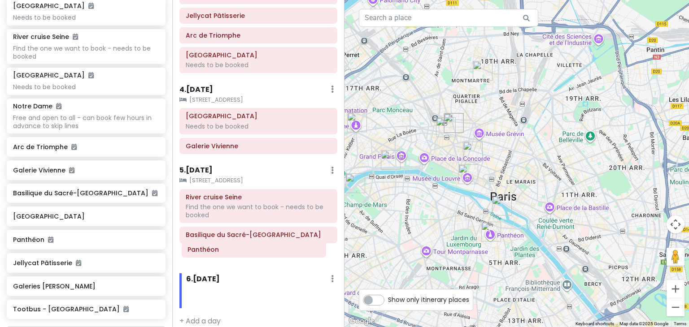
drag, startPoint x: 212, startPoint y: 286, endPoint x: 208, endPoint y: 250, distance: 36.1
click at [208, 250] on div "Itinerary × 1 . Sun 12/28 Edit Day Notes Clear Lodging Delete Day Click to add …" at bounding box center [258, 163] width 172 height 327
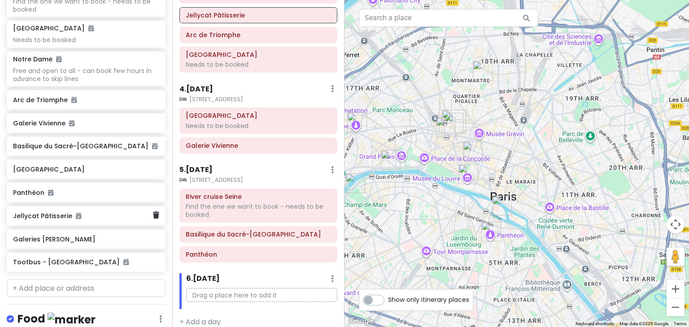
scroll to position [403, 0]
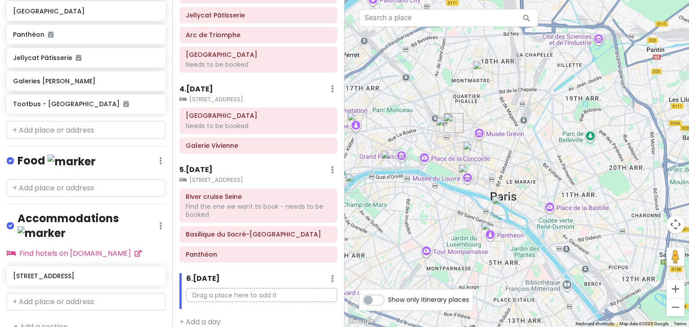
click at [43, 322] on link "+ Add a section" at bounding box center [40, 327] width 54 height 10
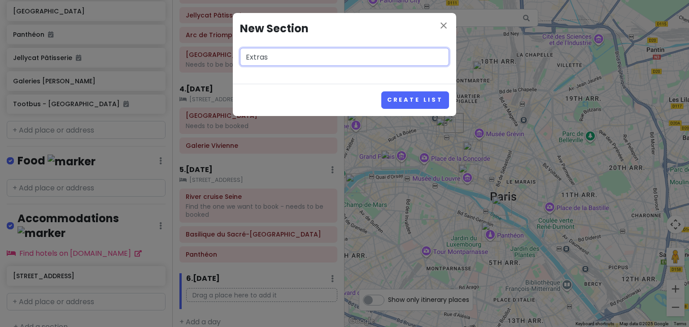
click at [381, 91] on button "Create List" at bounding box center [415, 99] width 68 height 17
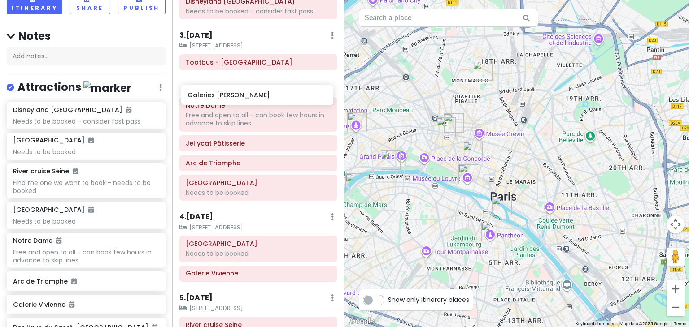
scroll to position [128, 0]
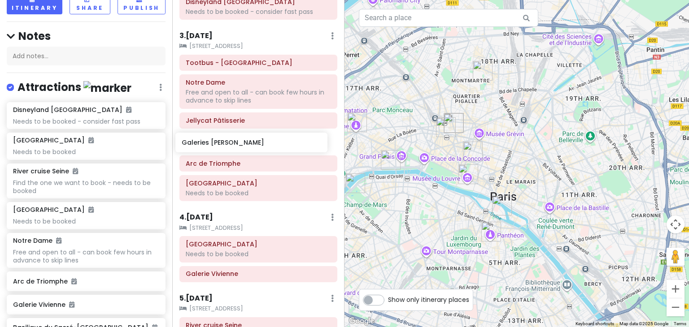
drag, startPoint x: 91, startPoint y: 191, endPoint x: 260, endPoint y: 143, distance: 175.0
click at [260, 143] on div "Paris Trip Private Change Dates Make a Copy Delete Trip Go Pro ⚡️ Give Feedback…" at bounding box center [344, 163] width 689 height 327
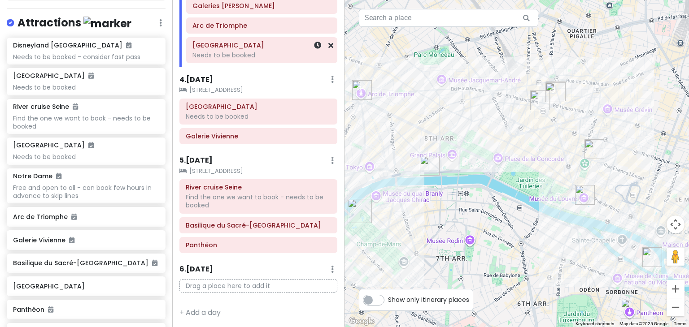
scroll to position [262, 0]
click at [202, 164] on div "5 . Thu 1/1 Add Day Notes Clear Lodging Delete Day" at bounding box center [258, 163] width 158 height 15
click at [212, 163] on div "5 . Thu 1/1 Add Day Notes Clear Lodging Delete Day" at bounding box center [258, 163] width 158 height 15
click at [203, 159] on h6 "5 . Thu 1/1" at bounding box center [195, 160] width 33 height 9
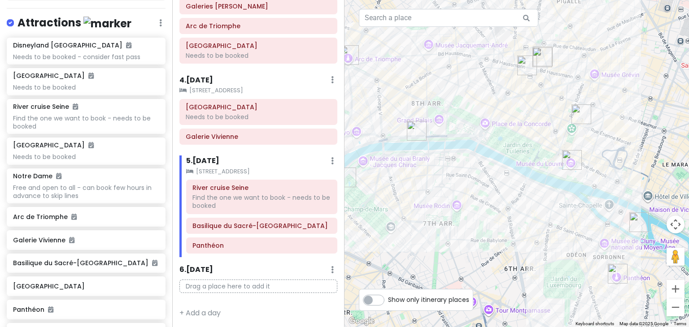
drag, startPoint x: 643, startPoint y: 69, endPoint x: 628, endPoint y: 34, distance: 38.0
click at [628, 34] on div at bounding box center [516, 163] width 344 height 327
click at [221, 230] on div "Basilique du Sacré-Cœur de Montmartre" at bounding box center [262, 225] width 150 height 15
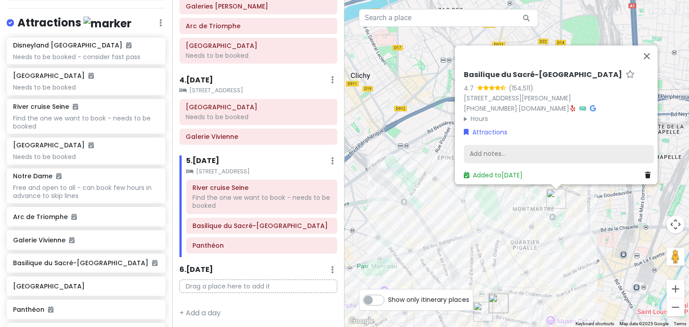
click at [520, 145] on div "Add notes..." at bounding box center [559, 154] width 190 height 19
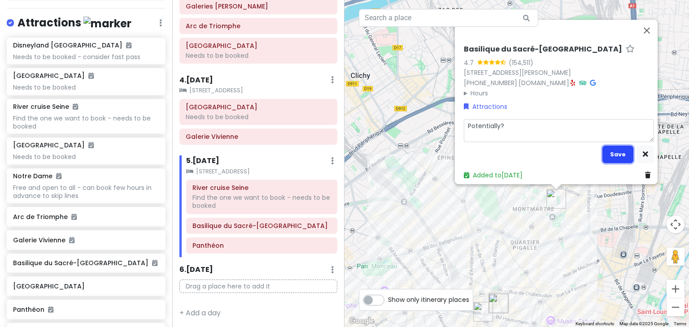
click at [602, 149] on button "Save" at bounding box center [617, 154] width 31 height 17
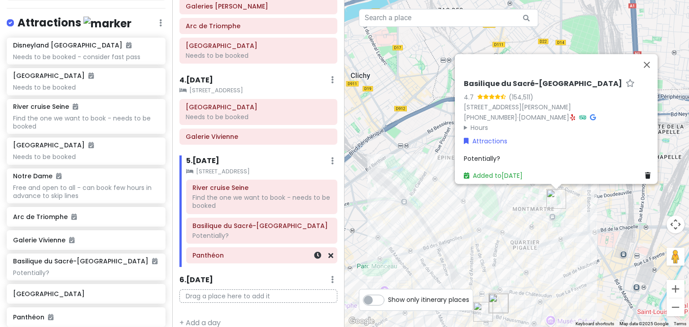
click at [222, 258] on div "Panthéon" at bounding box center [261, 255] width 139 height 13
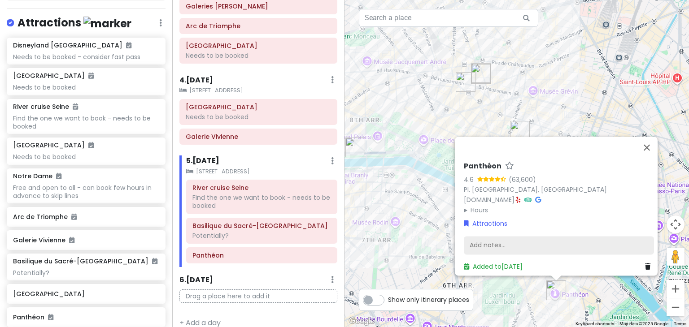
click at [485, 237] on div "Add notes..." at bounding box center [559, 245] width 190 height 19
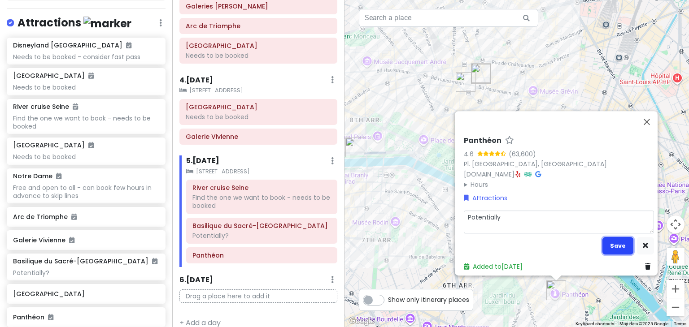
click at [618, 245] on button "Save" at bounding box center [617, 245] width 31 height 17
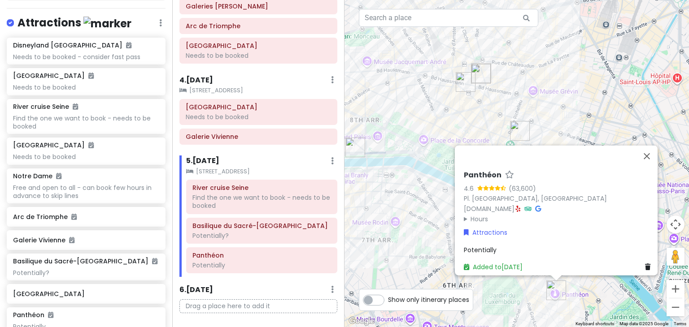
click at [494, 252] on div "Panthéon 4.6 (63,600) Pl. du Panthéon, 75005 Paris, France www.paris-pantheon.f…" at bounding box center [558, 221] width 197 height 109
click at [491, 247] on span "Potentially" at bounding box center [480, 249] width 33 height 9
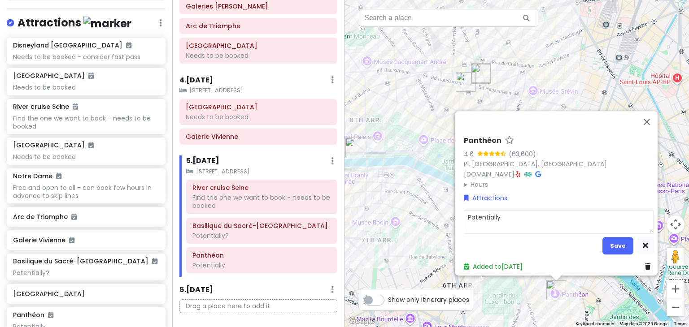
click at [519, 225] on textarea "Potentially" at bounding box center [559, 222] width 190 height 23
click at [614, 239] on button "Save" at bounding box center [617, 245] width 31 height 17
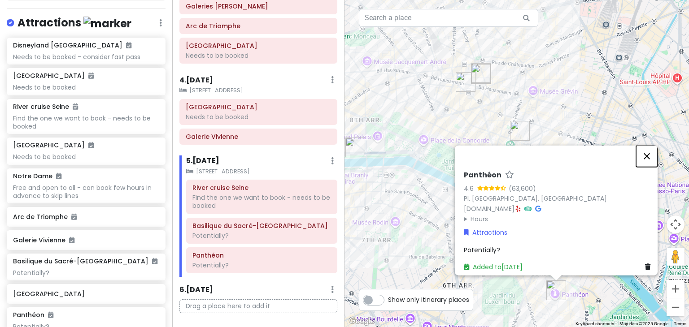
click at [648, 150] on button "Close" at bounding box center [647, 157] width 22 height 22
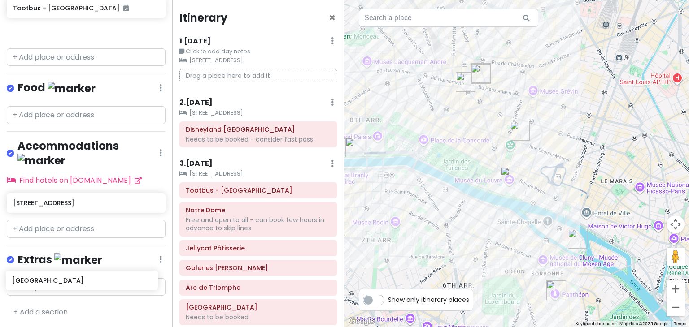
scroll to position [475, 0]
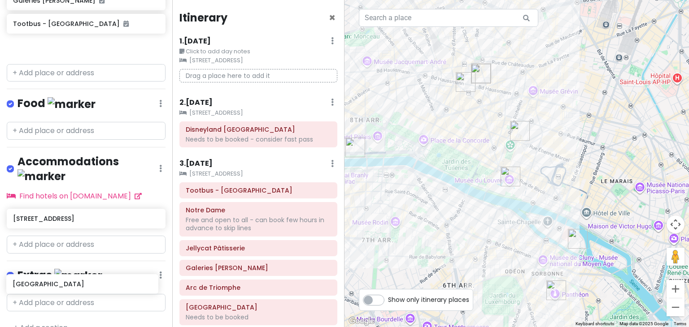
drag, startPoint x: 87, startPoint y: 164, endPoint x: 87, endPoint y: 286, distance: 122.0
click at [87, 286] on div "Paris Trip Private Change Dates Make a Copy Delete Trip Go Pro ⚡️ Give Feedback…" at bounding box center [86, 163] width 172 height 327
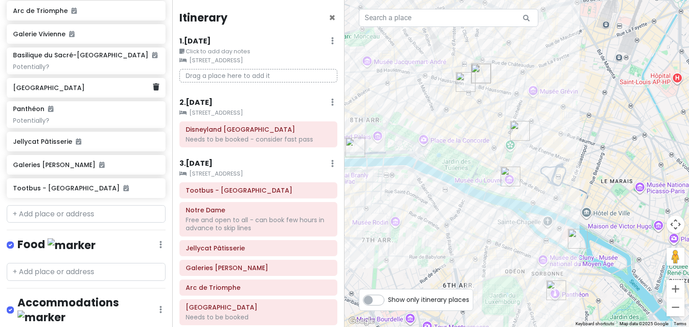
scroll to position [325, 0]
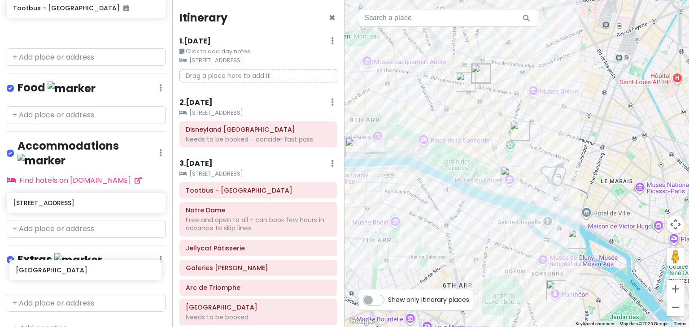
drag, startPoint x: 65, startPoint y: 96, endPoint x: 67, endPoint y: 271, distance: 174.9
click at [67, 271] on div "Paris Trip Private Change Dates Make a Copy Delete Trip Go Pro ⚡️ Give Feedback…" at bounding box center [86, 163] width 172 height 327
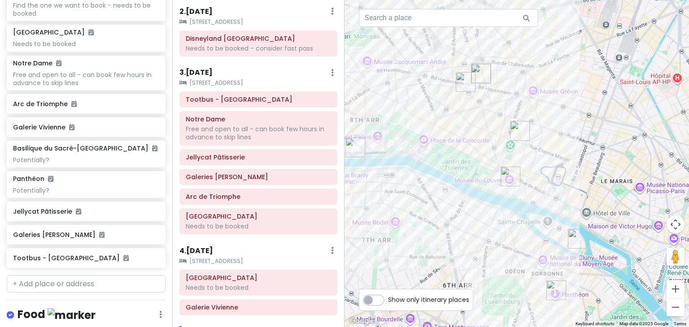
scroll to position [93, 0]
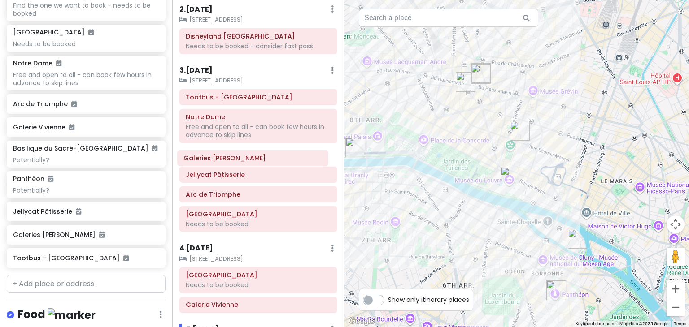
drag, startPoint x: 244, startPoint y: 178, endPoint x: 242, endPoint y: 162, distance: 16.7
click at [242, 162] on div "Tootbus - Paris Notre Dame Free and open to all - can book few hours in advance…" at bounding box center [258, 162] width 171 height 147
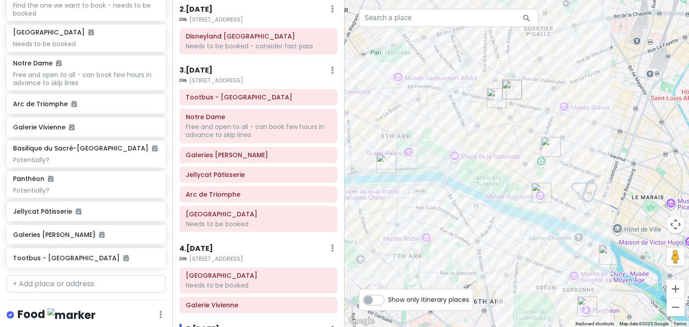
drag, startPoint x: 464, startPoint y: 182, endPoint x: 493, endPoint y: 198, distance: 32.9
click at [493, 198] on div at bounding box center [516, 163] width 344 height 327
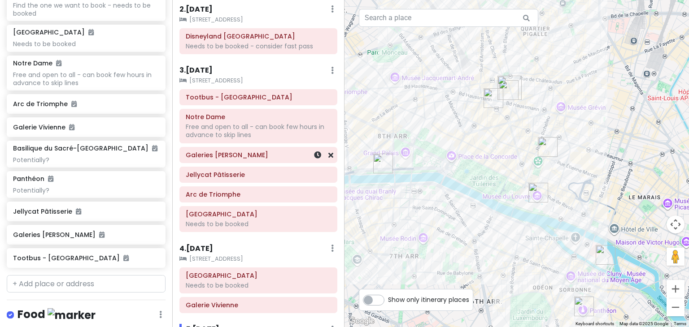
click at [229, 158] on h6 "Galeries Lafayette Haussmann" at bounding box center [258, 155] width 145 height 8
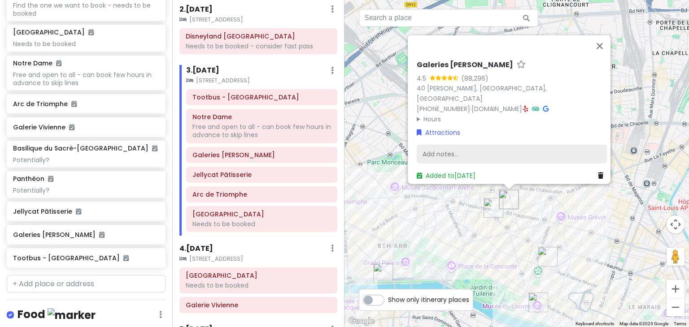
click at [468, 148] on div "Add notes..." at bounding box center [512, 154] width 190 height 19
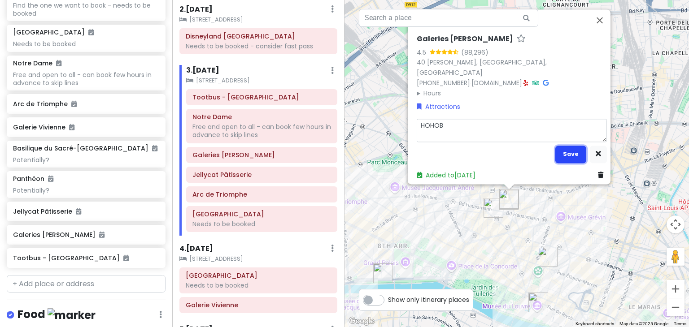
click at [560, 152] on button "Save" at bounding box center [570, 154] width 31 height 17
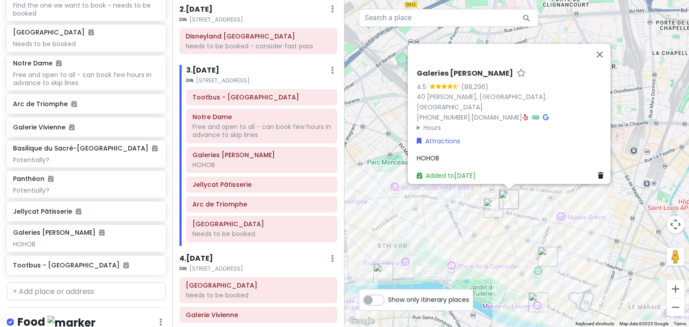
scroll to position [248, 0]
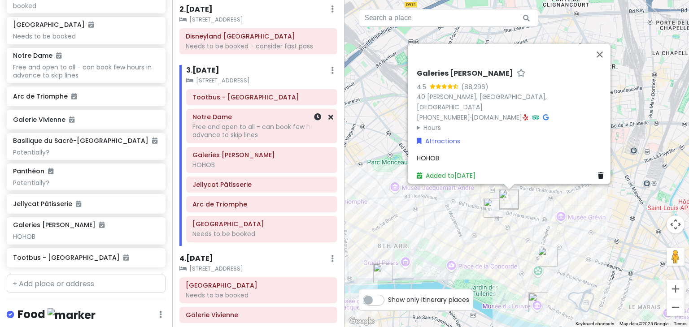
click at [235, 123] on div "Free and open to all - can book few hours in advance to skip lines" at bounding box center [261, 131] width 139 height 16
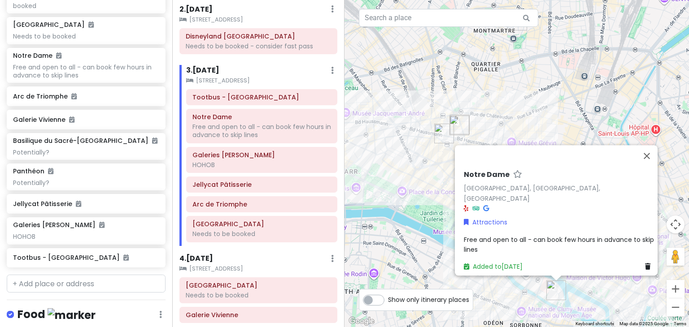
click at [487, 241] on div "Free and open to all - can book few hours in advance to skip lines" at bounding box center [559, 245] width 190 height 20
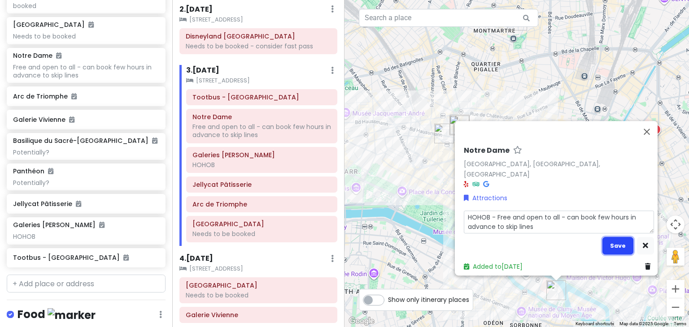
click at [616, 243] on button "Save" at bounding box center [617, 245] width 31 height 17
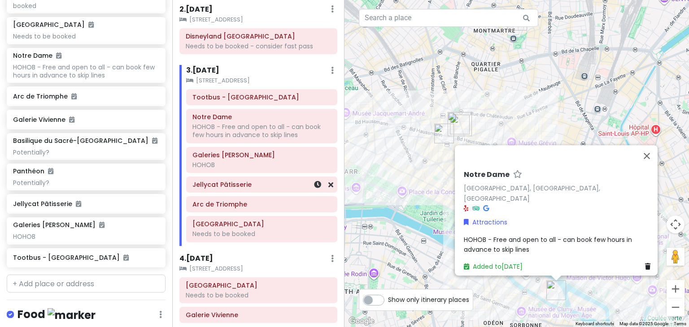
click at [222, 182] on h6 "Jellycat Pâtisserie" at bounding box center [261, 185] width 139 height 8
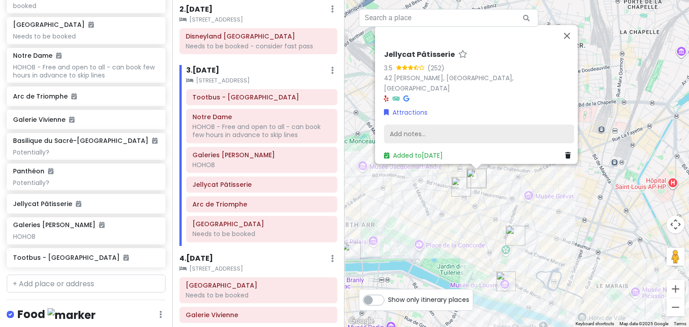
click at [401, 135] on div "Add notes..." at bounding box center [479, 134] width 190 height 19
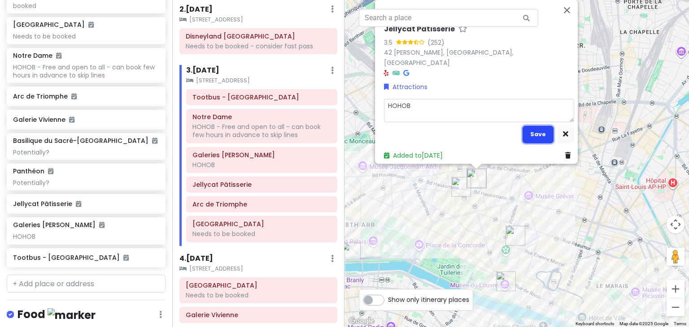
click at [538, 131] on button "Save" at bounding box center [537, 134] width 31 height 17
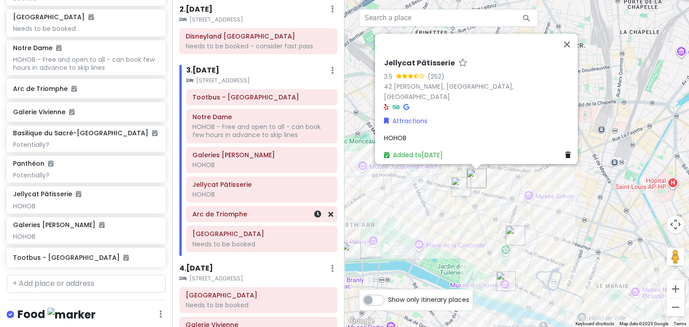
click at [214, 217] on div "Arc de Triomphe" at bounding box center [261, 214] width 139 height 13
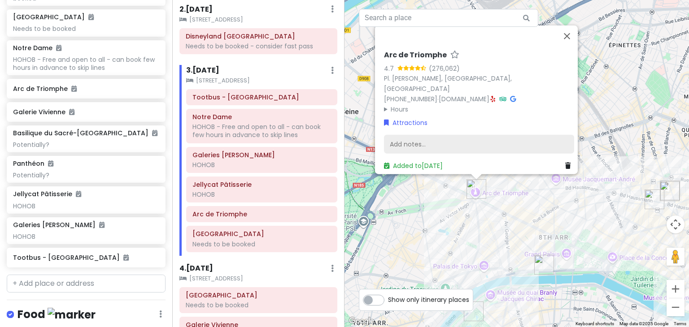
click at [415, 135] on div "Add notes..." at bounding box center [479, 144] width 190 height 19
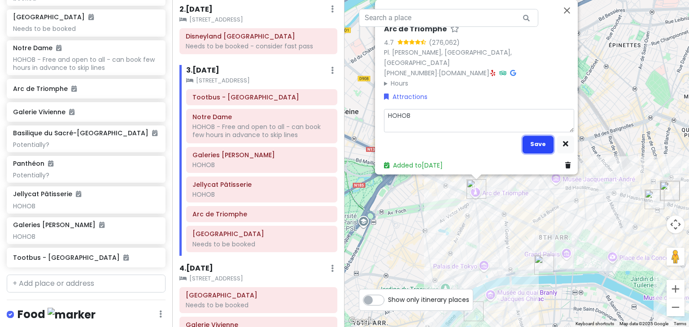
click at [535, 143] on button "Save" at bounding box center [537, 144] width 31 height 17
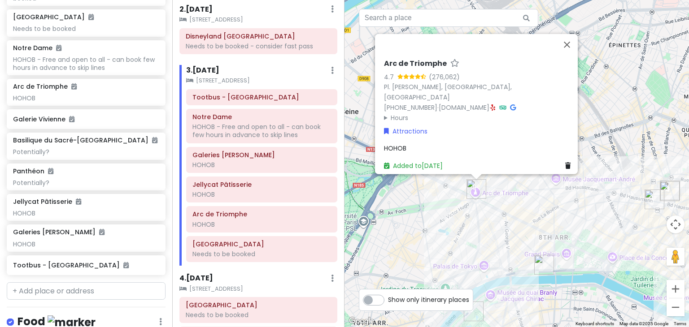
scroll to position [263, 0]
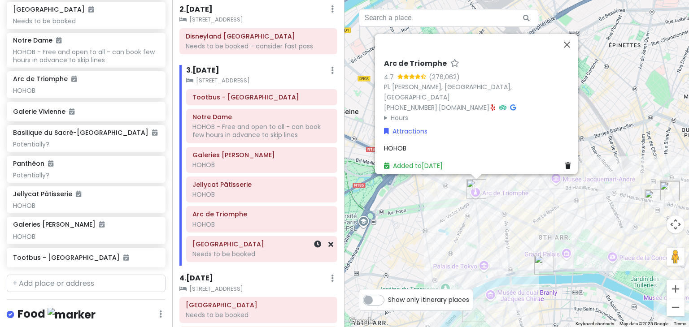
click at [226, 252] on div "Needs to be booked" at bounding box center [261, 254] width 139 height 8
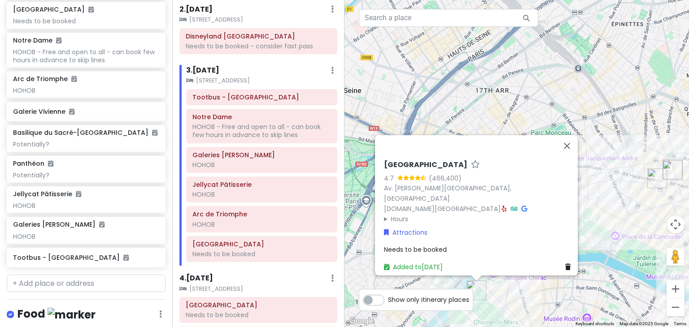
click at [401, 246] on span "Needs to be booked" at bounding box center [415, 249] width 63 height 9
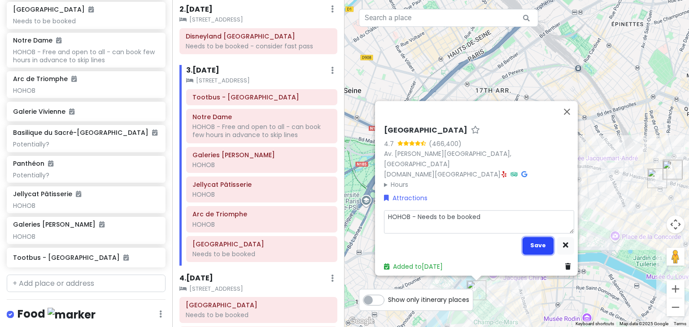
click at [538, 240] on button "Save" at bounding box center [537, 245] width 31 height 17
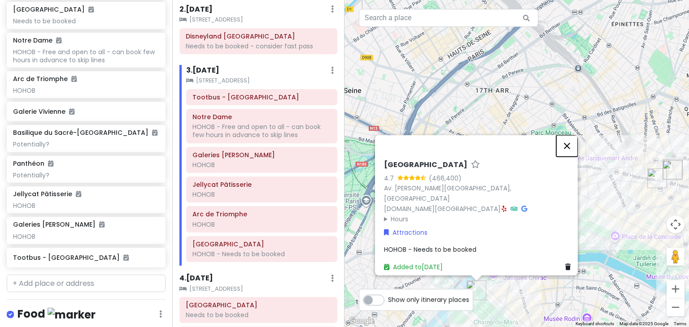
click at [572, 150] on button "Close" at bounding box center [567, 146] width 22 height 22
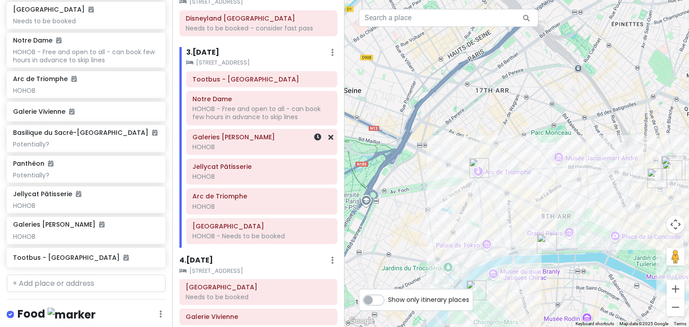
scroll to position [109, 0]
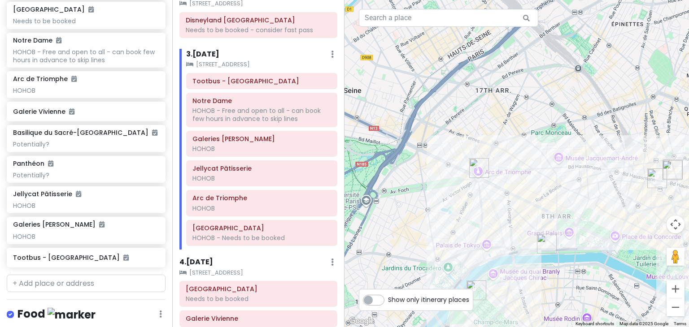
click at [260, 68] on small "13 Rue du 11 Novembre" at bounding box center [261, 64] width 151 height 9
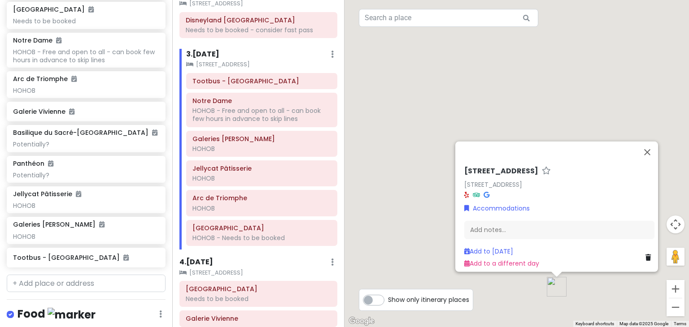
click at [260, 68] on small "13 Rue du 11 Novembre" at bounding box center [261, 64] width 151 height 9
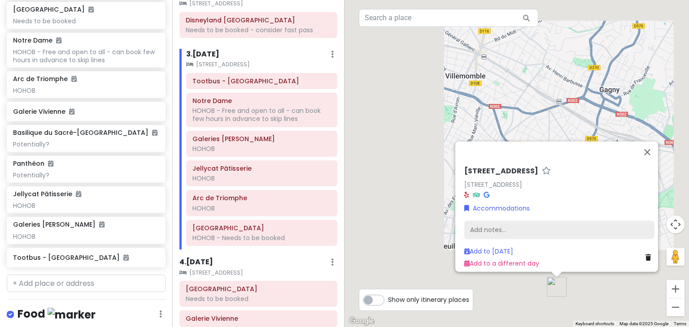
click at [509, 226] on div "Add notes..." at bounding box center [559, 230] width 190 height 19
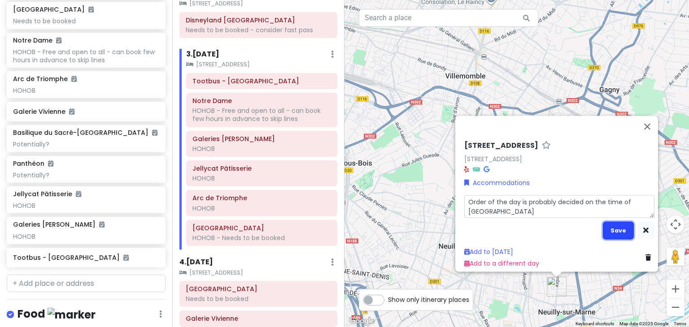
click at [609, 230] on button "Save" at bounding box center [618, 230] width 31 height 17
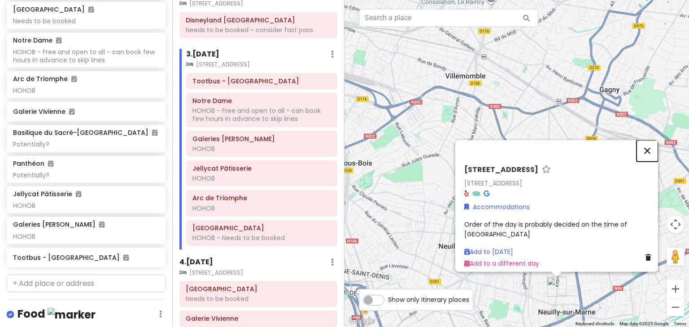
click at [650, 150] on button "Close" at bounding box center [647, 151] width 22 height 22
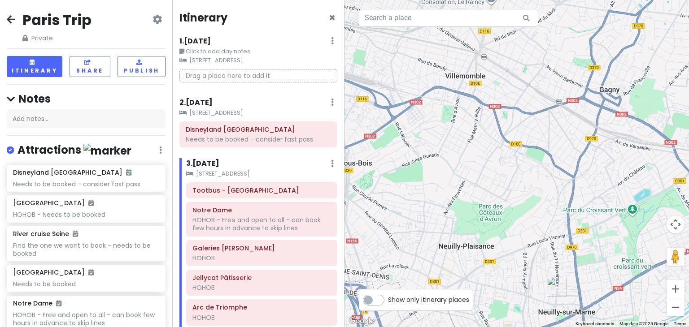
scroll to position [312, 0]
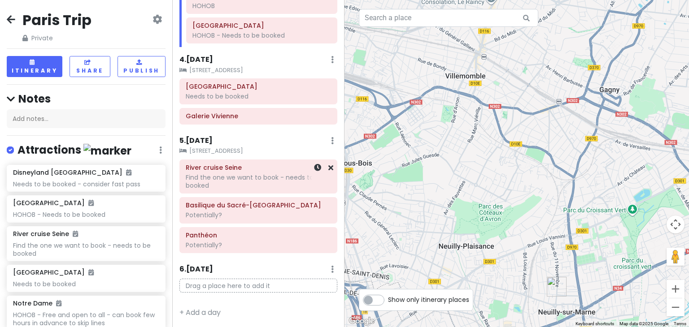
click at [240, 174] on div "Find the one we want to book - needs to be booked" at bounding box center [258, 182] width 145 height 16
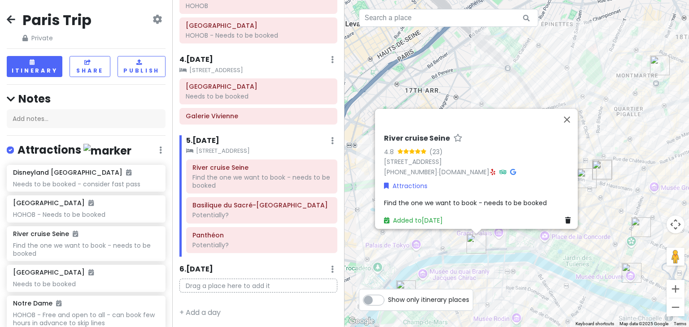
click at [511, 201] on span "Find the one we want to book - needs to be booked" at bounding box center [465, 203] width 163 height 9
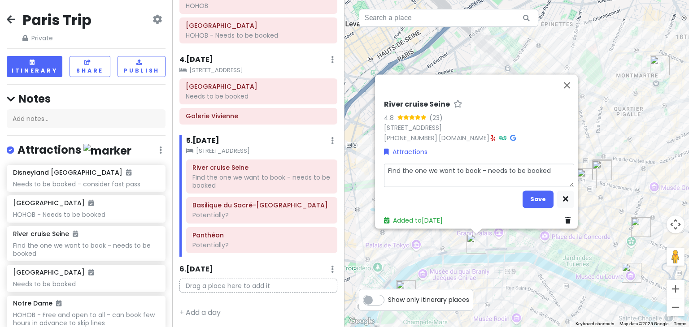
drag, startPoint x: 552, startPoint y: 161, endPoint x: 376, endPoint y: 162, distance: 175.8
click at [380, 162] on div "River cruise Seine 4.8 (23) 49 Port de la Conférence, 75008 Paris, France +31 9…" at bounding box center [478, 162] width 197 height 133
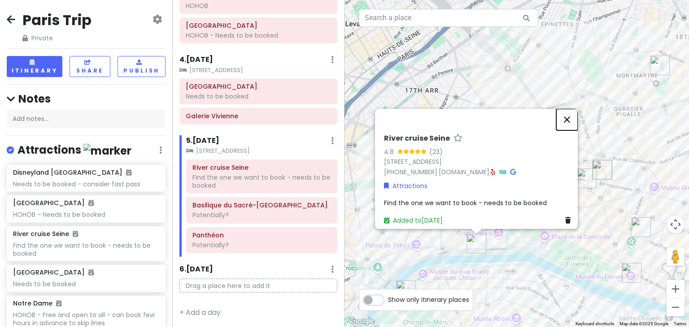
click at [570, 75] on div "River cruise Seine 4.8 (23) 49 Port de la Conférence, 75008 Paris, France +31 9…" at bounding box center [516, 163] width 344 height 327
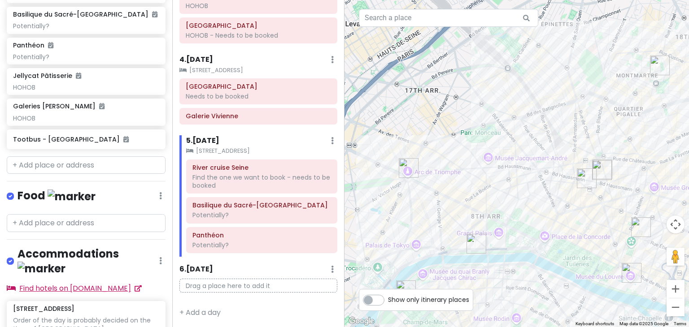
scroll to position [309, 0]
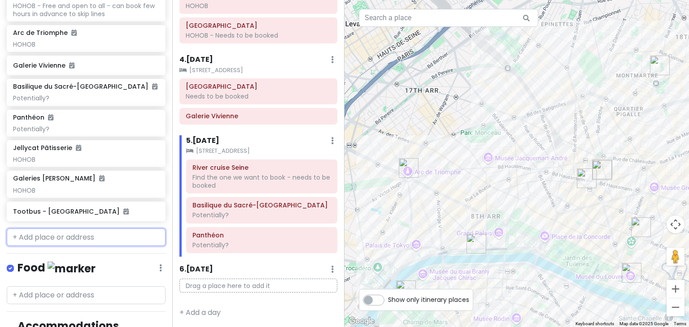
click at [86, 239] on input "text" at bounding box center [86, 238] width 159 height 18
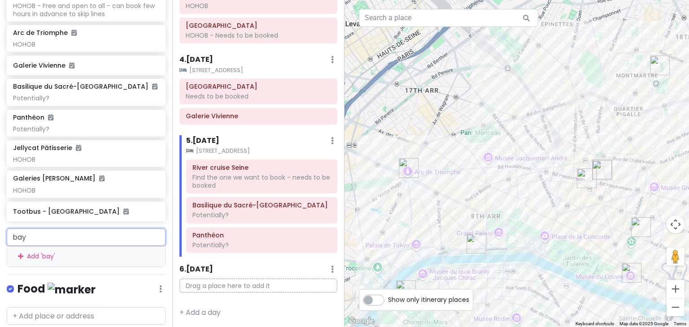
click at [40, 235] on input "bay" at bounding box center [86, 238] width 159 height 18
paste input "teaux-mouches"
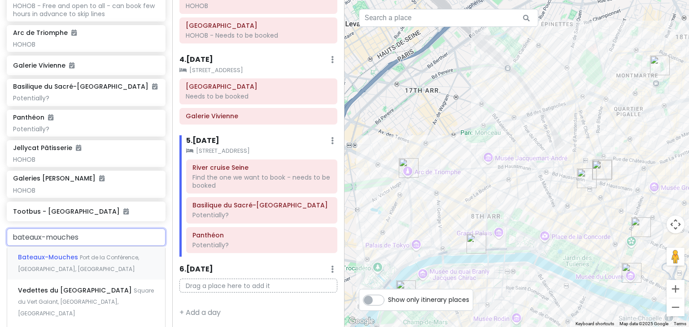
click at [106, 265] on div "Bateaux-Mouches Port de la Conférence, Paris, France" at bounding box center [86, 263] width 158 height 33
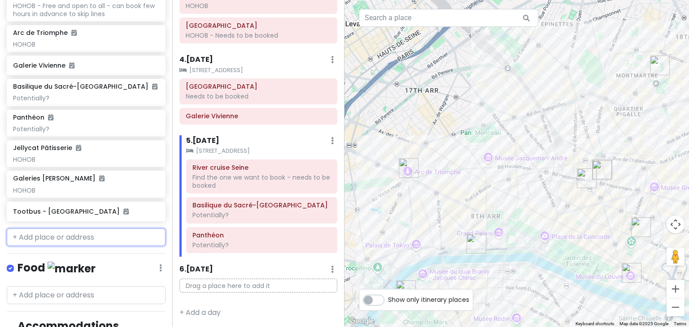
scroll to position [332, 0]
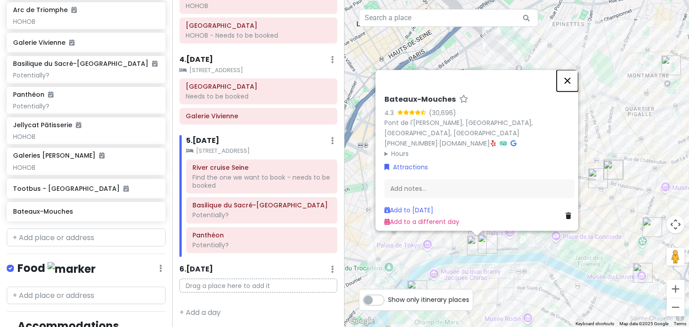
click at [572, 83] on button "Close" at bounding box center [567, 81] width 22 height 22
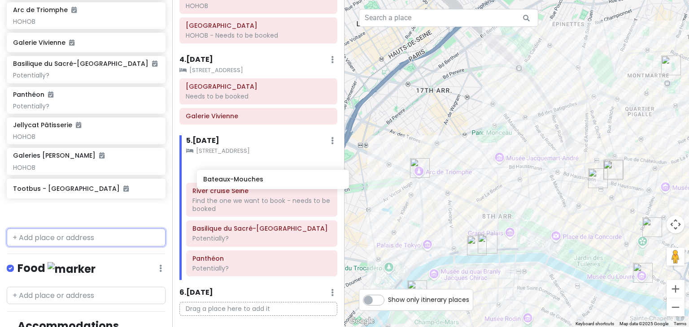
drag, startPoint x: 43, startPoint y: 215, endPoint x: 233, endPoint y: 184, distance: 192.6
click at [233, 184] on div "Paris Trip Private Change Dates Make a Copy Delete Trip Go Pro ⚡️ Give Feedback…" at bounding box center [344, 163] width 689 height 327
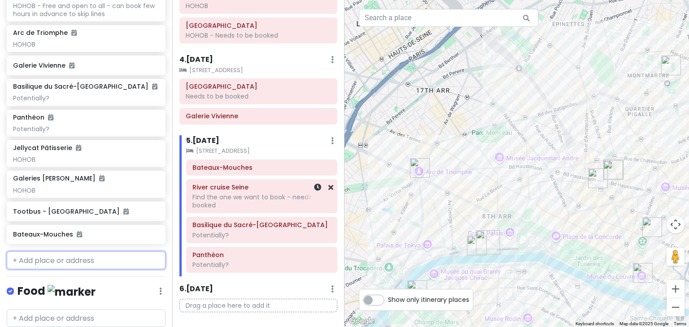
scroll to position [309, 0]
click at [328, 189] on icon at bounding box center [330, 187] width 5 height 7
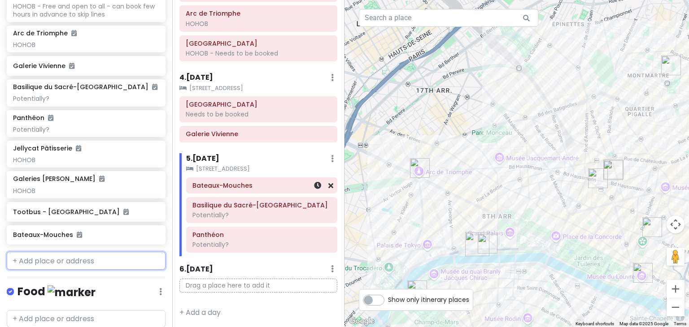
click at [248, 190] on div "Bateaux-Mouches" at bounding box center [262, 185] width 150 height 15
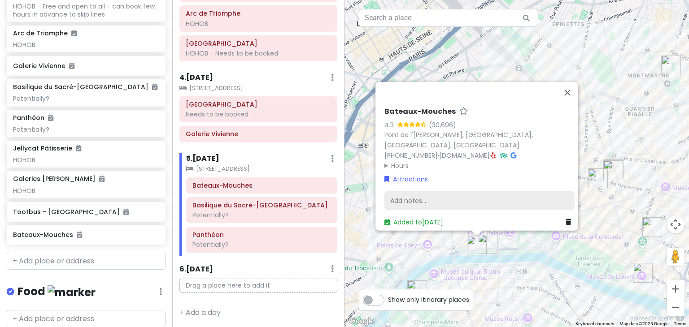
click at [461, 195] on div "Add notes..." at bounding box center [479, 200] width 190 height 19
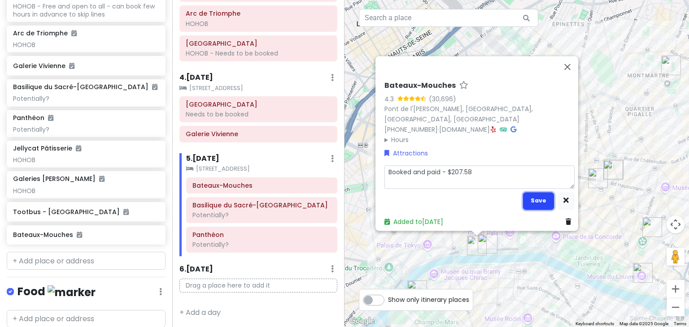
click at [529, 194] on button "Save" at bounding box center [538, 200] width 31 height 17
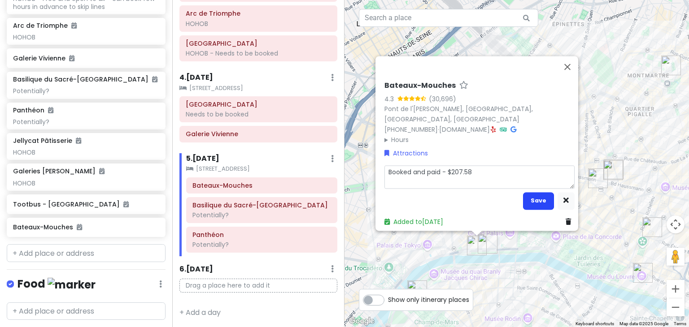
scroll to position [304, 0]
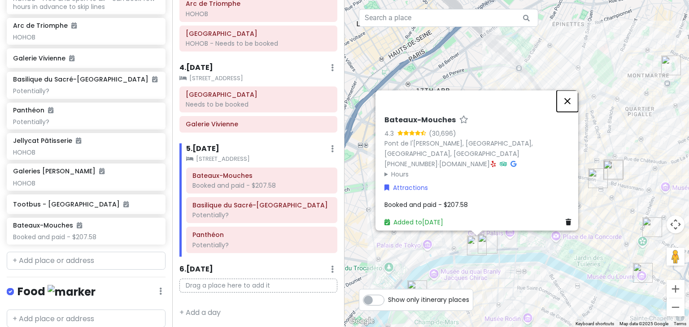
click at [571, 106] on button "Close" at bounding box center [567, 102] width 22 height 22
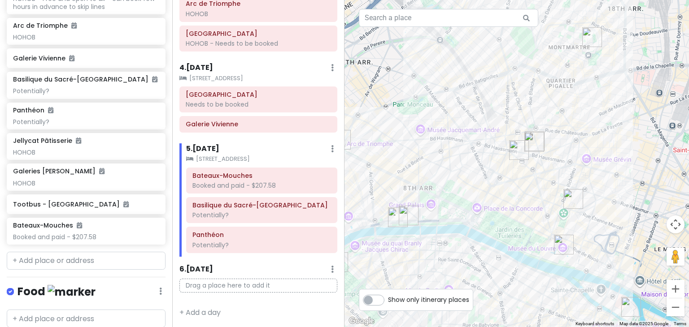
drag, startPoint x: 630, startPoint y: 206, endPoint x: 549, endPoint y: 177, distance: 86.0
click at [549, 177] on div at bounding box center [516, 163] width 344 height 327
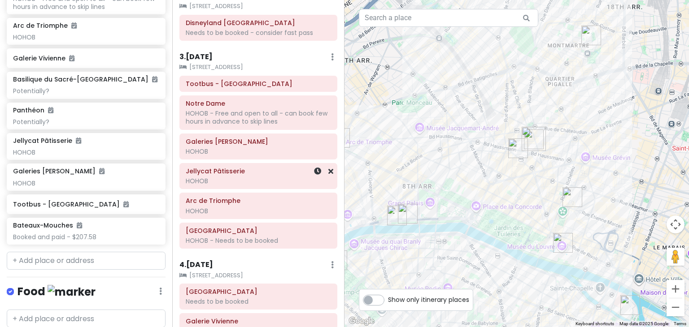
scroll to position [107, 0]
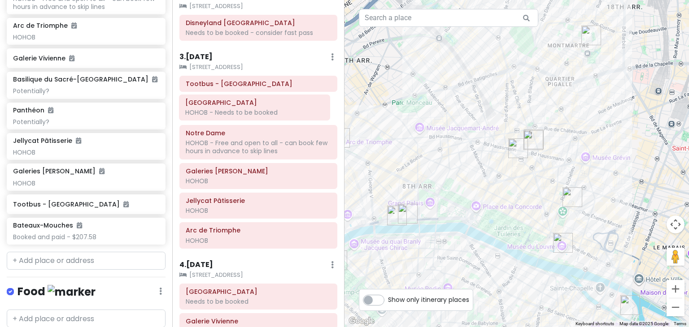
drag, startPoint x: 228, startPoint y: 236, endPoint x: 227, endPoint y: 109, distance: 126.9
click at [227, 109] on div "Tootbus - Paris Notre Dame HOHOB - Free and open to all - can book few hours in…" at bounding box center [258, 164] width 171 height 177
click at [230, 104] on h6 "Eiffel Tower" at bounding box center [258, 104] width 145 height 8
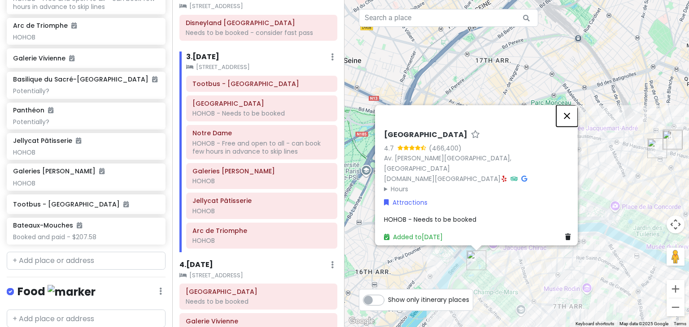
click at [570, 122] on button "Close" at bounding box center [567, 116] width 22 height 22
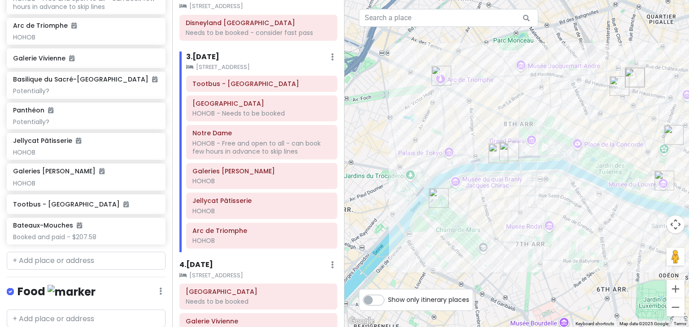
drag, startPoint x: 534, startPoint y: 171, endPoint x: 495, endPoint y: 109, distance: 73.9
click at [495, 109] on div at bounding box center [516, 163] width 344 height 327
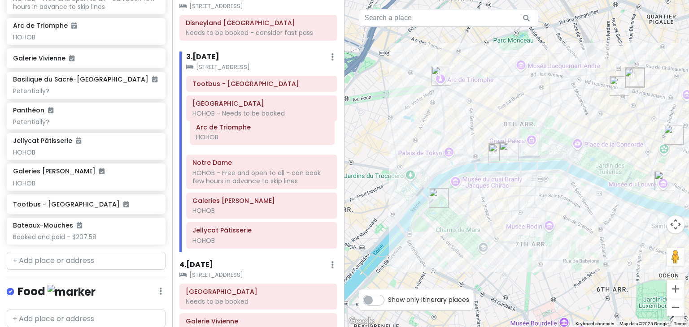
drag, startPoint x: 232, startPoint y: 232, endPoint x: 235, endPoint y: 131, distance: 100.9
click at [235, 131] on div "Tootbus - Paris Eiffel Tower HOHOB - Needs to be booked Notre Dame HOHOB - Free…" at bounding box center [261, 164] width 165 height 177
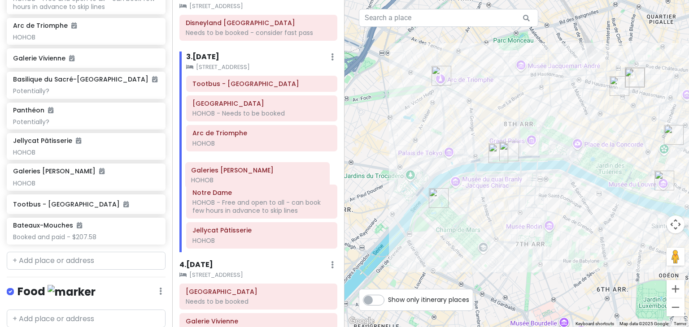
drag, startPoint x: 233, startPoint y: 208, endPoint x: 232, endPoint y: 178, distance: 30.1
click at [232, 178] on div "Tootbus - Paris Eiffel Tower HOHOB - Needs to be booked Arc de Triomphe HOHOB N…" at bounding box center [261, 164] width 165 height 177
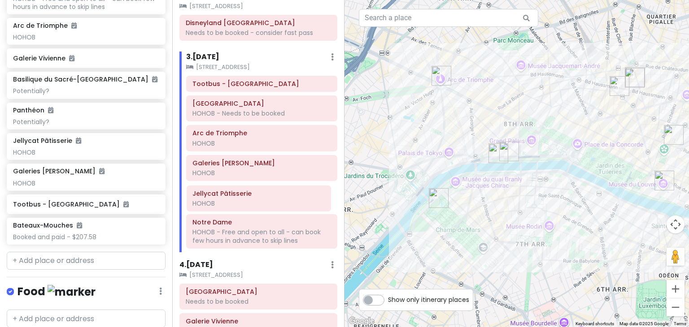
drag, startPoint x: 232, startPoint y: 238, endPoint x: 232, endPoint y: 202, distance: 35.9
click at [232, 202] on div "Tootbus - Paris Eiffel Tower HOHOB - Needs to be booked Arc de Triomphe HOHOB G…" at bounding box center [261, 164] width 165 height 177
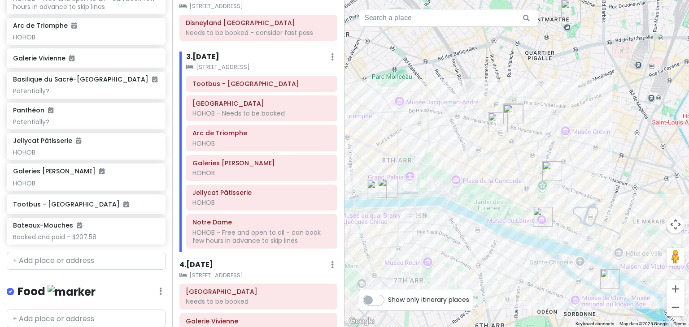
drag, startPoint x: 623, startPoint y: 156, endPoint x: 500, endPoint y: 192, distance: 128.5
click at [500, 192] on div at bounding box center [516, 163] width 344 height 327
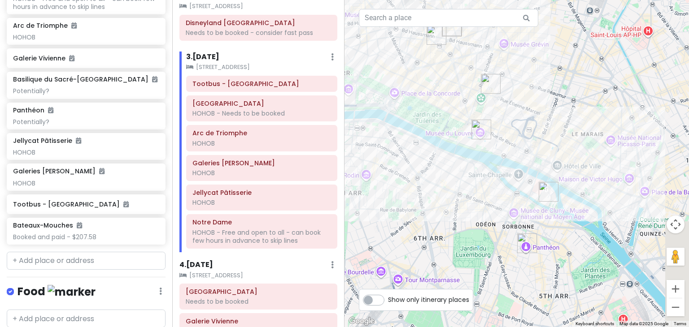
drag, startPoint x: 632, startPoint y: 157, endPoint x: 566, endPoint y: 63, distance: 114.3
click at [566, 63] on div at bounding box center [516, 163] width 344 height 327
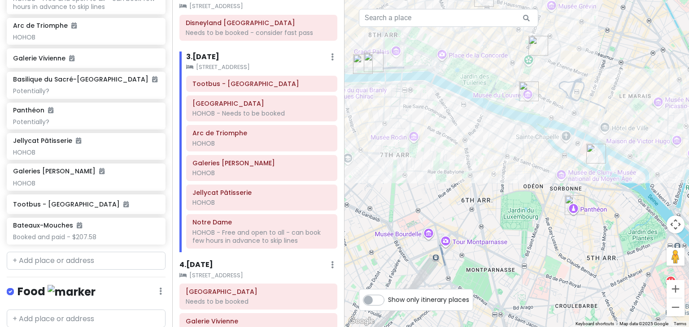
drag, startPoint x: 558, startPoint y: 227, endPoint x: 608, endPoint y: 192, distance: 61.2
click at [608, 192] on div at bounding box center [516, 163] width 344 height 327
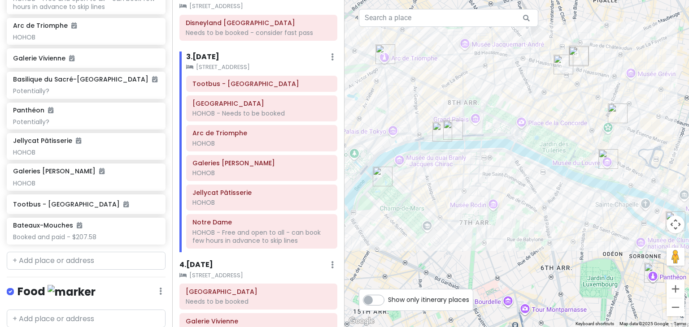
drag, startPoint x: 488, startPoint y: 139, endPoint x: 573, endPoint y: 211, distance: 111.3
click at [573, 211] on div at bounding box center [516, 163] width 344 height 327
click at [246, 117] on div "Eiffel Tower HOHOB - Needs to be booked" at bounding box center [261, 108] width 139 height 22
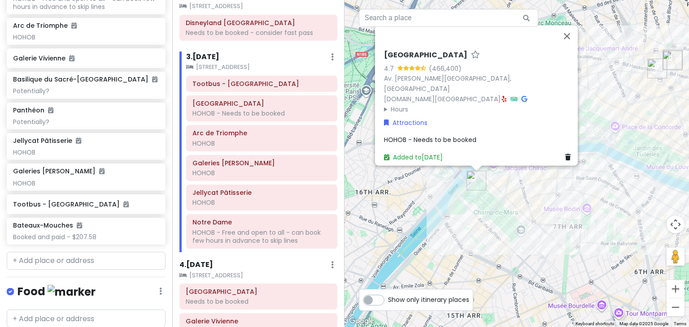
click at [479, 135] on div "HOHOB - Needs to be booked" at bounding box center [479, 140] width 190 height 10
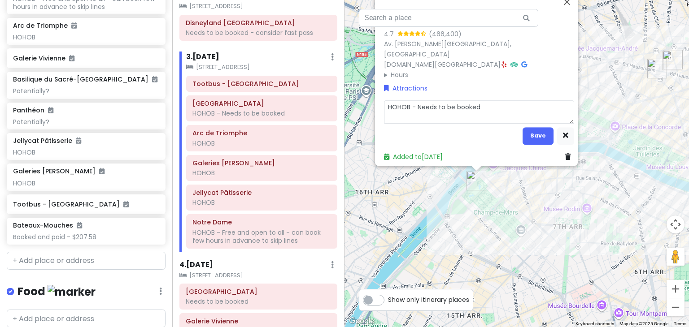
click at [504, 107] on textarea "HOHOB - Needs to be booked" at bounding box center [479, 112] width 190 height 23
click at [536, 131] on button "Save" at bounding box center [537, 135] width 31 height 17
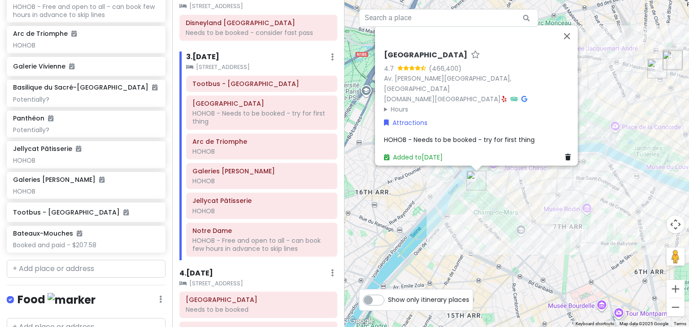
scroll to position [325, 0]
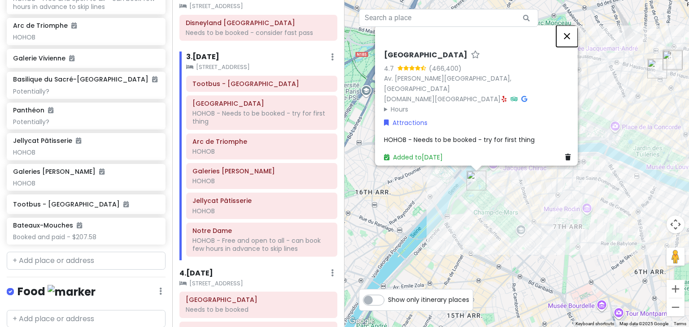
click at [569, 42] on button "Close" at bounding box center [567, 37] width 22 height 22
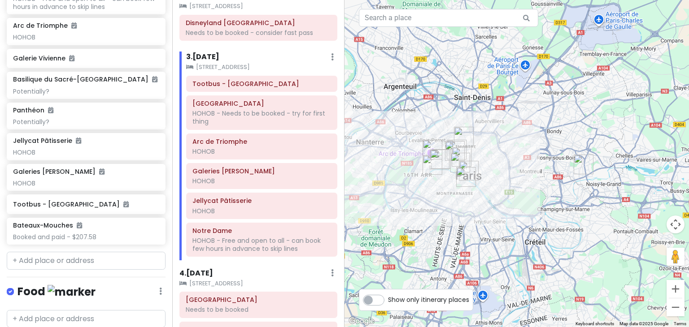
click at [583, 162] on img "13 Rue du 11 Novembre" at bounding box center [583, 164] width 27 height 27
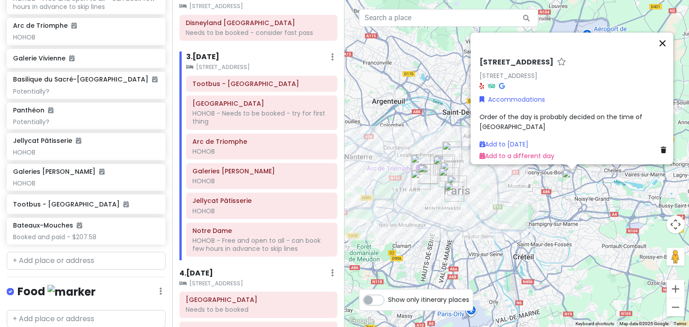
click at [671, 37] on button "Close" at bounding box center [662, 44] width 22 height 22
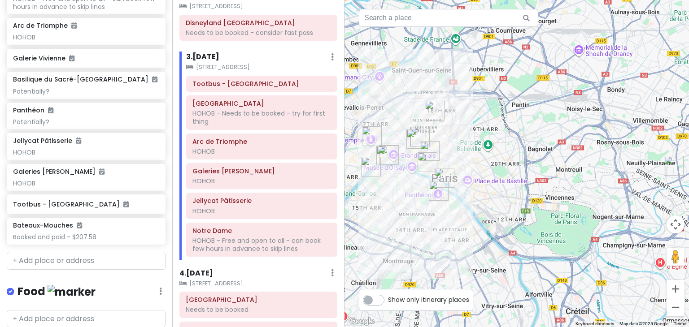
click at [669, 170] on img "13 Rue du 11 Novembre" at bounding box center [673, 165] width 27 height 27
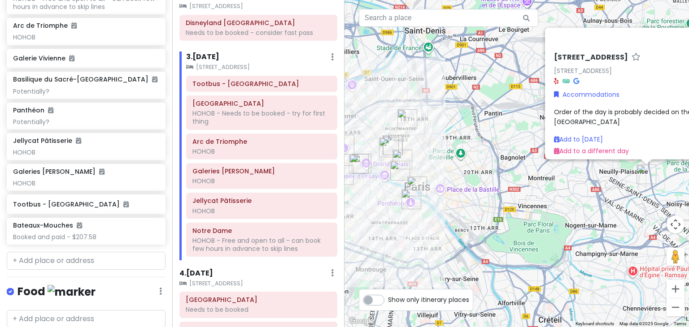
click at [582, 207] on div "13 Rue du 11 Novembre 13 Rue du 11 Novembre, 93330 Neuilly-sur-Marne, France Ac…" at bounding box center [516, 163] width 344 height 327
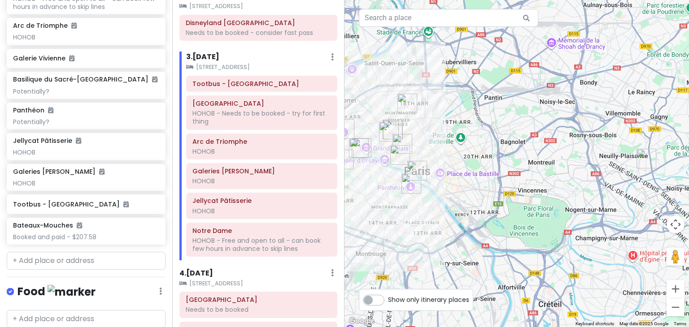
drag, startPoint x: 629, startPoint y: 196, endPoint x: 627, endPoint y: 180, distance: 16.2
click at [627, 180] on div at bounding box center [516, 163] width 344 height 327
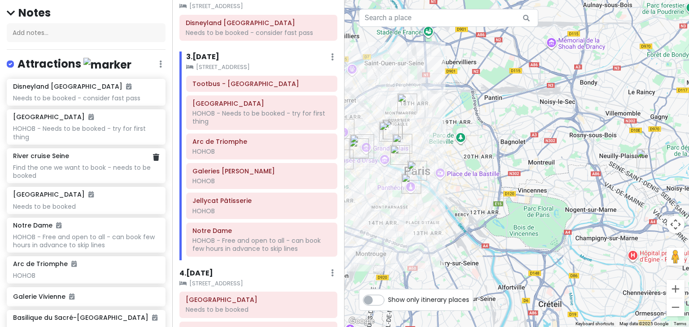
scroll to position [78, 0]
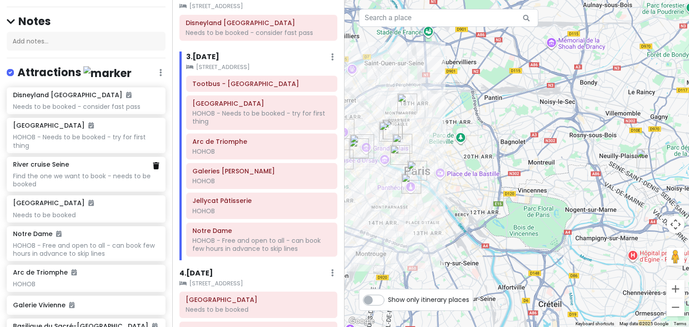
click at [153, 168] on icon at bounding box center [156, 165] width 6 height 7
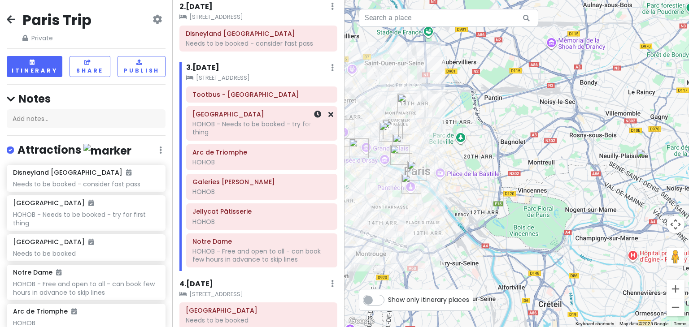
scroll to position [96, 0]
click at [260, 96] on h6 "Tootbus - Paris" at bounding box center [261, 94] width 139 height 8
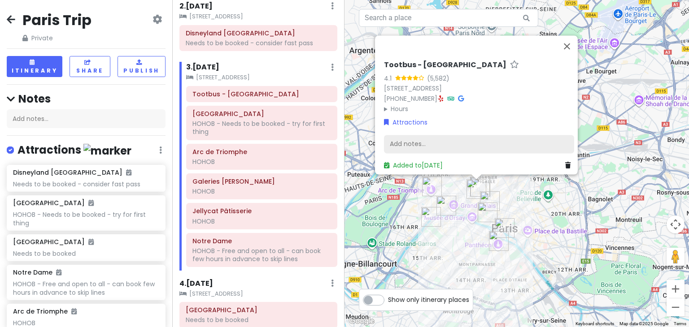
click at [447, 135] on div "Add notes..." at bounding box center [479, 144] width 190 height 19
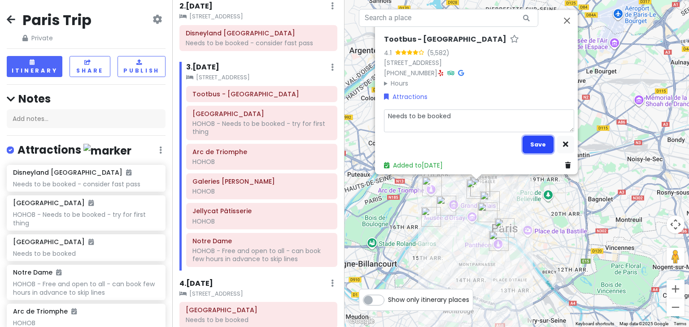
click at [545, 143] on button "Save" at bounding box center [537, 144] width 31 height 17
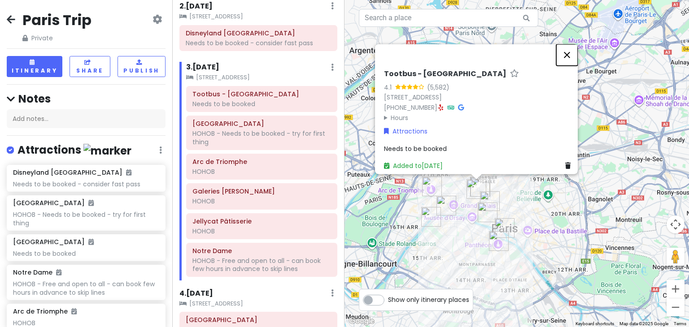
click at [574, 53] on button "Close" at bounding box center [567, 55] width 22 height 22
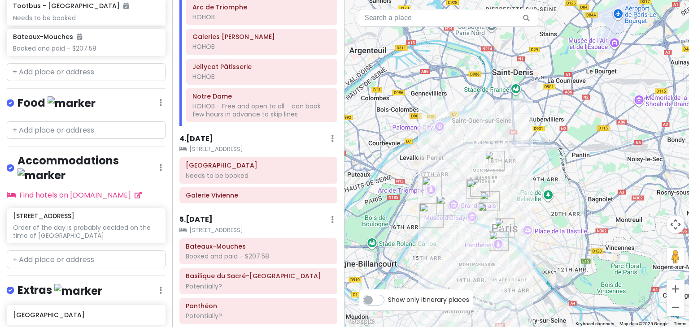
scroll to position [520, 0]
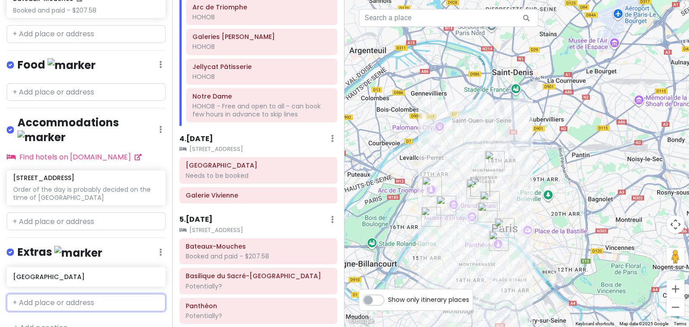
click at [74, 294] on input "text" at bounding box center [86, 303] width 159 height 18
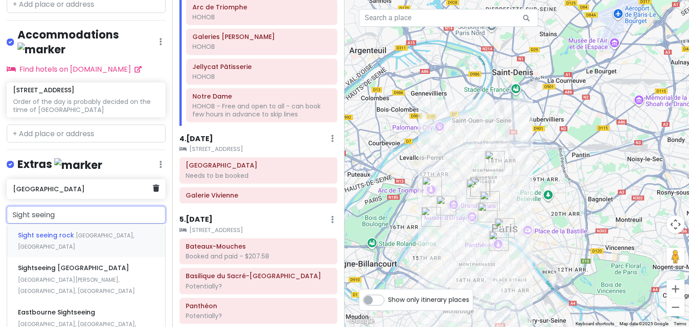
scroll to position [618, 0]
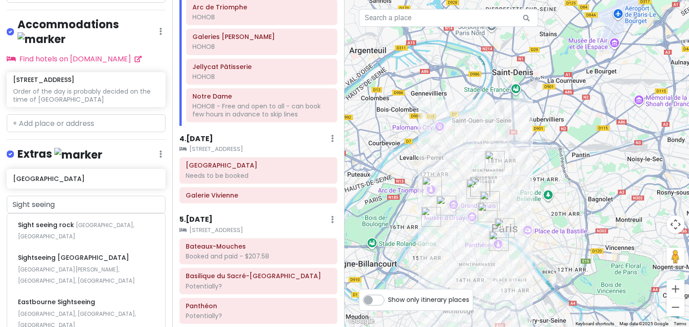
click at [164, 191] on div "Paris Trip Private Change Dates Make a Copy Delete Trip Go Pro ⚡️ Give Feedback…" at bounding box center [86, 163] width 172 height 327
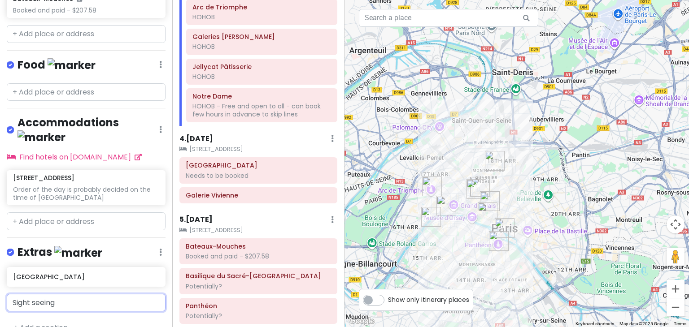
click at [64, 294] on input "Sight seeing" at bounding box center [86, 303] width 159 height 18
click at [56, 312] on div "Add ' Sight seeing '" at bounding box center [86, 322] width 158 height 20
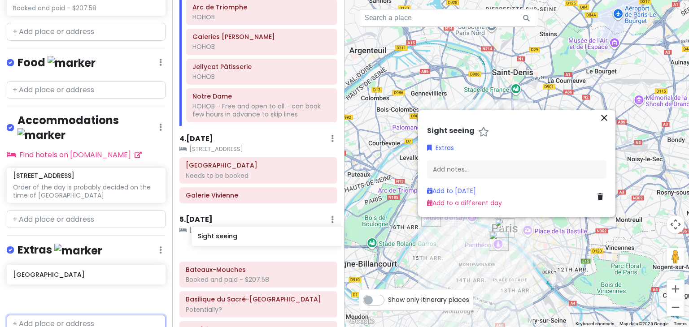
scroll to position [252, 0]
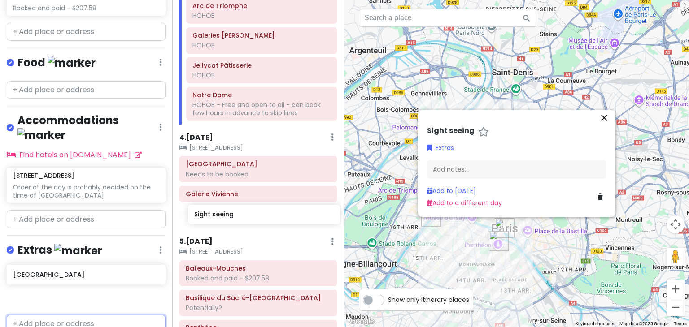
drag, startPoint x: 32, startPoint y: 282, endPoint x: 213, endPoint y: 214, distance: 193.5
click at [213, 214] on div "Paris Trip Private Change Dates Make a Copy Delete Trip Go Pro ⚡️ Give Feedback…" at bounding box center [344, 163] width 689 height 327
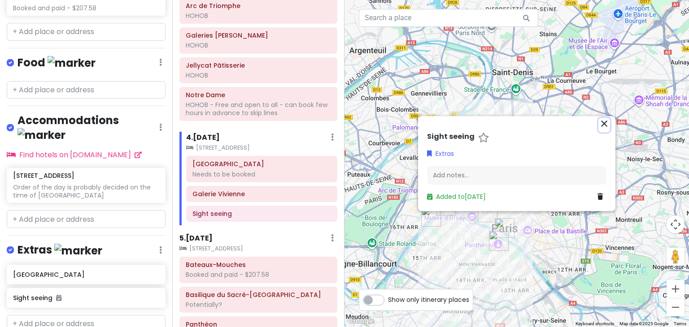
click at [603, 122] on icon "close" at bounding box center [604, 123] width 11 height 11
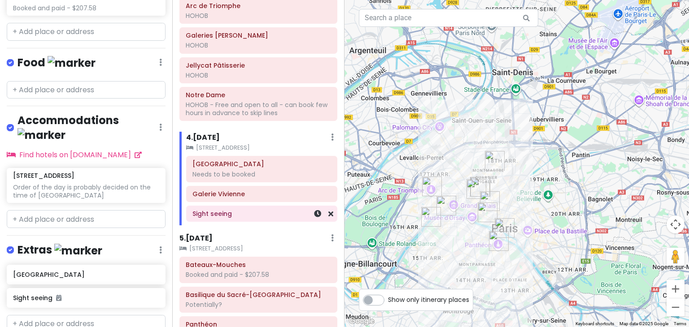
click at [274, 210] on h6 "Sight seeing" at bounding box center [261, 214] width 139 height 8
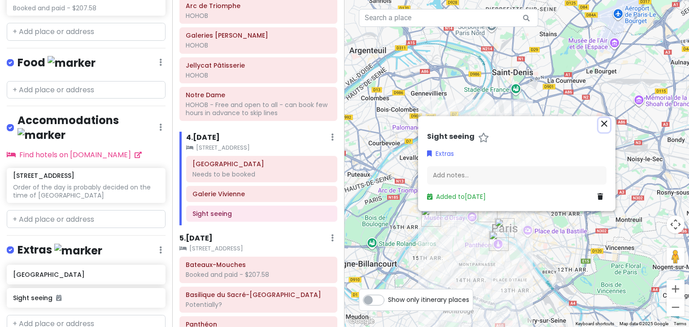
click at [606, 121] on icon "close" at bounding box center [604, 123] width 11 height 11
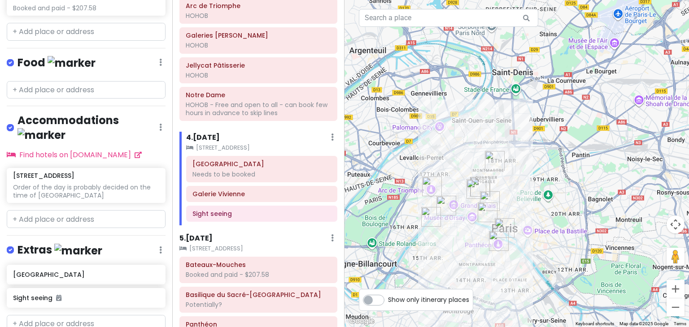
click at [517, 212] on div at bounding box center [516, 163] width 344 height 327
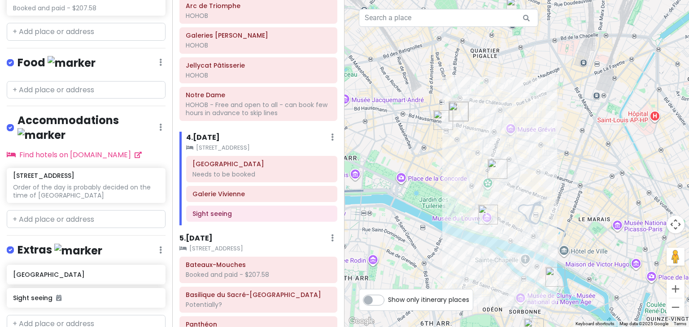
drag, startPoint x: 560, startPoint y: 133, endPoint x: 568, endPoint y: 169, distance: 36.6
click at [568, 169] on div at bounding box center [516, 163] width 344 height 327
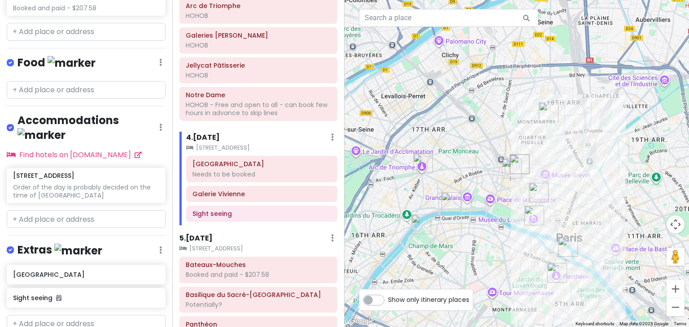
drag, startPoint x: 369, startPoint y: 182, endPoint x: 452, endPoint y: 183, distance: 82.5
click at [452, 183] on div at bounding box center [516, 163] width 344 height 327
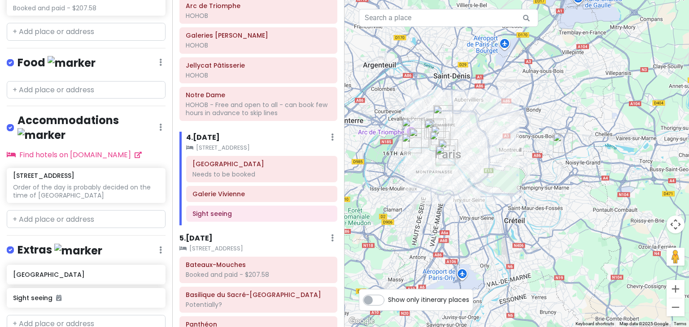
drag, startPoint x: 587, startPoint y: 199, endPoint x: 513, endPoint y: 169, distance: 79.7
click at [513, 169] on div at bounding box center [516, 163] width 344 height 327
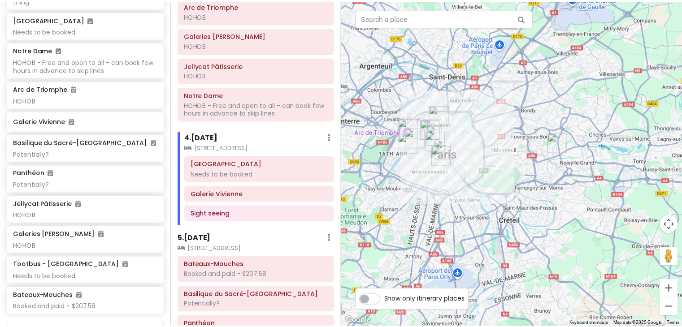
scroll to position [0, 0]
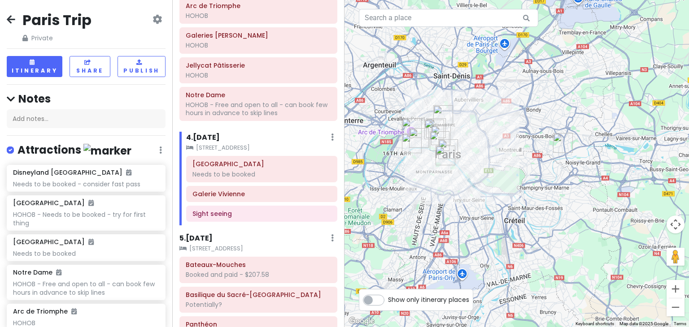
click at [12, 18] on icon at bounding box center [11, 19] width 9 height 7
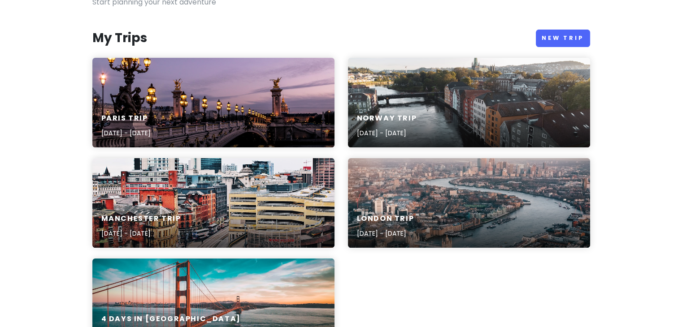
scroll to position [74, 0]
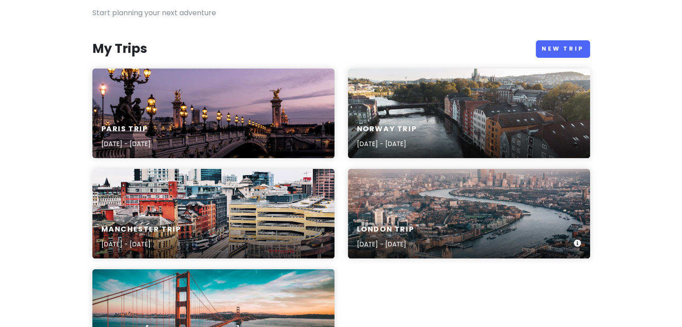
click at [439, 223] on div "London Trip [DATE] - [DATE]" at bounding box center [469, 237] width 242 height 43
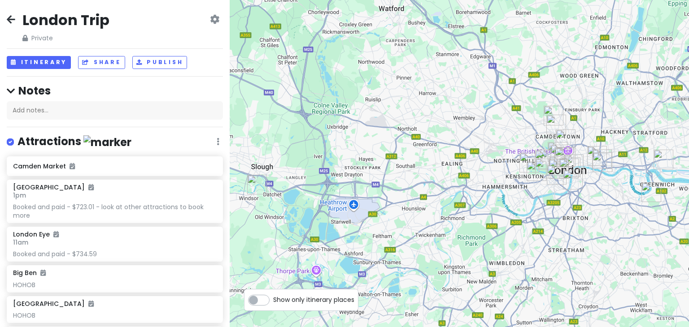
click at [14, 20] on icon at bounding box center [11, 19] width 9 height 7
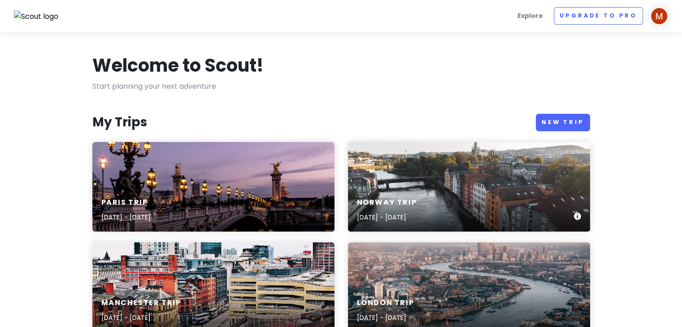
click at [400, 170] on div "Norway Trip Dec 20, 2025 - Dec 28, 2025" at bounding box center [469, 187] width 242 height 90
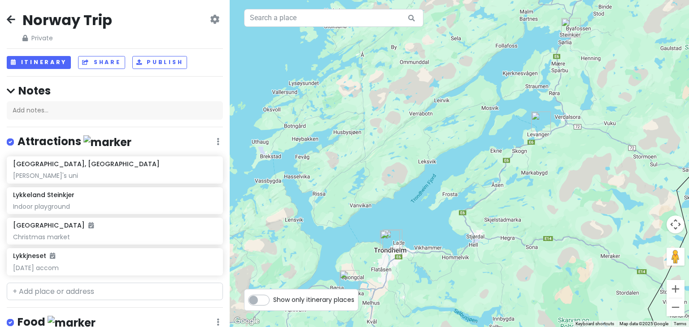
click at [11, 20] on icon at bounding box center [11, 19] width 9 height 7
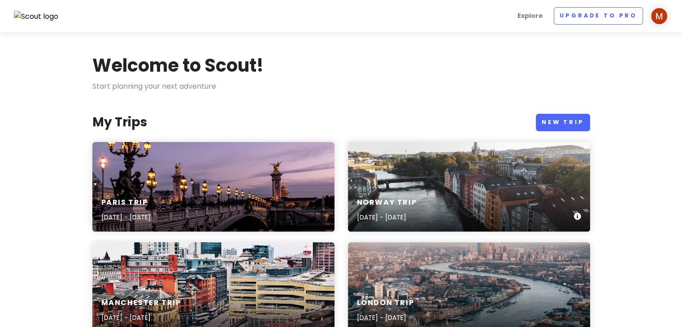
scroll to position [32, 0]
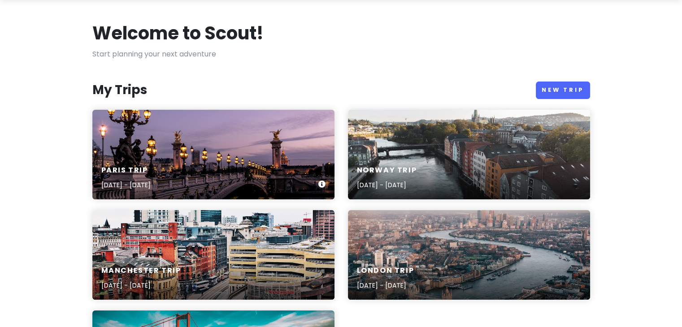
click at [240, 146] on div "Paris Trip Dec 28, 2025 - Jan 2, 2026" at bounding box center [213, 155] width 242 height 90
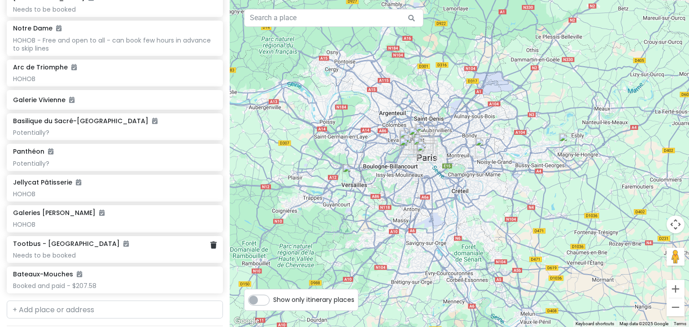
scroll to position [222, 0]
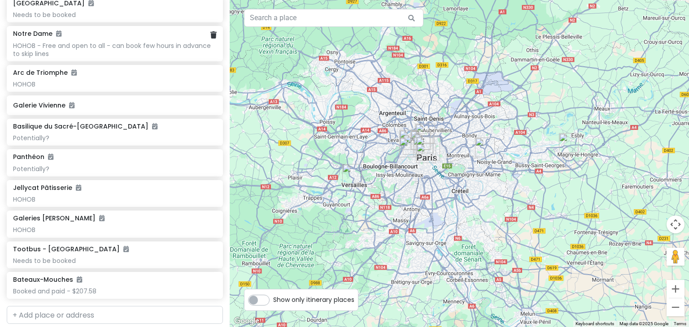
click at [161, 46] on div "HOHOB - Free and open to all - can book few hours in advance to skip lines" at bounding box center [114, 50] width 203 height 16
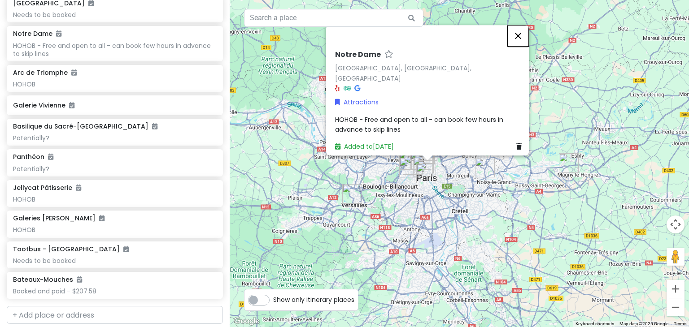
click at [519, 43] on button "Close" at bounding box center [518, 36] width 22 height 22
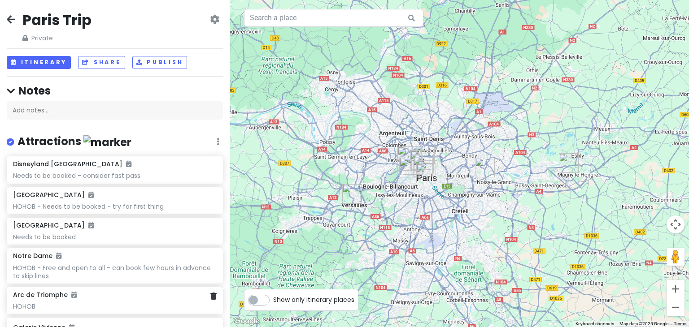
scroll to position [0, 0]
click at [14, 17] on icon at bounding box center [11, 19] width 9 height 7
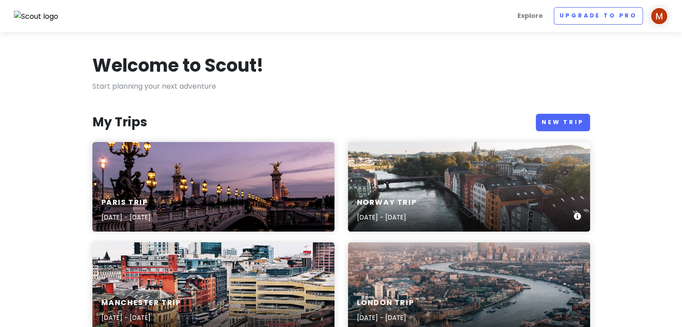
click at [417, 205] on h6 "Norway Trip" at bounding box center [387, 202] width 60 height 9
